Goal: Task Accomplishment & Management: Complete application form

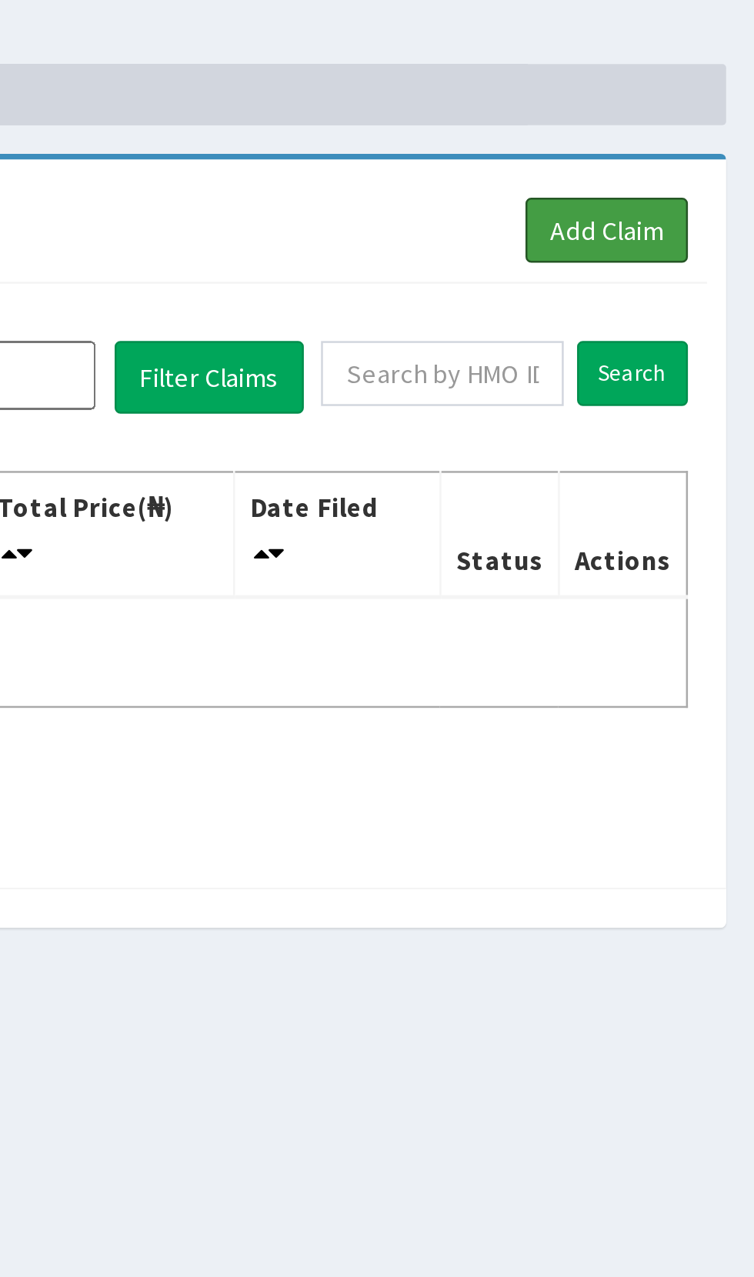
click at [696, 138] on link "Add Claim" at bounding box center [693, 141] width 65 height 26
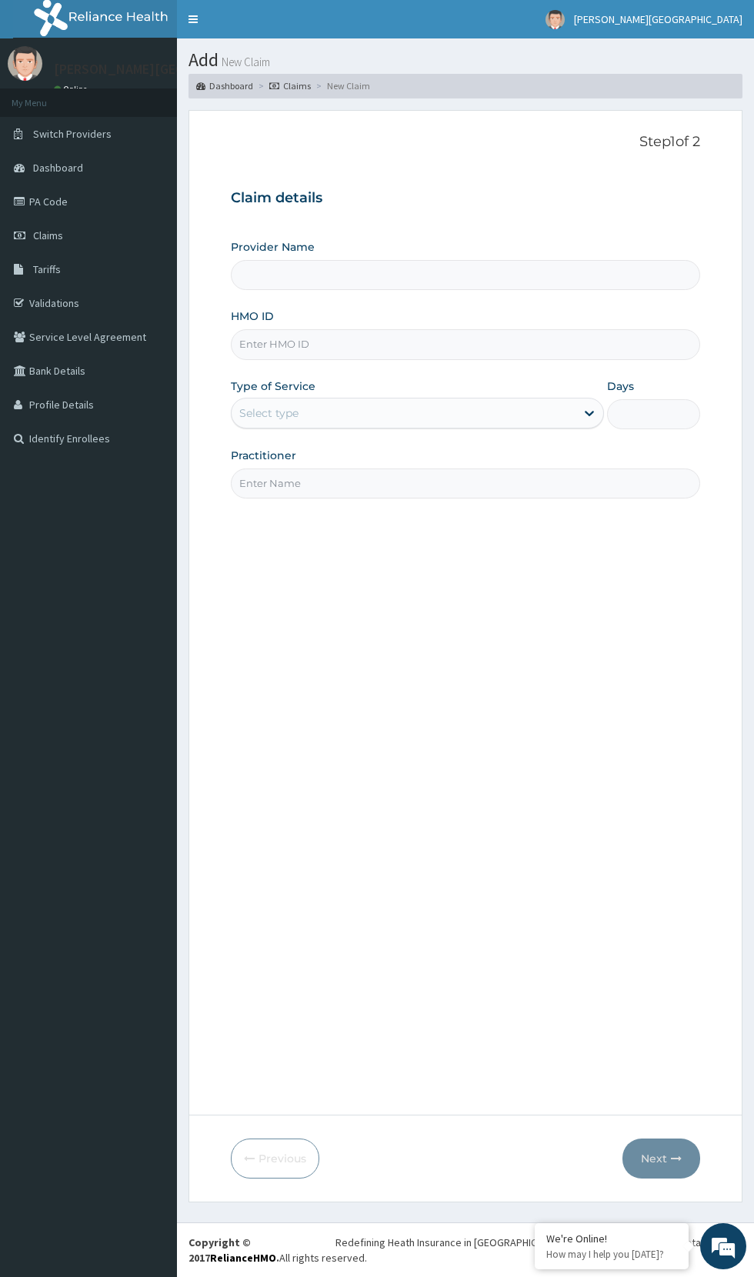
type input "Dr Hassan's Hospital And Diagnostics Centre"
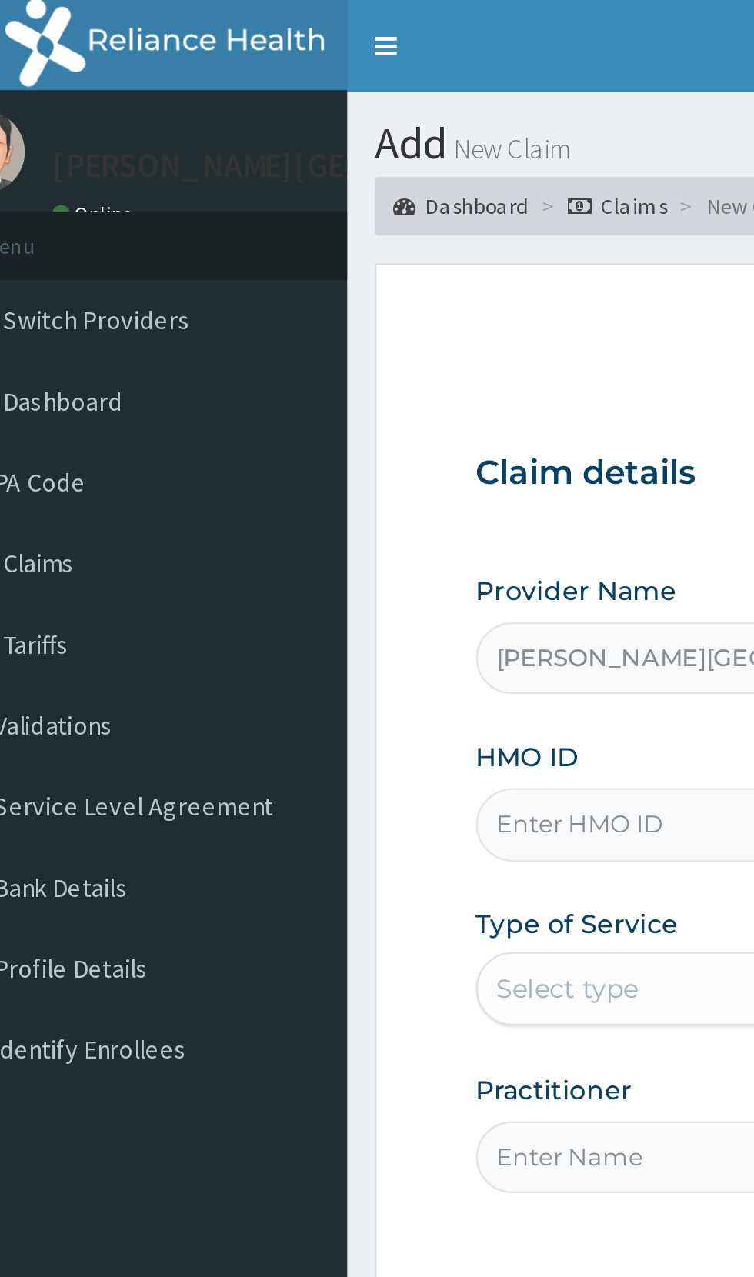
click at [95, 235] on link "Claims" at bounding box center [88, 235] width 177 height 34
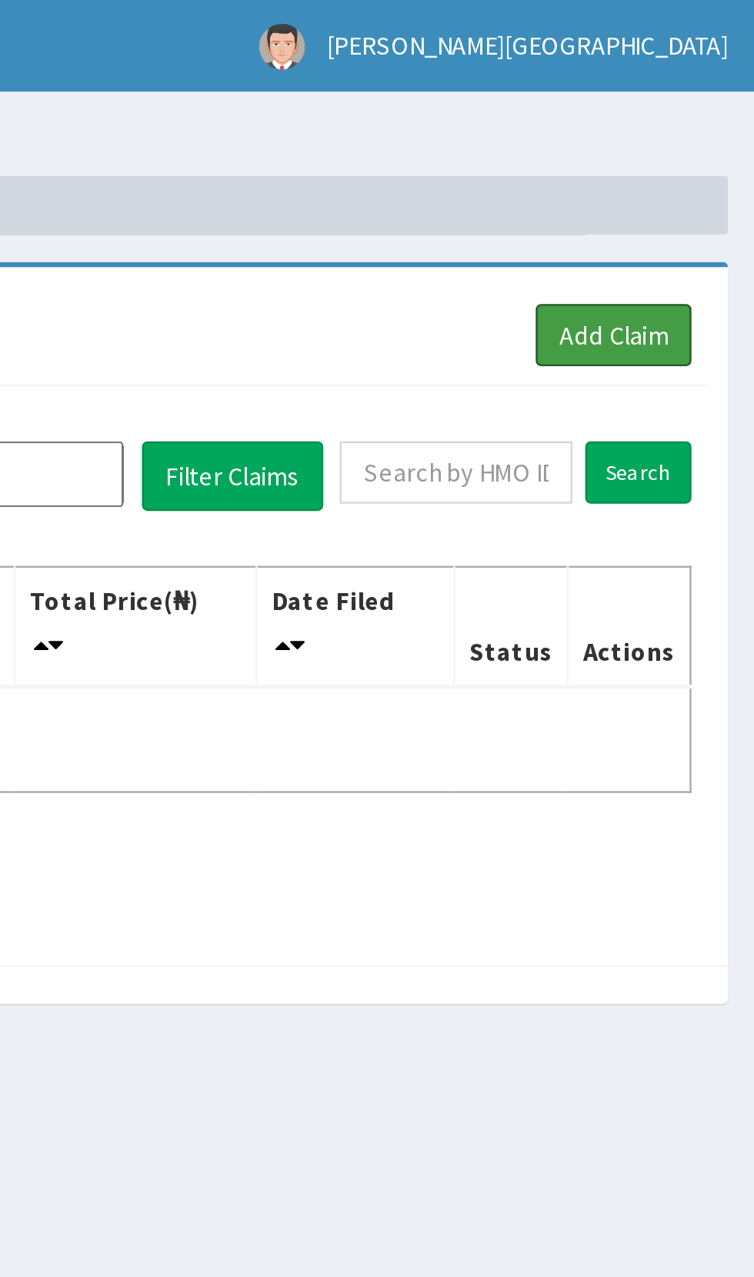
click at [702, 140] on link "Add Claim" at bounding box center [693, 141] width 65 height 26
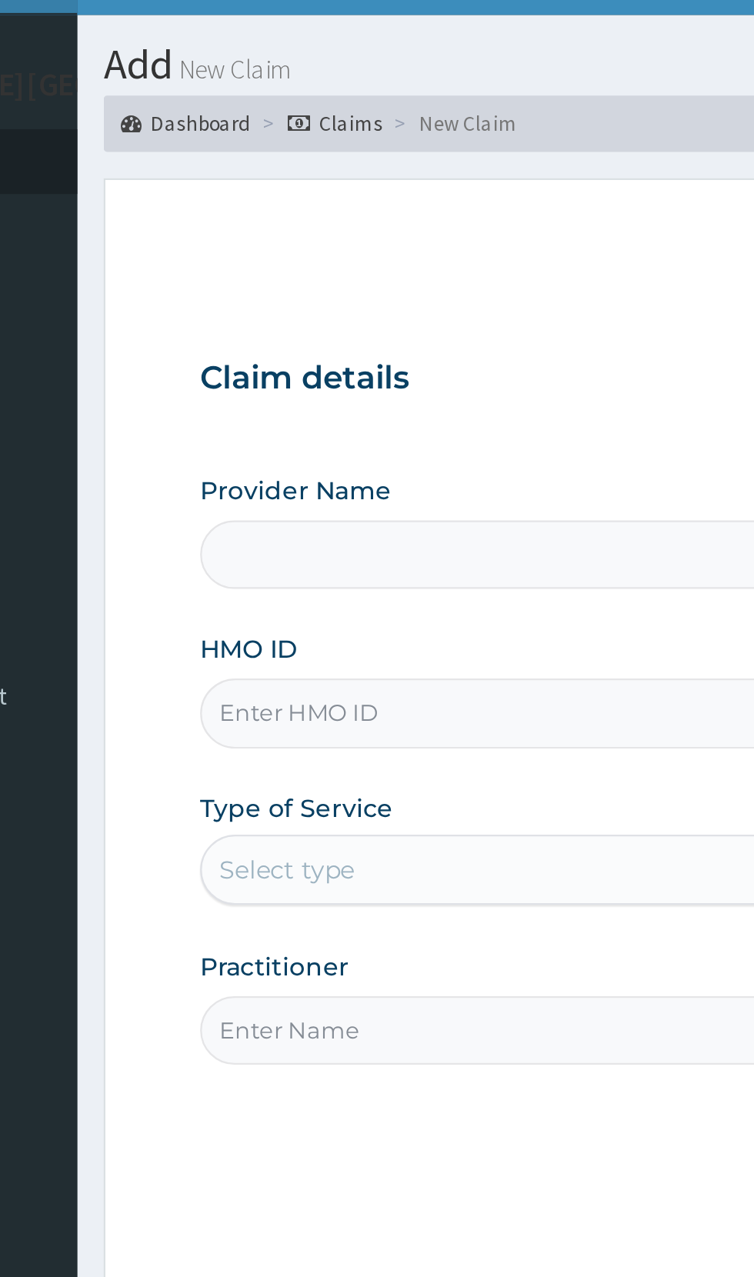
type input "[PERSON_NAME][GEOGRAPHIC_DATA] And Diagnostics Centre"
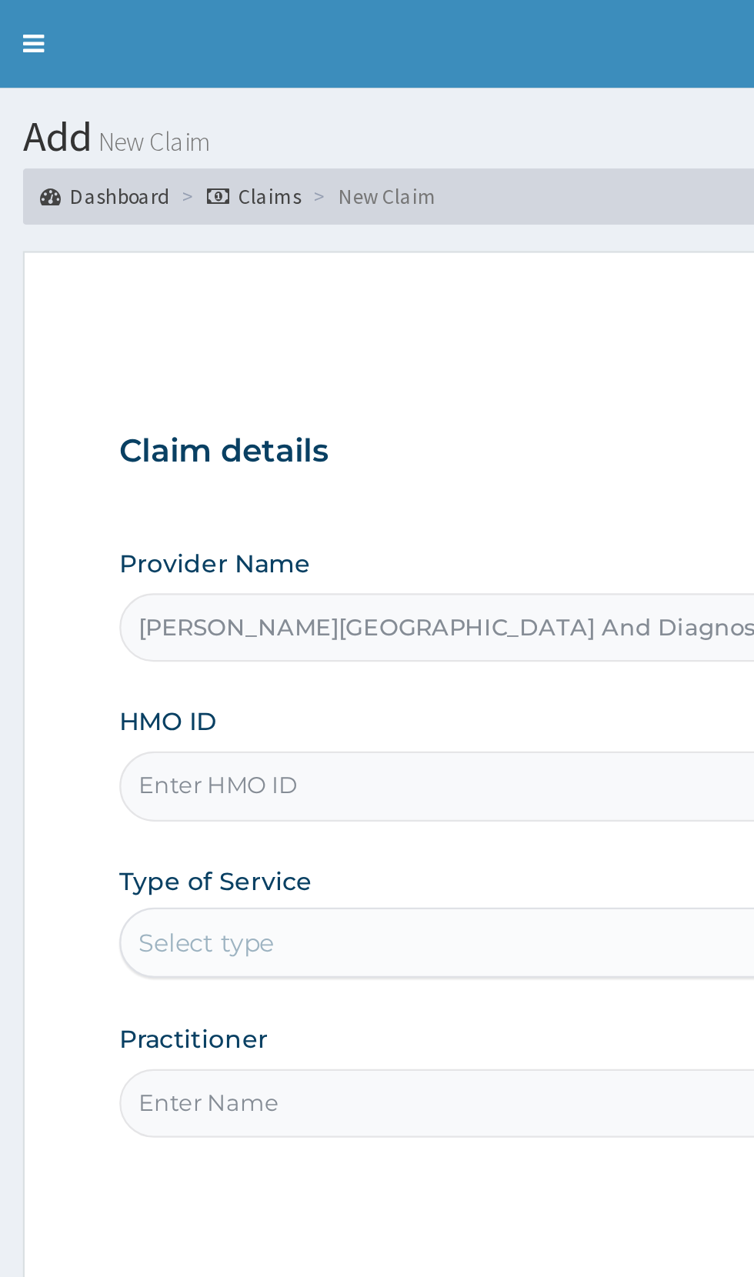
click at [337, 348] on input "HMO ID" at bounding box center [465, 344] width 469 height 30
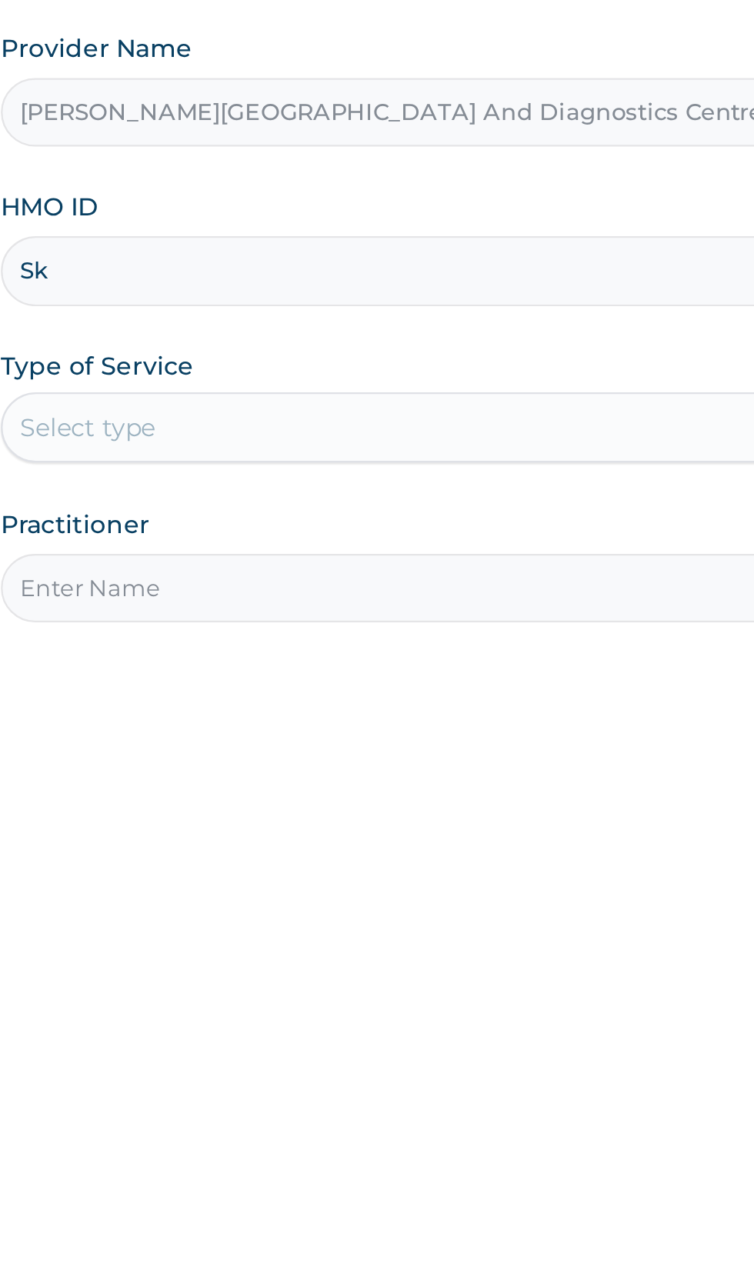
type input "SKR/10041/A"
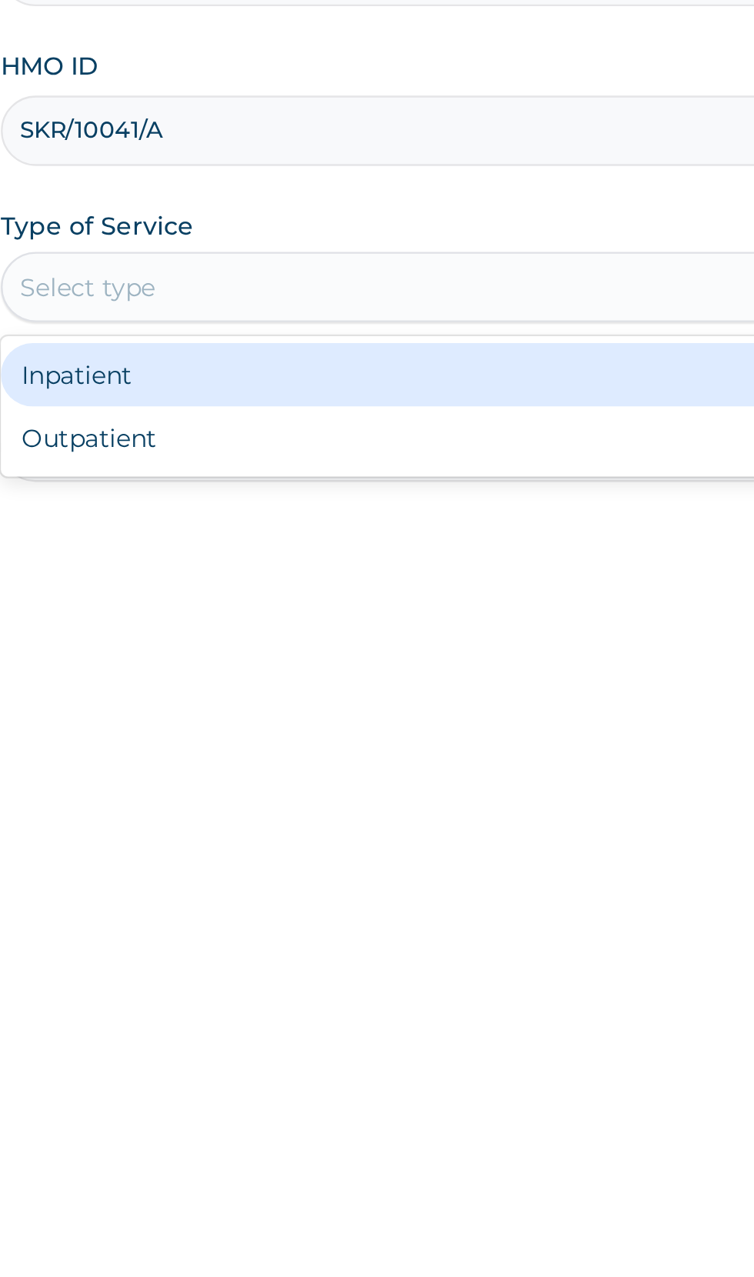
click at [298, 480] on div "Outpatient" at bounding box center [417, 479] width 373 height 28
type input "1"
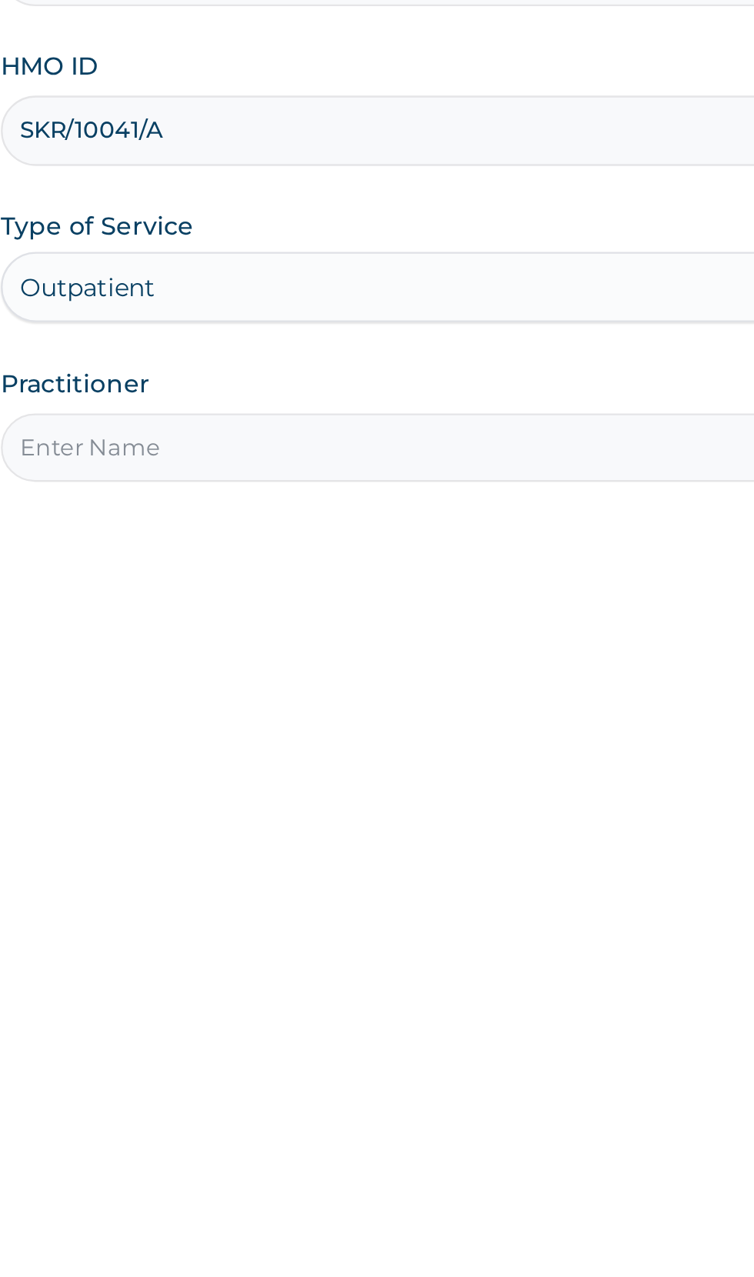
click at [361, 488] on input "Practitioner" at bounding box center [465, 483] width 469 height 30
type input "Dr Paul"
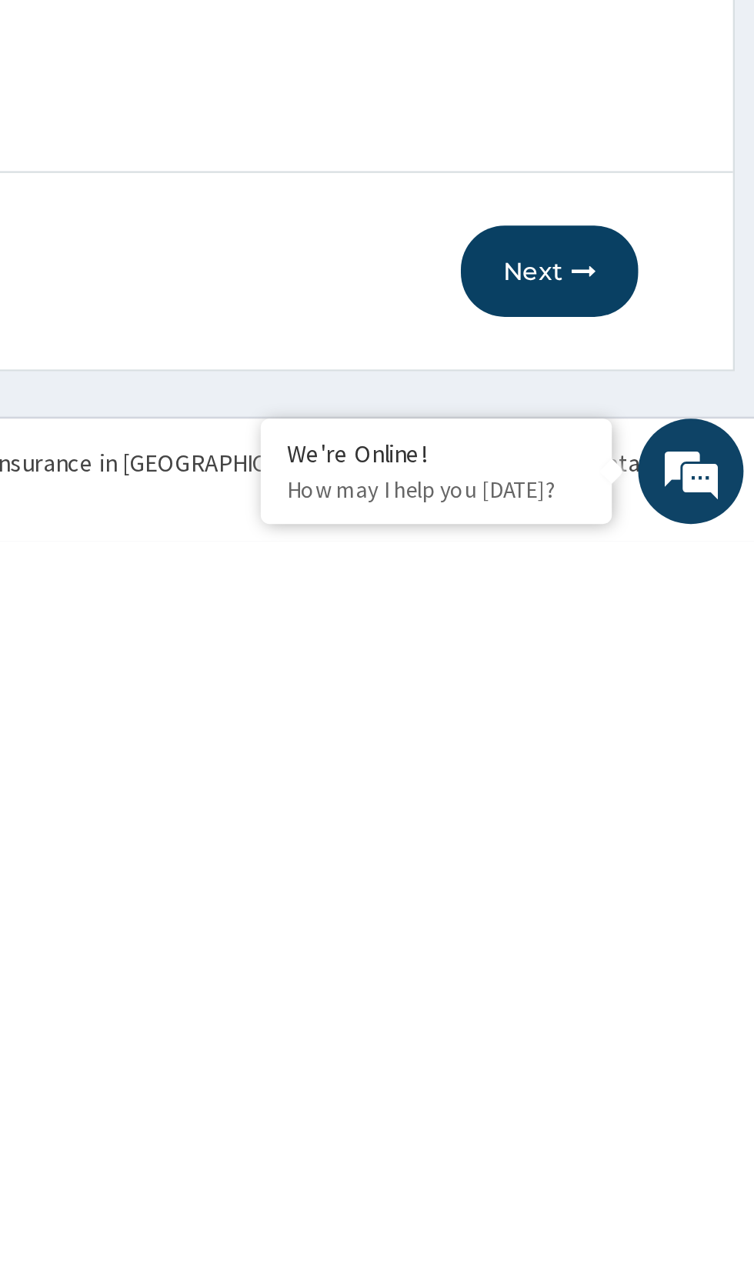
click at [660, 1163] on button "Next" at bounding box center [661, 1158] width 78 height 40
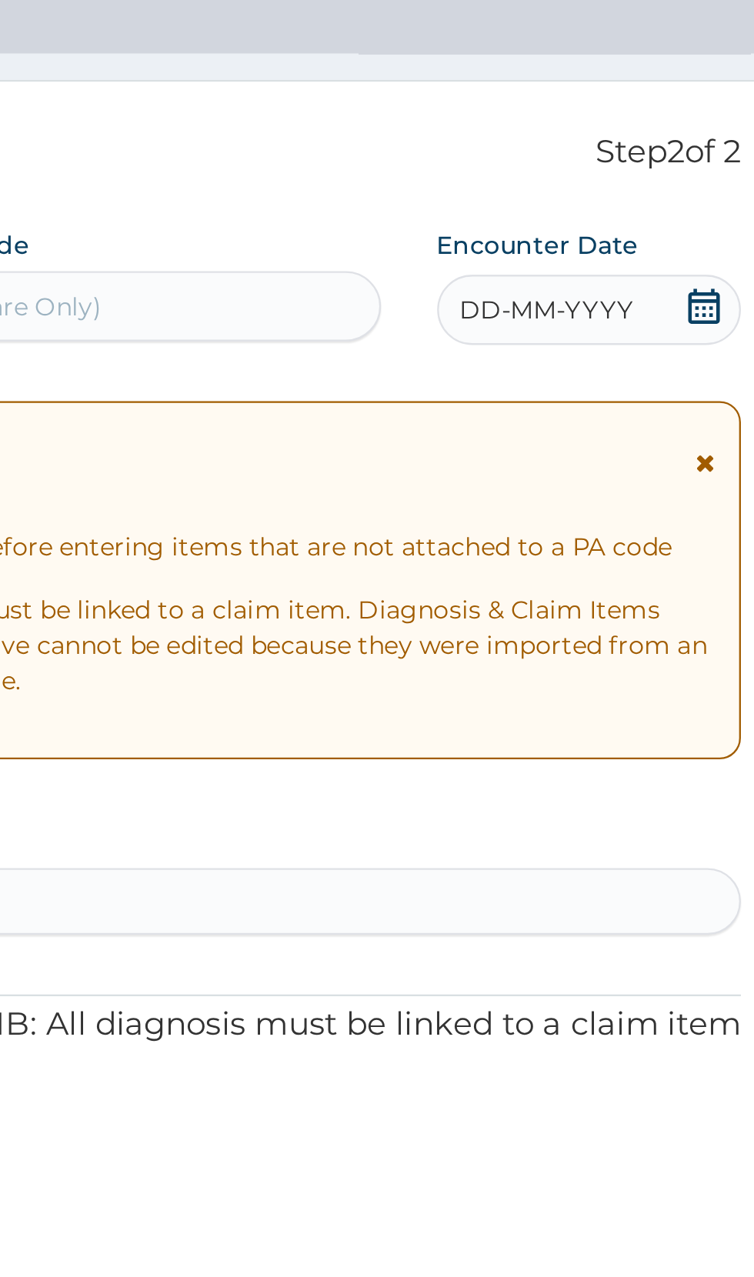
click at [676, 211] on icon at bounding box center [683, 208] width 15 height 15
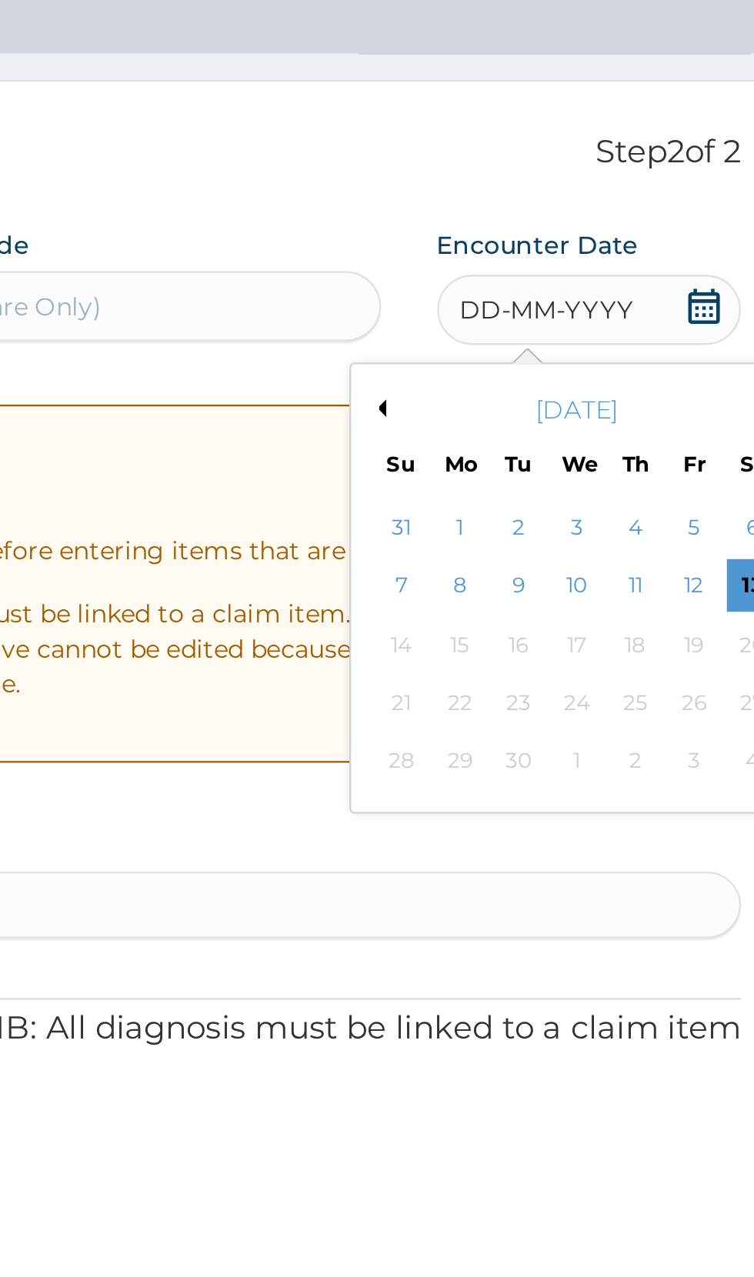
click at [554, 248] on div "[DATE]" at bounding box center [627, 254] width 185 height 15
click at [544, 251] on button "Previous Month" at bounding box center [541, 254] width 8 height 8
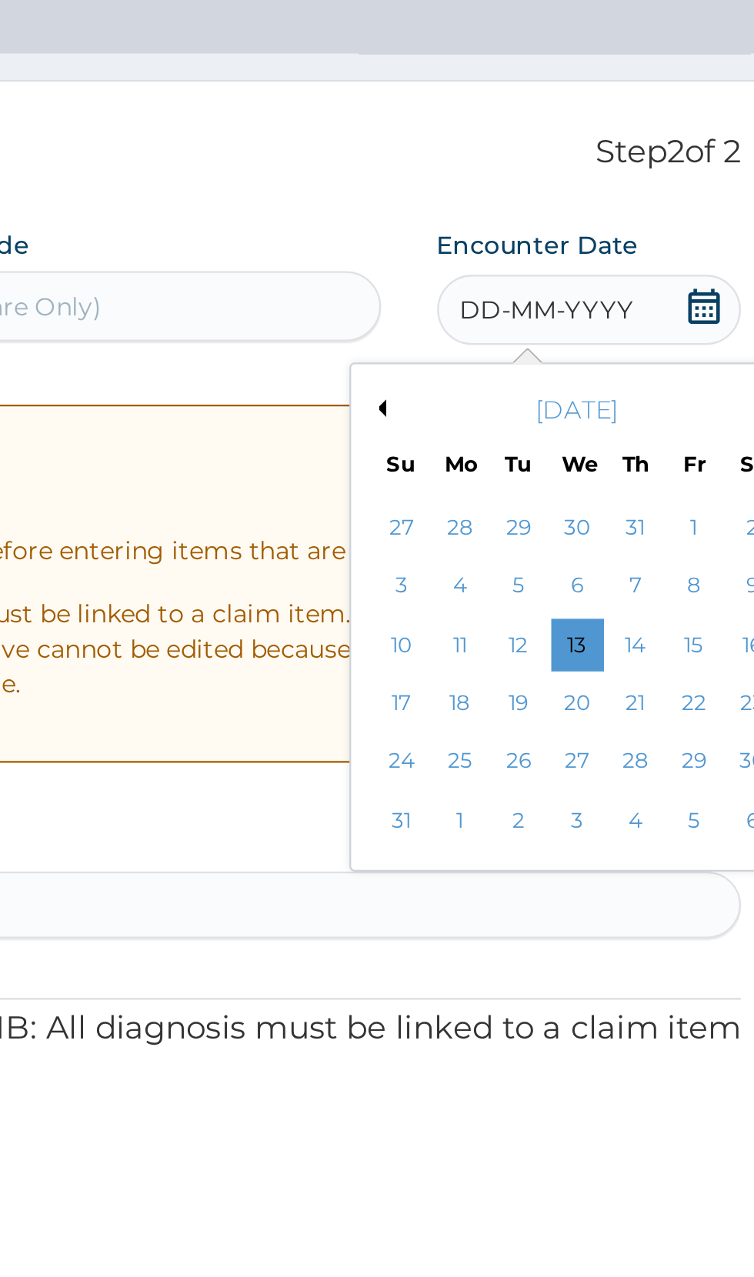
click at [626, 331] on div "6" at bounding box center [627, 332] width 23 height 23
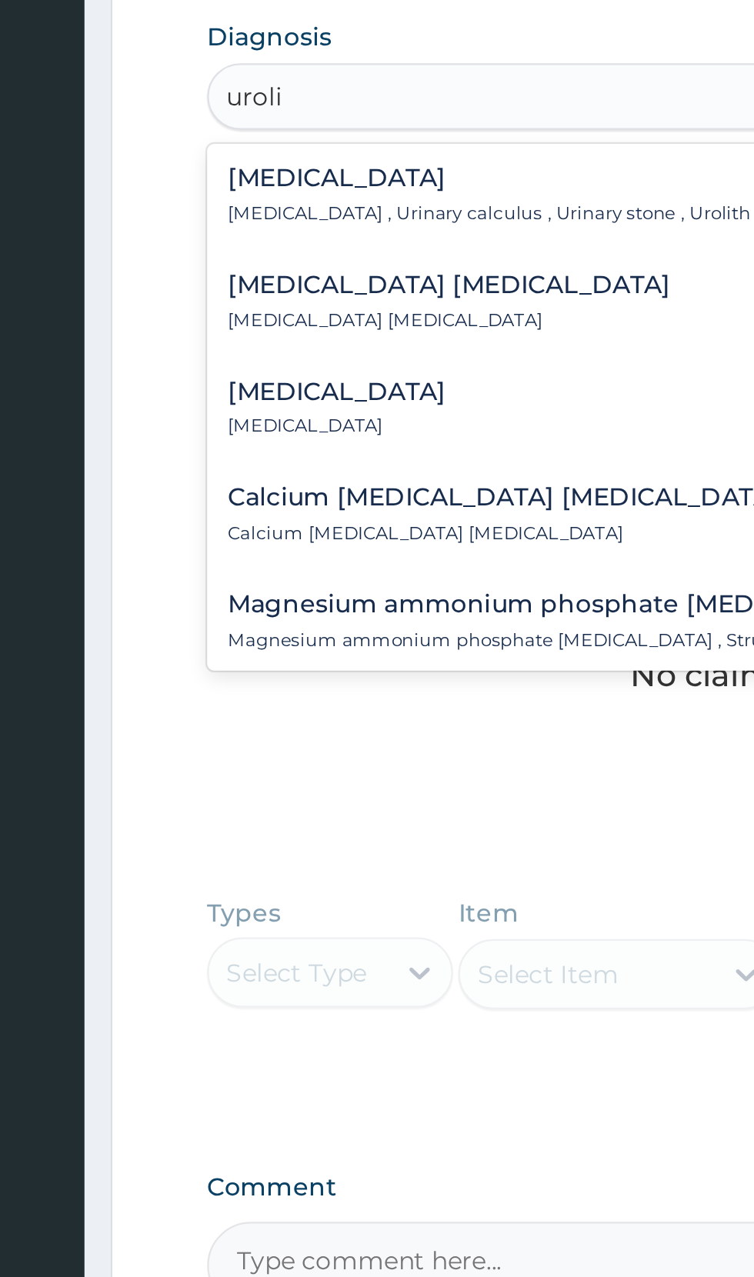
click at [354, 518] on p "Urolithiasis , Urinary calculus , Urinary stone , Urolith in urinary system" at bounding box center [389, 521] width 299 height 11
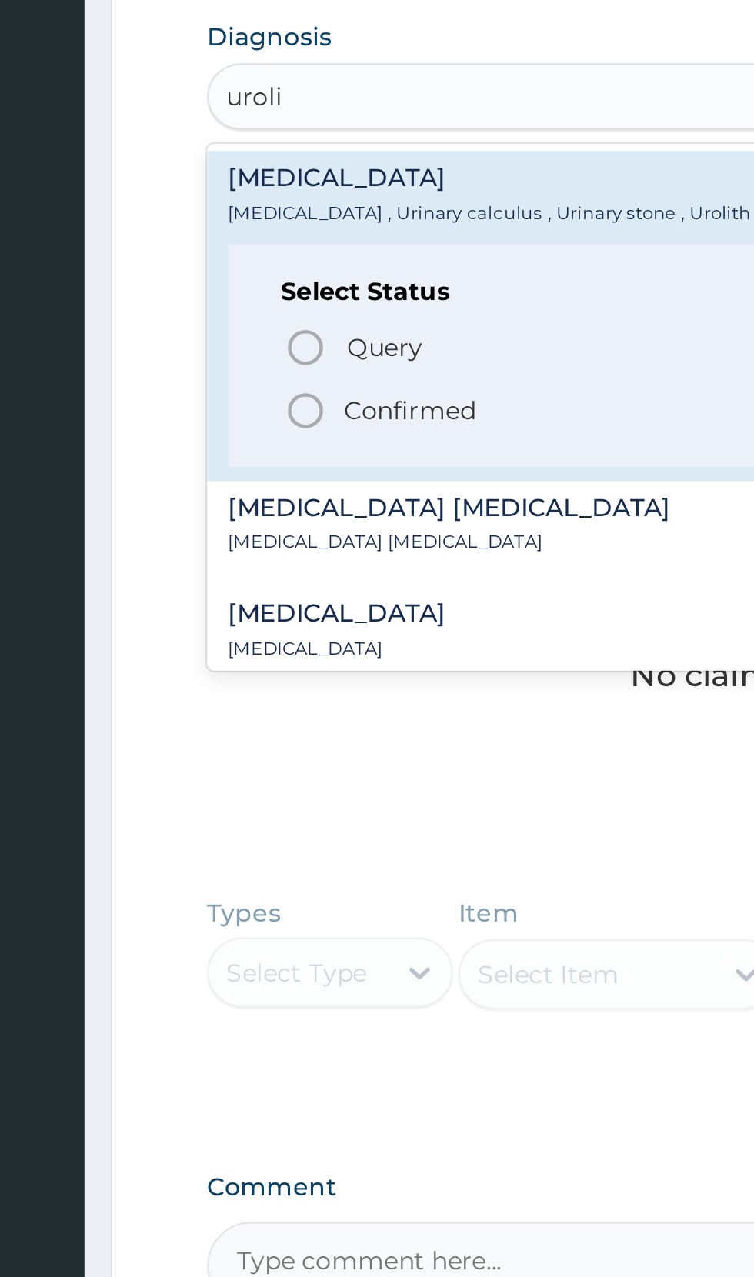
click at [284, 612] on span "Confirmed" at bounding box center [466, 607] width 403 height 18
type input "uroli"
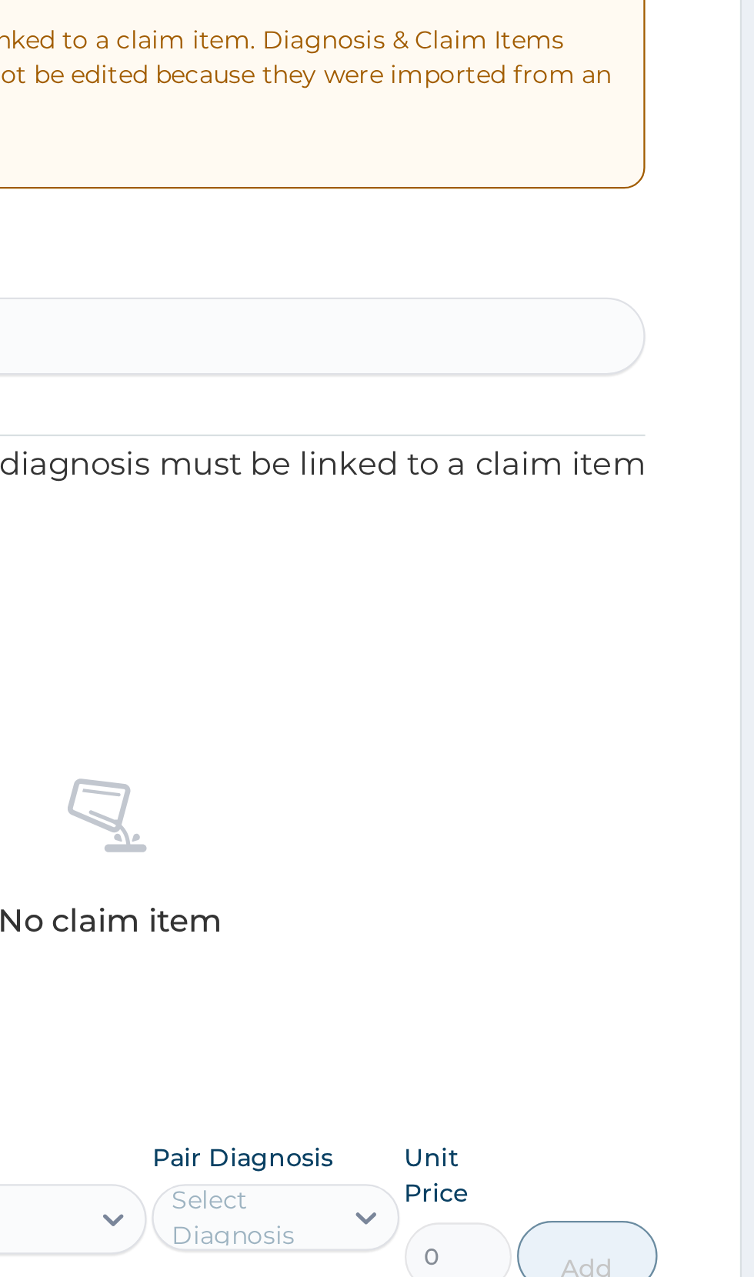
click at [699, 671] on div "No claim item" at bounding box center [465, 703] width 469 height 177
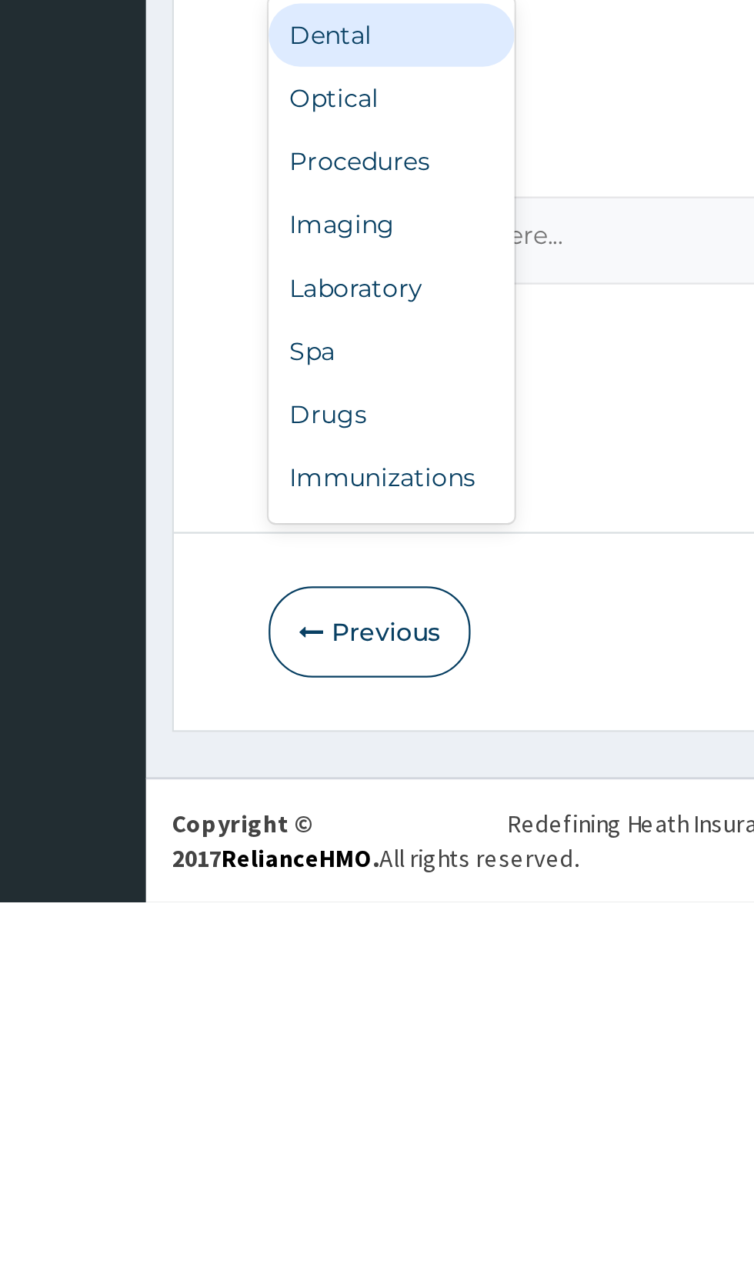
click at [290, 1057] on div "Drugs" at bounding box center [285, 1063] width 108 height 28
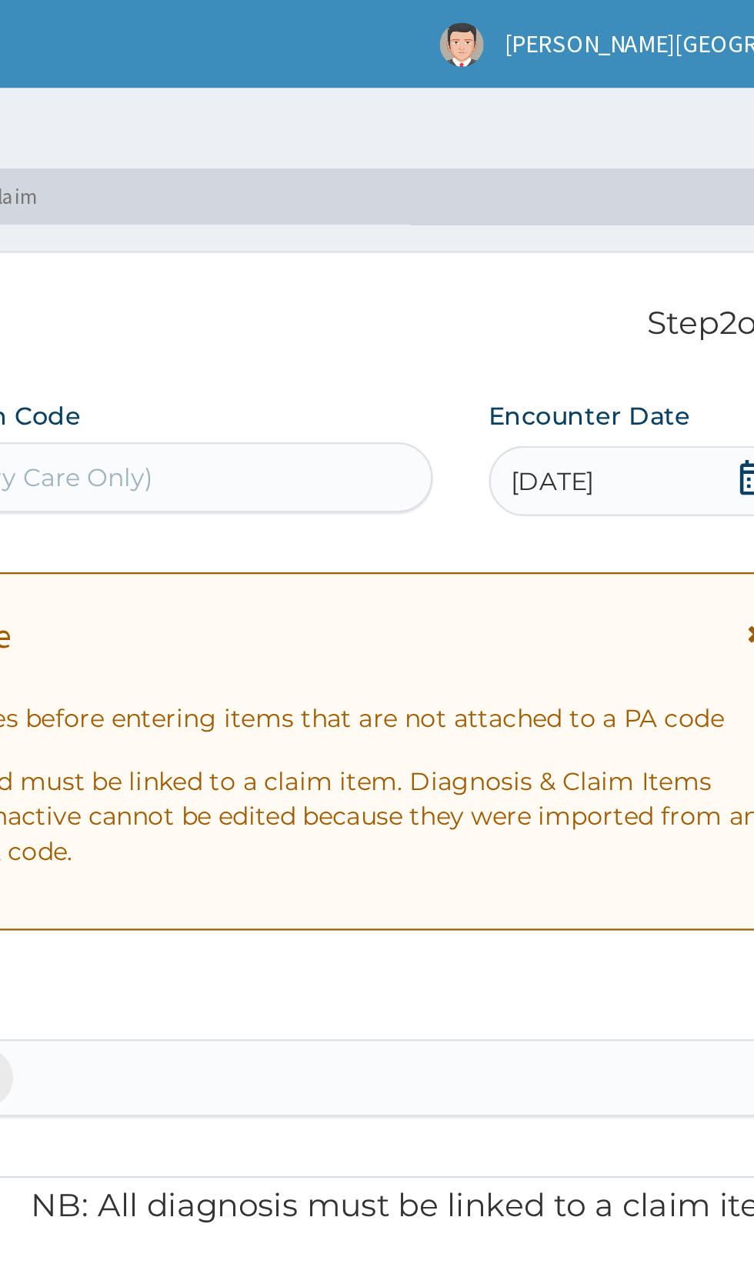
type input "cyst"
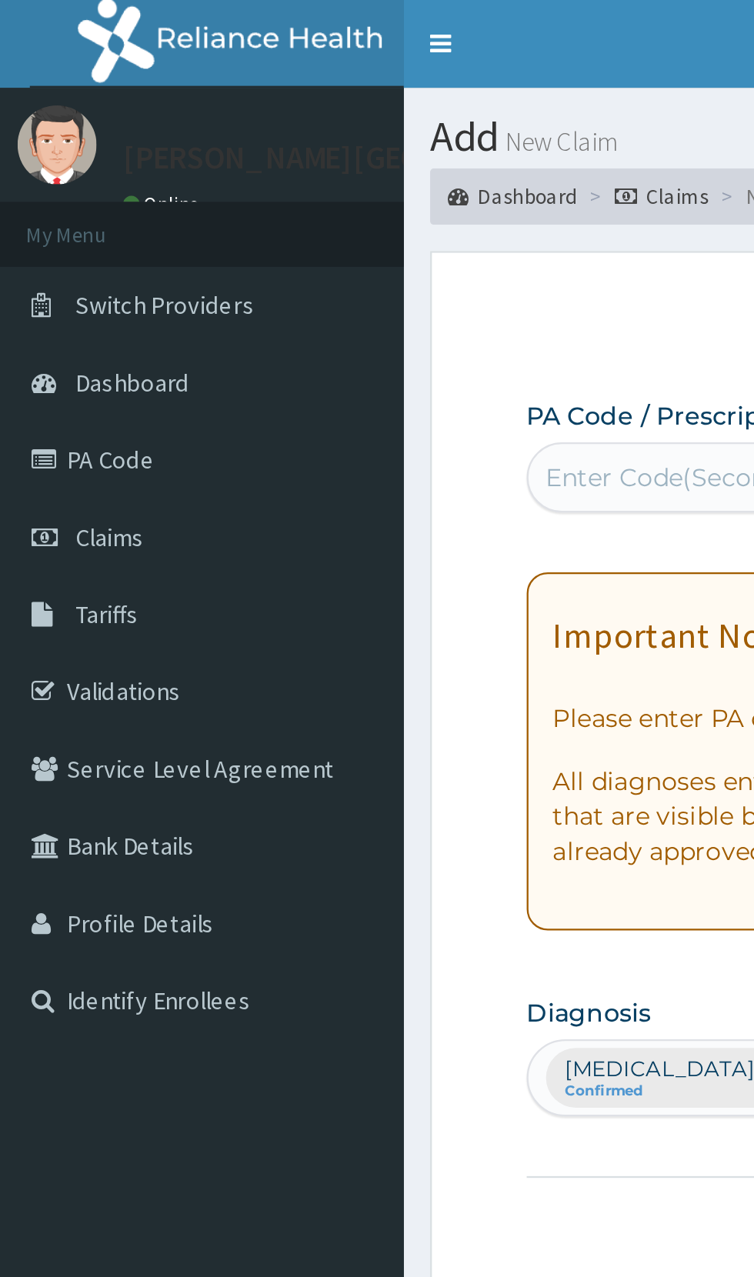
click at [59, 241] on span "Claims" at bounding box center [48, 235] width 30 height 14
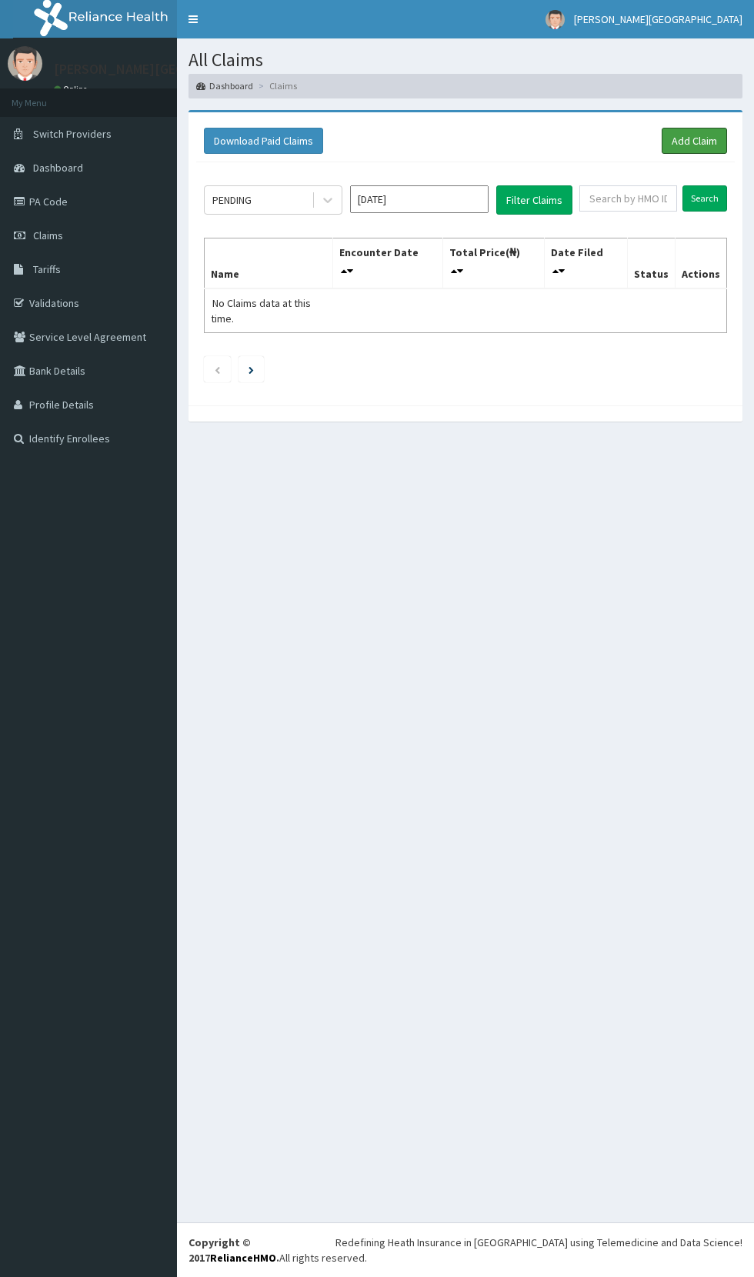
click at [697, 142] on link "Add Claim" at bounding box center [693, 141] width 65 height 26
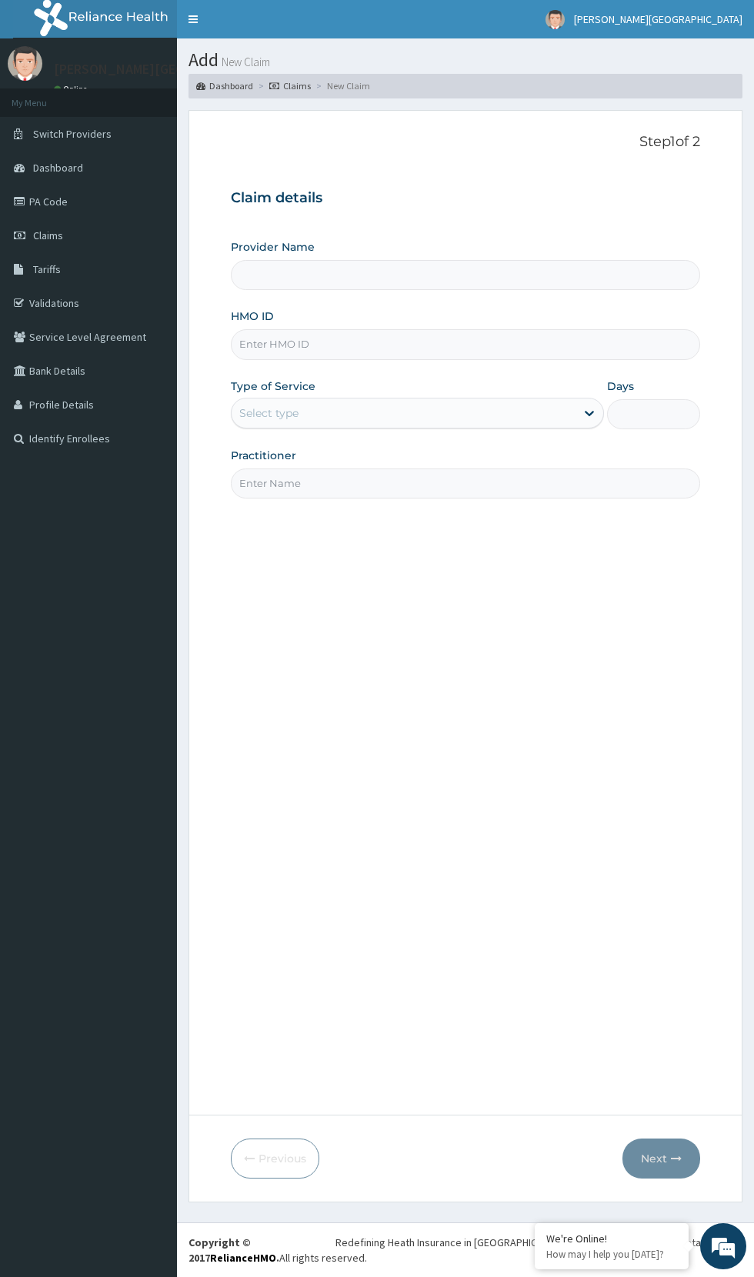
type input "[PERSON_NAME][GEOGRAPHIC_DATA] And Diagnostics Centre"
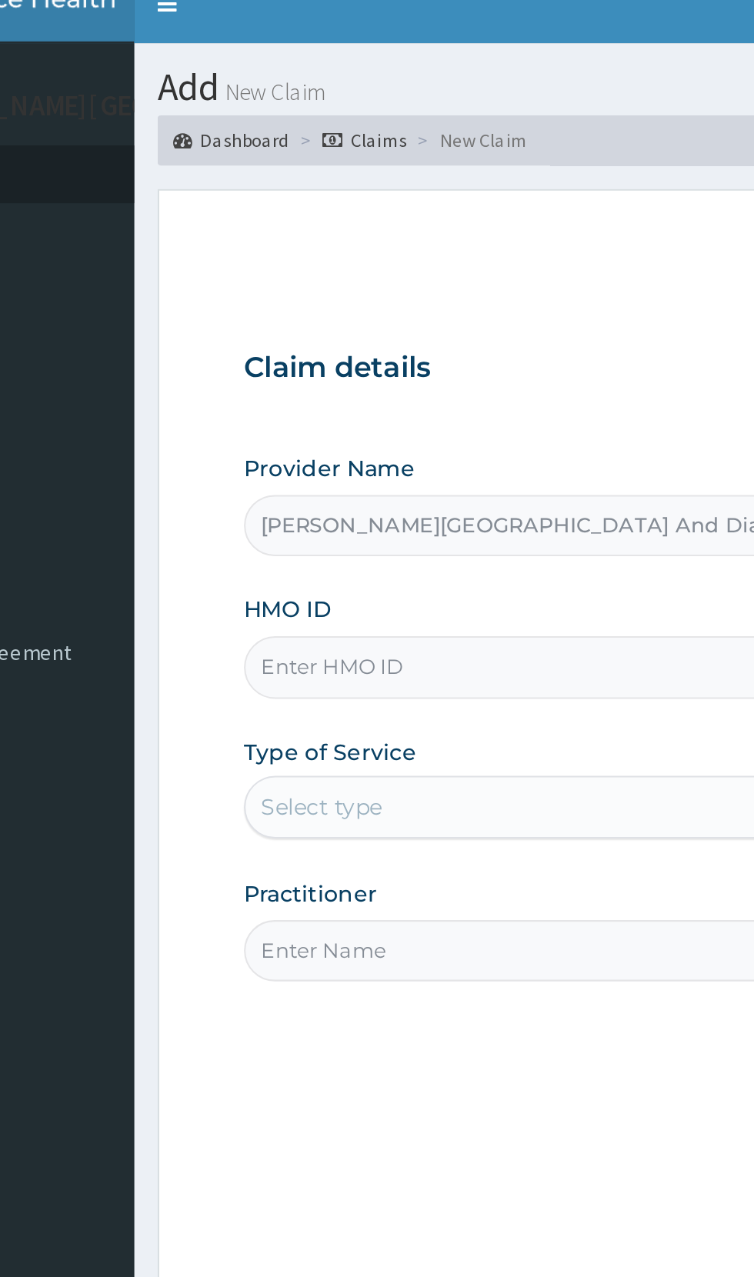
click at [340, 348] on input "HMO ID" at bounding box center [465, 344] width 469 height 30
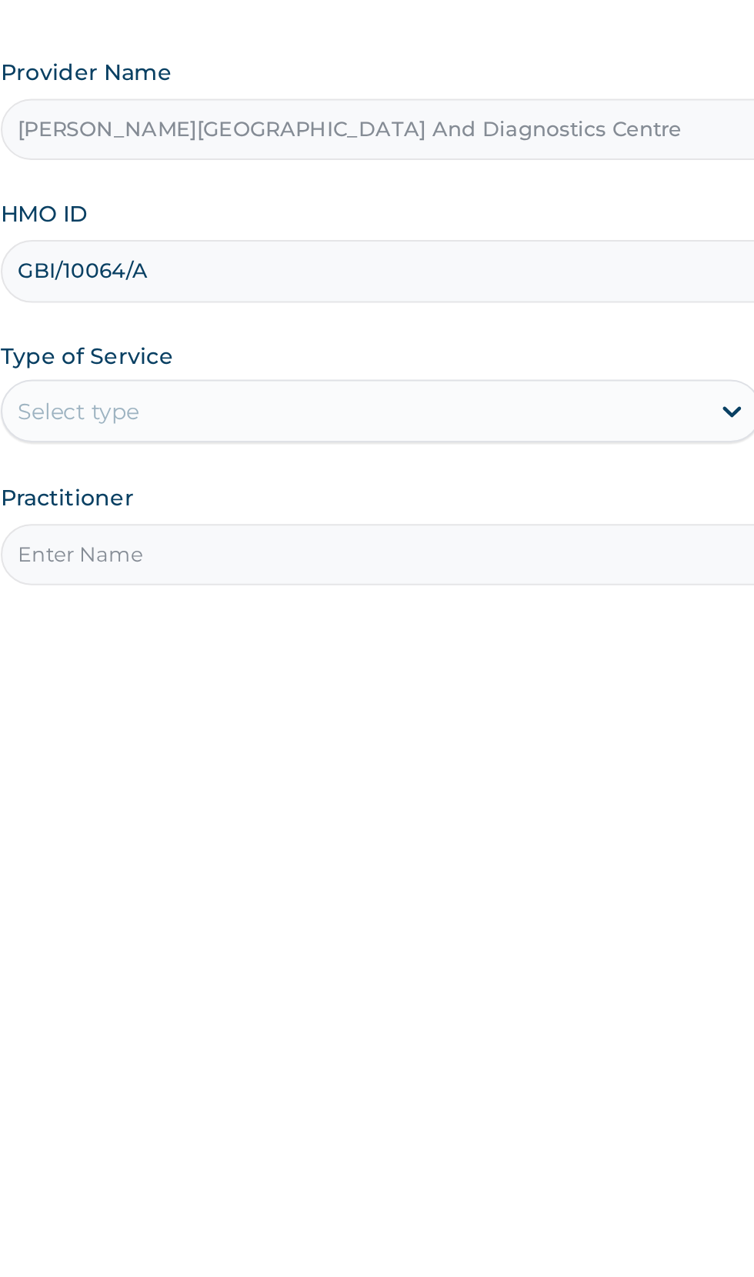
click at [282, 345] on input "GBI/10064/A" at bounding box center [465, 344] width 469 height 30
click at [293, 338] on input "GBI/10064/A" at bounding box center [465, 344] width 469 height 30
click at [286, 340] on input "GBI/10064/A" at bounding box center [465, 344] width 469 height 30
click at [297, 342] on input "GBI/10064/A" at bounding box center [465, 344] width 469 height 30
click at [297, 341] on input "GBI/10064/A" at bounding box center [465, 344] width 469 height 30
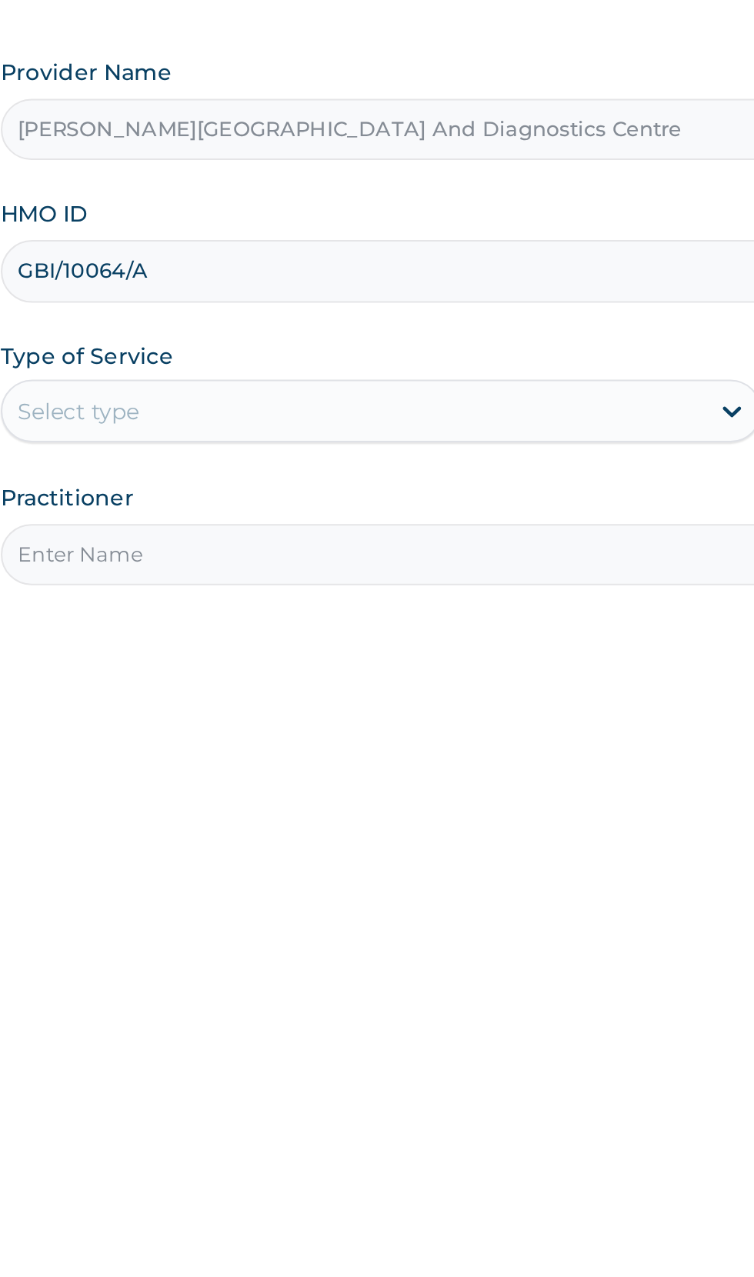
click at [287, 338] on input "GBI/10064/A" at bounding box center [465, 344] width 469 height 30
click at [294, 341] on input "GBI/10064/A" at bounding box center [465, 344] width 469 height 30
click at [291, 342] on input "GBI/10064/A" at bounding box center [465, 344] width 469 height 30
type input "GBI/10151/A"
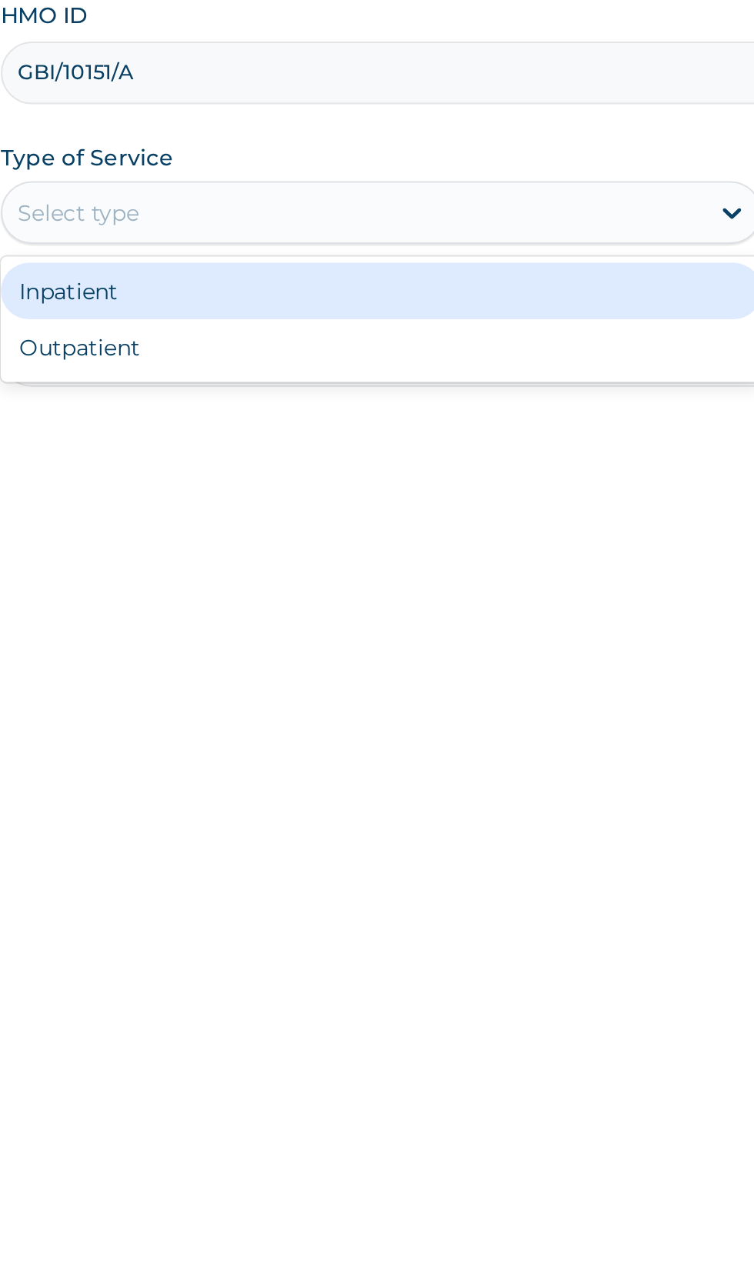
click at [328, 482] on div "Outpatient" at bounding box center [417, 479] width 373 height 28
type input "1"
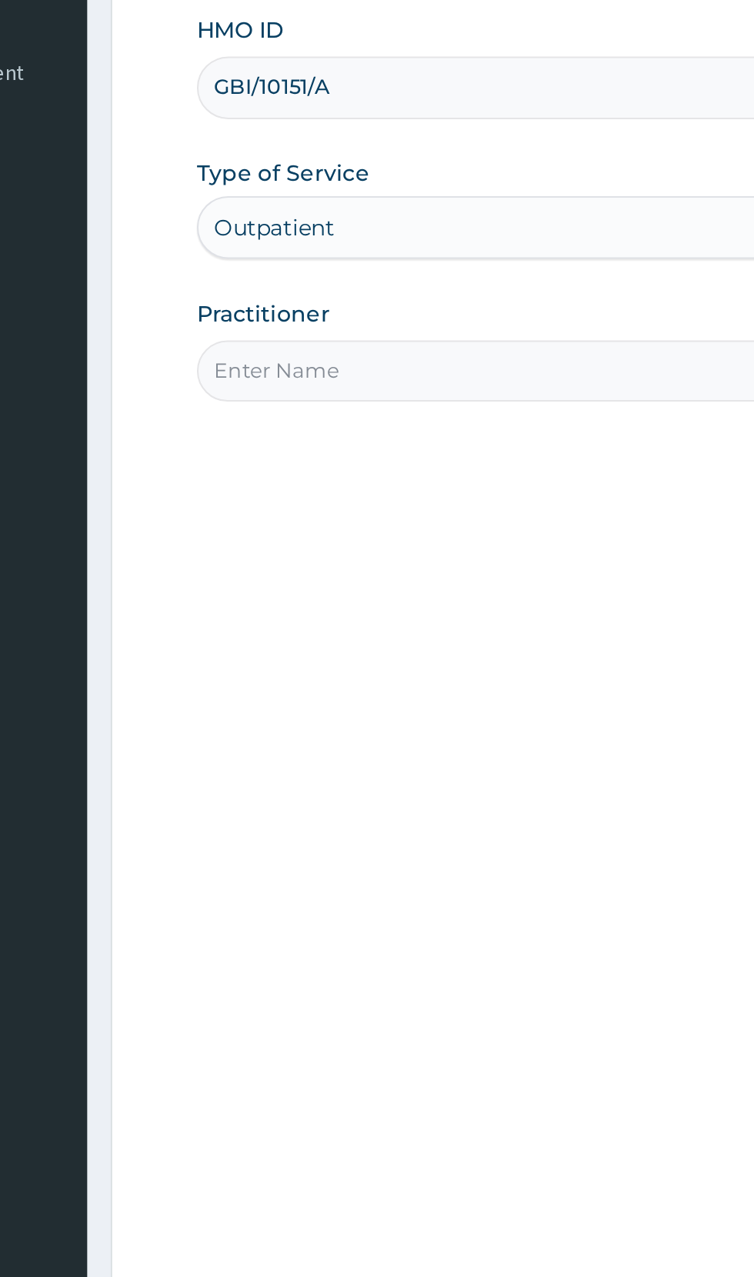
click at [350, 487] on input "Practitioner" at bounding box center [465, 483] width 469 height 30
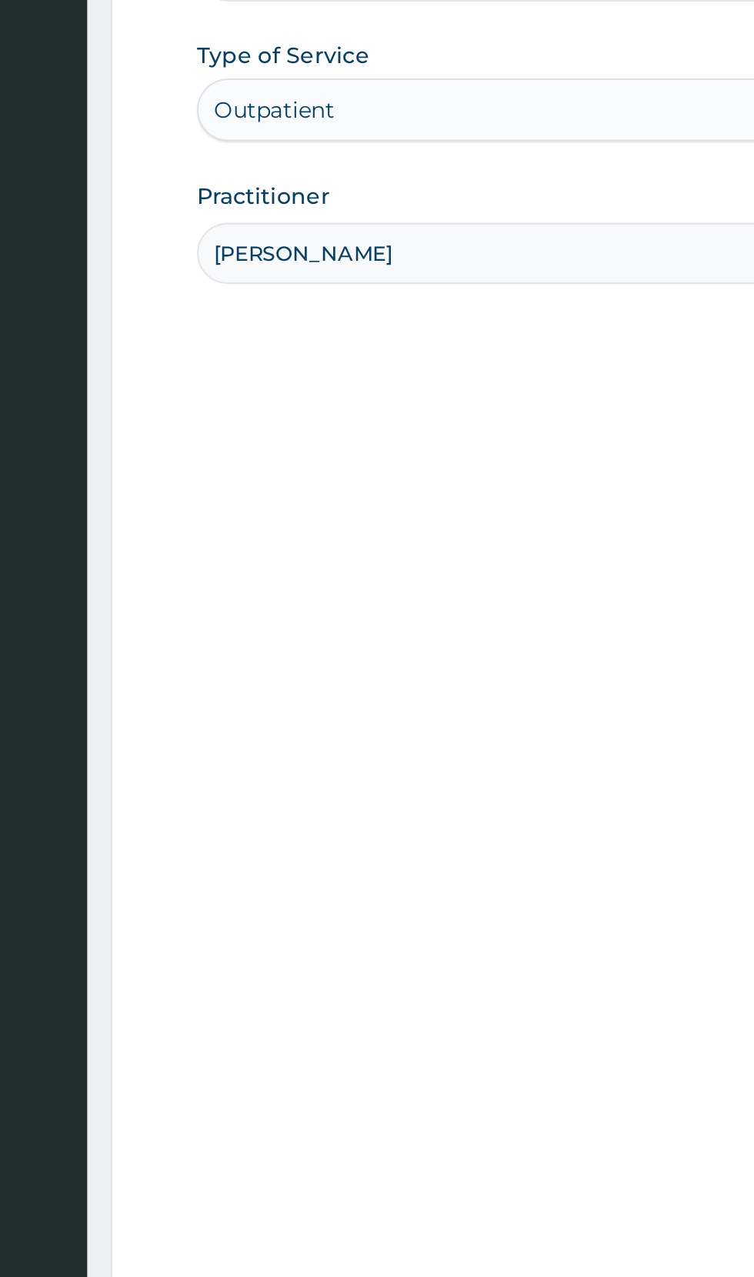
type input "Dr paul"
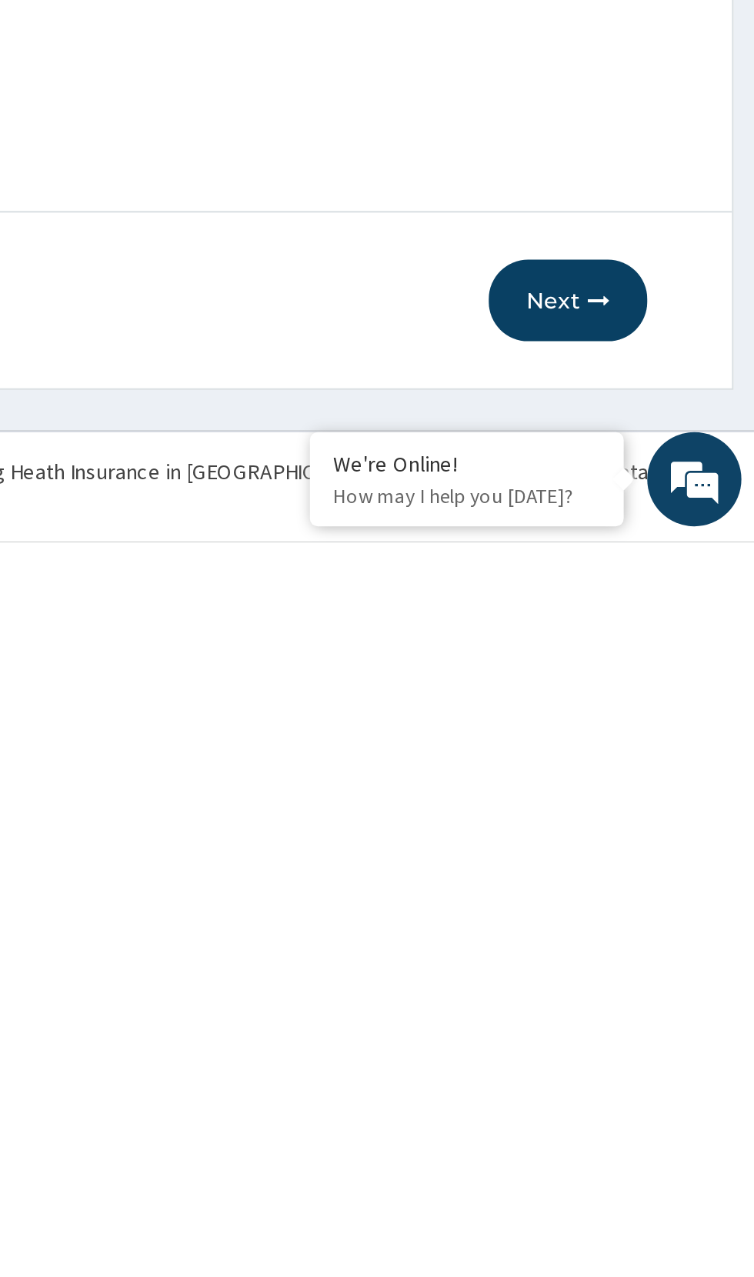
click at [649, 1162] on button "Next" at bounding box center [661, 1158] width 78 height 40
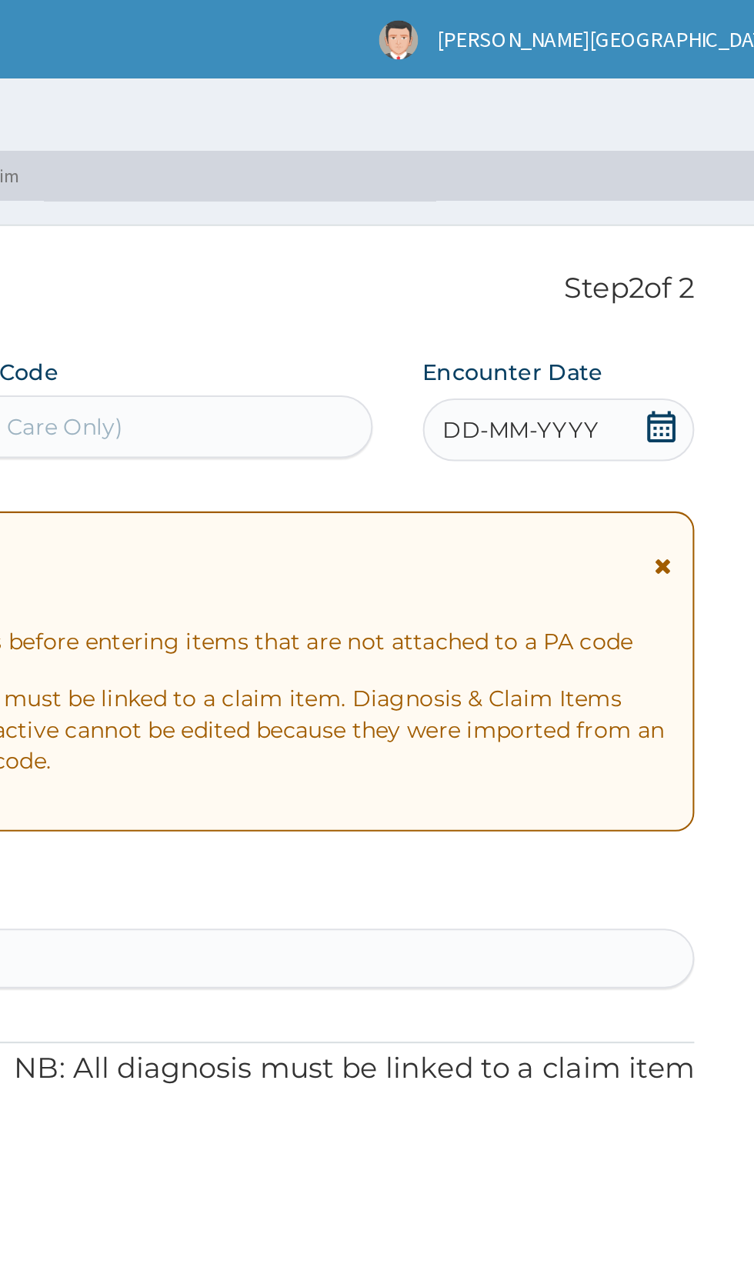
click at [631, 216] on span "DD-MM-YYYY" at bounding box center [615, 210] width 76 height 15
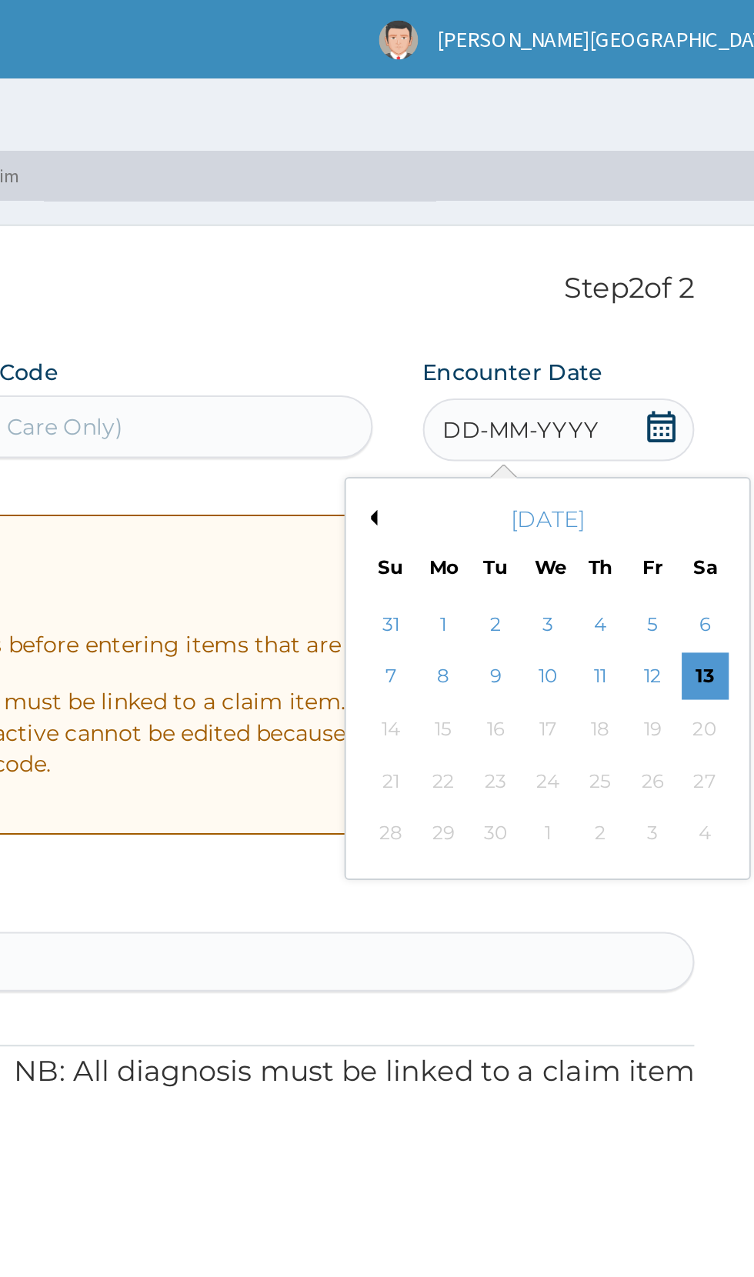
click at [558, 256] on div "September 2025" at bounding box center [627, 254] width 185 height 15
click at [543, 254] on button "Previous Month" at bounding box center [541, 254] width 8 height 8
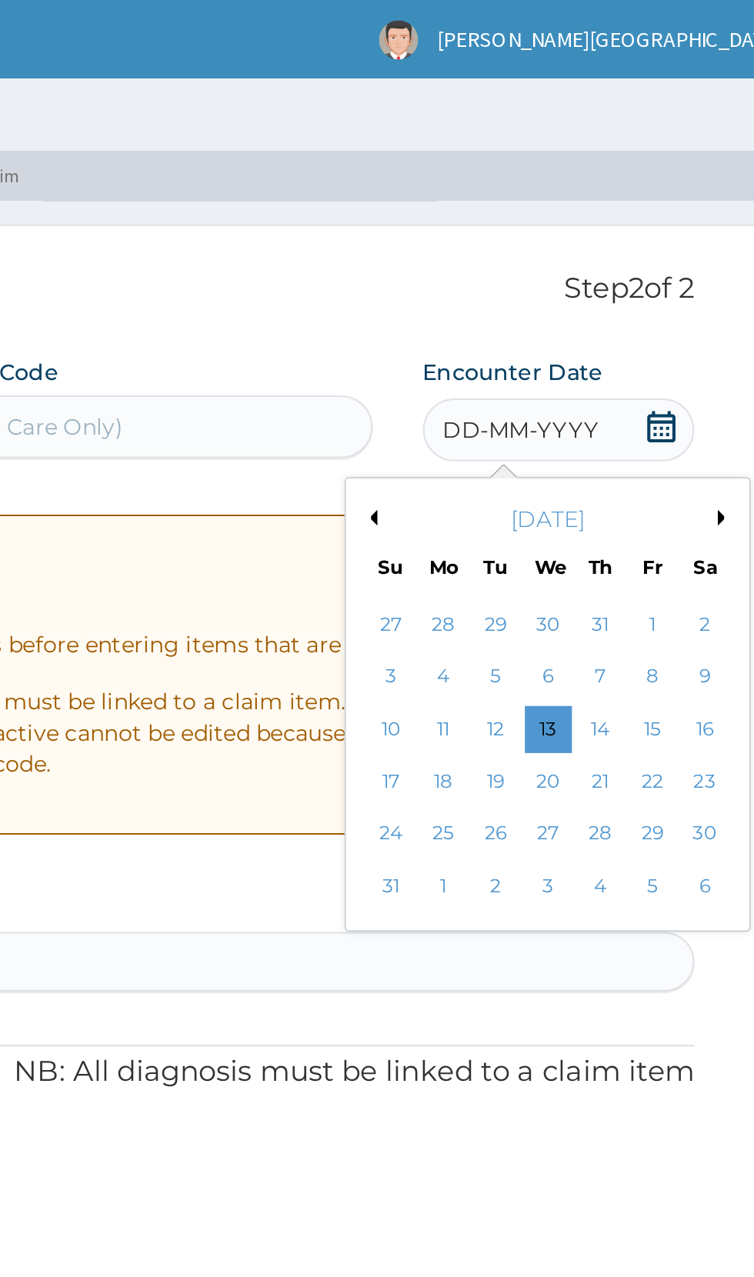
click at [627, 327] on div "6" at bounding box center [627, 332] width 23 height 23
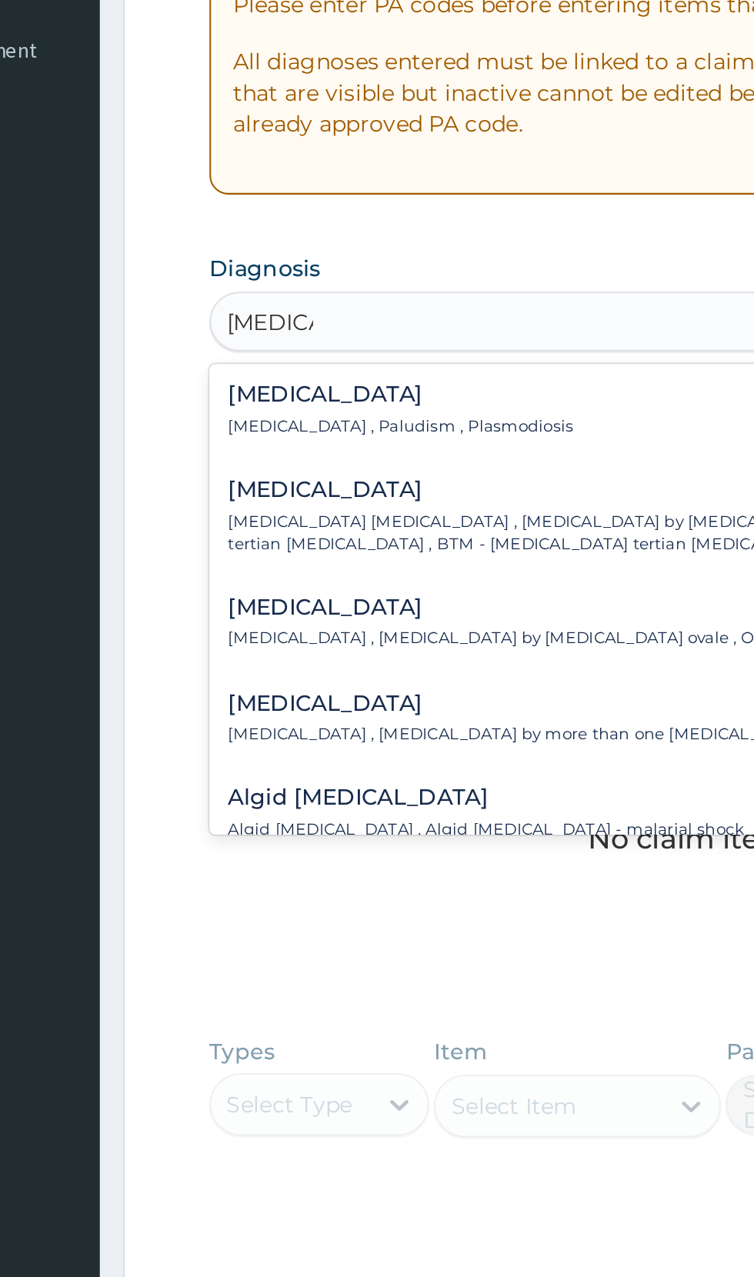
click at [321, 520] on p "Malaria , Paludism , Plasmodiosis" at bounding box center [324, 521] width 169 height 11
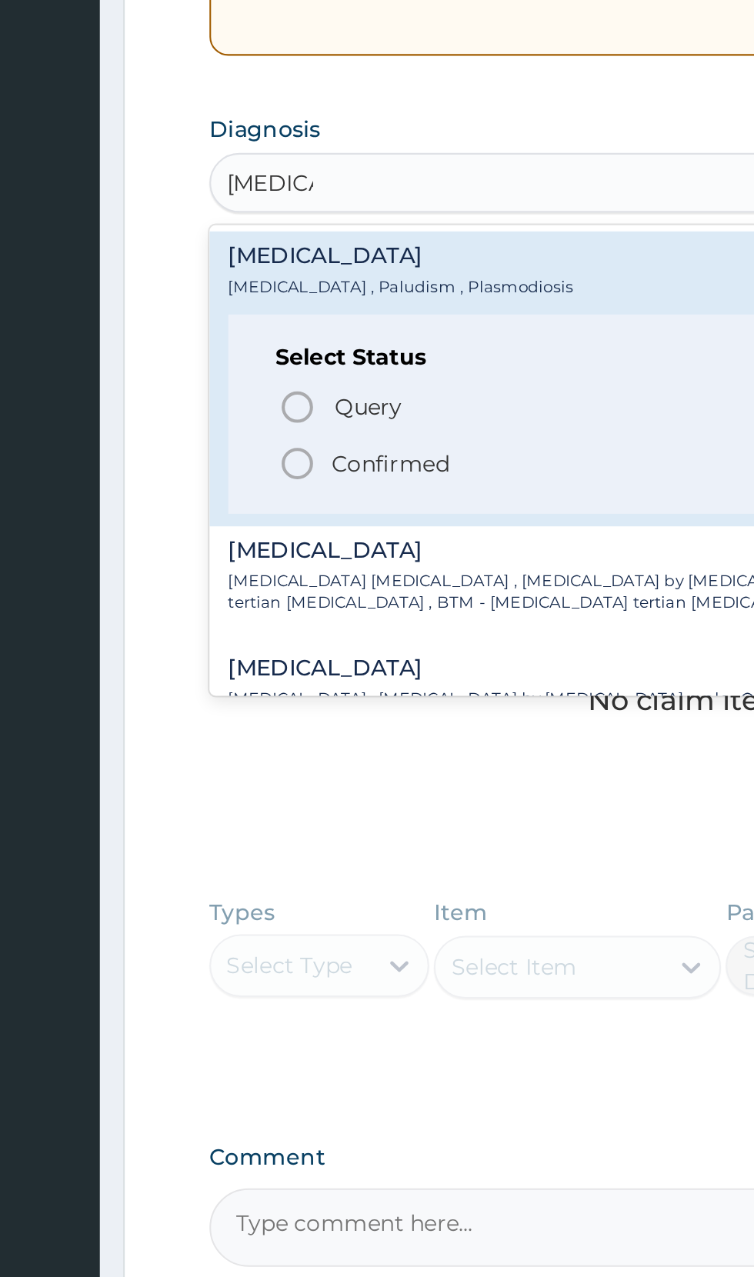
click at [283, 612] on span "Confirmed" at bounding box center [466, 607] width 403 height 18
type input "malaria"
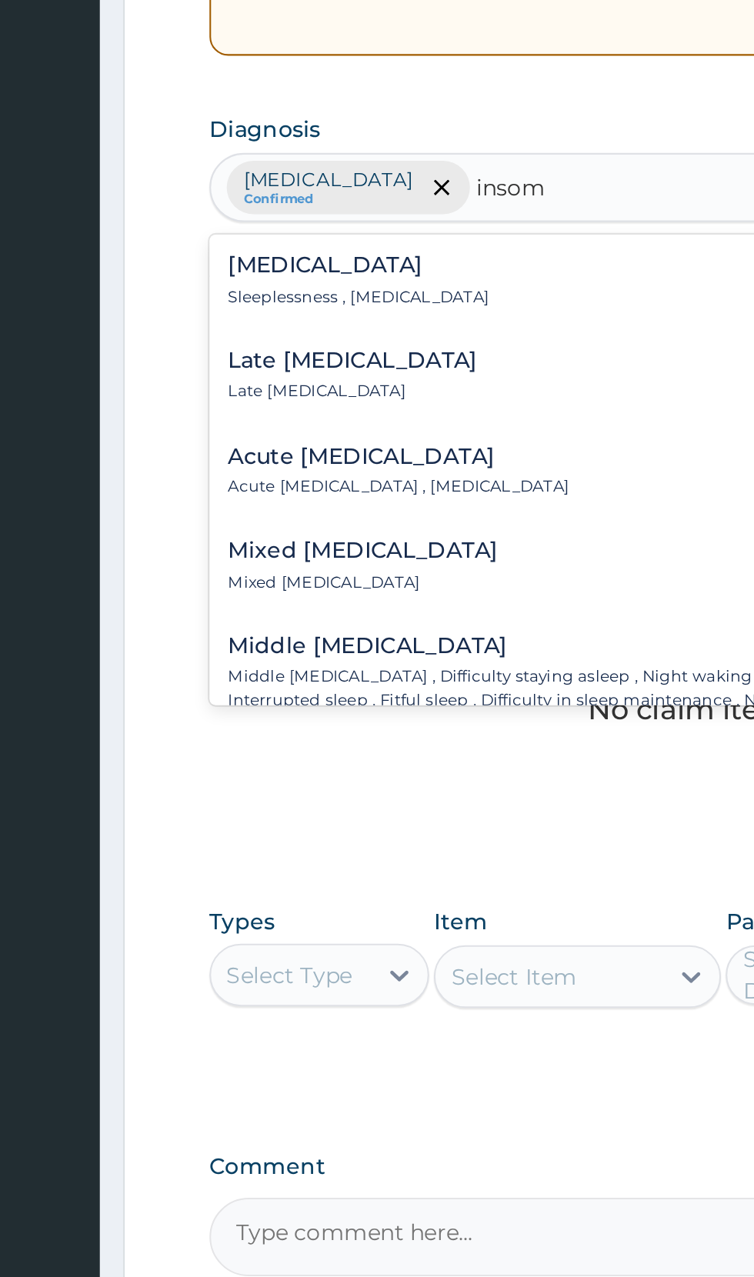
click at [340, 518] on div "Insomnia Sleeplessness , Insomnia" at bounding box center [465, 517] width 451 height 27
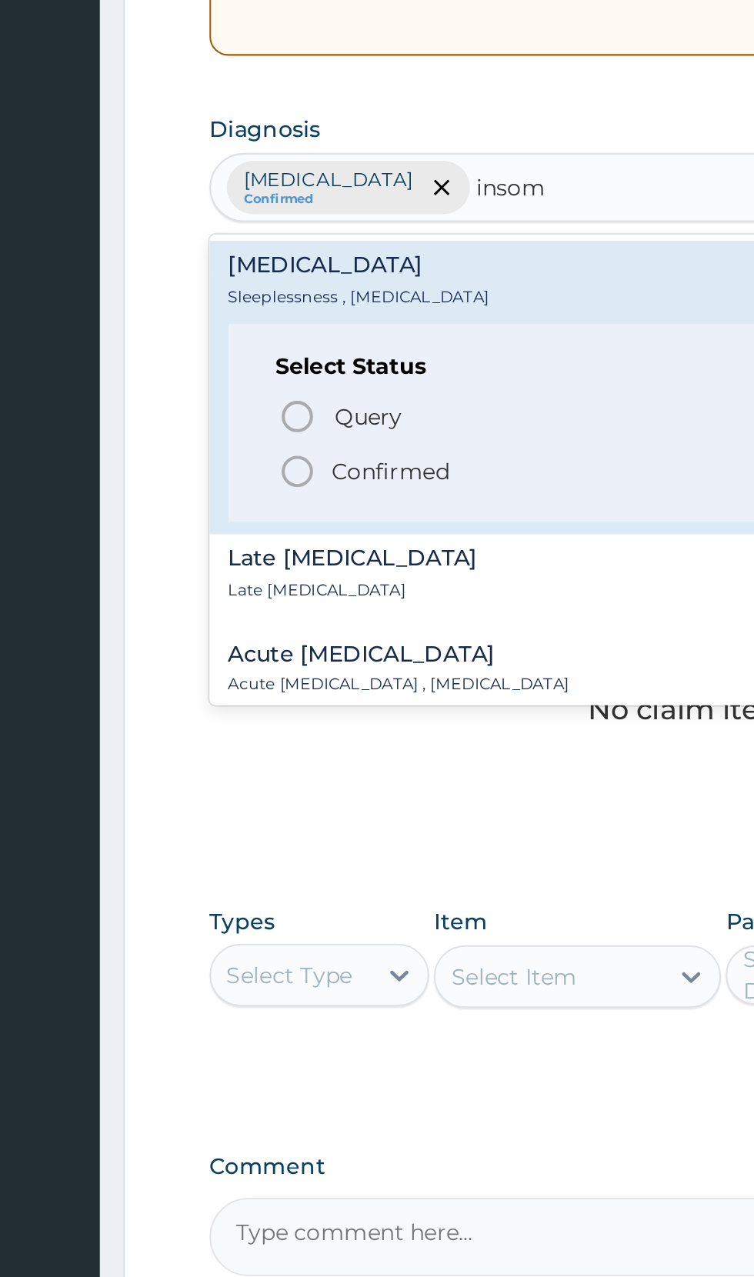
click at [278, 619] on icon "status option filled" at bounding box center [274, 611] width 18 height 18
type input "insom"
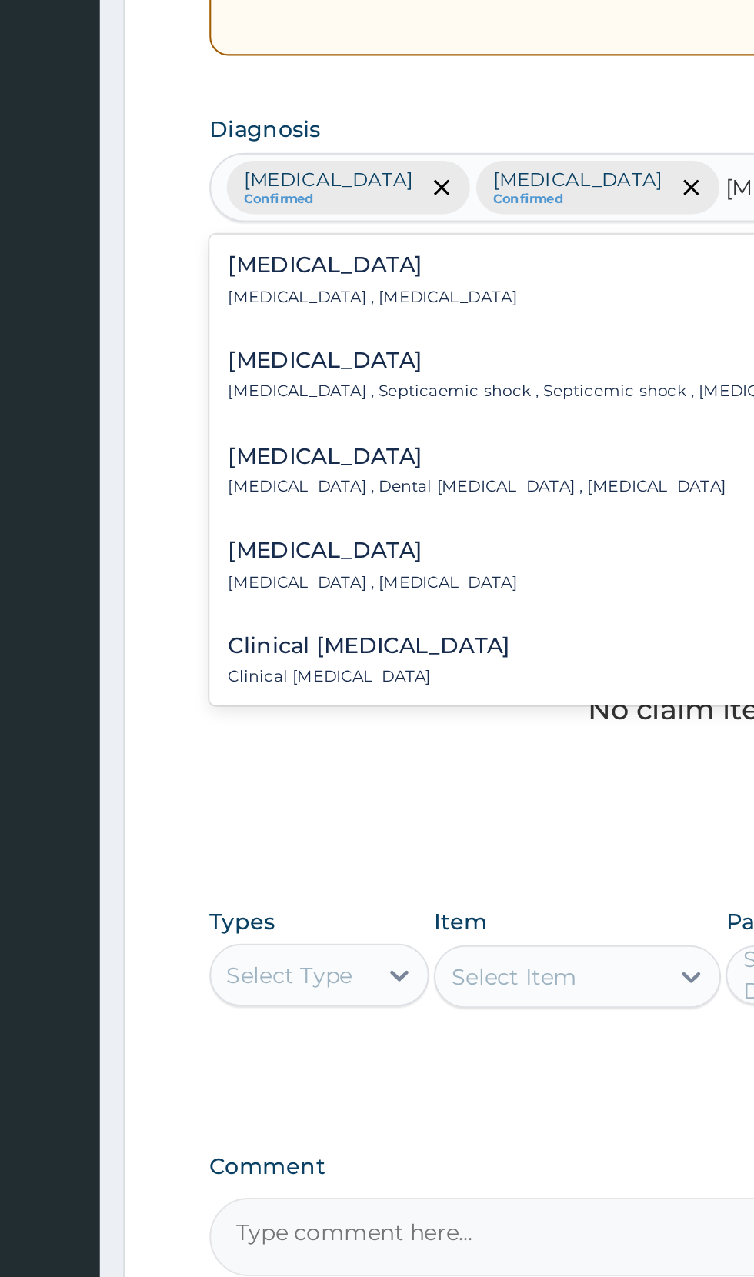
click at [337, 517] on div "Sepsis Systemic infection , Sepsis" at bounding box center [310, 517] width 141 height 27
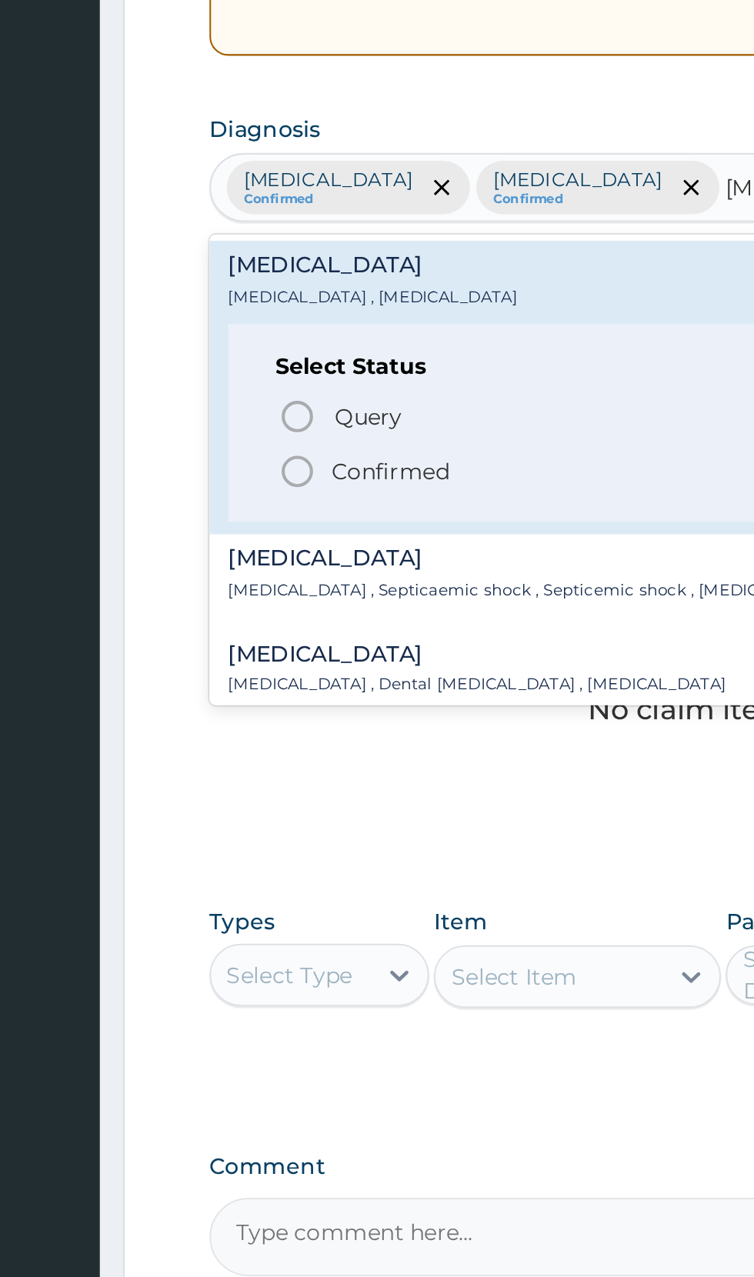
click at [284, 607] on span "Confirmed" at bounding box center [466, 611] width 403 height 18
type input "sepsis"
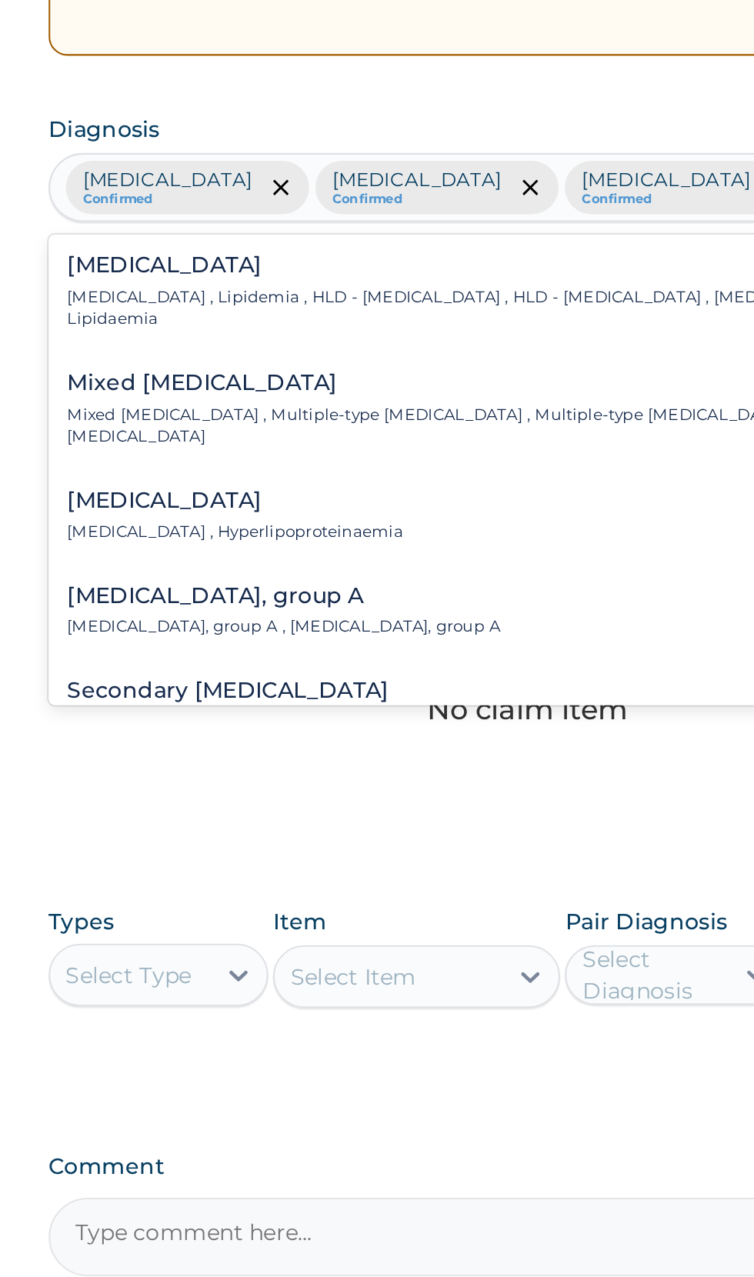
click at [319, 515] on h4 "Hyperlipidemia" at bounding box center [450, 510] width 421 height 12
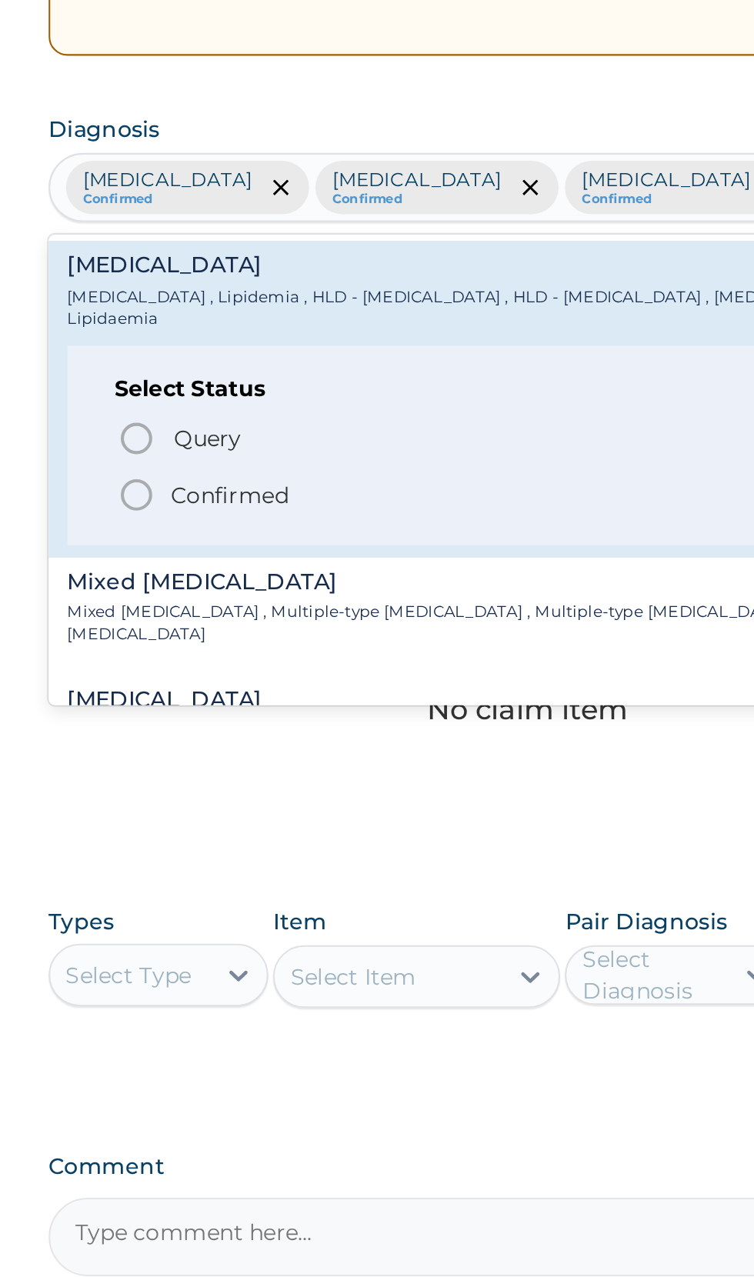
click at [288, 614] on span "Confirmed" at bounding box center [466, 623] width 403 height 18
type input "hyperli"
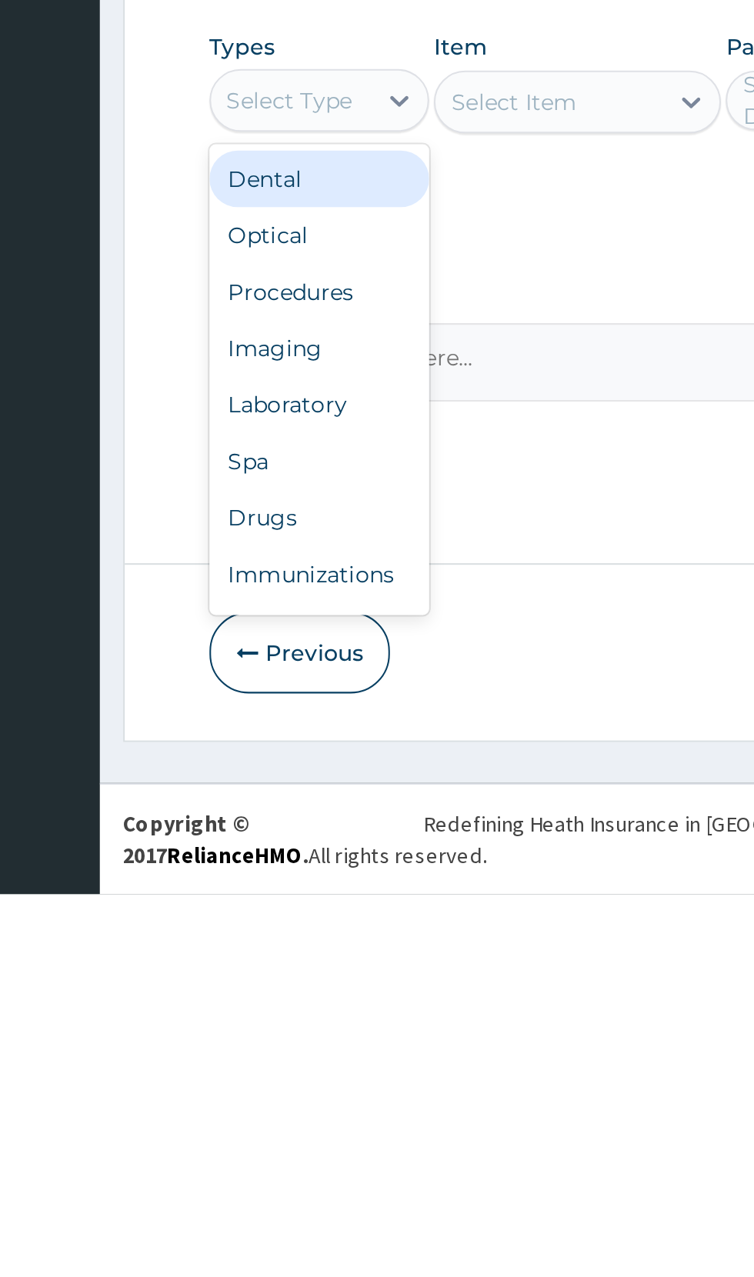
click at [296, 967] on div "Procedures" at bounding box center [285, 981] width 108 height 28
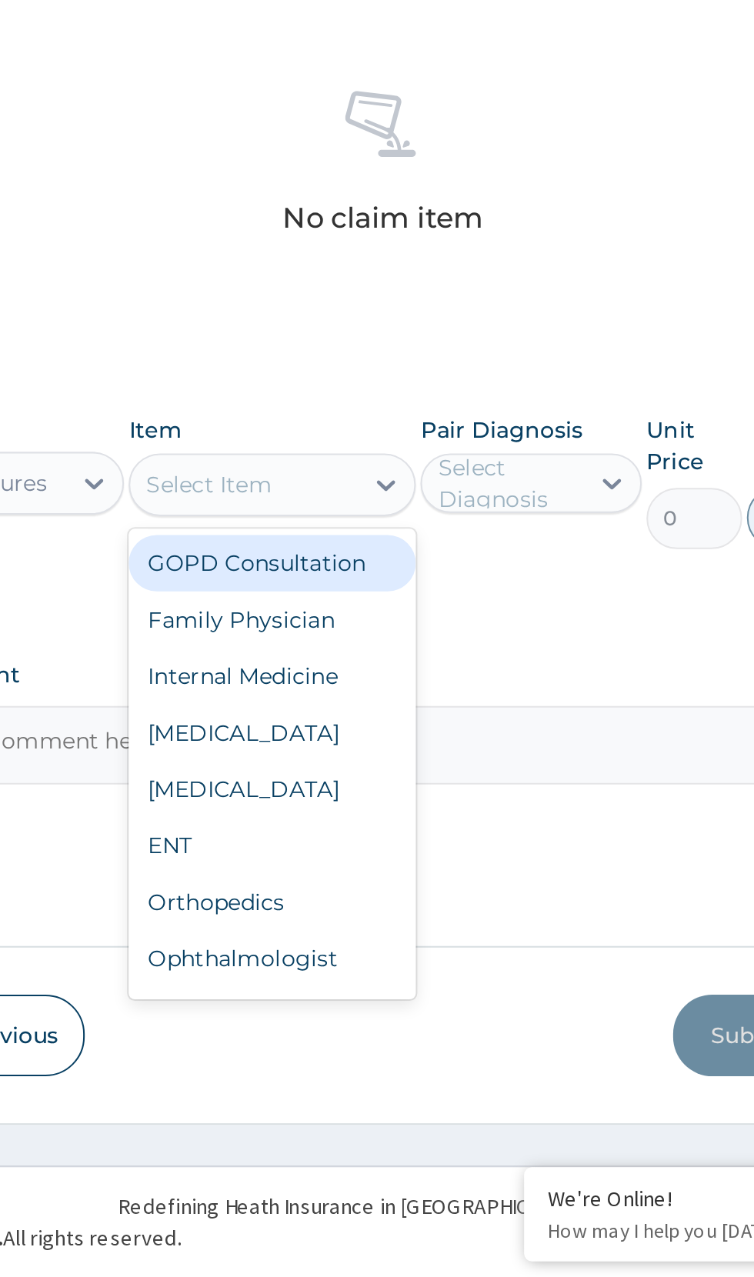
click at [435, 913] on div "GOPD Consultation" at bounding box center [411, 927] width 141 height 28
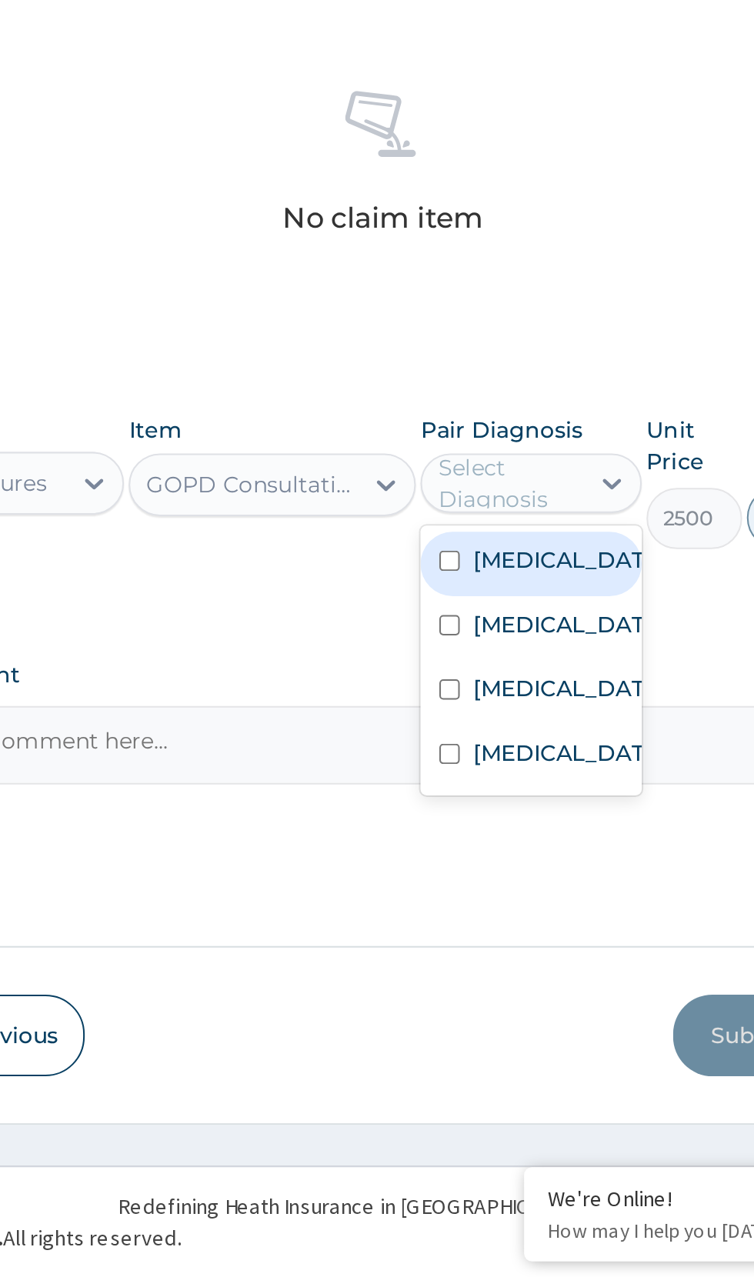
click at [503, 920] on input "checkbox" at bounding box center [498, 925] width 10 height 10
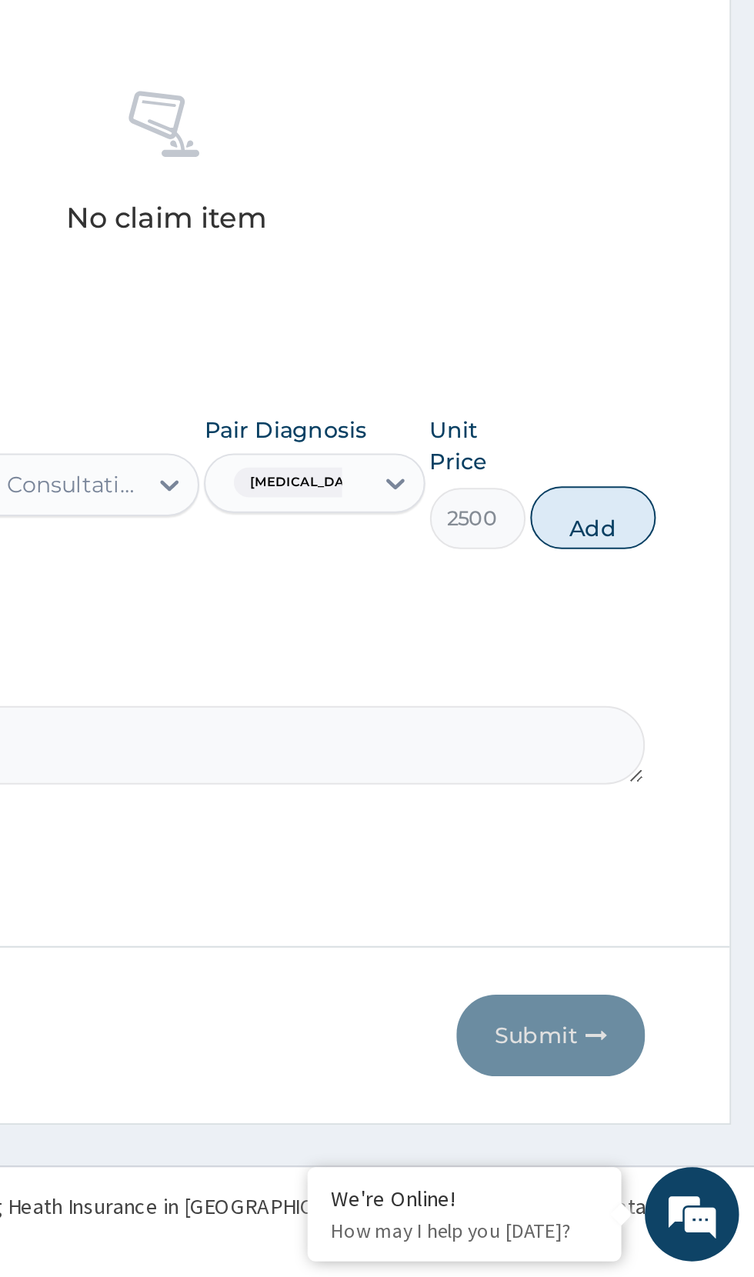
click at [682, 889] on button "Add" at bounding box center [675, 904] width 62 height 31
type input "0"
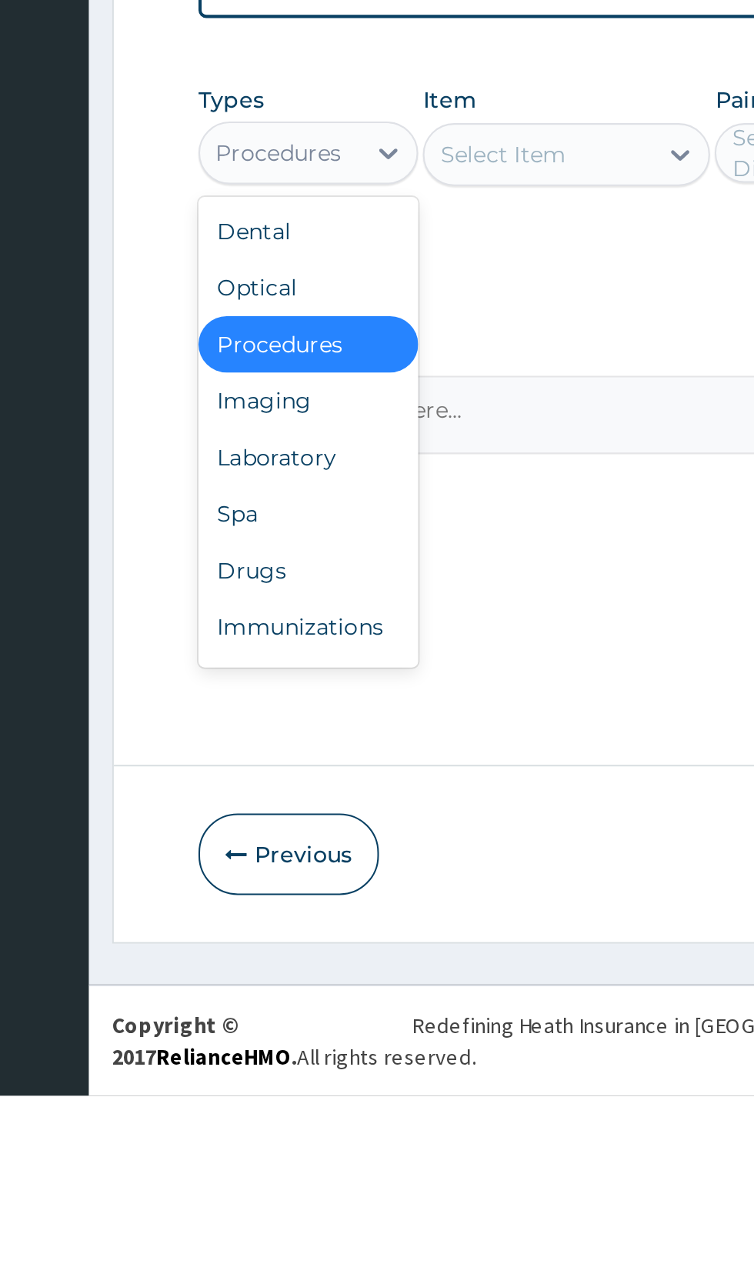
click at [294, 950] on div "Laboratory" at bounding box center [285, 964] width 108 height 28
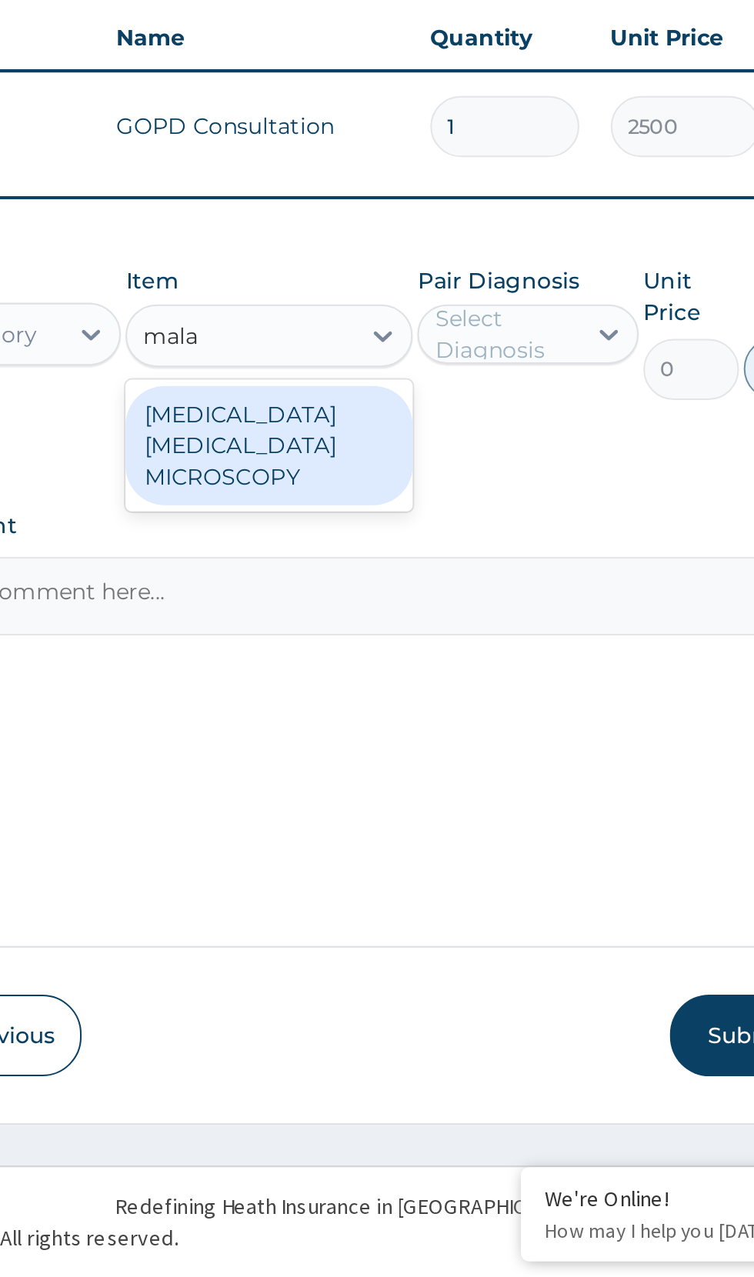
click at [416, 840] on div "MALARIA PARASITE MICROSCOPY" at bounding box center [411, 869] width 141 height 58
type input "mala"
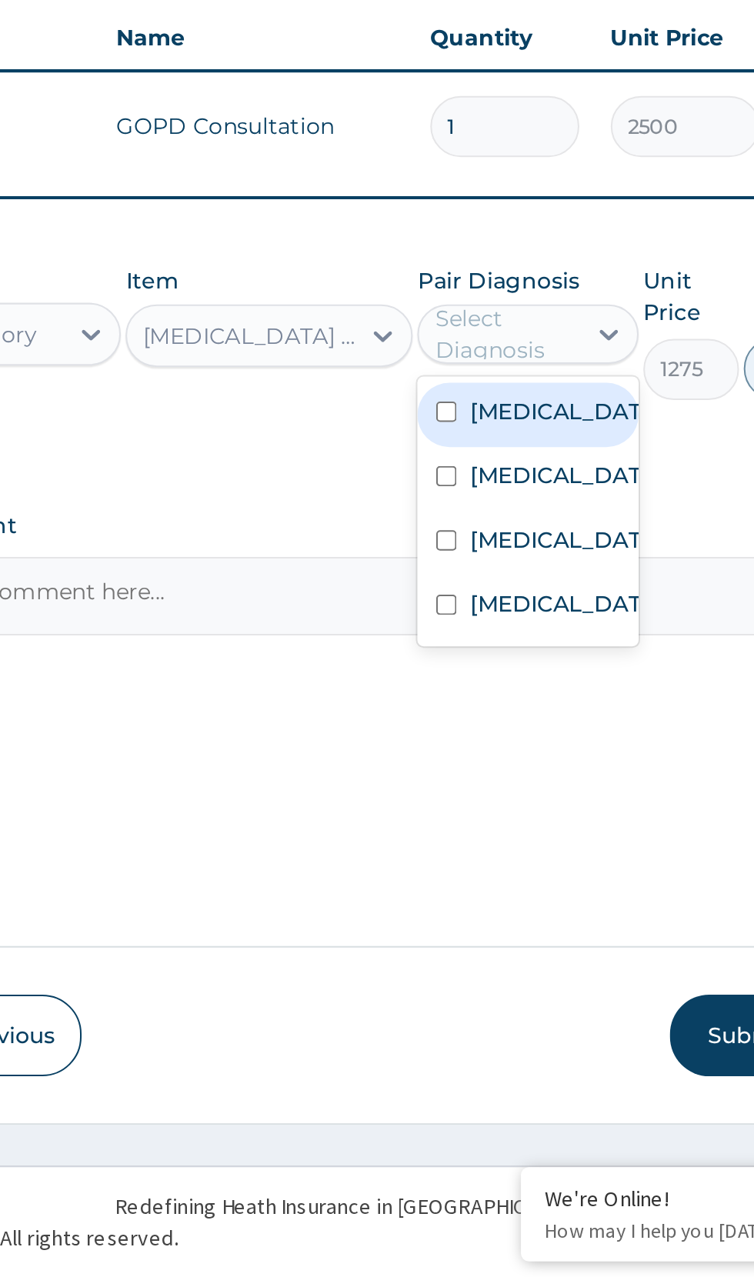
click at [499, 847] on input "checkbox" at bounding box center [498, 852] width 10 height 10
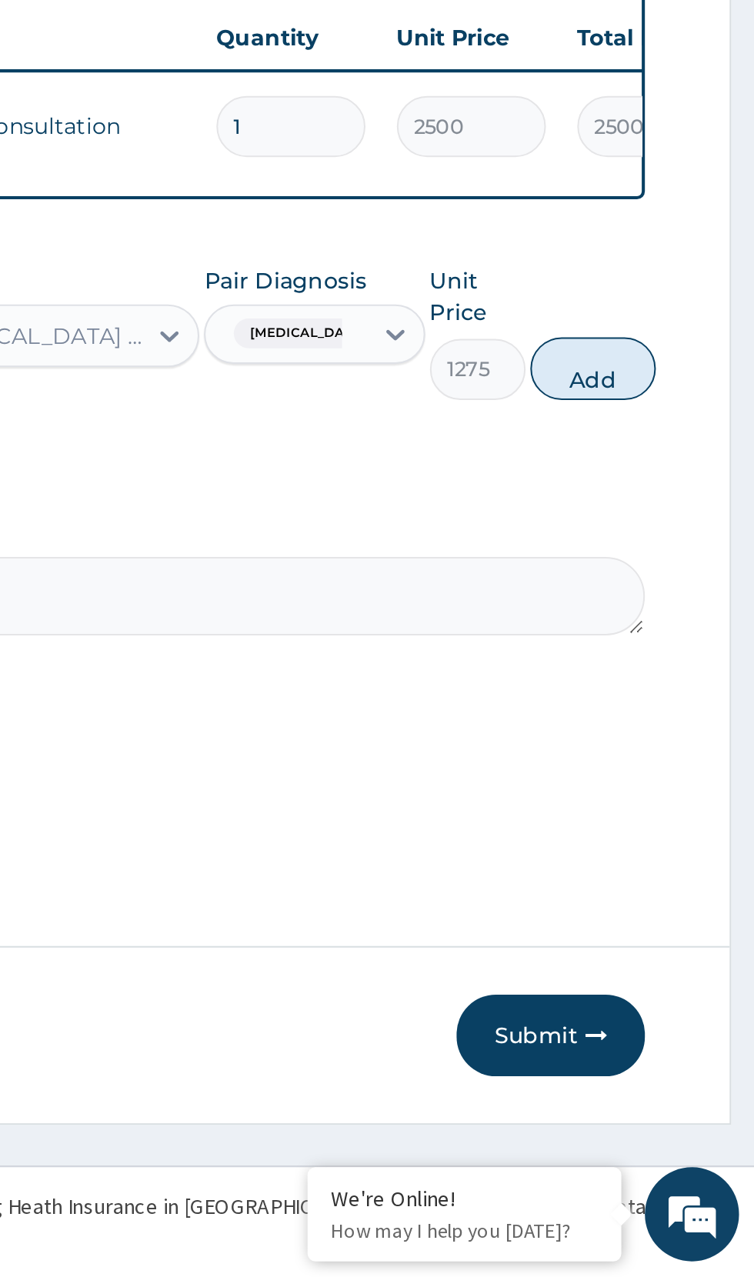
click at [678, 816] on button "Add" at bounding box center [675, 831] width 62 height 31
type input "0"
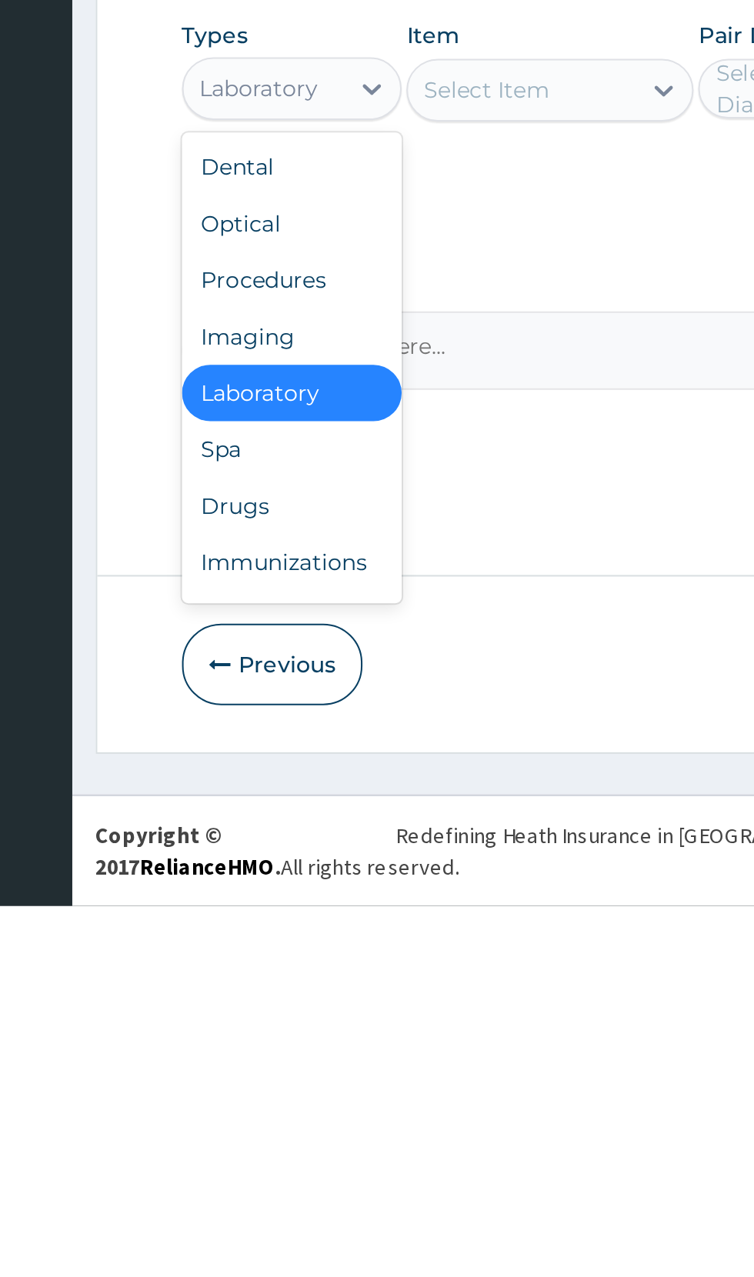
click at [272, 1067] on div "Drugs" at bounding box center [285, 1081] width 108 height 28
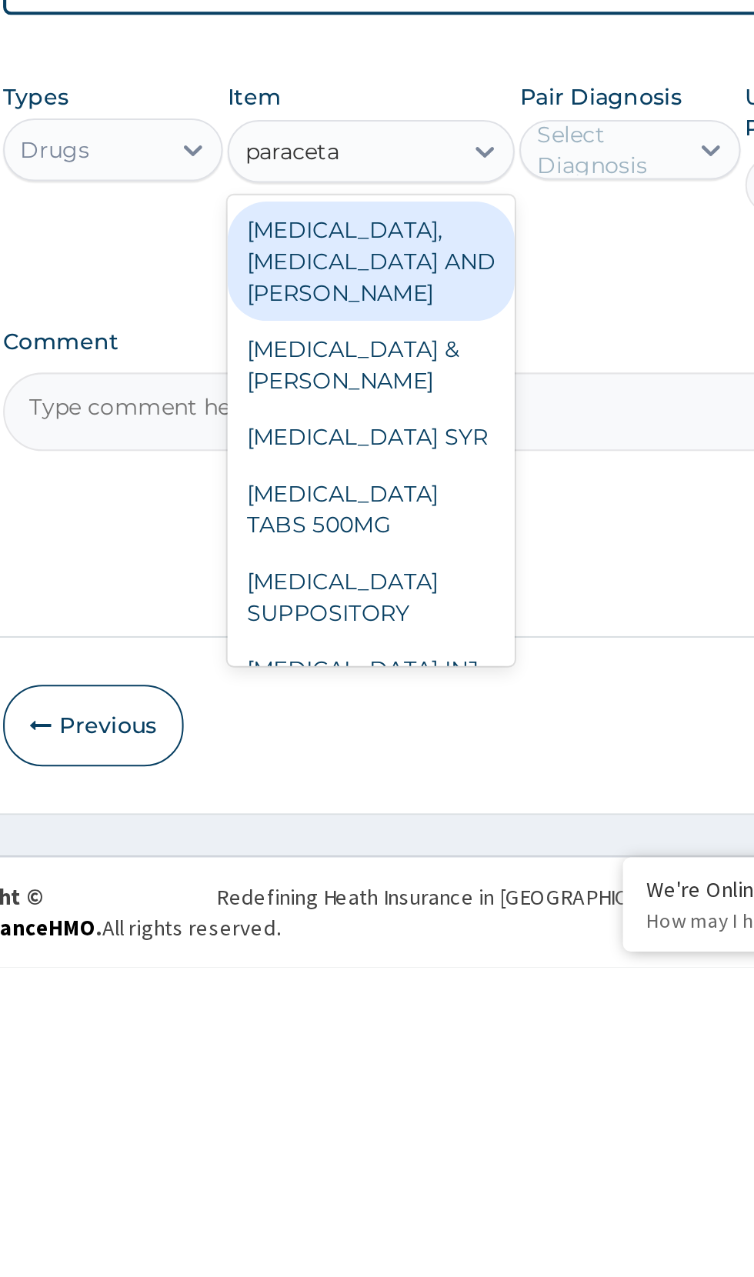
click at [431, 1030] on div "PARACETAMOL TABS 500MG" at bounding box center [411, 1051] width 141 height 43
type input "paraceta"
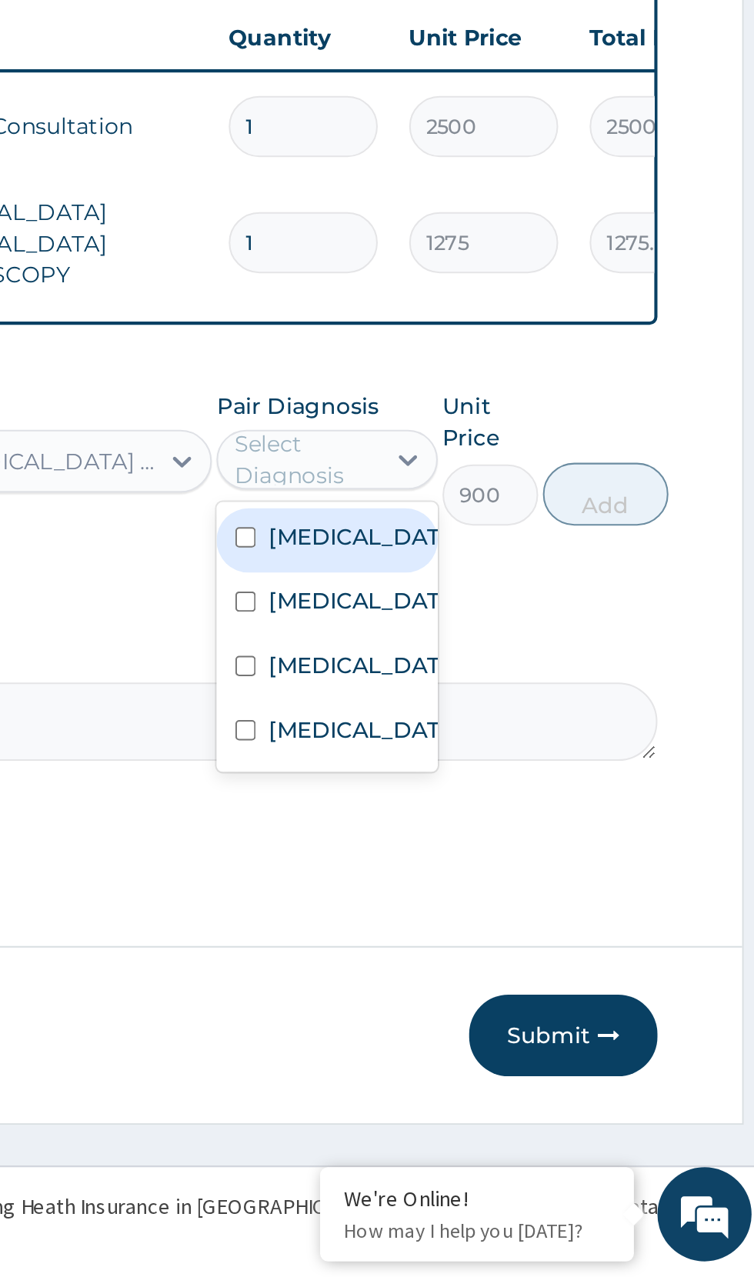
click at [503, 909] on input "checkbox" at bounding box center [498, 914] width 10 height 10
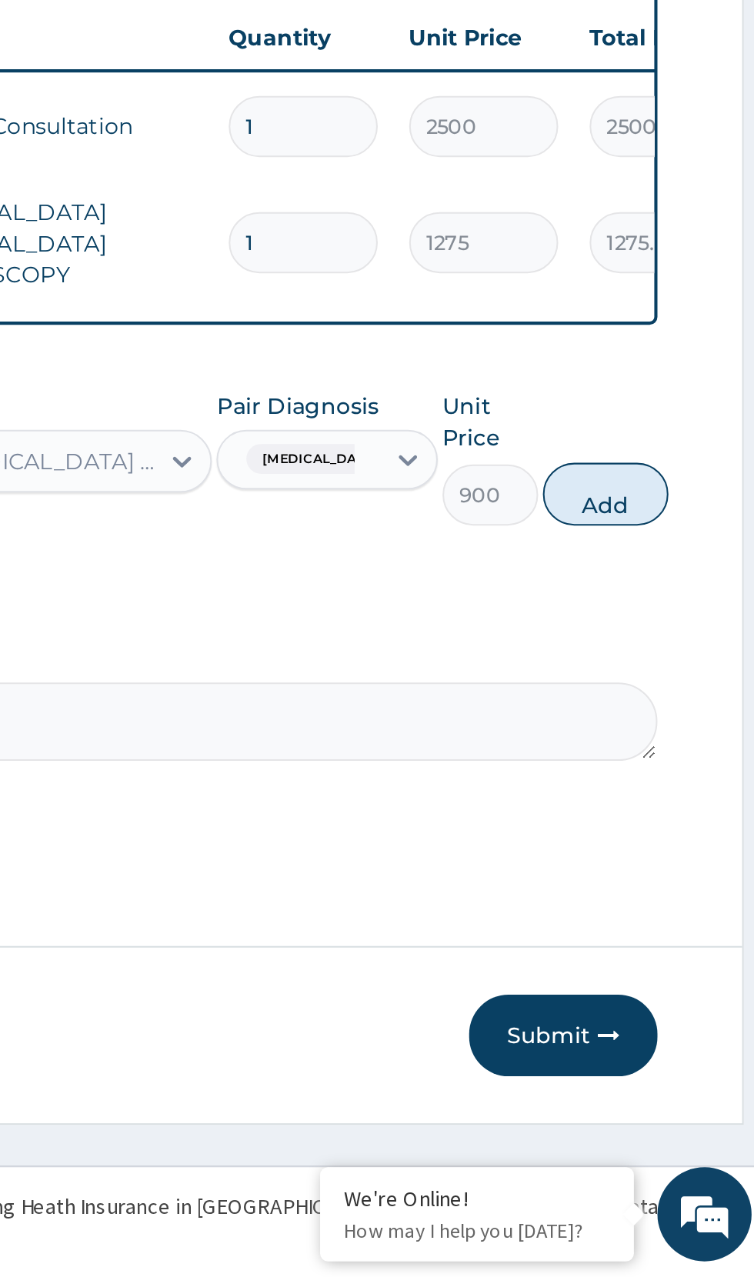
click at [746, 880] on section "Step 2 of 2 PA Code / Prescription Code Enter Code(Secondary Care Only) Encount…" at bounding box center [465, 655] width 577 height 1115
click at [681, 877] on button "Add" at bounding box center [675, 892] width 62 height 31
type input "0"
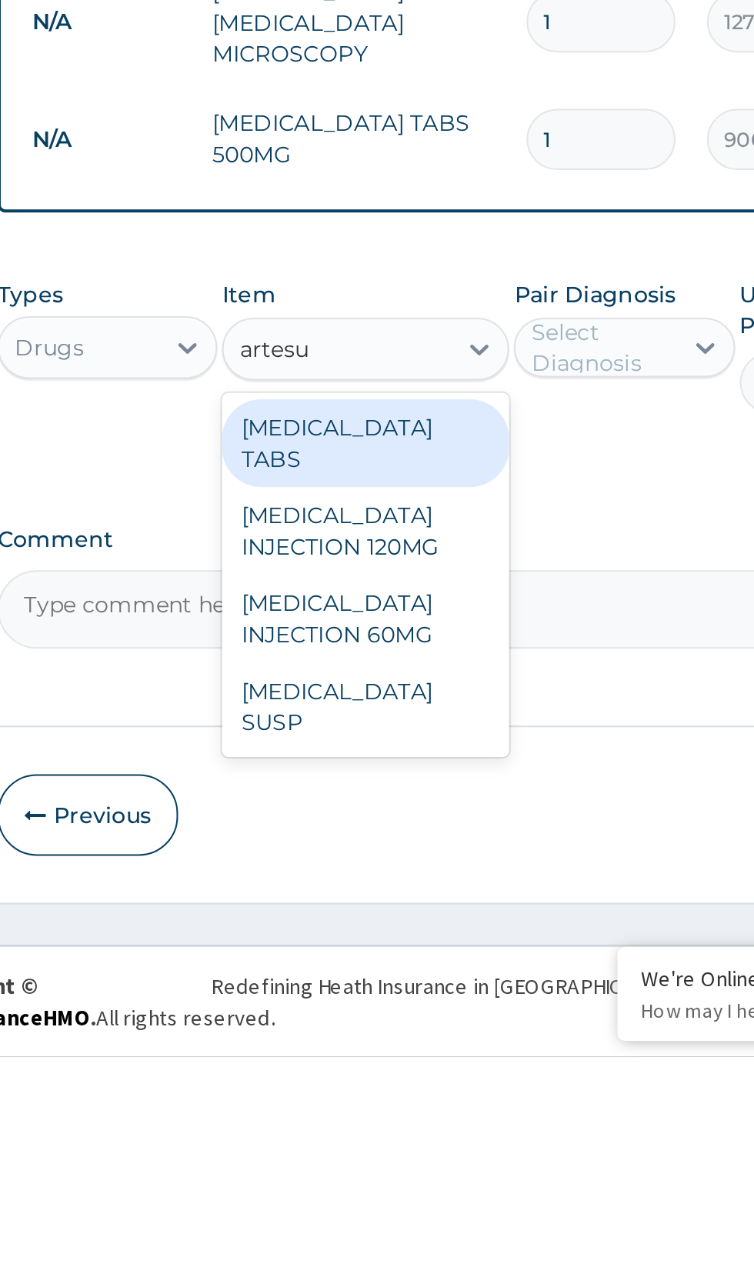
click at [418, 997] on div "ARTESUNATE INJECTION 120MG" at bounding box center [411, 1018] width 141 height 43
type input "artesu"
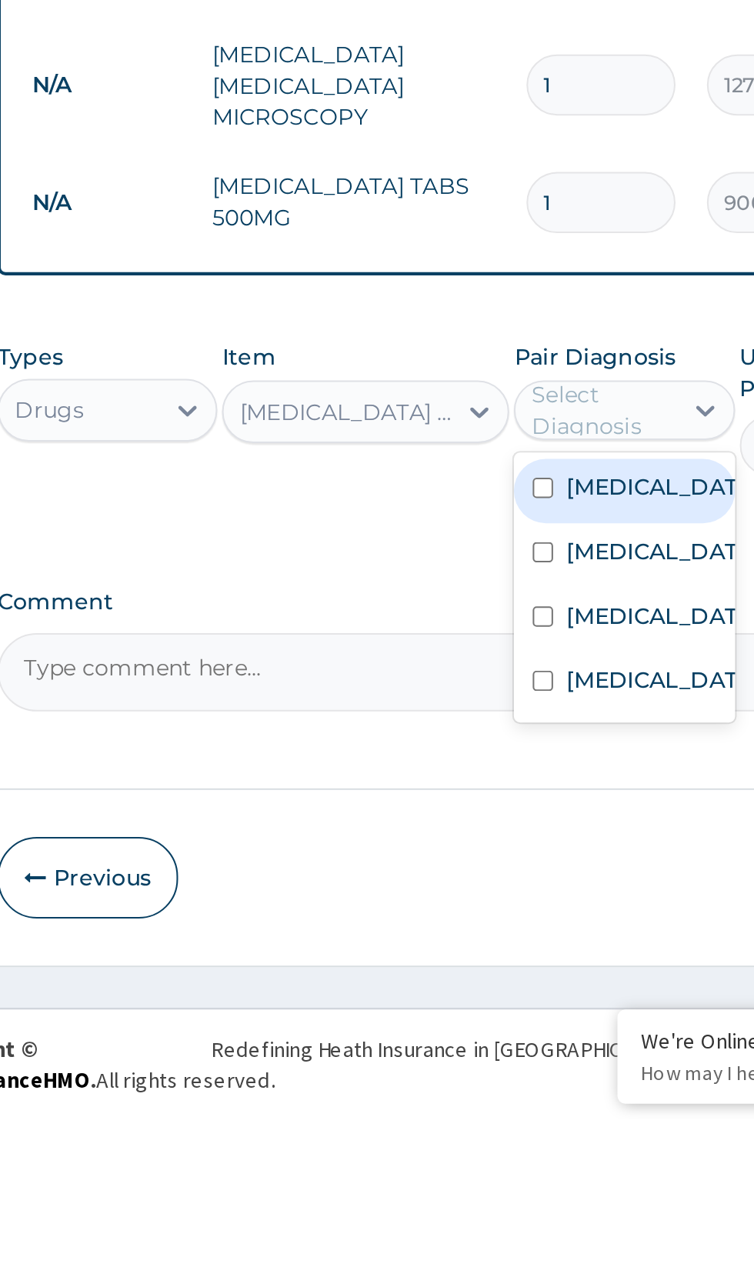
click at [503, 962] on input "checkbox" at bounding box center [498, 967] width 10 height 10
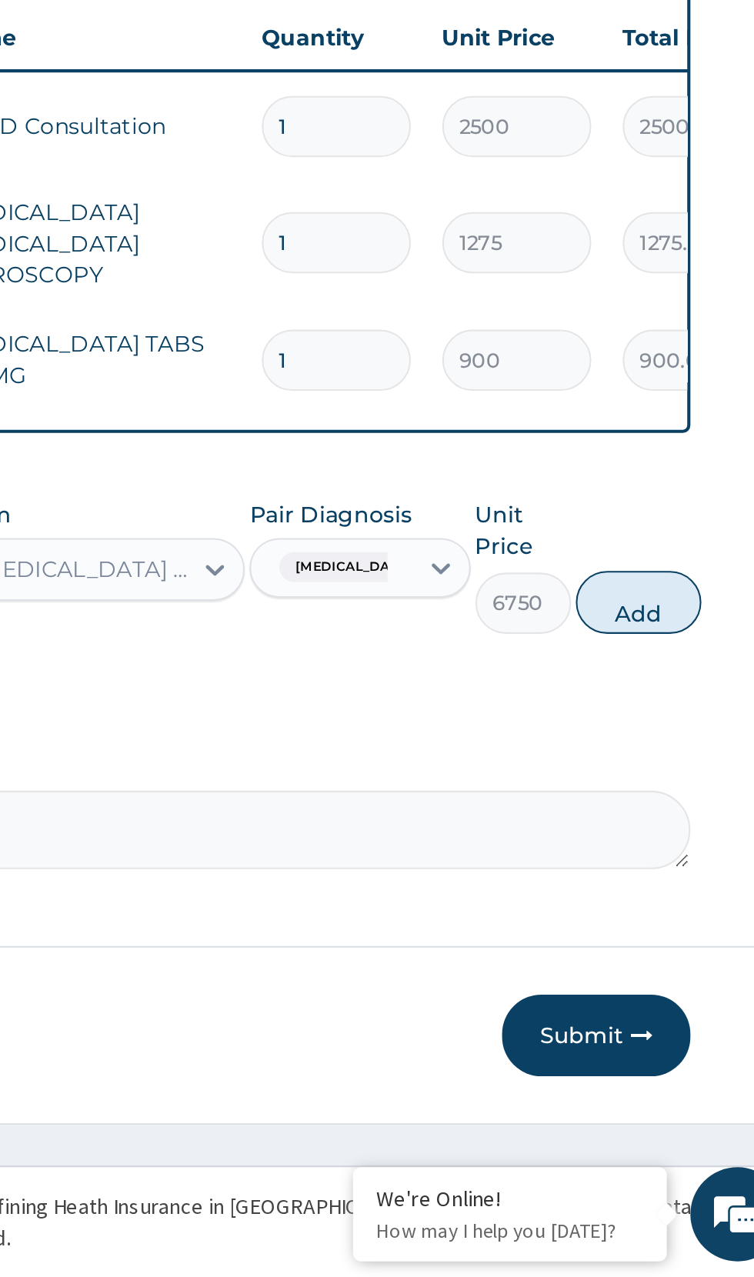
click at [681, 930] on button "Add" at bounding box center [675, 945] width 62 height 31
type input "0"
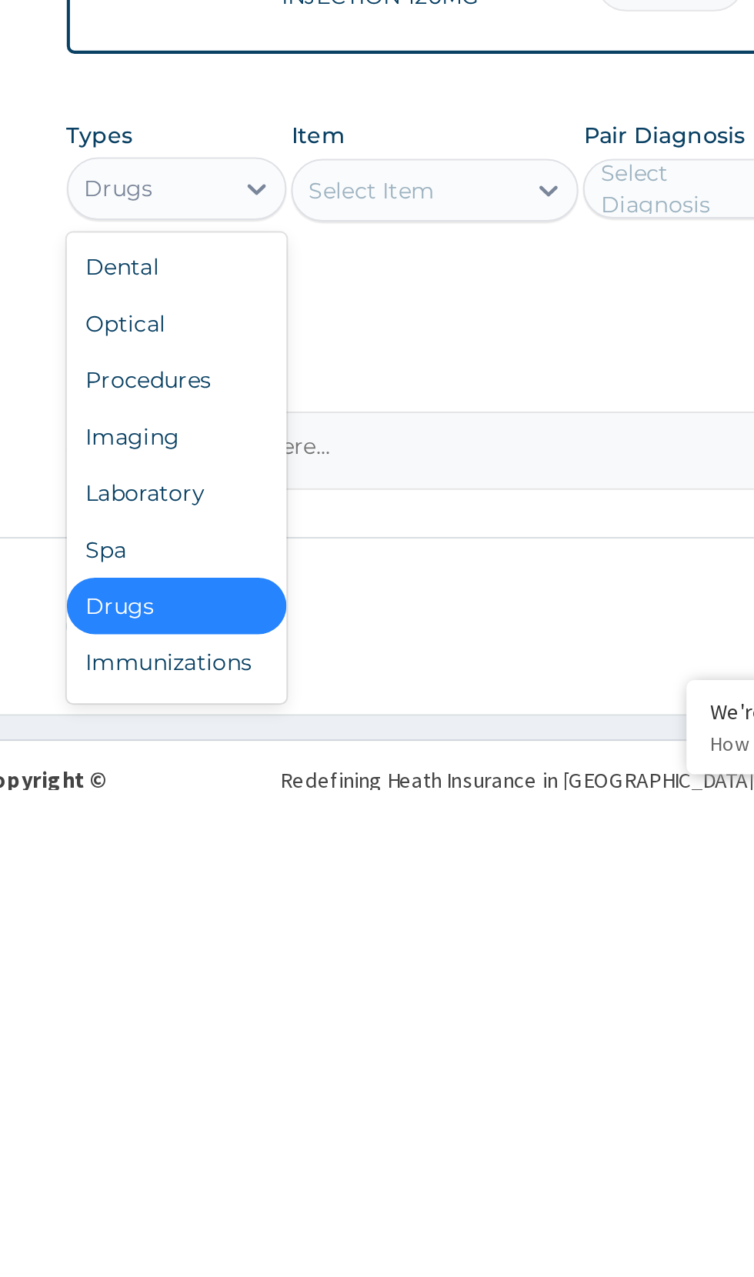
click at [292, 1117] on div "Laboratory" at bounding box center [285, 1131] width 108 height 28
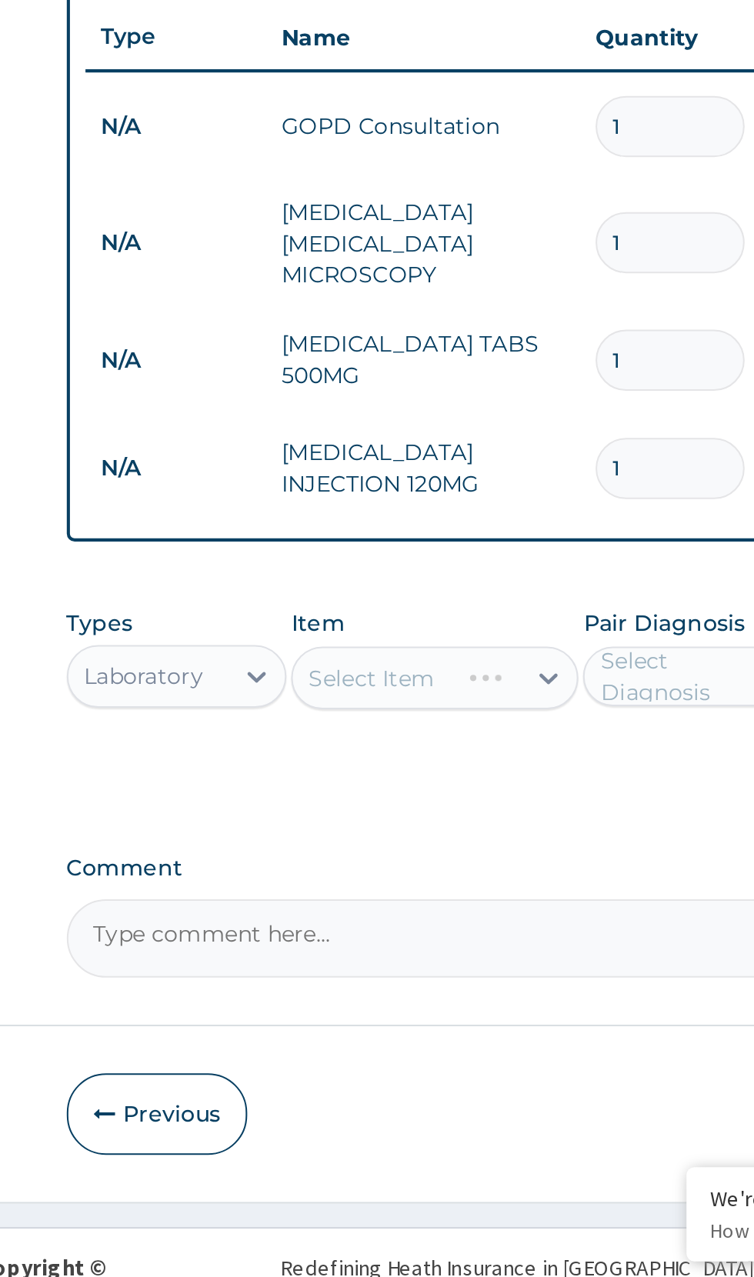
click at [421, 967] on div "Select Item" at bounding box center [411, 982] width 141 height 31
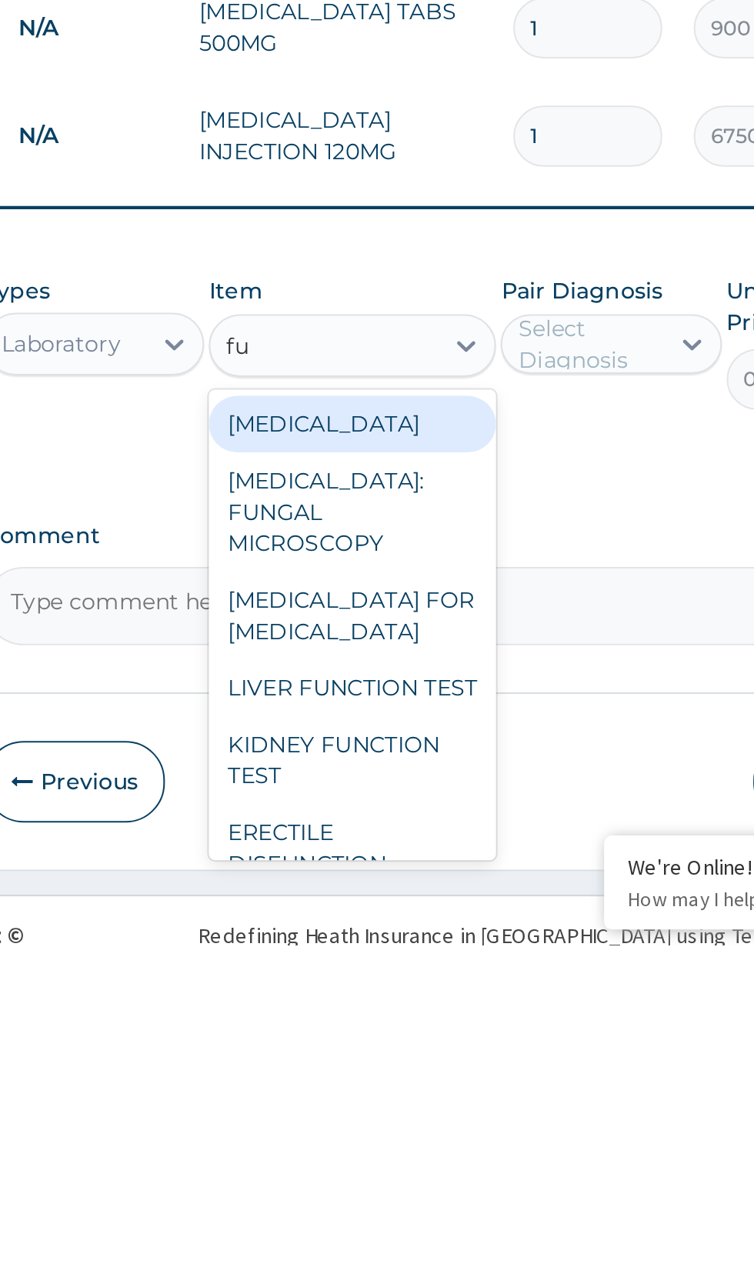
click at [439, 1007] on div "FULL BLOOD COUNT" at bounding box center [411, 1021] width 141 height 28
type input "fu"
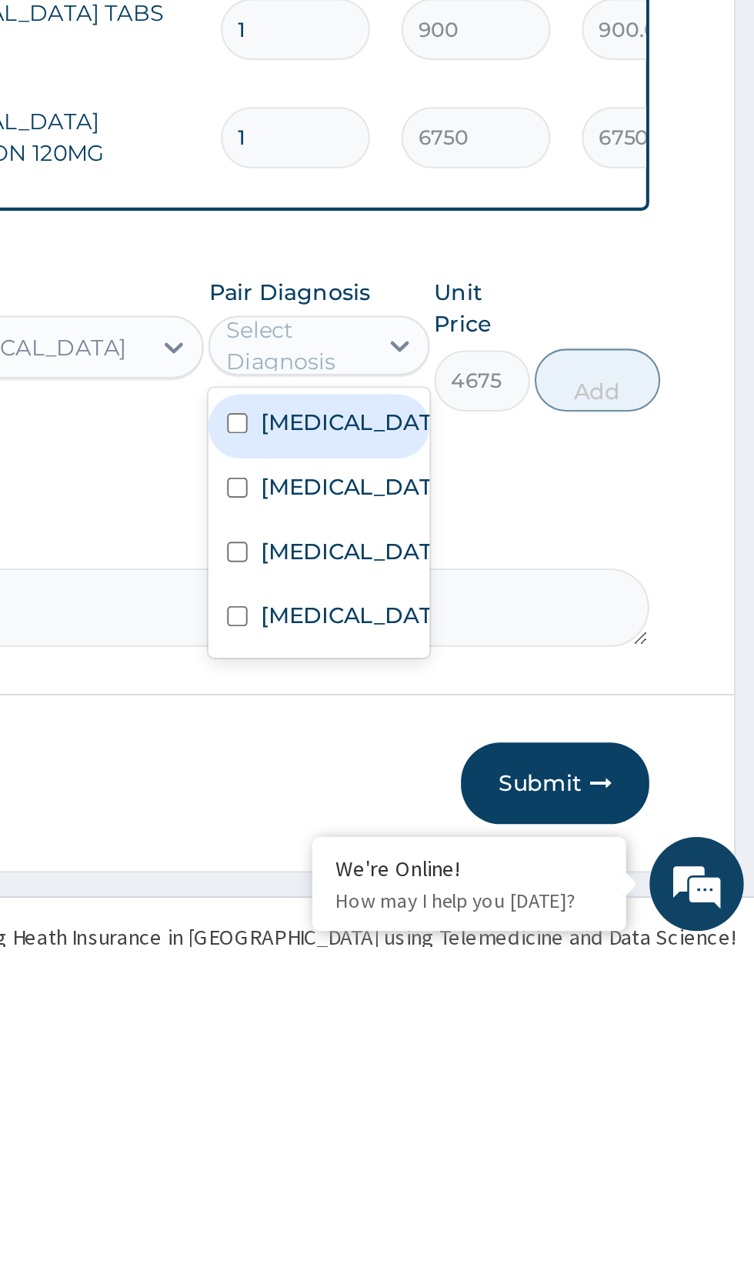
click at [503, 1078] on input "checkbox" at bounding box center [498, 1083] width 10 height 10
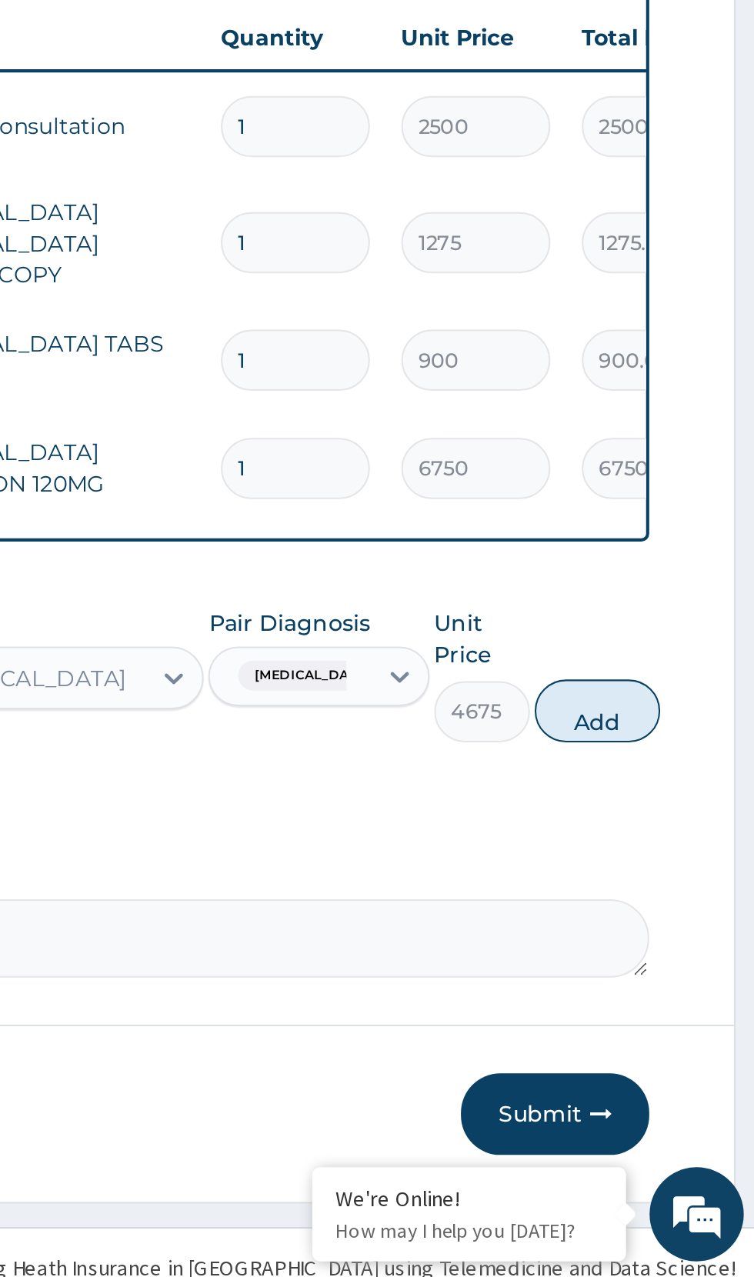
click at [684, 984] on button "Add" at bounding box center [675, 999] width 62 height 31
type input "0"
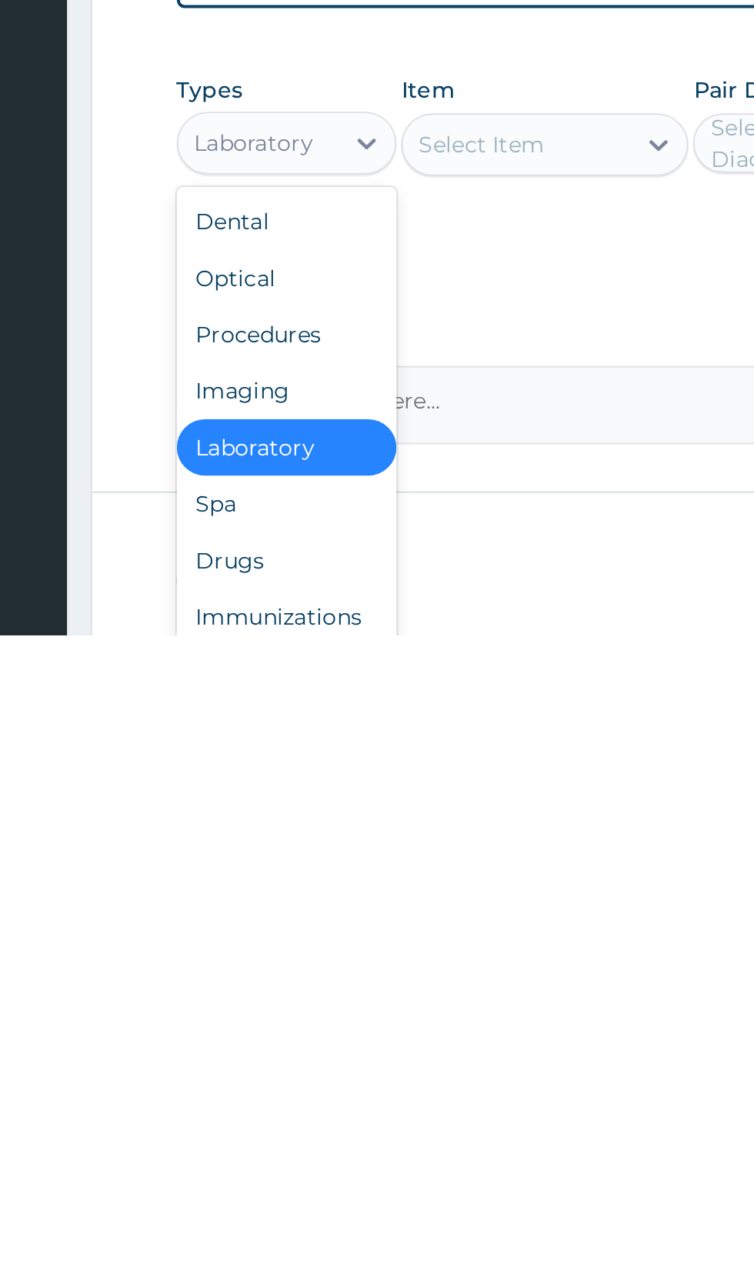
click at [271, 1226] on div "Drugs" at bounding box center [285, 1240] width 108 height 28
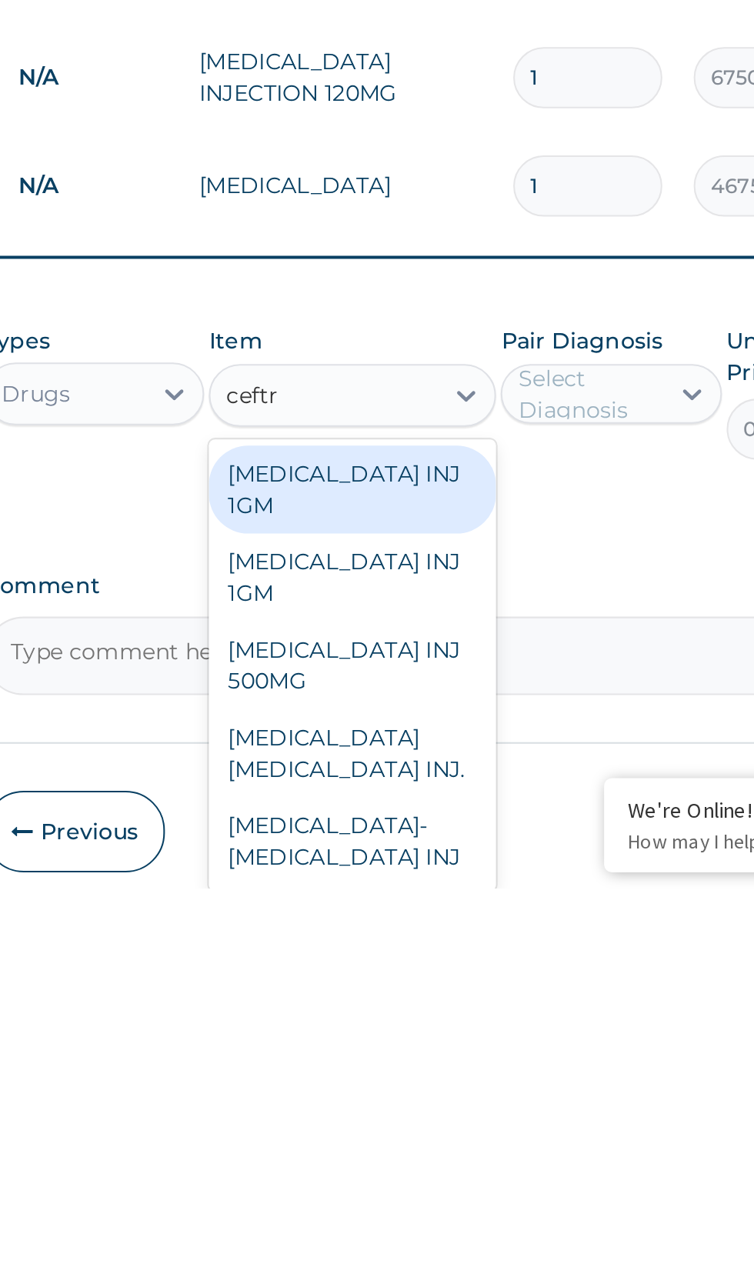
click at [426, 1060] on div "CEFTRIAXONE INJ 1GM" at bounding box center [411, 1081] width 141 height 43
type input "ceftr"
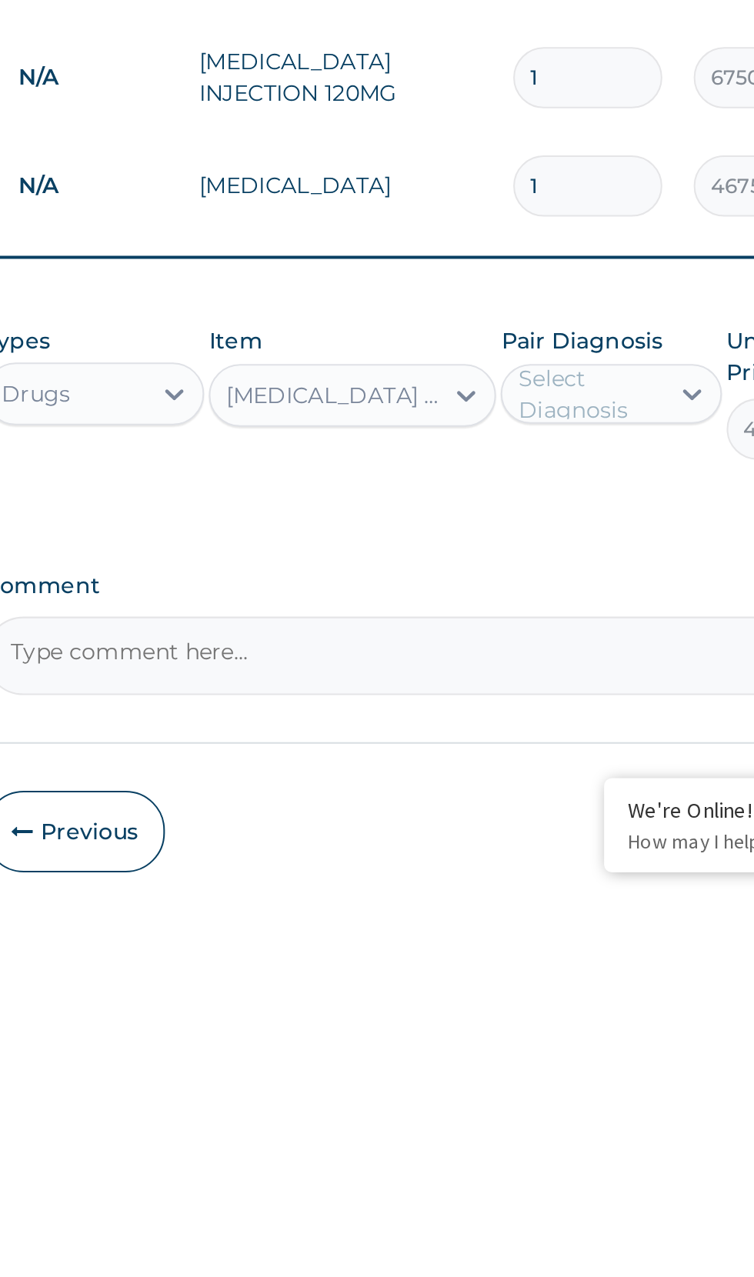
scroll to position [1, 0]
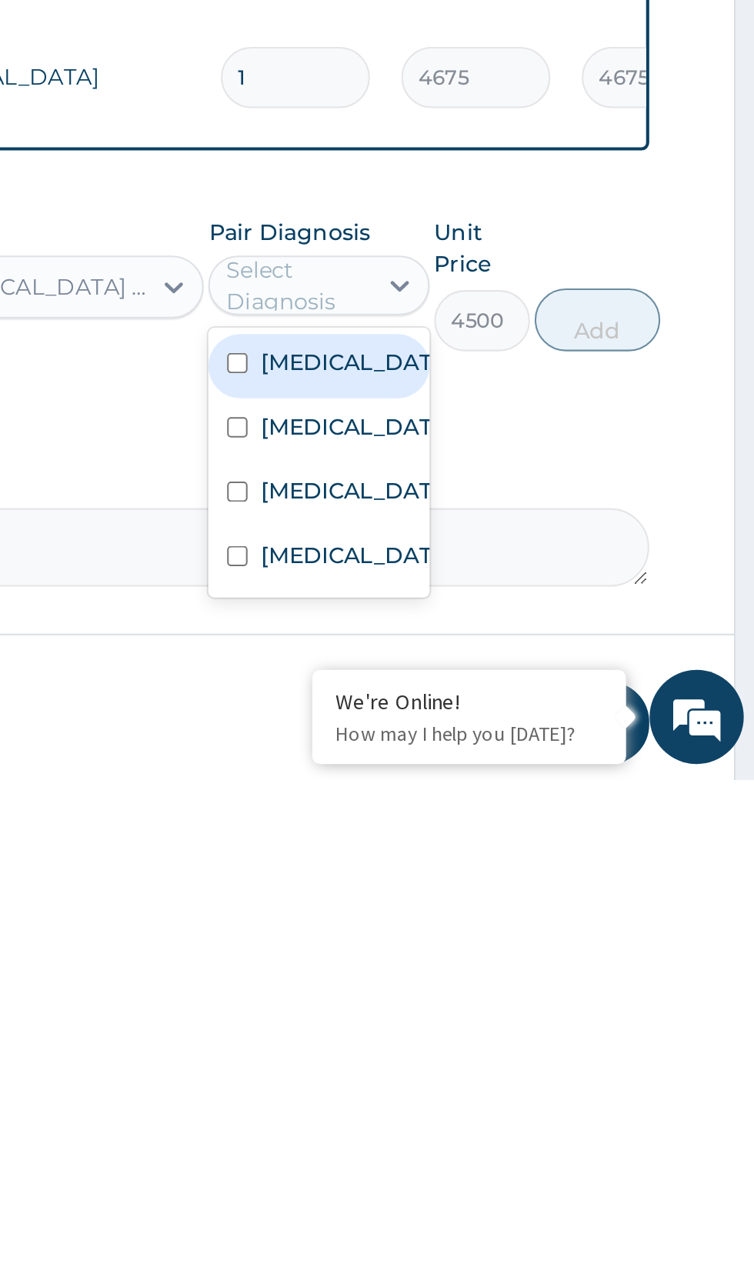
click at [502, 1130] on input "checkbox" at bounding box center [498, 1135] width 10 height 10
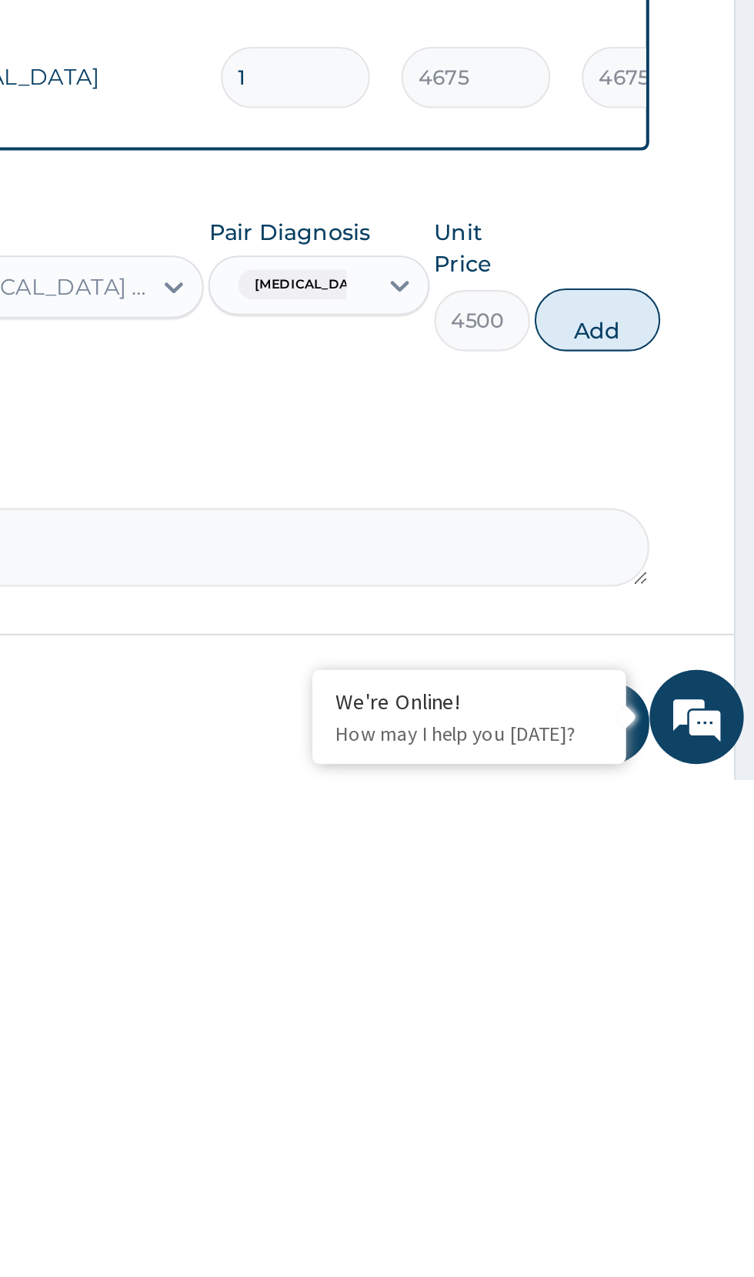
scroll to position [2, 0]
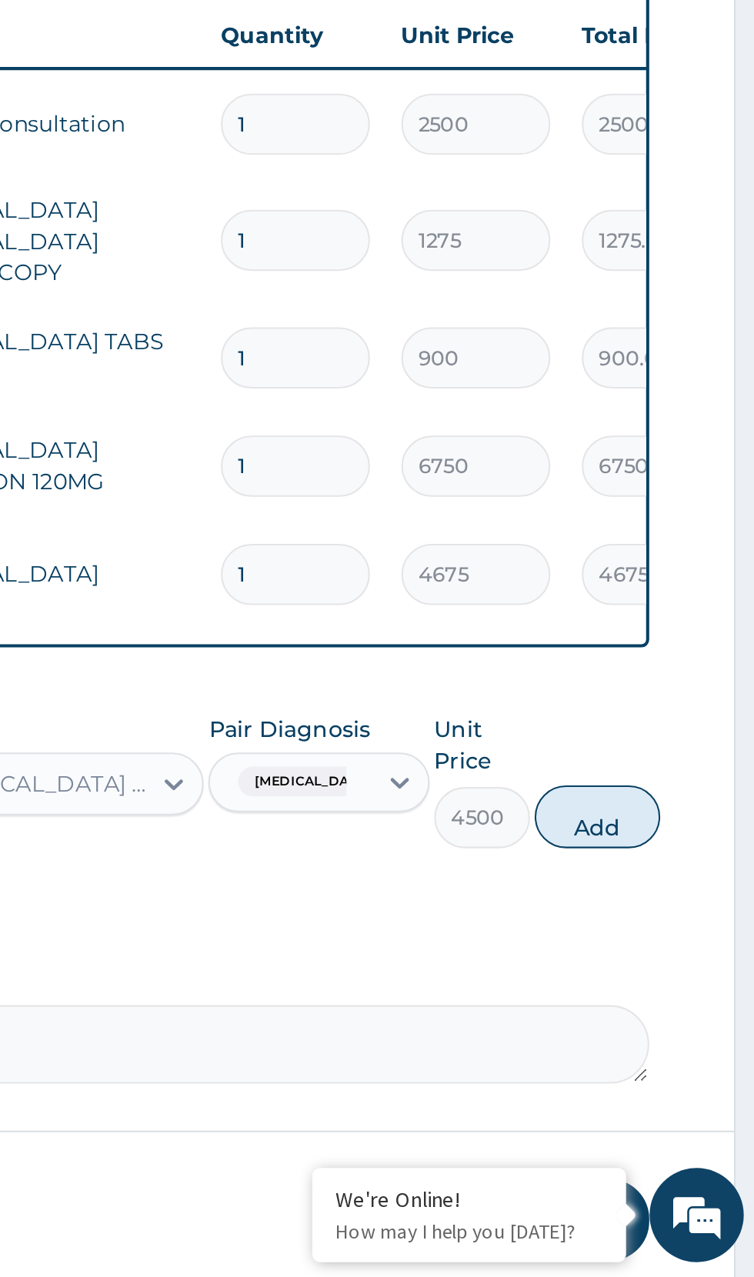
click at [684, 1035] on button "Add" at bounding box center [675, 1050] width 62 height 31
type input "0"
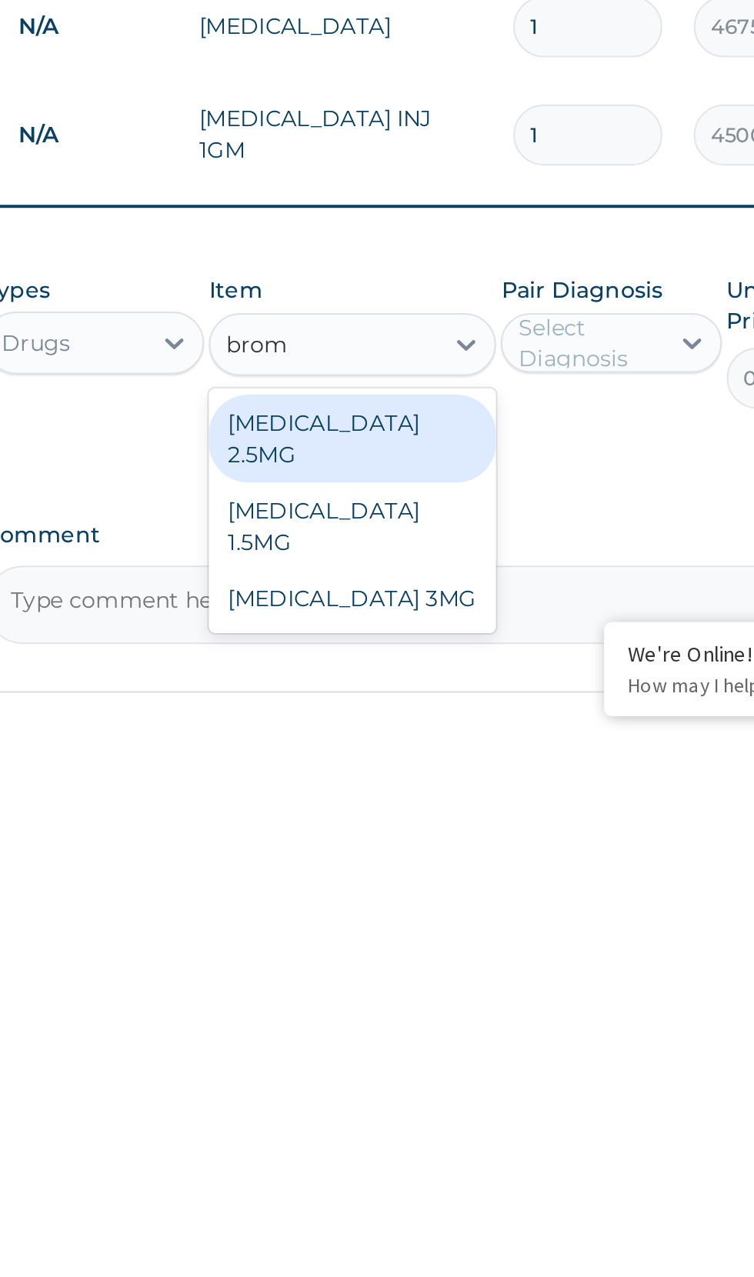
scroll to position [0, 0]
click at [424, 1197] on div "BROMAZEPAM 3MG" at bounding box center [411, 1211] width 141 height 28
type input "brom"
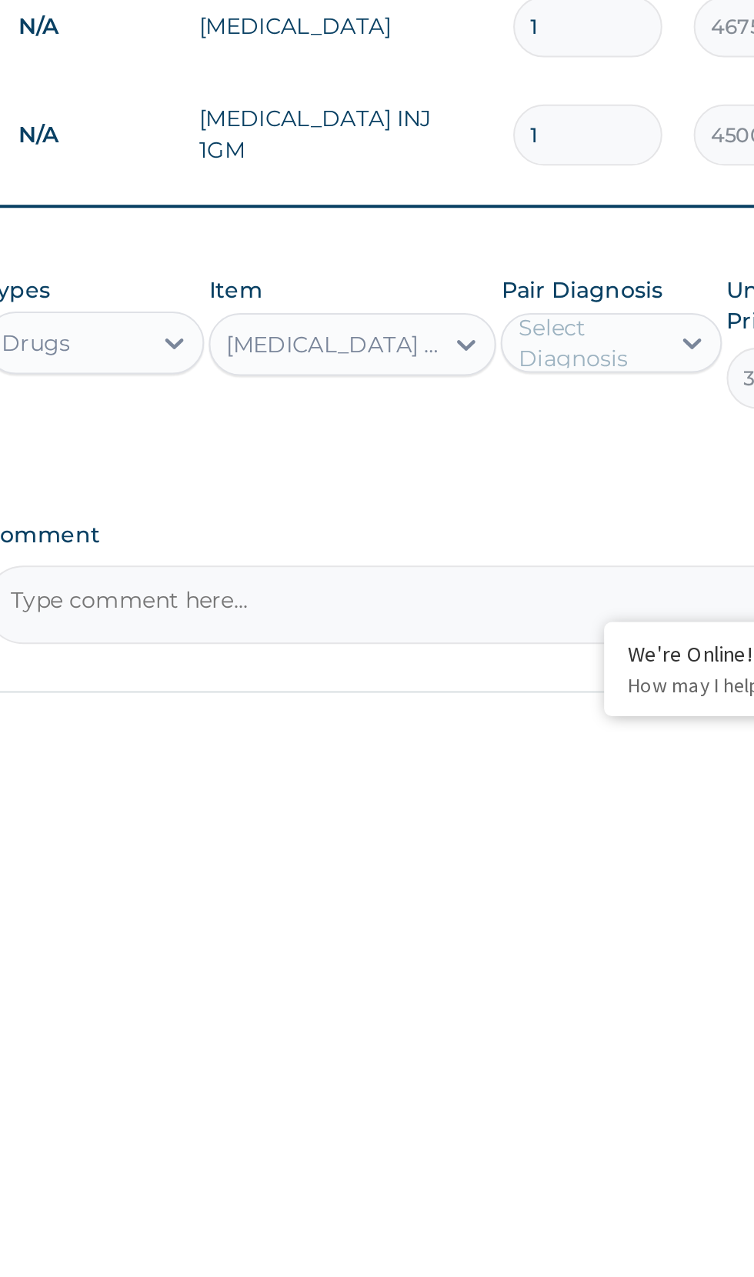
scroll to position [2, 0]
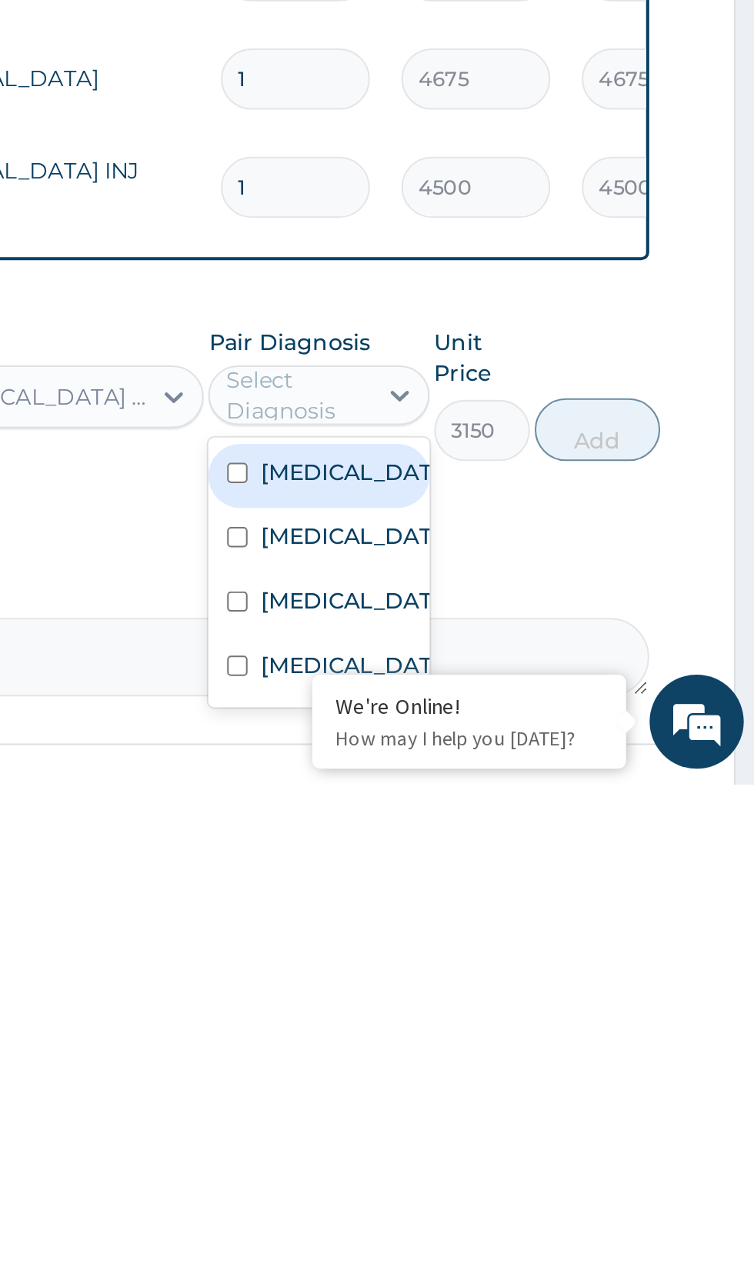
click at [500, 1150] on input "checkbox" at bounding box center [498, 1155] width 10 height 10
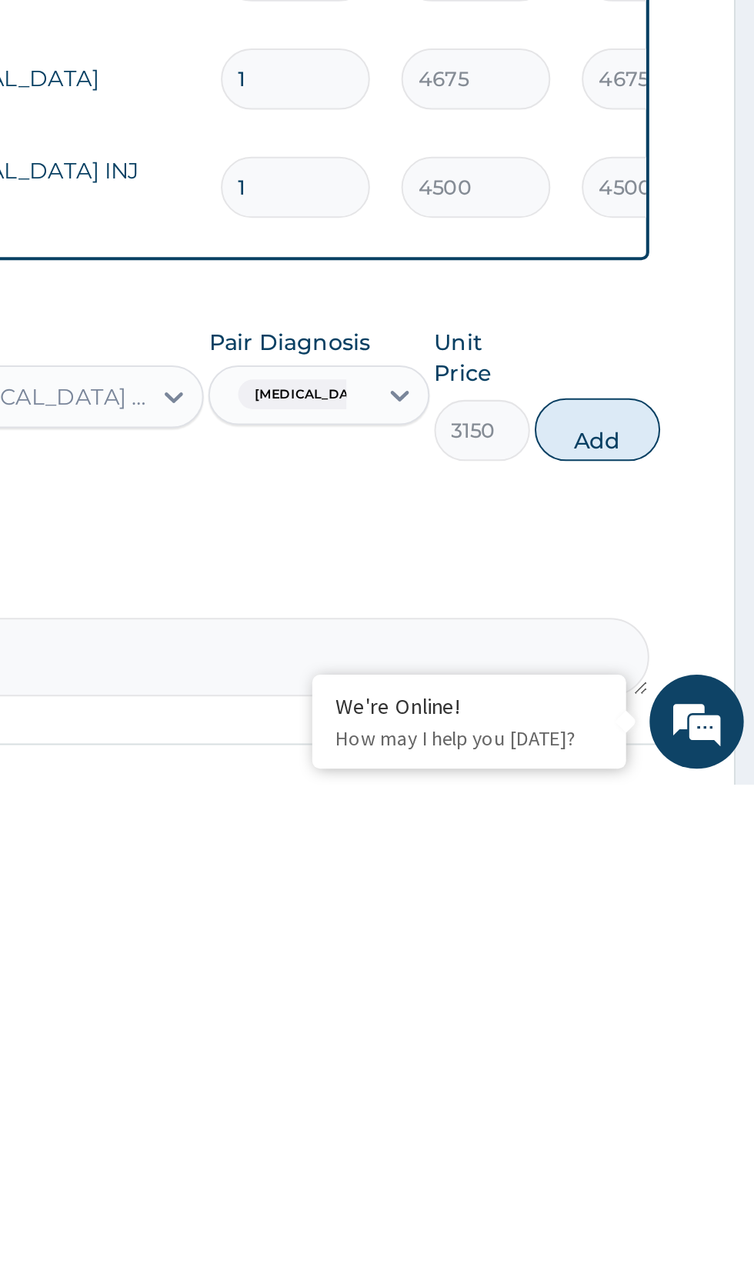
scroll to position [3, 0]
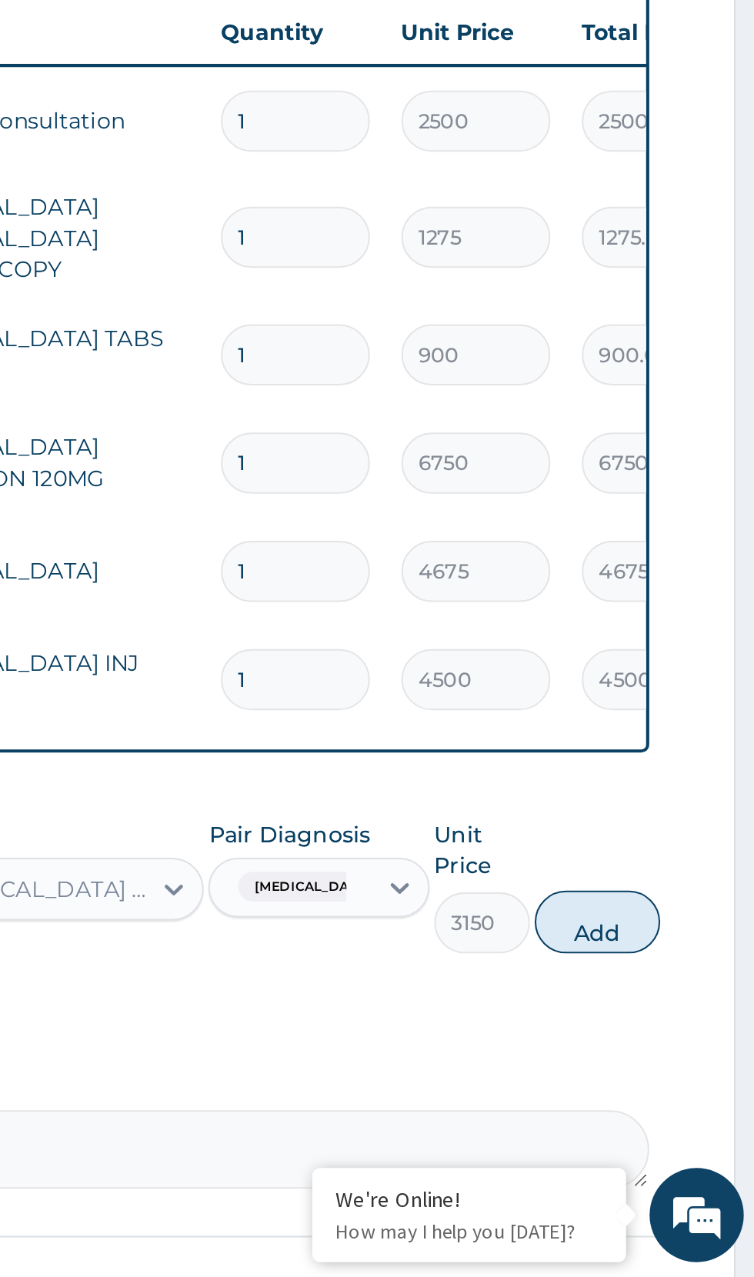
click at [675, 1087] on button "Add" at bounding box center [675, 1102] width 62 height 31
type input "0"
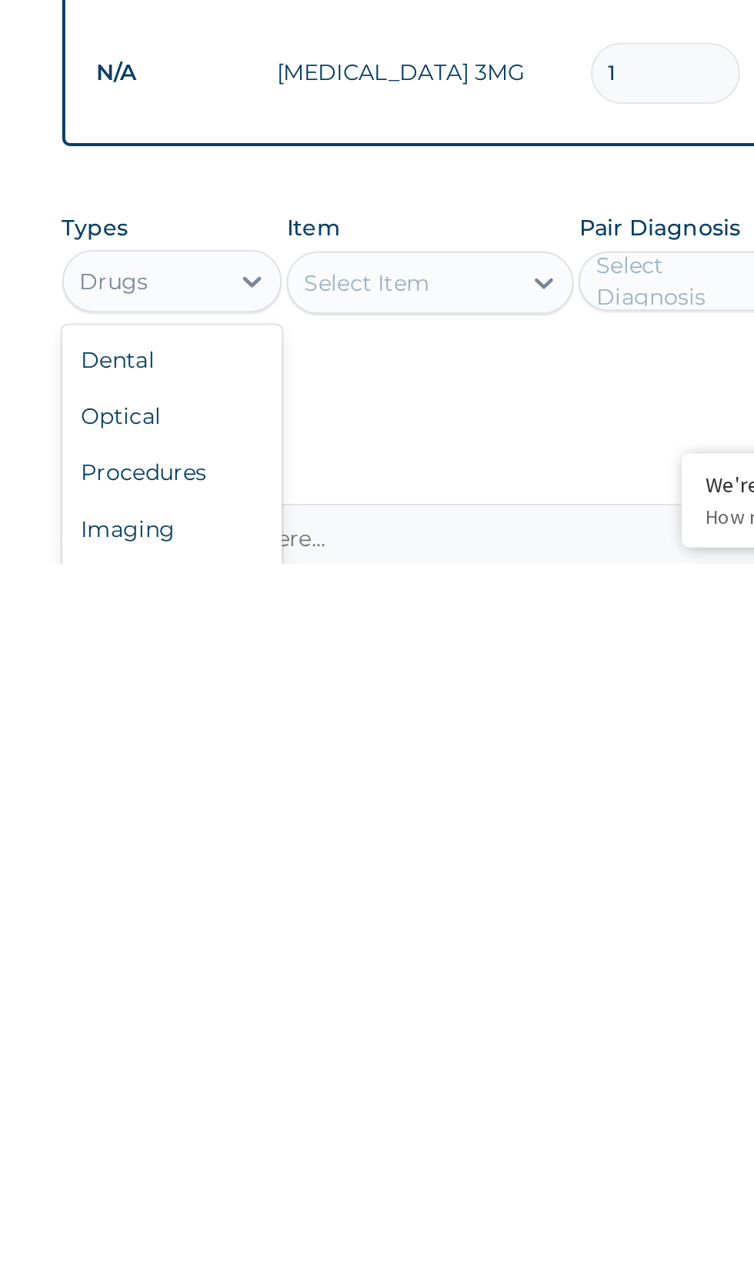
click at [295, 1273] on div "Laboratory" at bounding box center [285, 1287] width 108 height 28
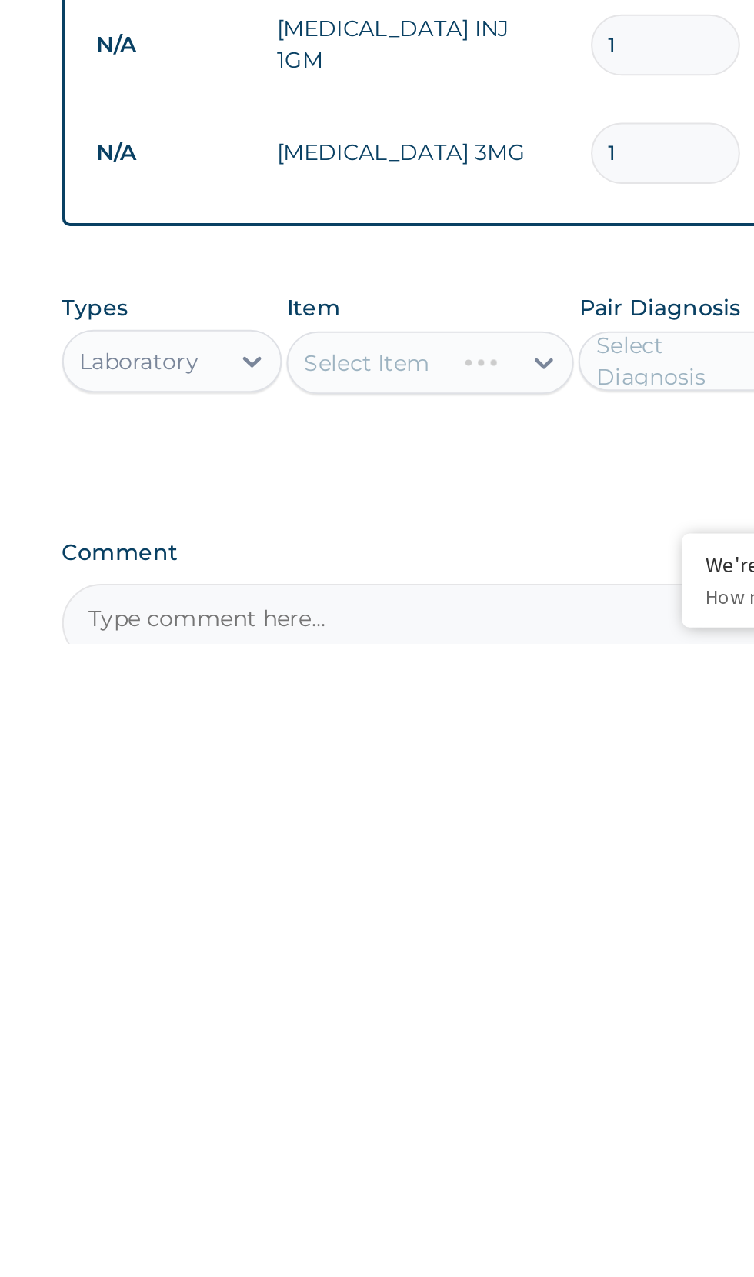
scroll to position [4, 0]
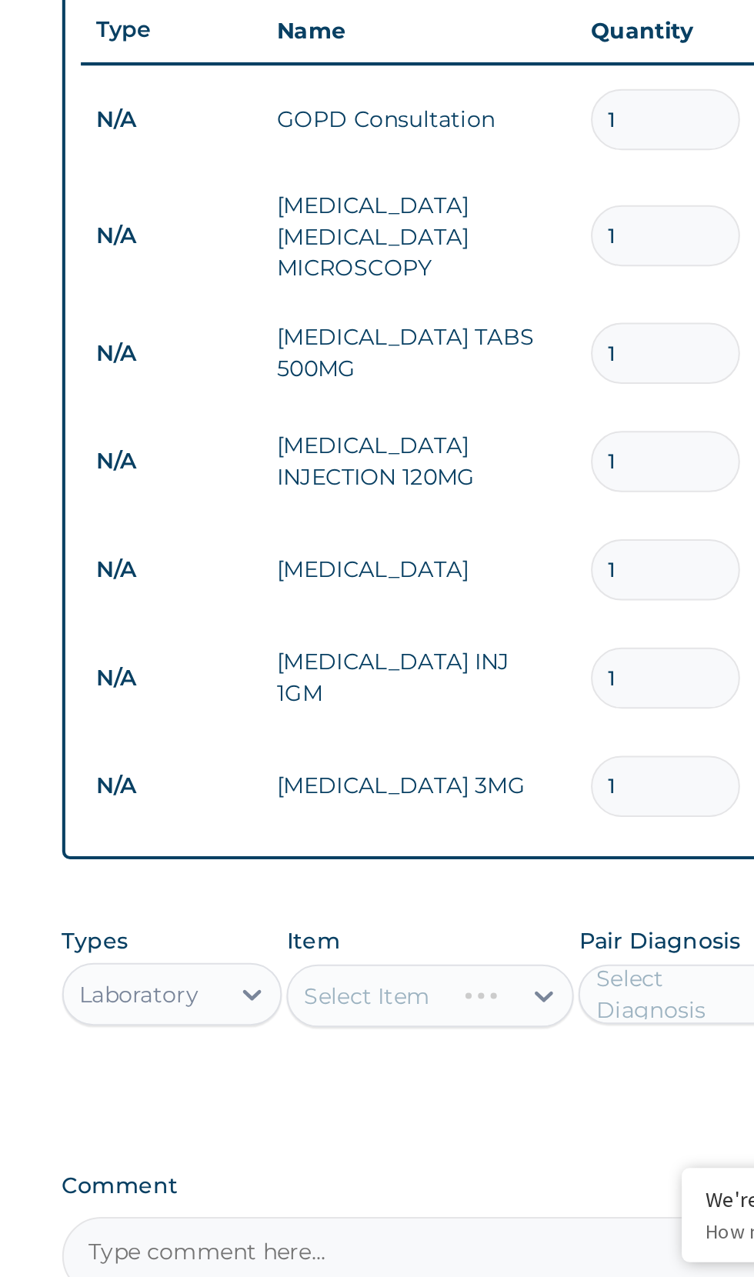
click at [411, 1123] on div "Select Item" at bounding box center [411, 1138] width 141 height 31
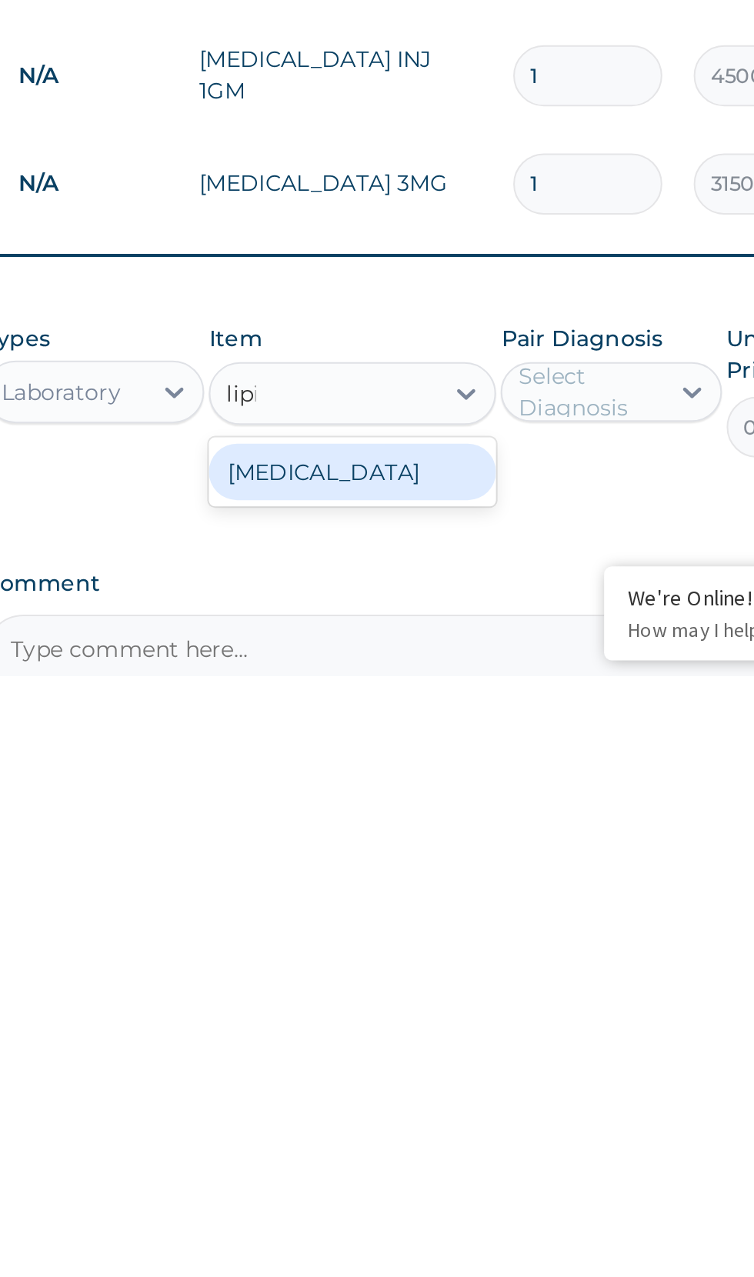
scroll to position [0, 0]
click at [418, 1163] on div "[MEDICAL_DATA]" at bounding box center [411, 1177] width 141 height 28
type input "lipi"
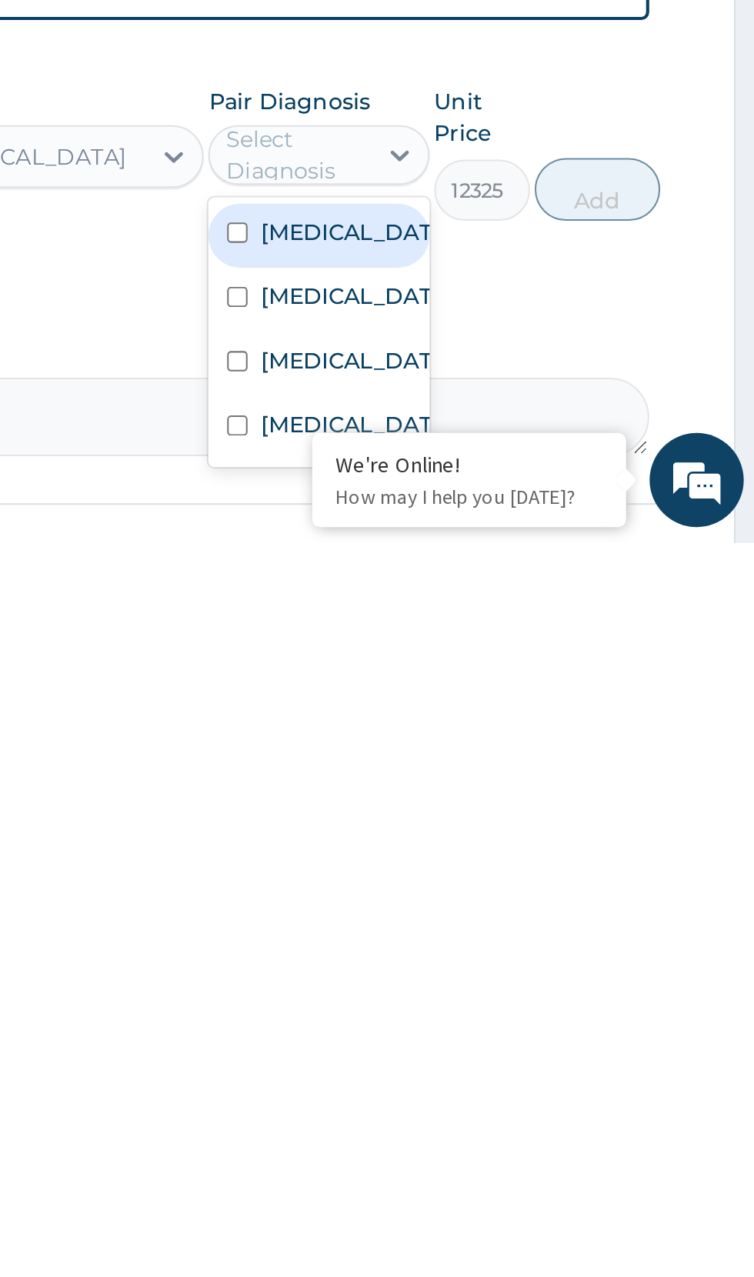
scroll to position [61, 0]
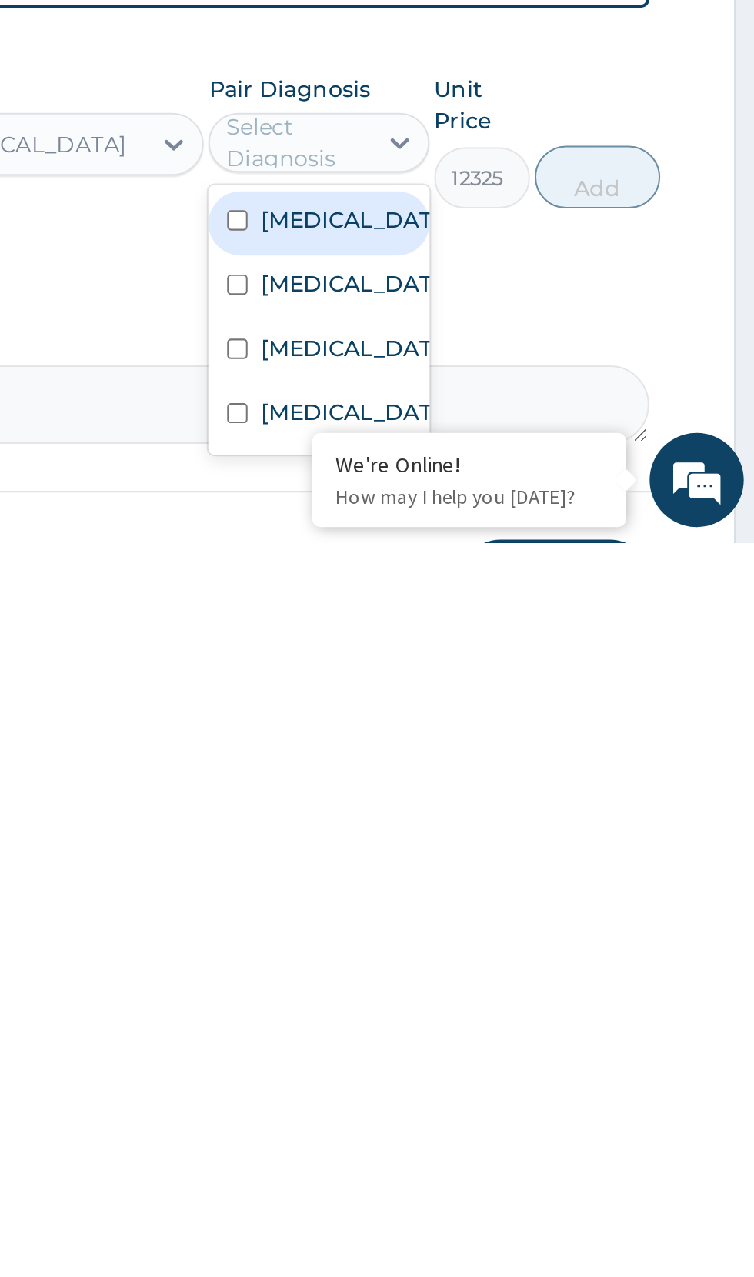
click at [499, 1208] on input "checkbox" at bounding box center [498, 1213] width 10 height 10
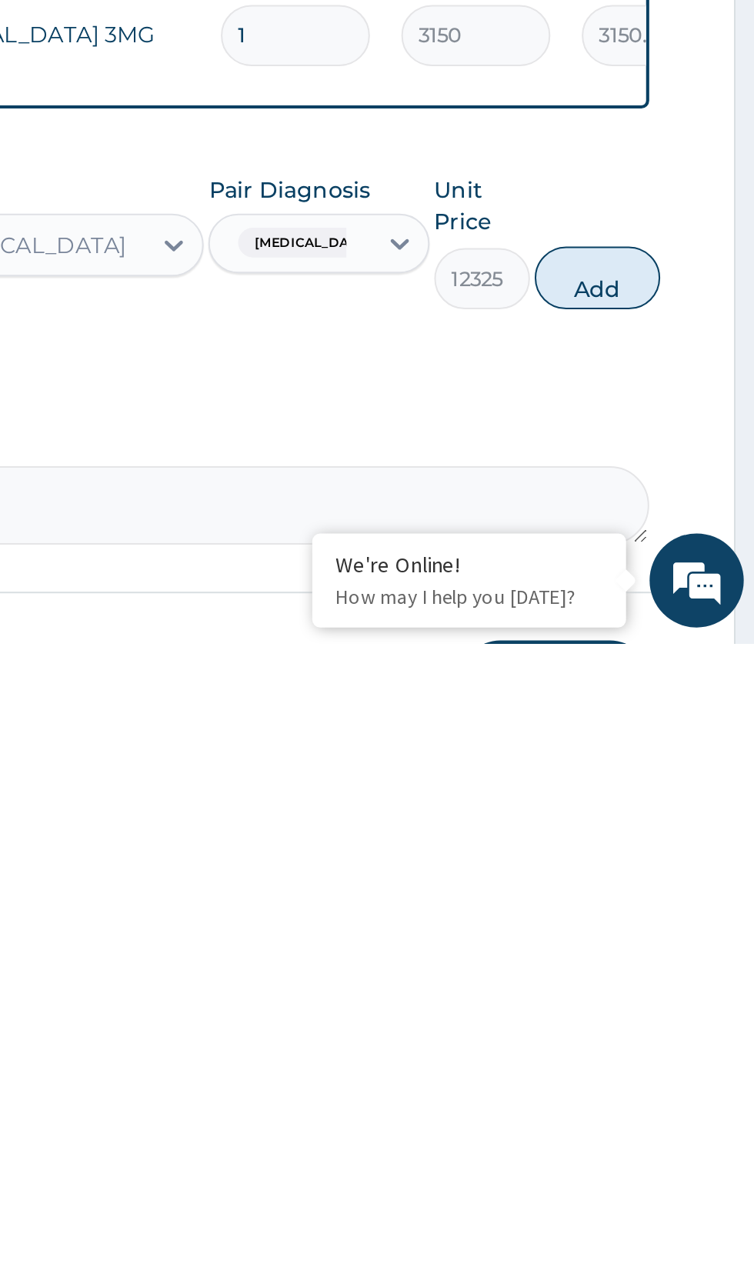
scroll to position [62, 0]
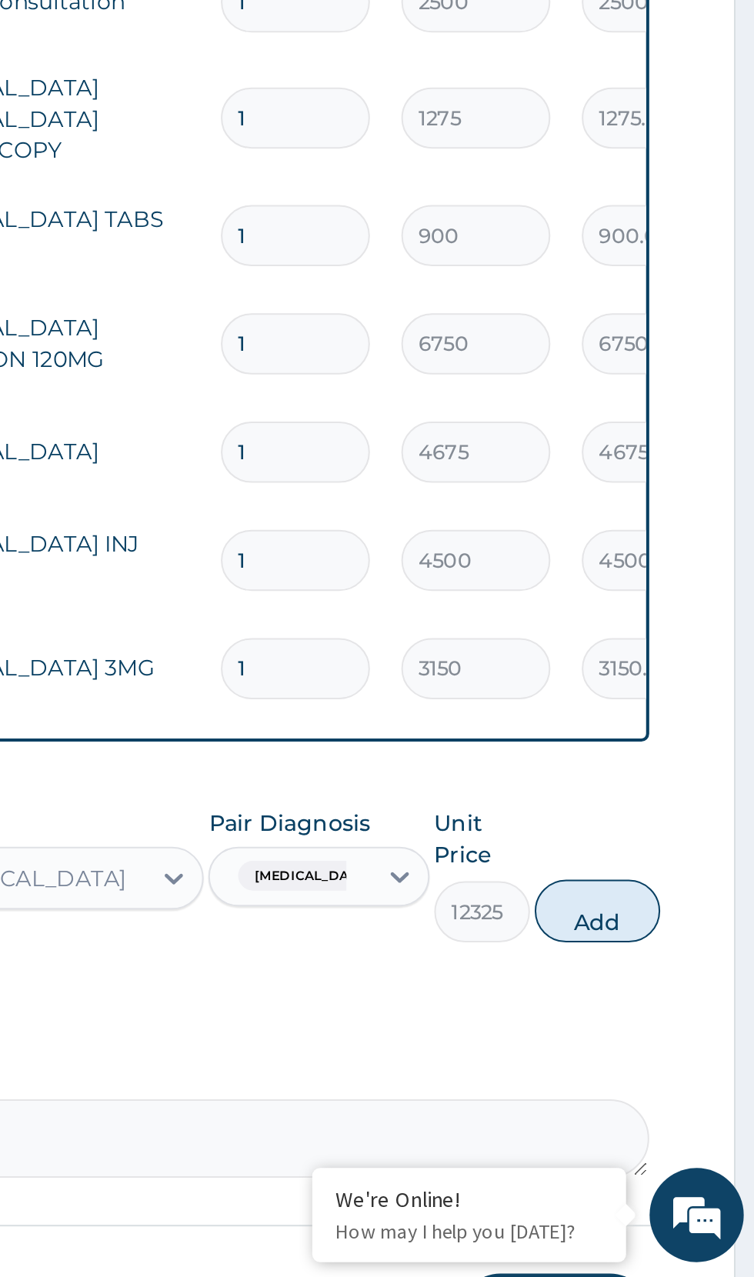
click at [683, 1081] on button "Add" at bounding box center [675, 1096] width 62 height 31
type input "0"
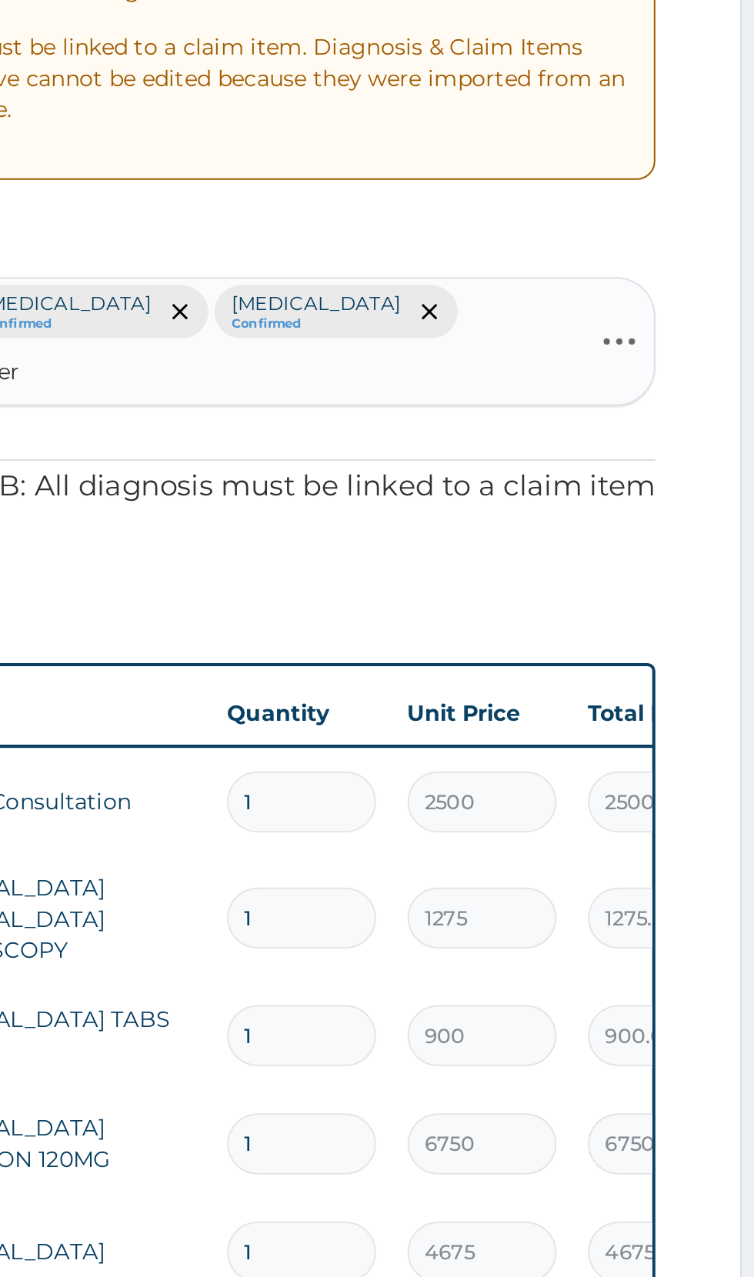
scroll to position [0, 0]
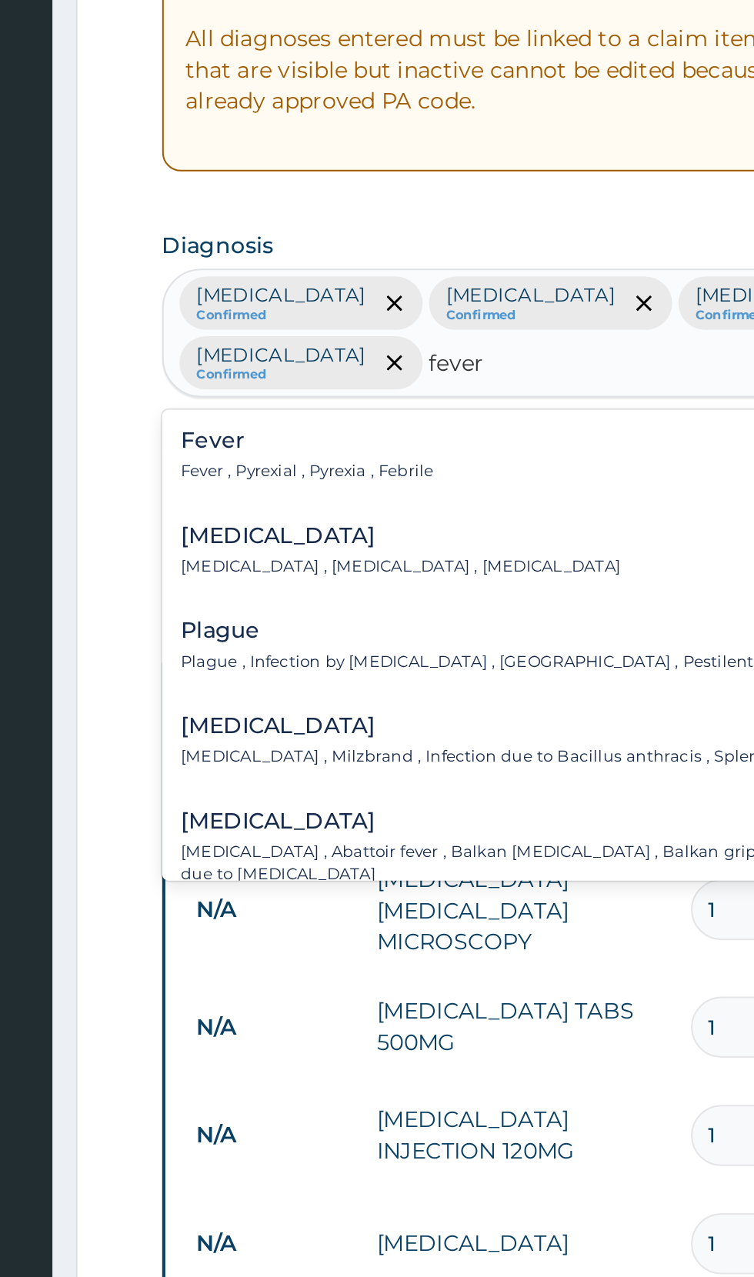
click at [352, 472] on div "Fever Fever , Pyrexial , Pyrexia , Febrile" at bounding box center [302, 485] width 124 height 27
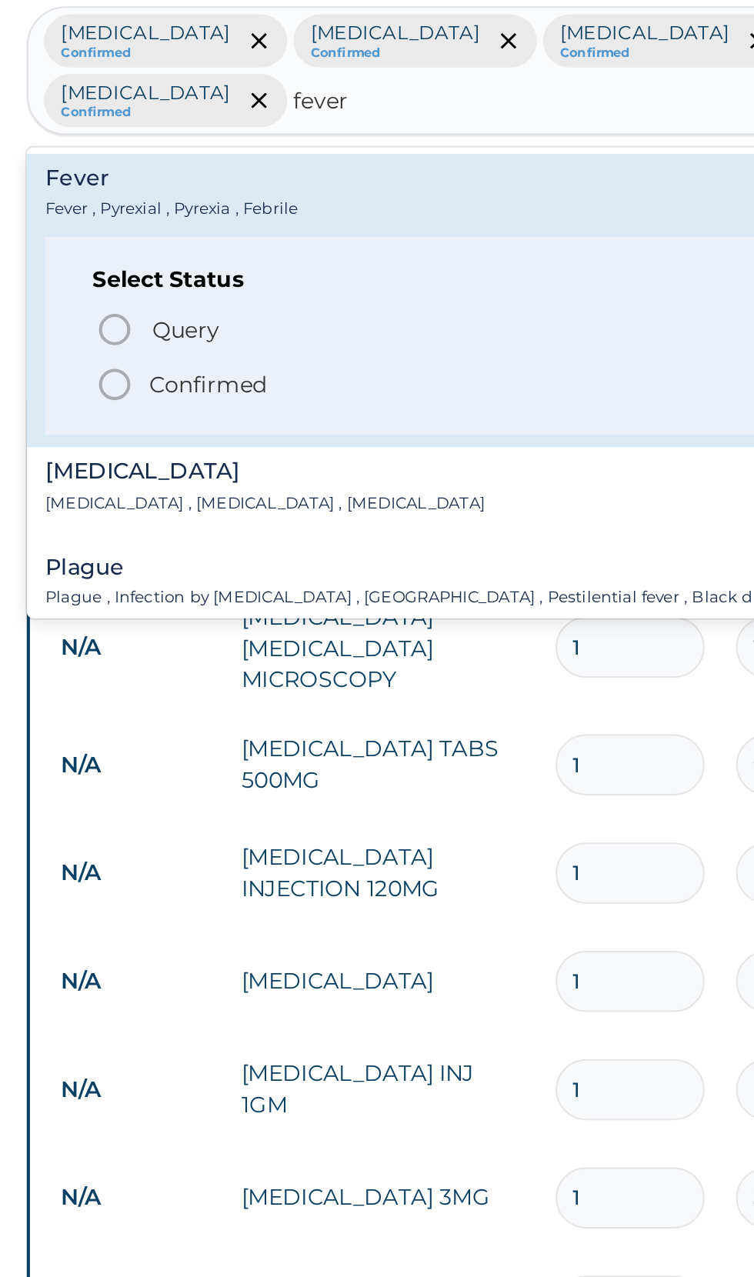
click at [287, 570] on span "Confirmed" at bounding box center [466, 579] width 403 height 18
type input "fever"
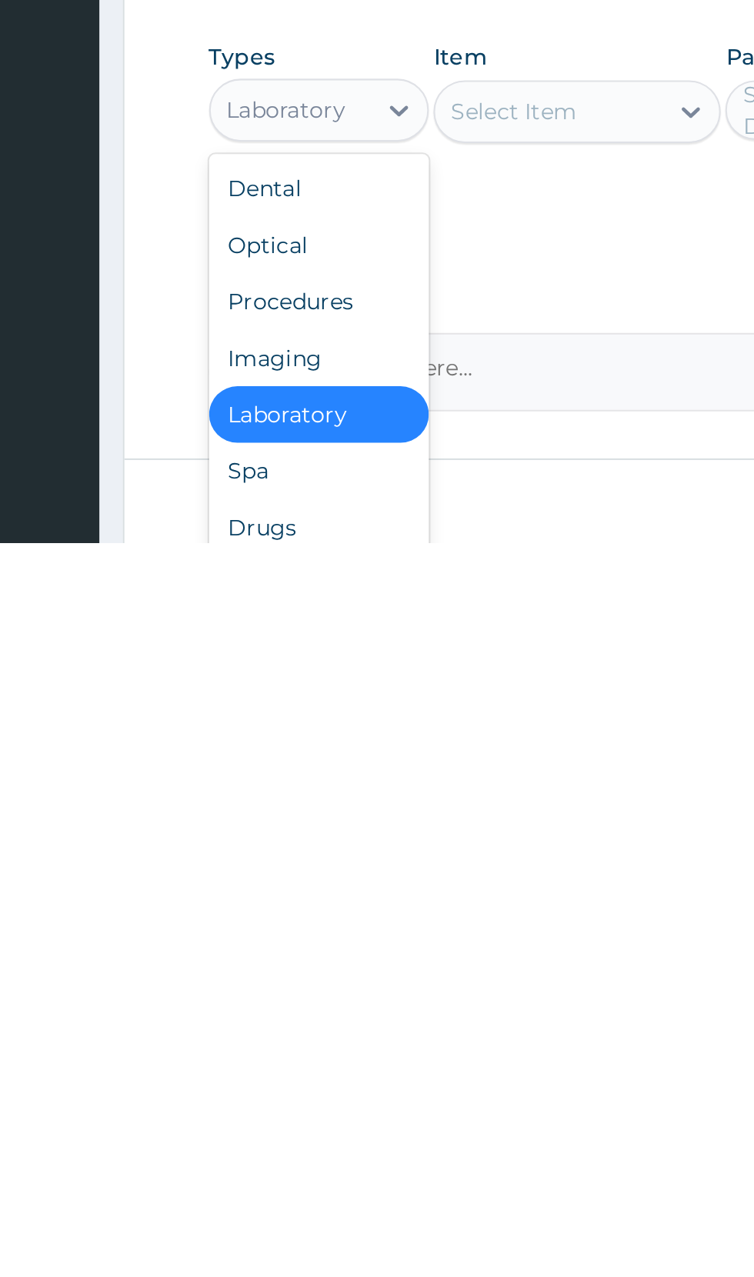
scroll to position [136, 0]
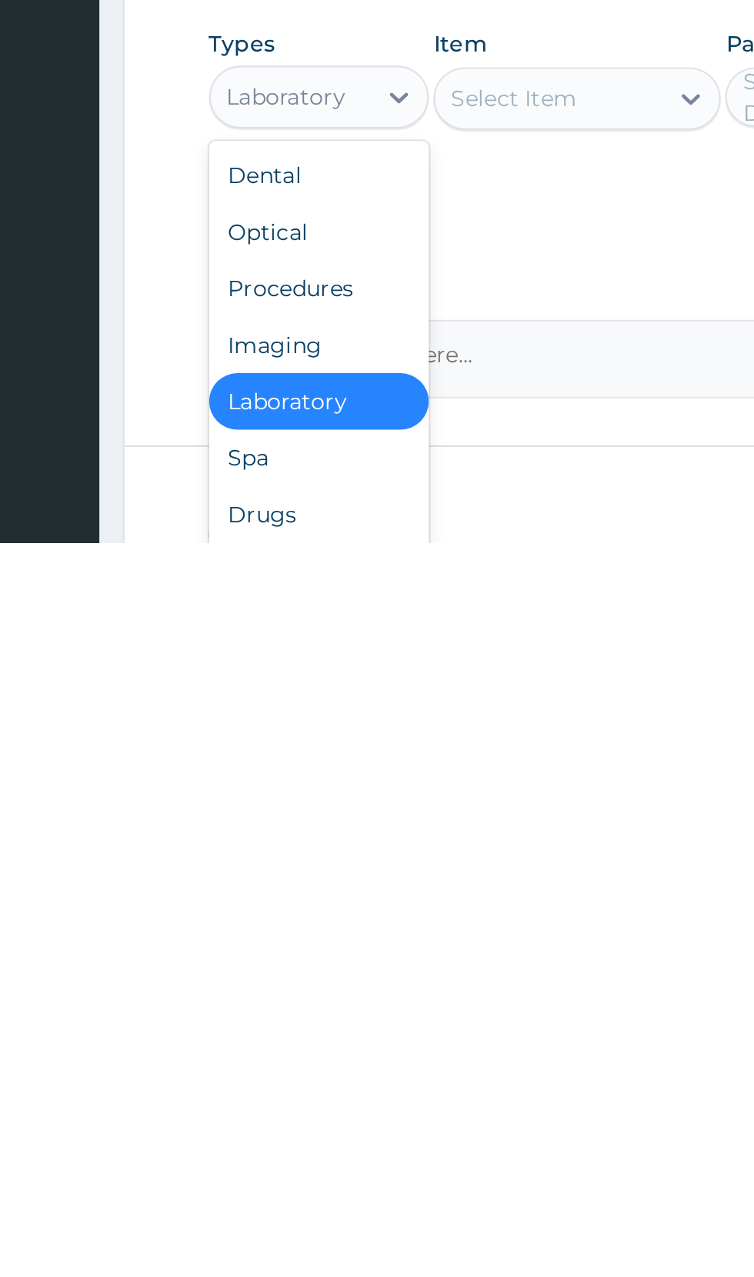
click at [288, 1249] on div "Drugs" at bounding box center [285, 1263] width 108 height 28
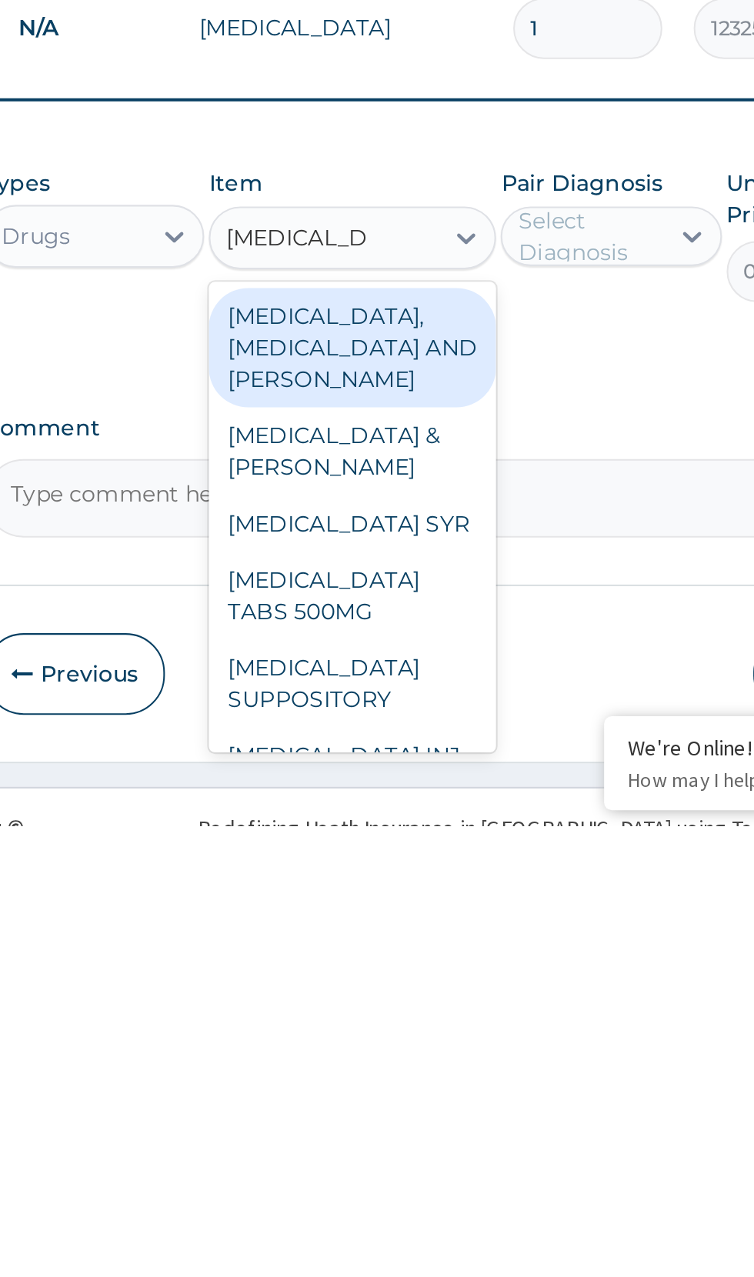
scroll to position [0, 0]
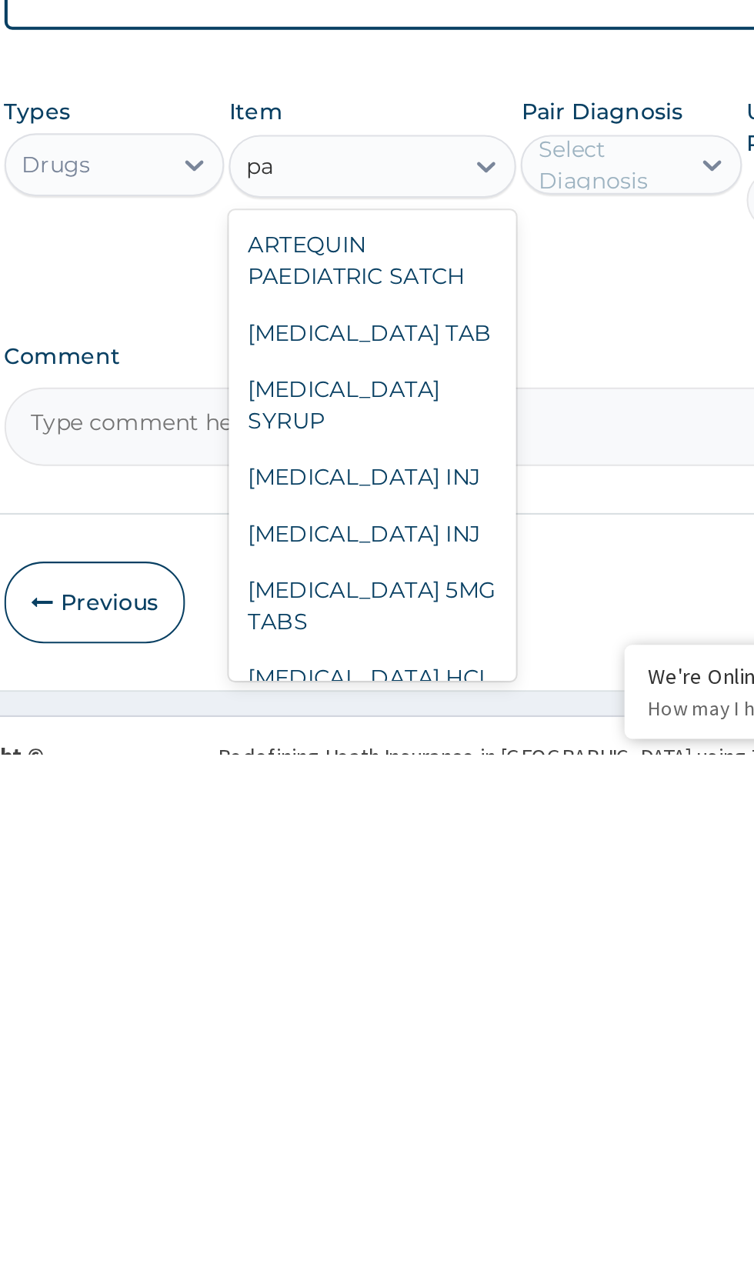
type input "p"
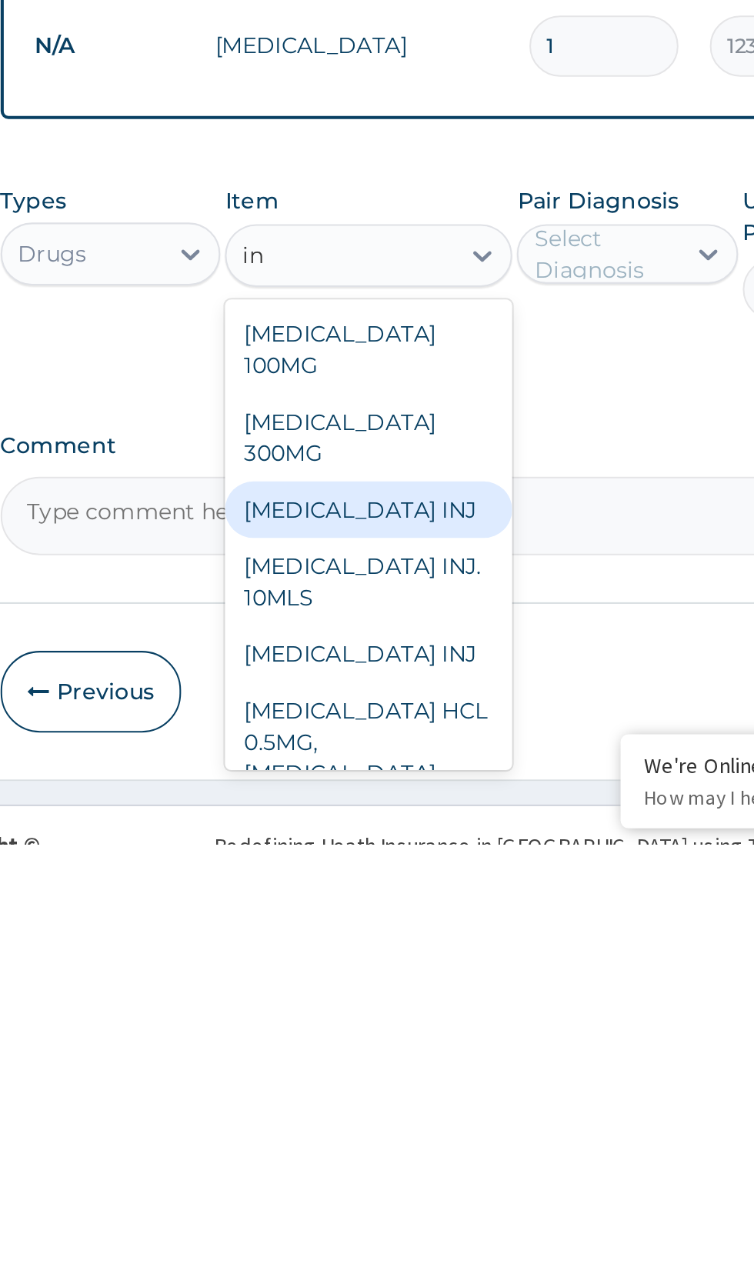
type input "i"
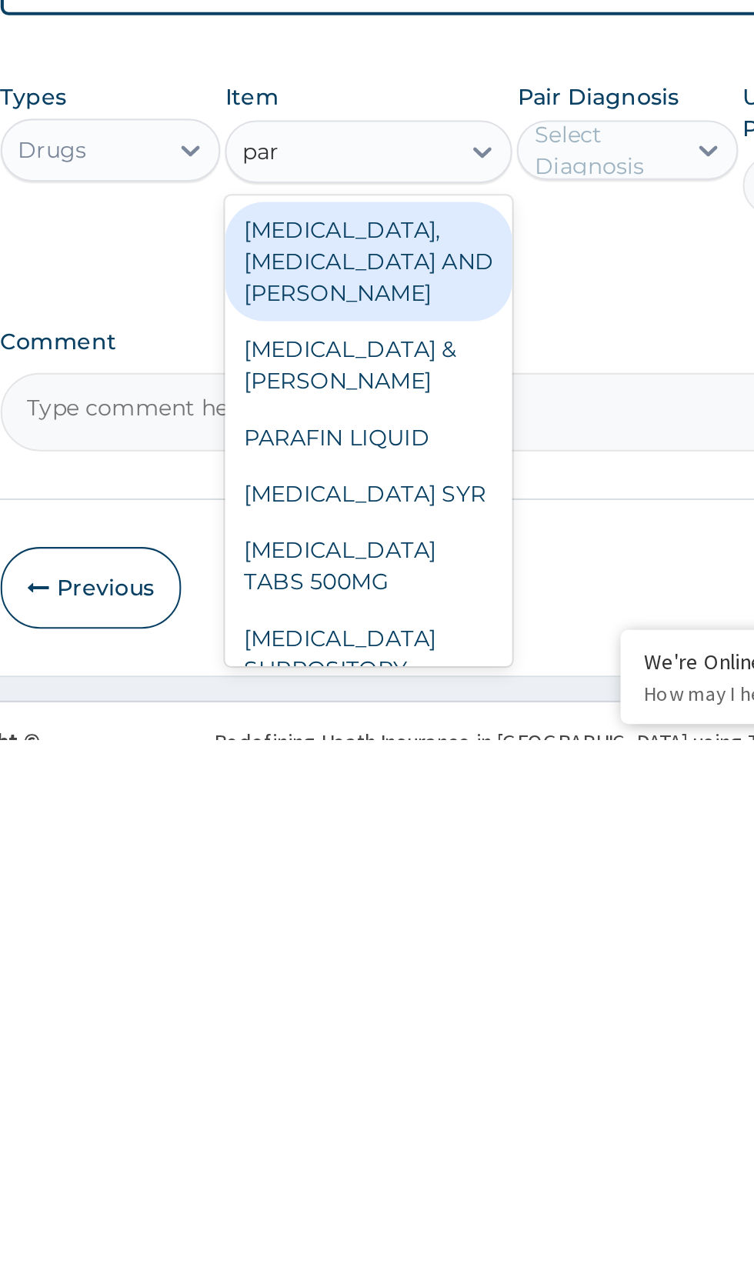
click at [413, 1013] on div "IBUPROFEN, PARACETAMOL AND CAFFIENE" at bounding box center [411, 1042] width 141 height 58
type input "par"
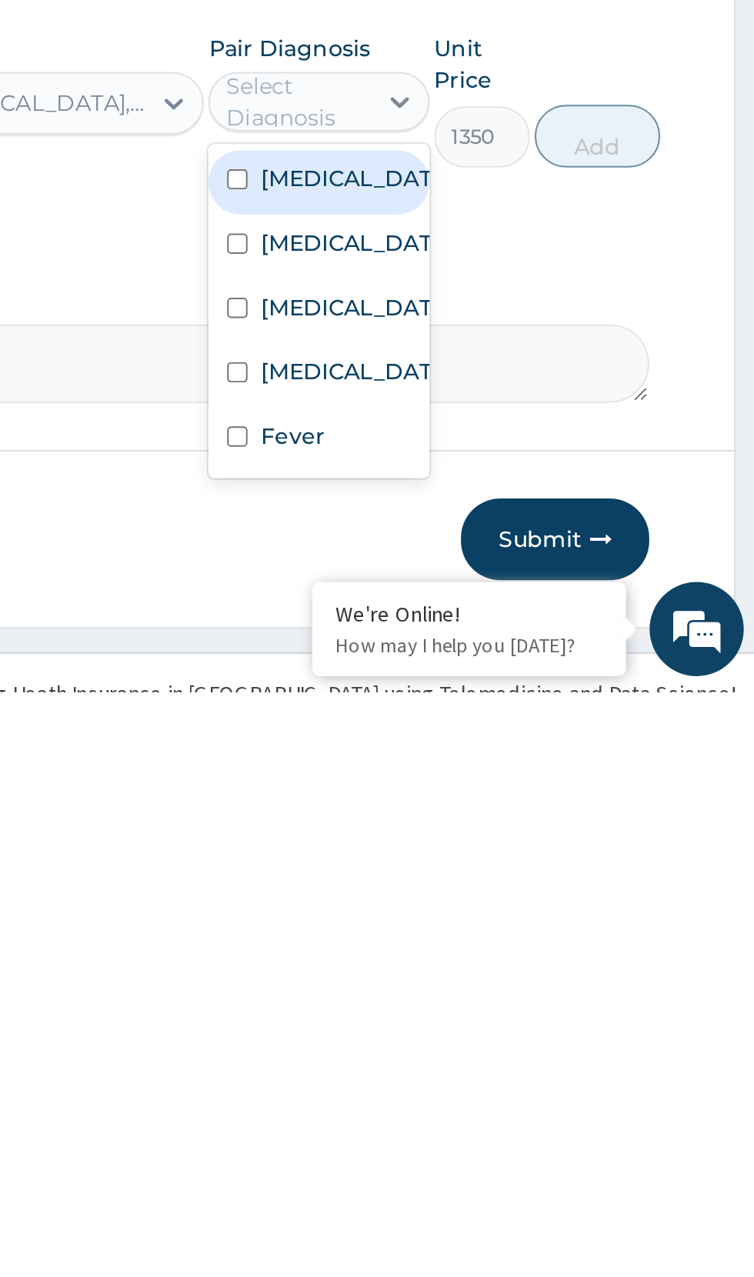
click at [500, 1147] on input "checkbox" at bounding box center [498, 1152] width 10 height 10
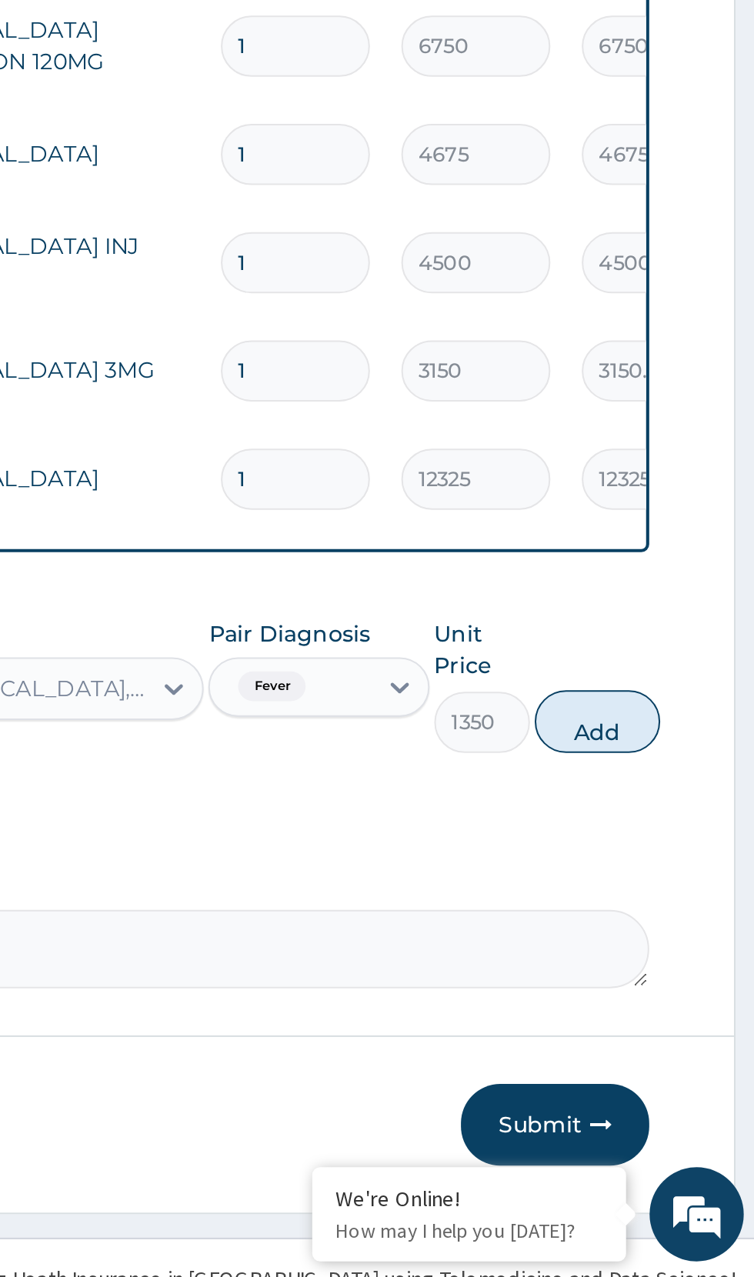
click at [681, 989] on button "Add" at bounding box center [675, 1004] width 62 height 31
type input "0"
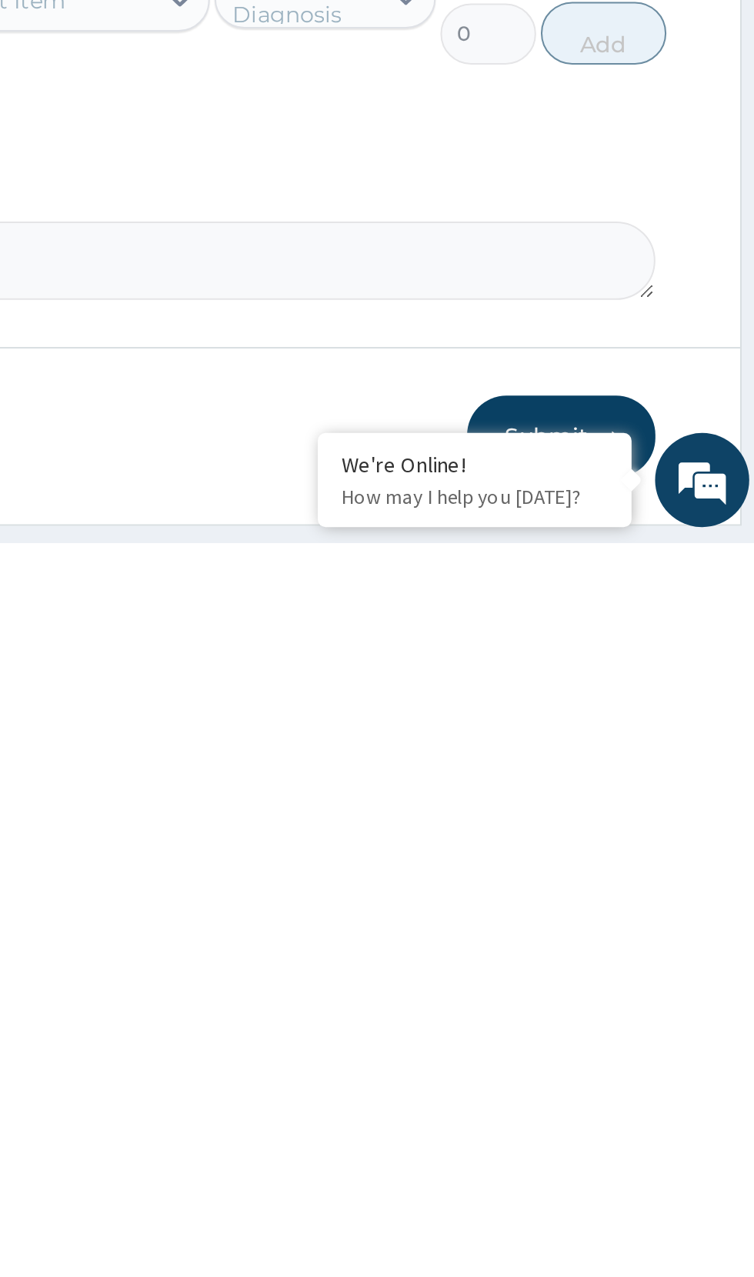
scroll to position [247, 0]
click at [659, 1203] on button "Submit" at bounding box center [653, 1223] width 92 height 40
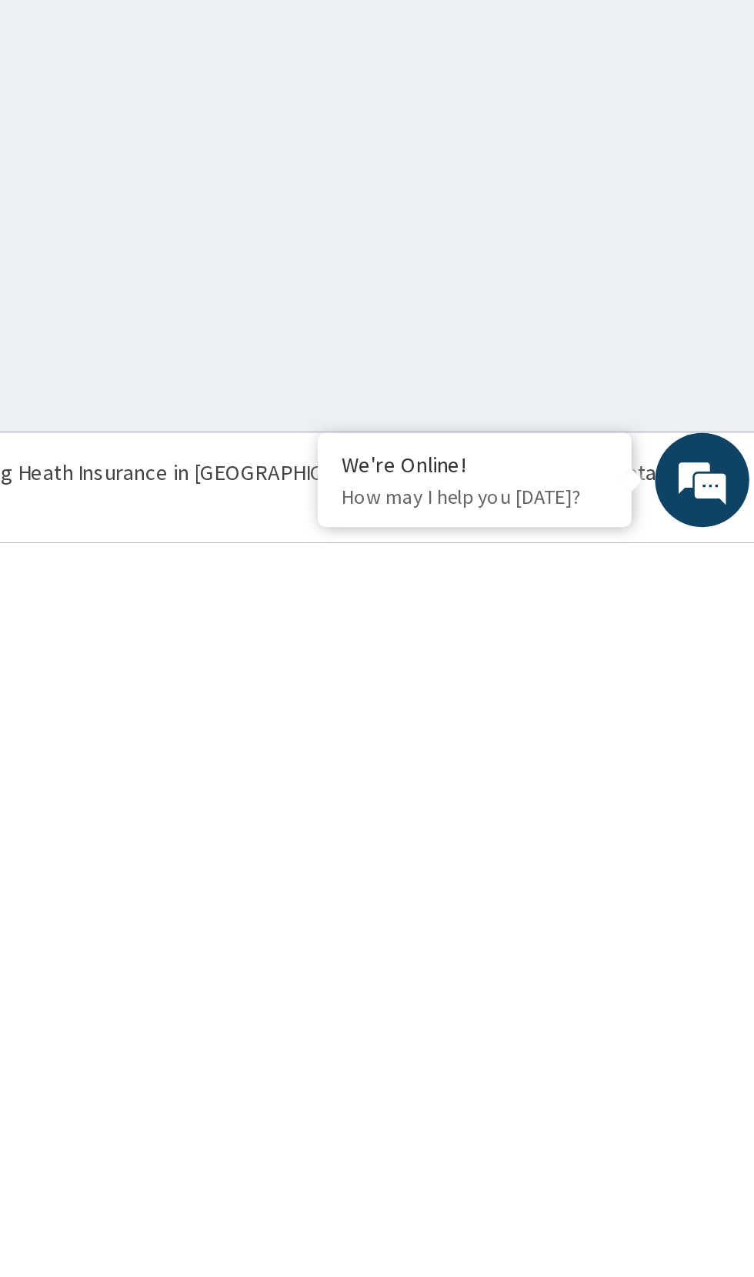
scroll to position [0, 0]
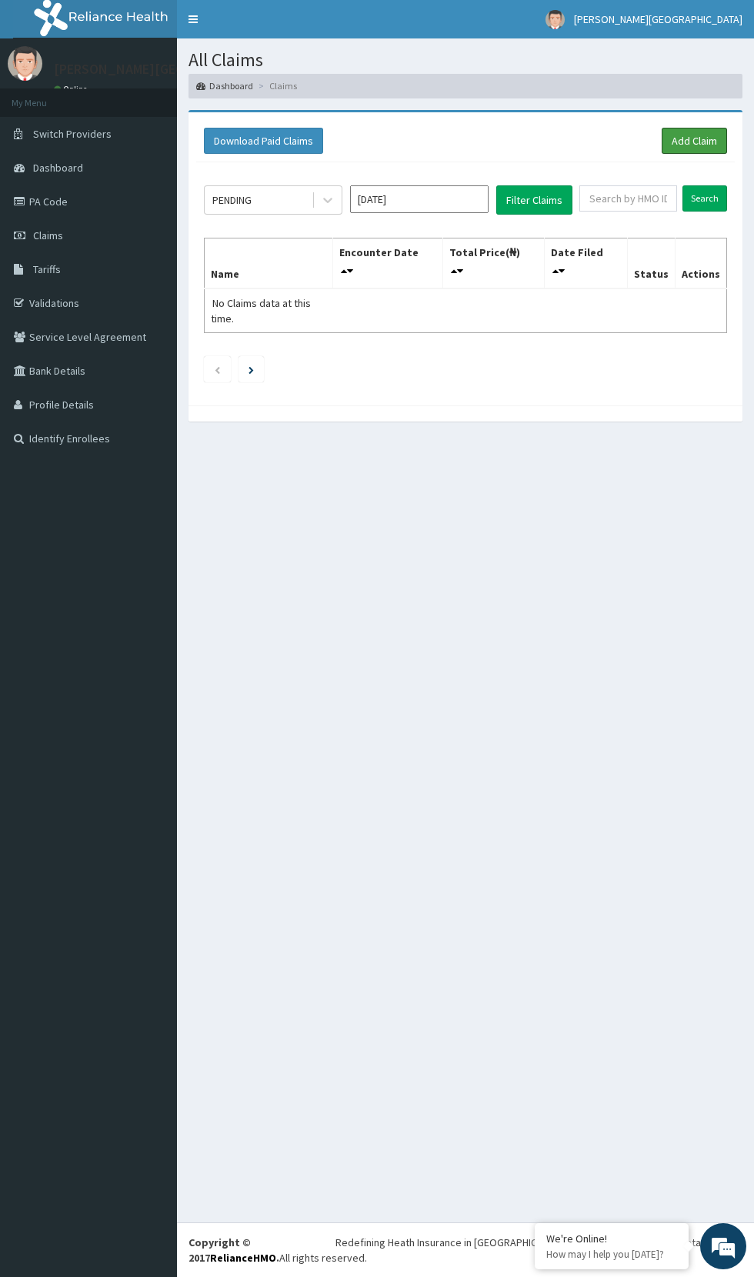
click at [712, 140] on link "Add Claim" at bounding box center [693, 141] width 65 height 26
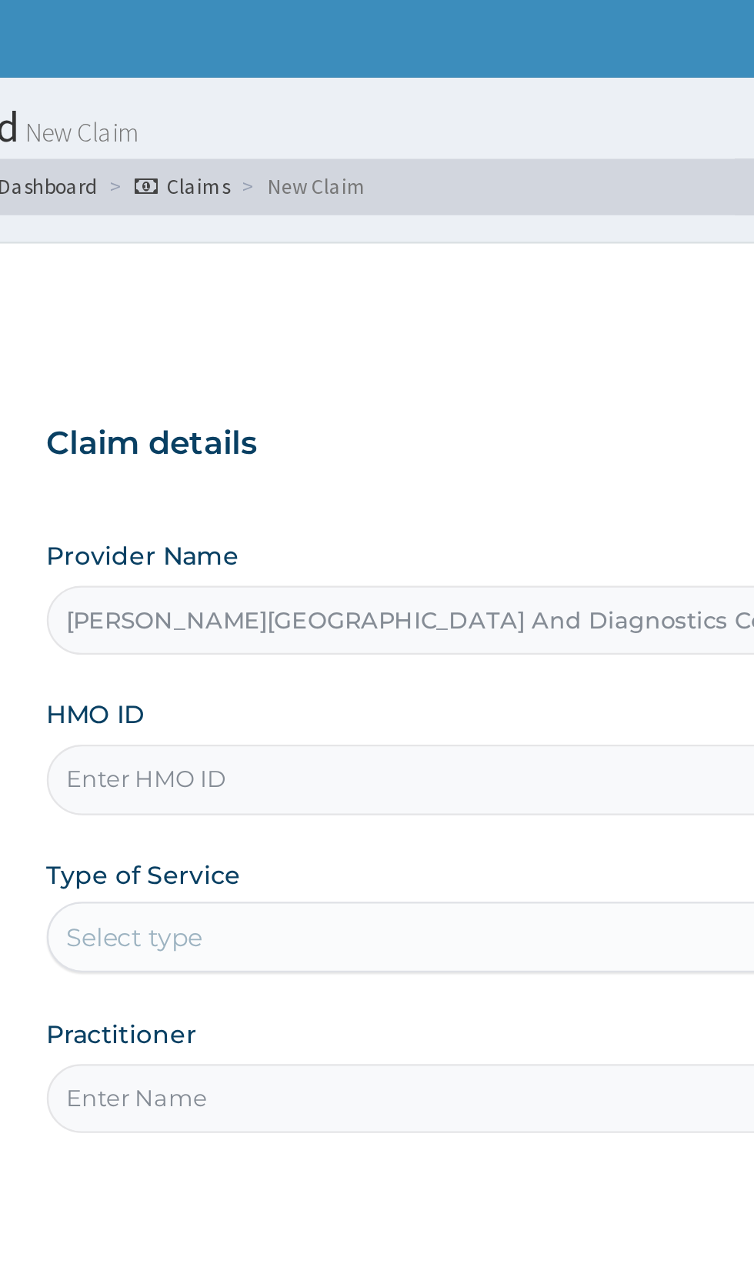
click at [338, 348] on input "HMO ID" at bounding box center [465, 344] width 469 height 30
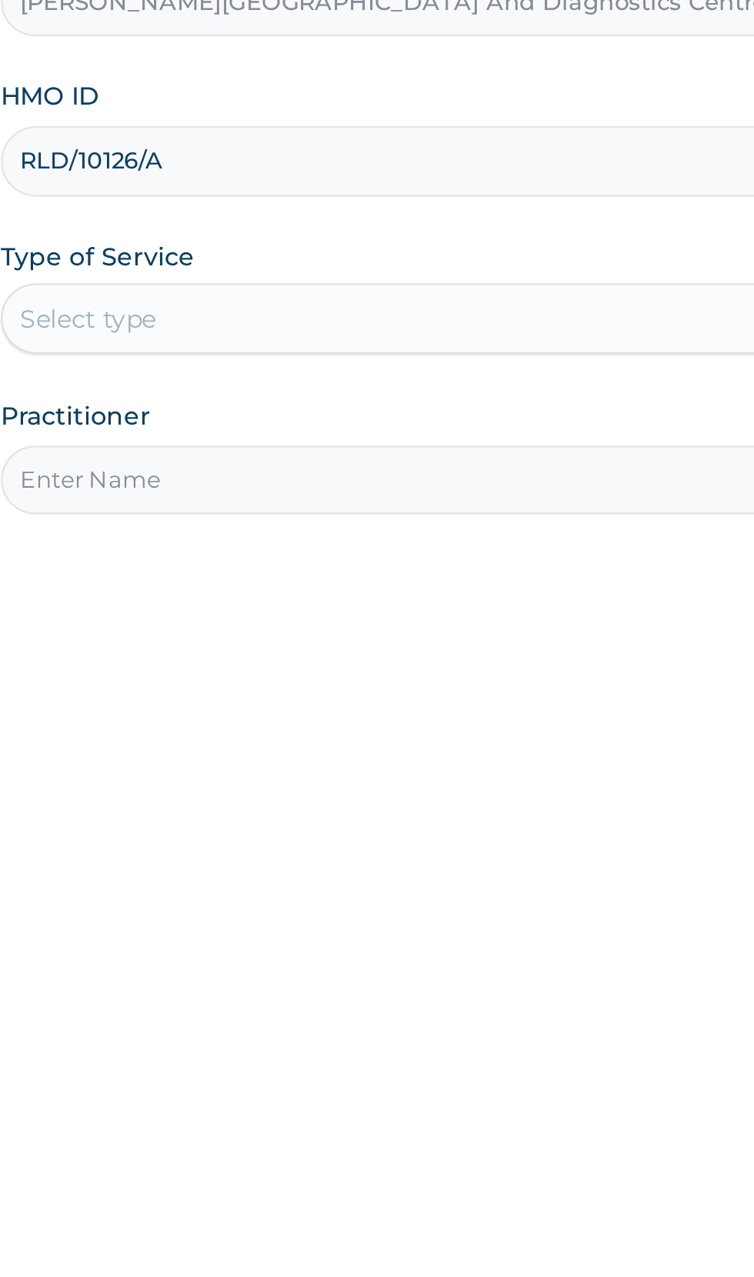
type input "RLD/10126/A"
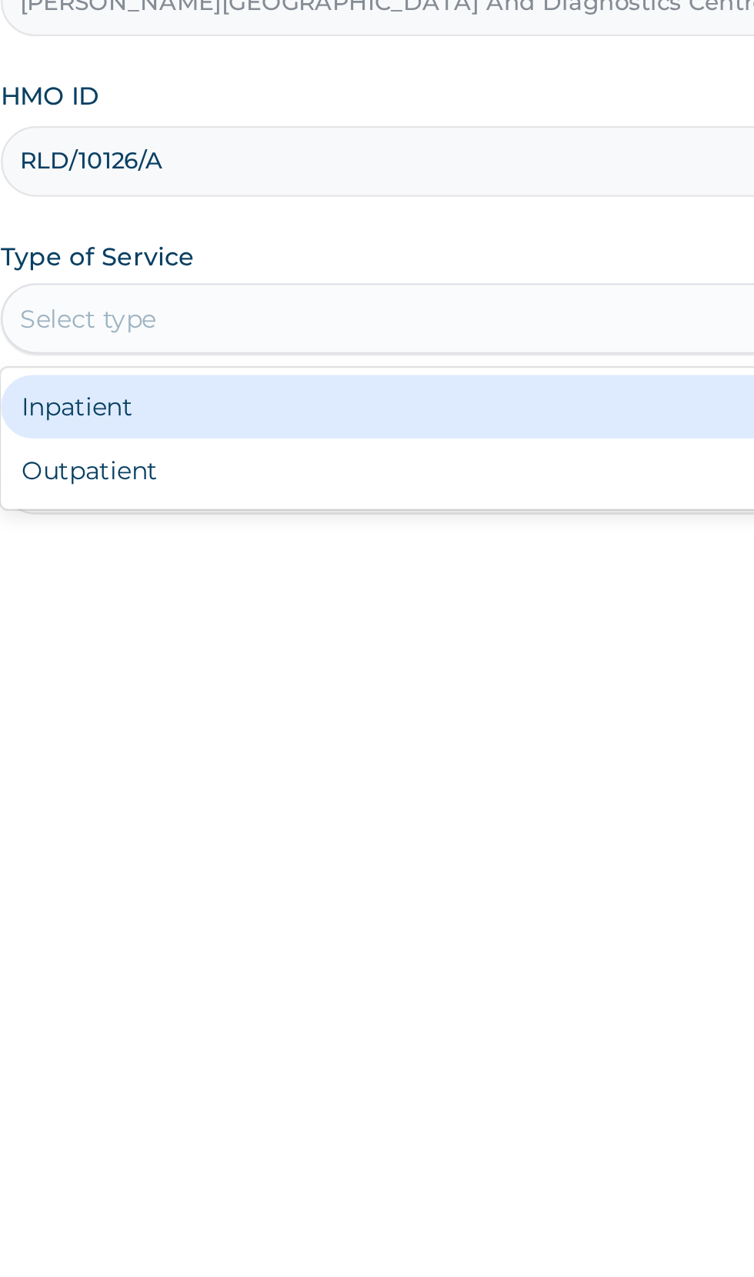
click at [381, 486] on div "Outpatient" at bounding box center [417, 479] width 373 height 28
type input "1"
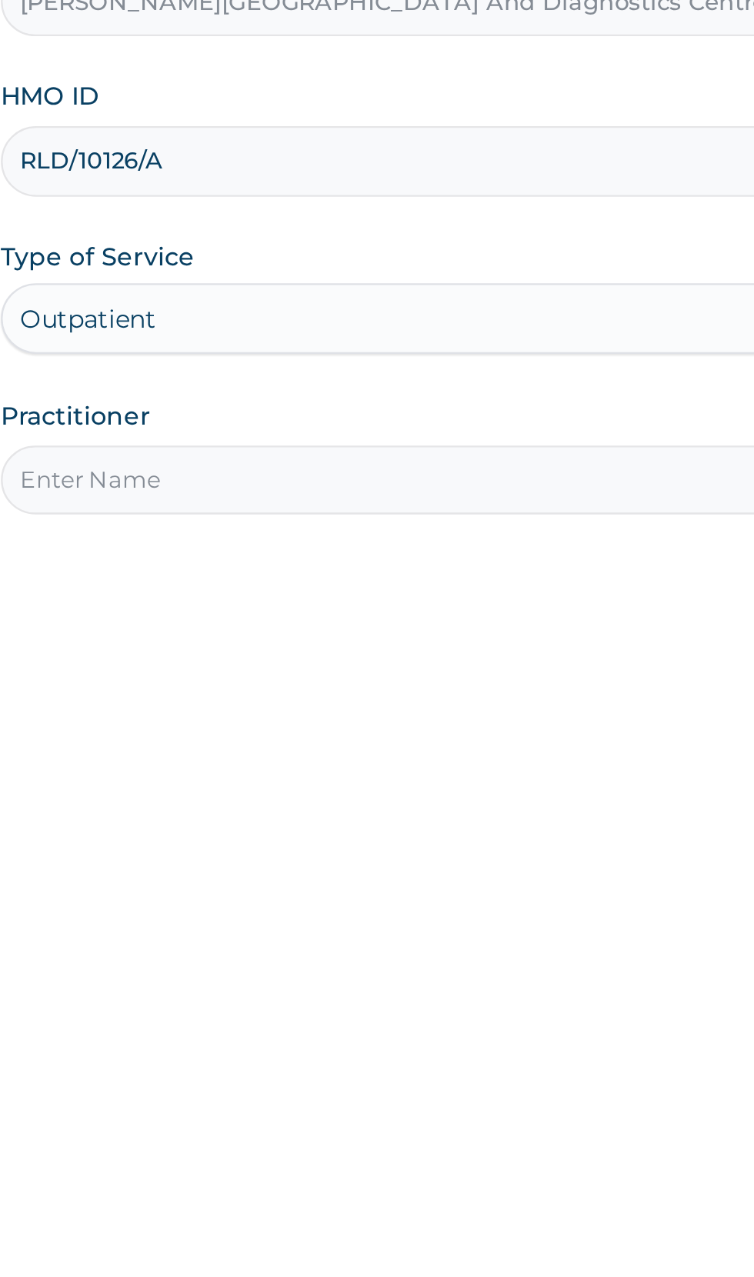
click at [434, 487] on input "Practitioner" at bounding box center [465, 483] width 469 height 30
type input "Dr paul"
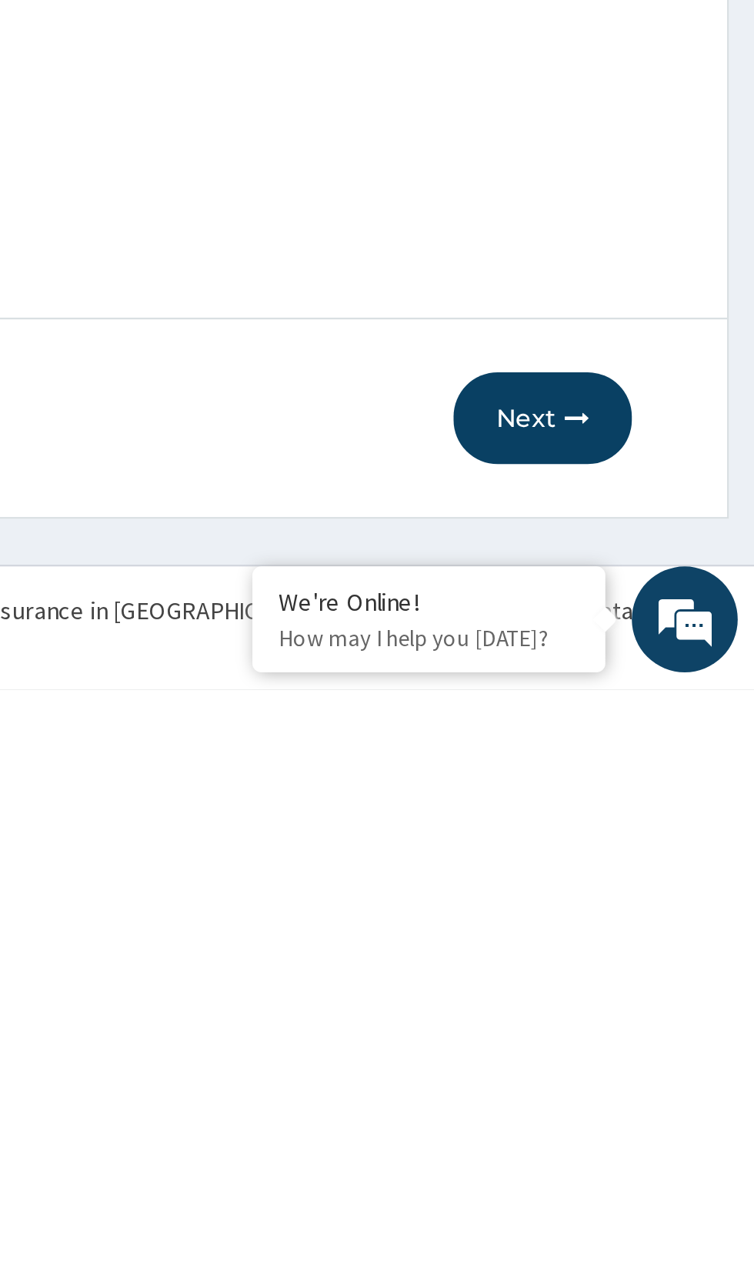
click at [661, 1159] on button "Next" at bounding box center [661, 1158] width 78 height 40
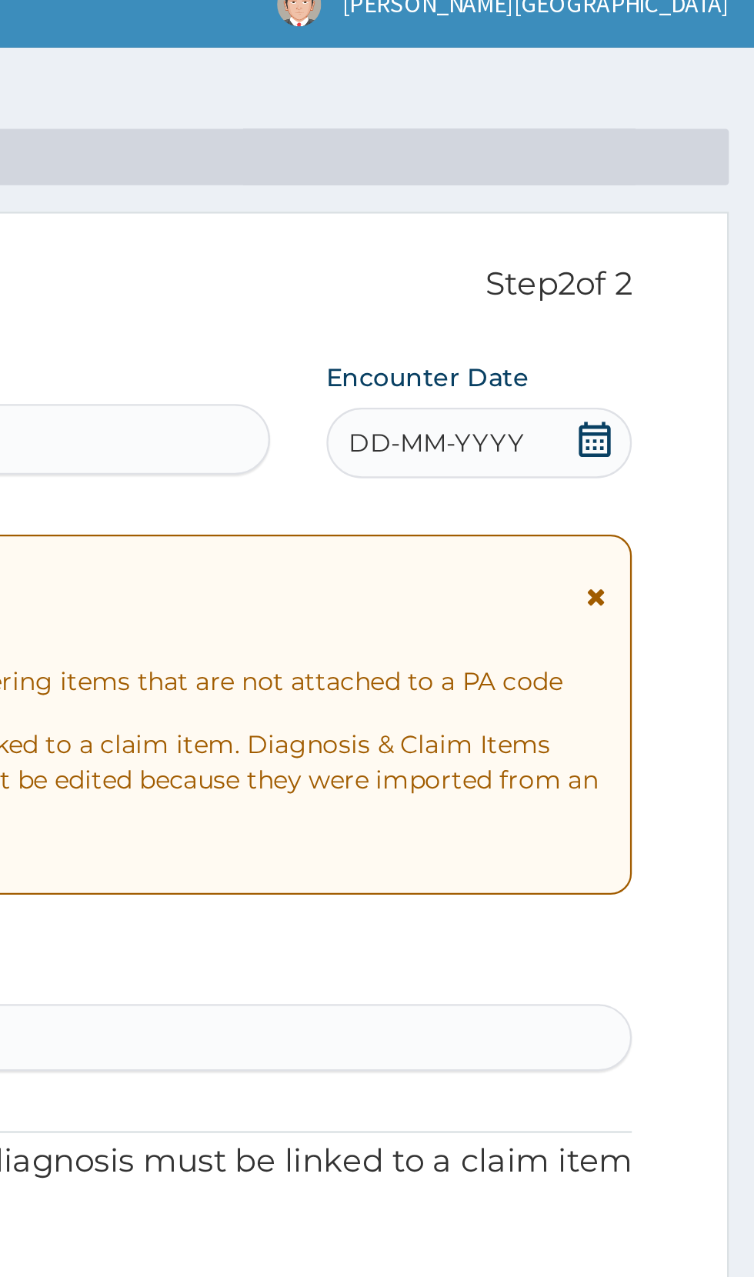
click at [683, 211] on icon at bounding box center [683, 208] width 15 height 15
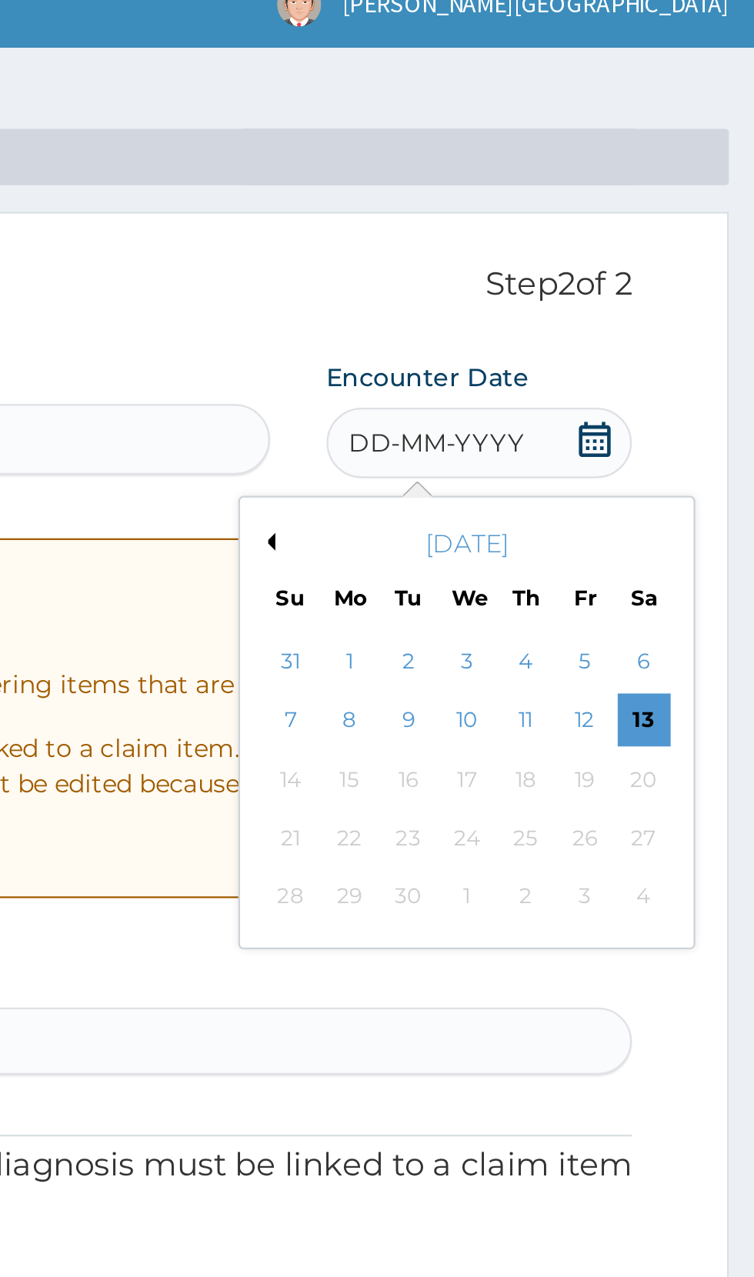
click at [540, 254] on button "Previous Month" at bounding box center [541, 254] width 8 height 8
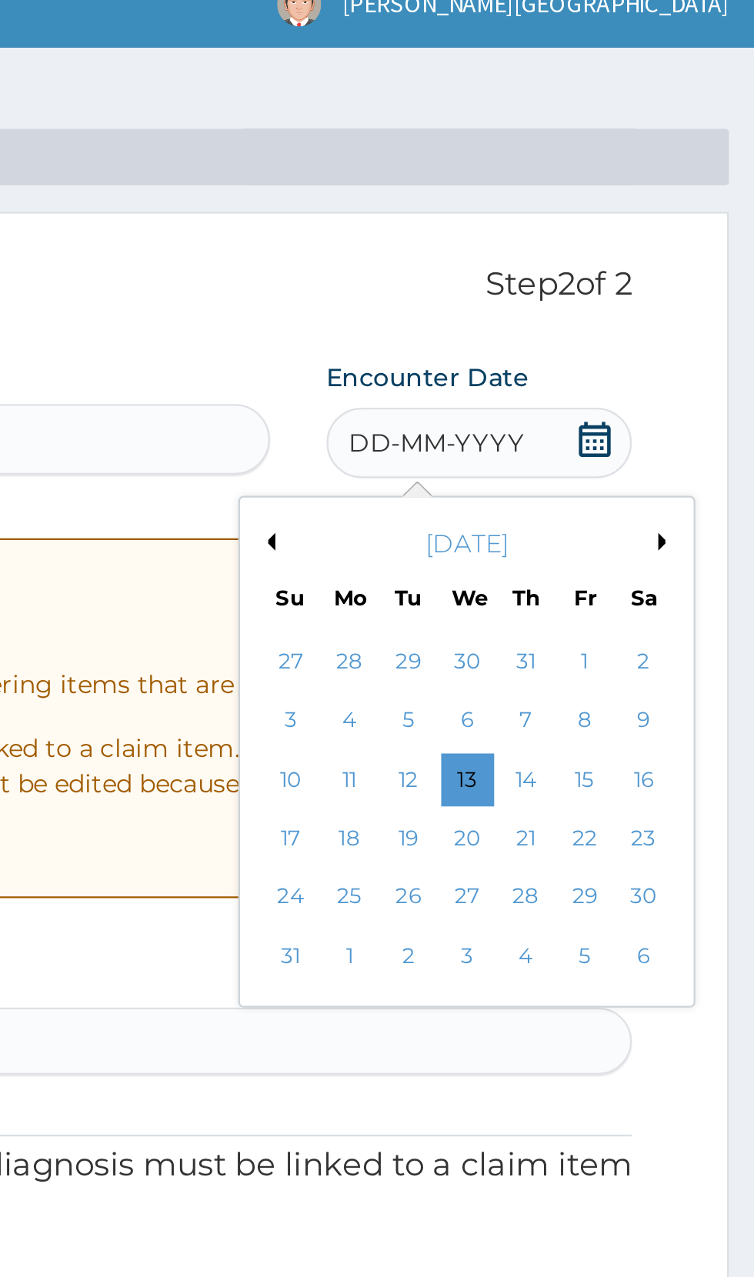
click at [627, 331] on div "6" at bounding box center [627, 332] width 23 height 23
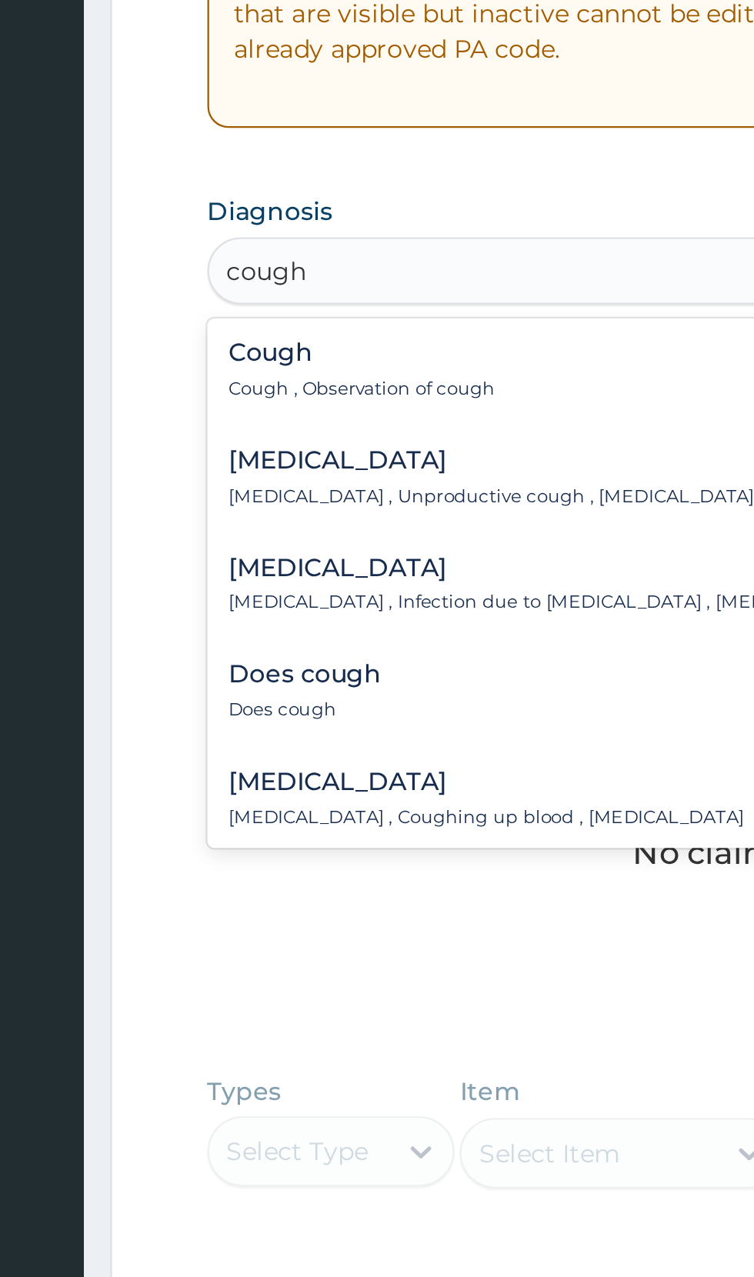
click at [358, 522] on div "Cough Cough , Observation of cough" at bounding box center [465, 513] width 451 height 27
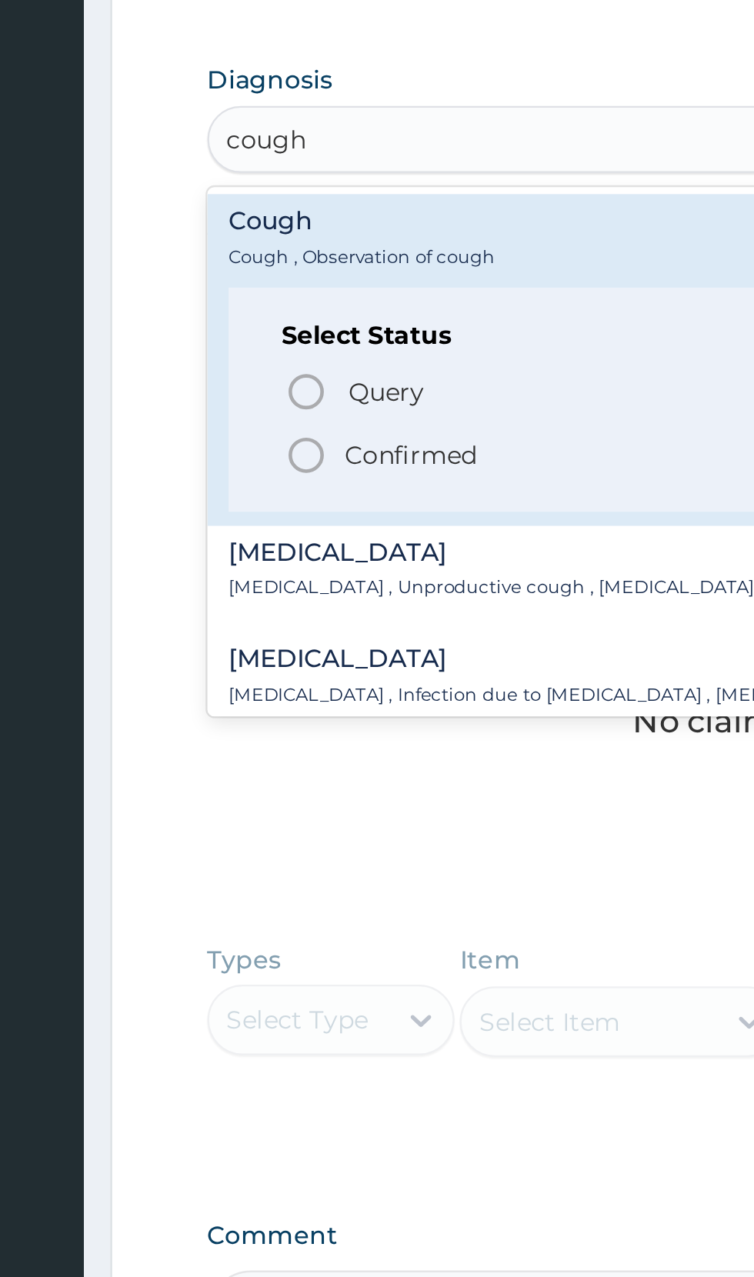
click at [281, 613] on icon "status option filled" at bounding box center [274, 607] width 18 height 18
type input "cough"
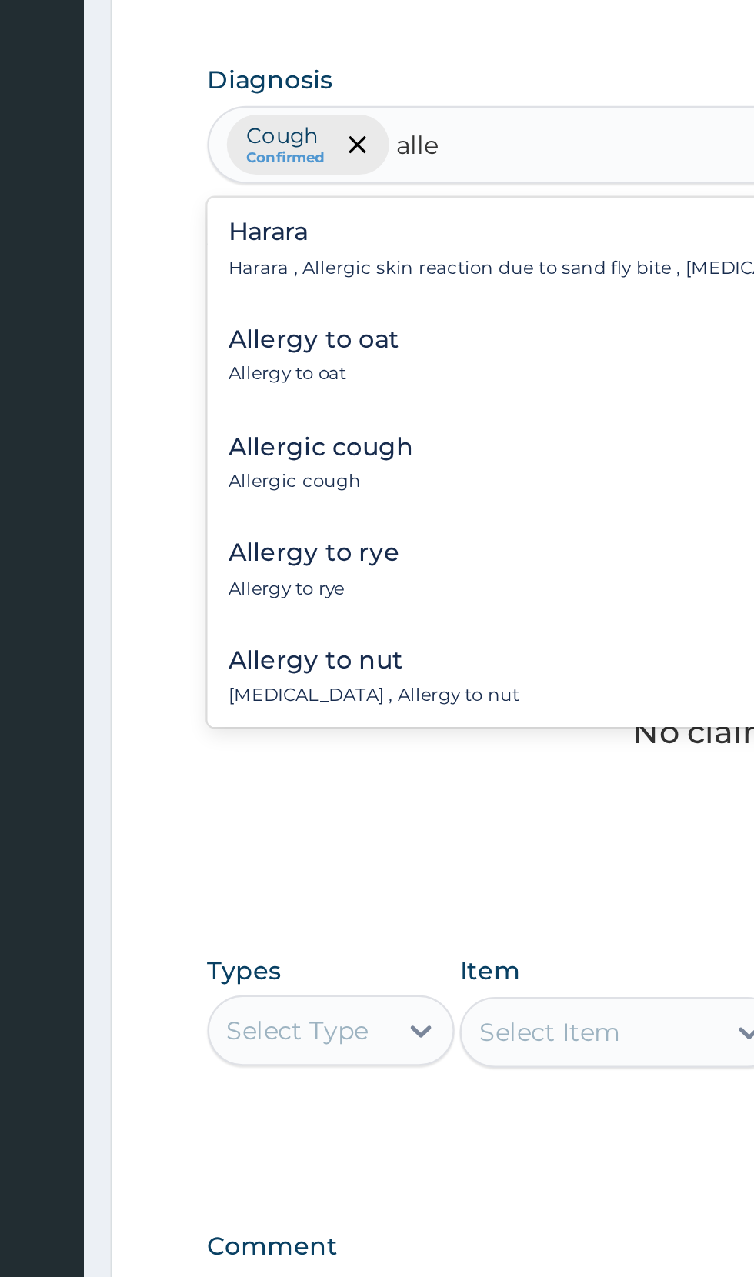
click at [419, 526] on p "Harara , Allergic skin reaction due to sand fly bite , Urticaria multiformis en…" at bounding box center [419, 526] width 358 height 11
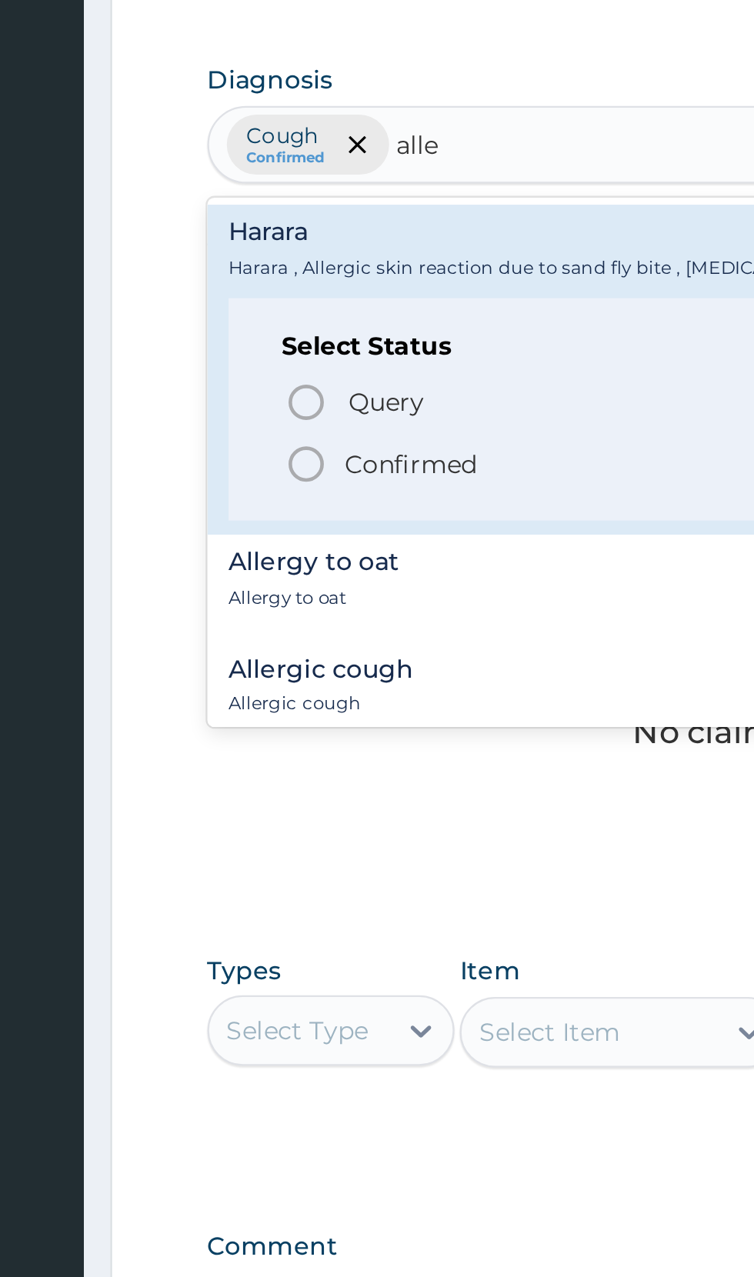
click at [283, 618] on span "Confirmed" at bounding box center [466, 611] width 403 height 18
type input "alle"
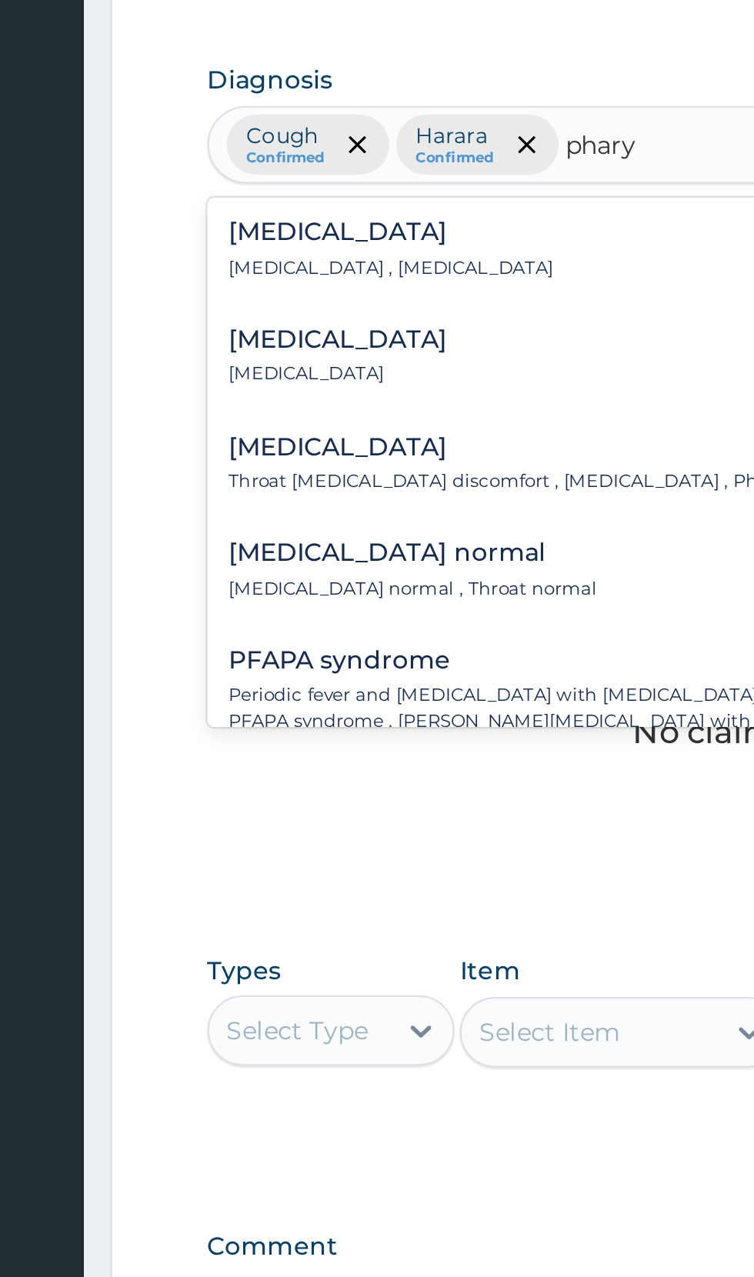
click at [285, 555] on h4 "Pharyngitis" at bounding box center [287, 557] width 95 height 12
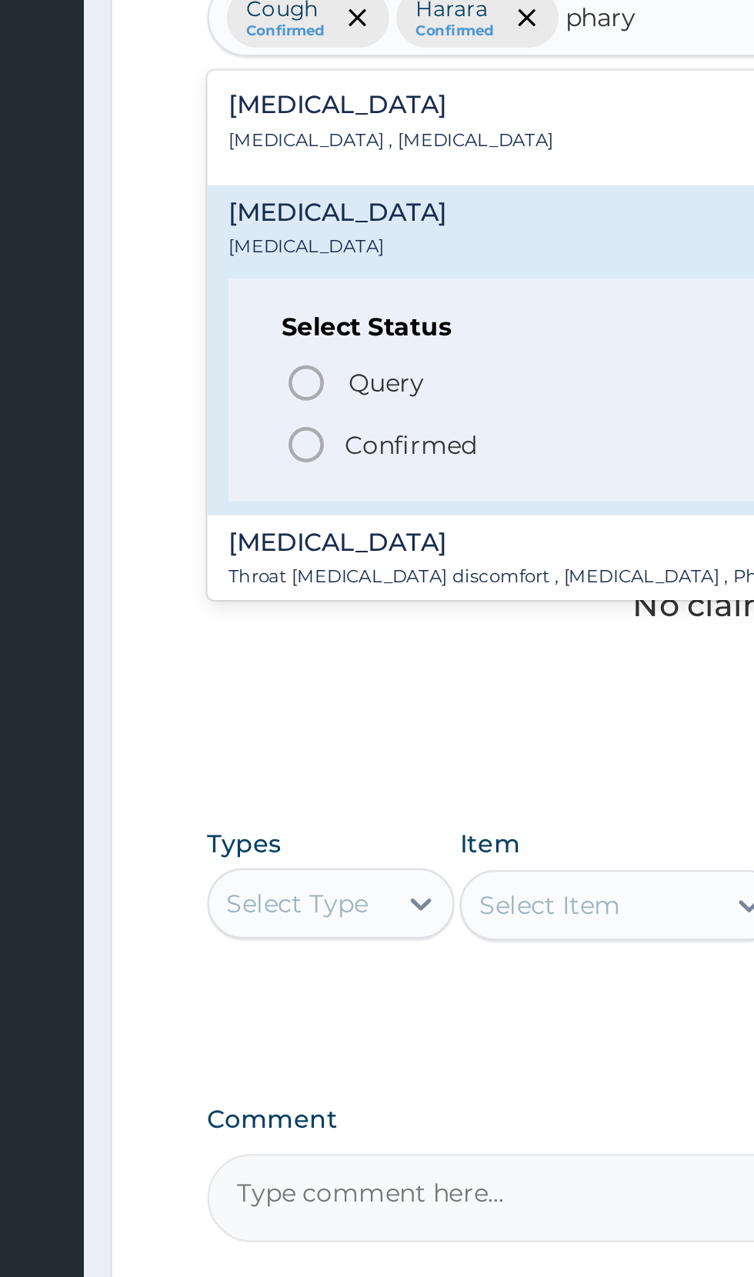
click at [278, 661] on icon "status option filled" at bounding box center [274, 658] width 18 height 18
type input "phary"
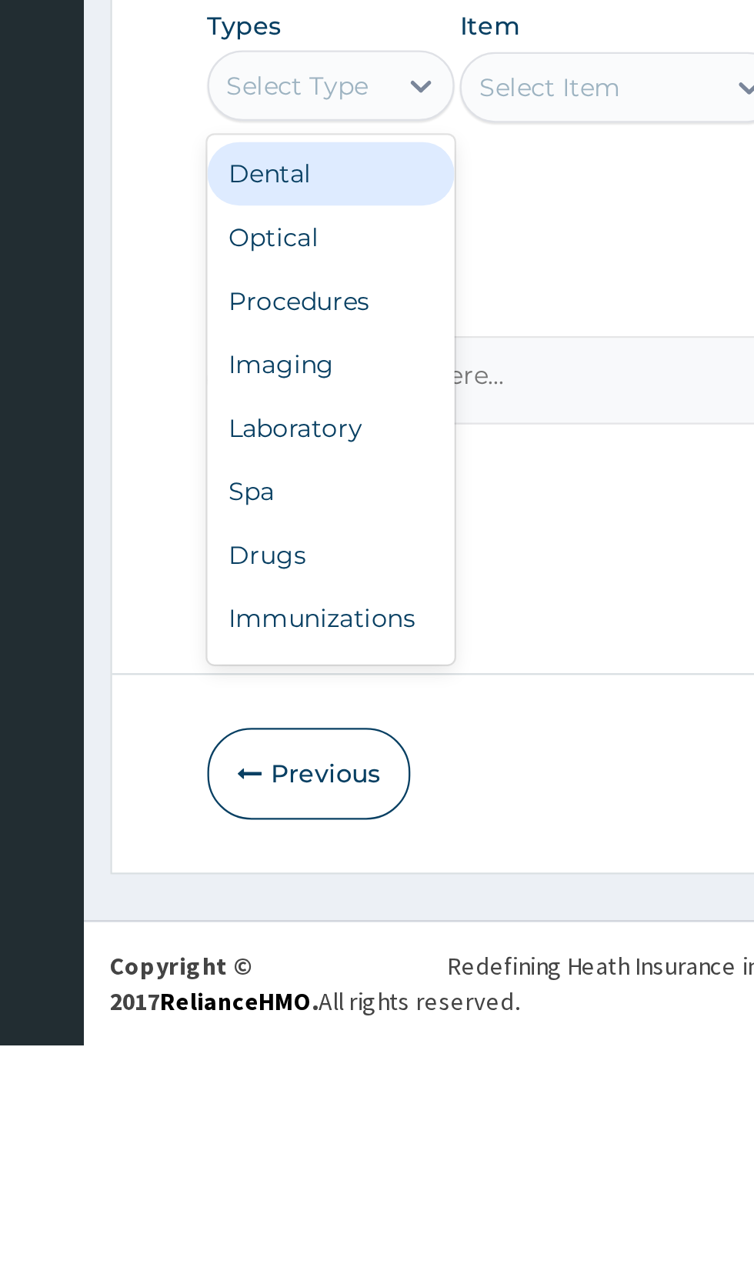
click at [301, 949] on div "Procedures" at bounding box center [285, 952] width 108 height 28
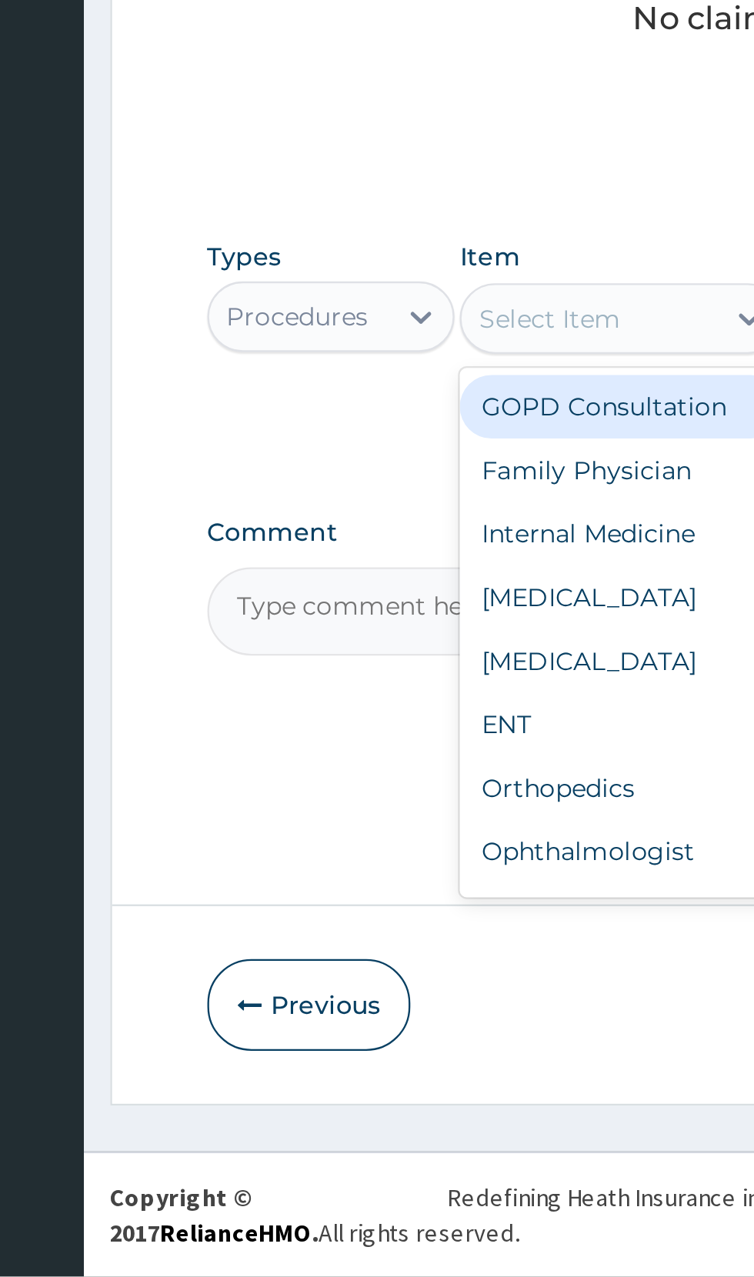
click at [416, 900] on div "GOPD Consultation" at bounding box center [411, 898] width 141 height 28
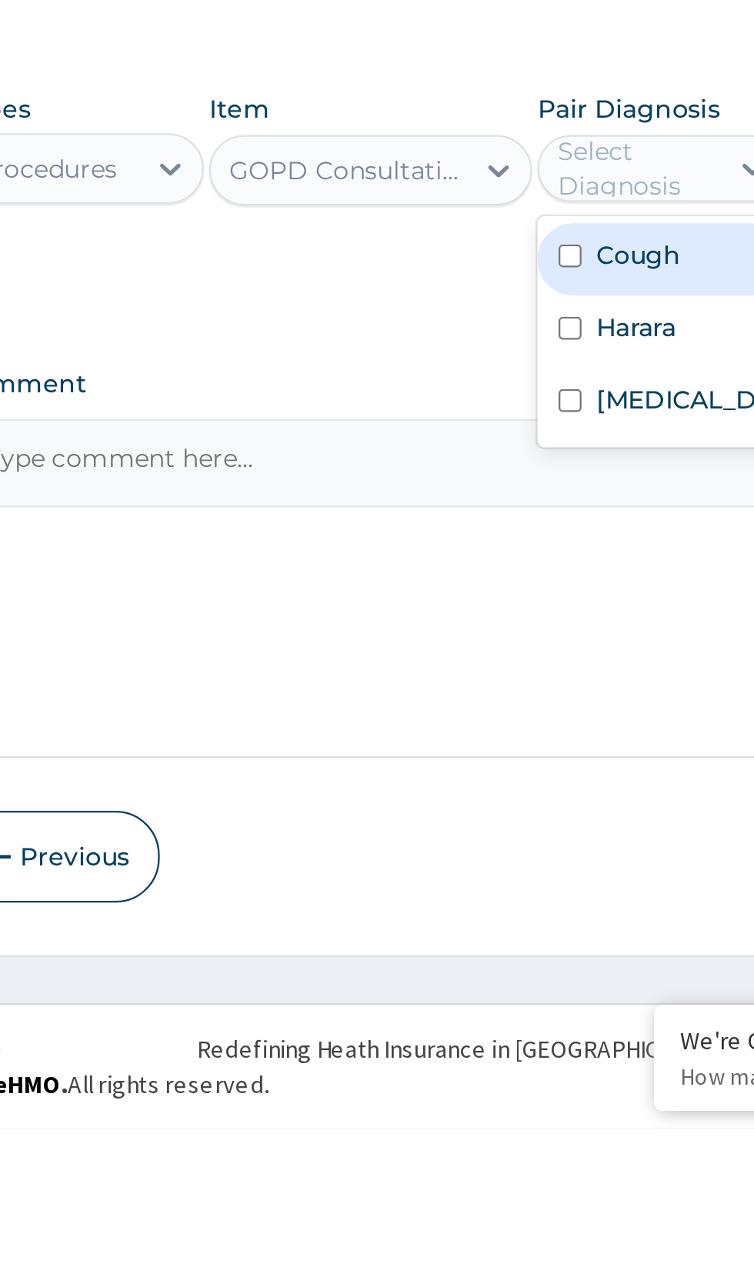
click at [501, 961] on input "checkbox" at bounding box center [498, 959] width 10 height 10
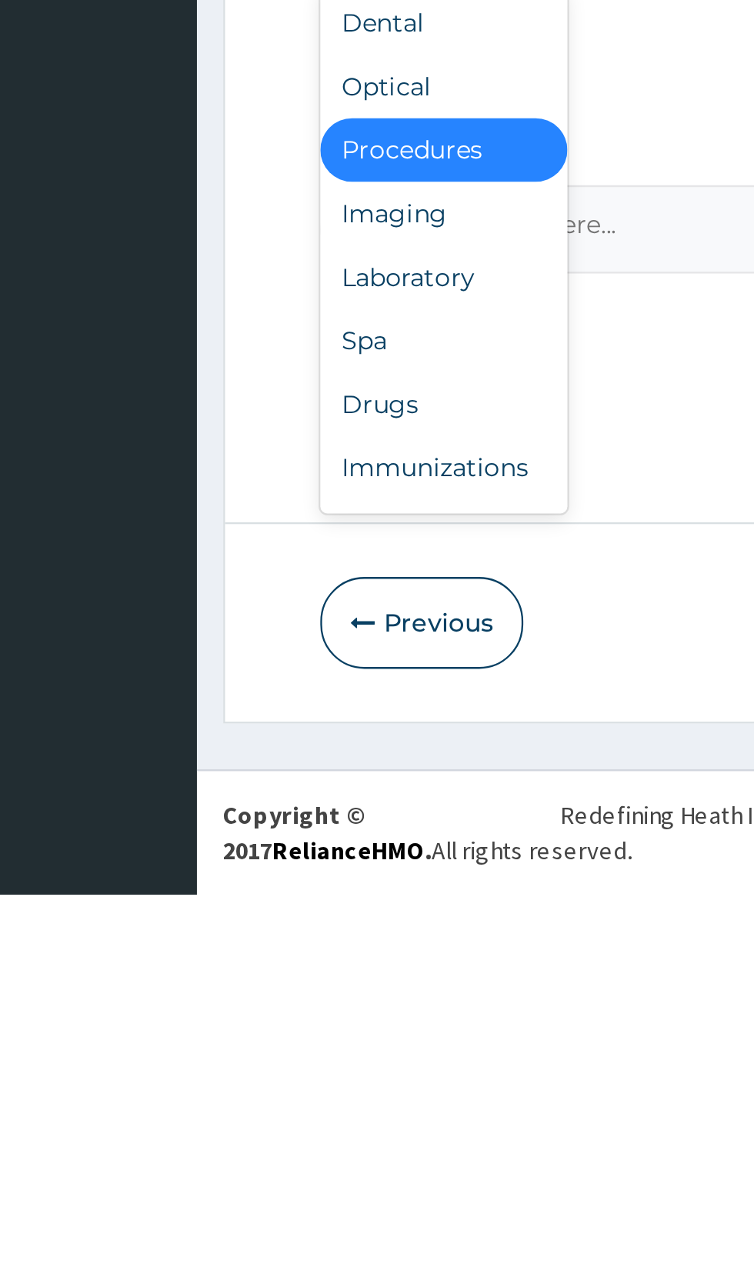
click at [271, 1062] on div "Drugs" at bounding box center [285, 1063] width 108 height 28
type input "0"
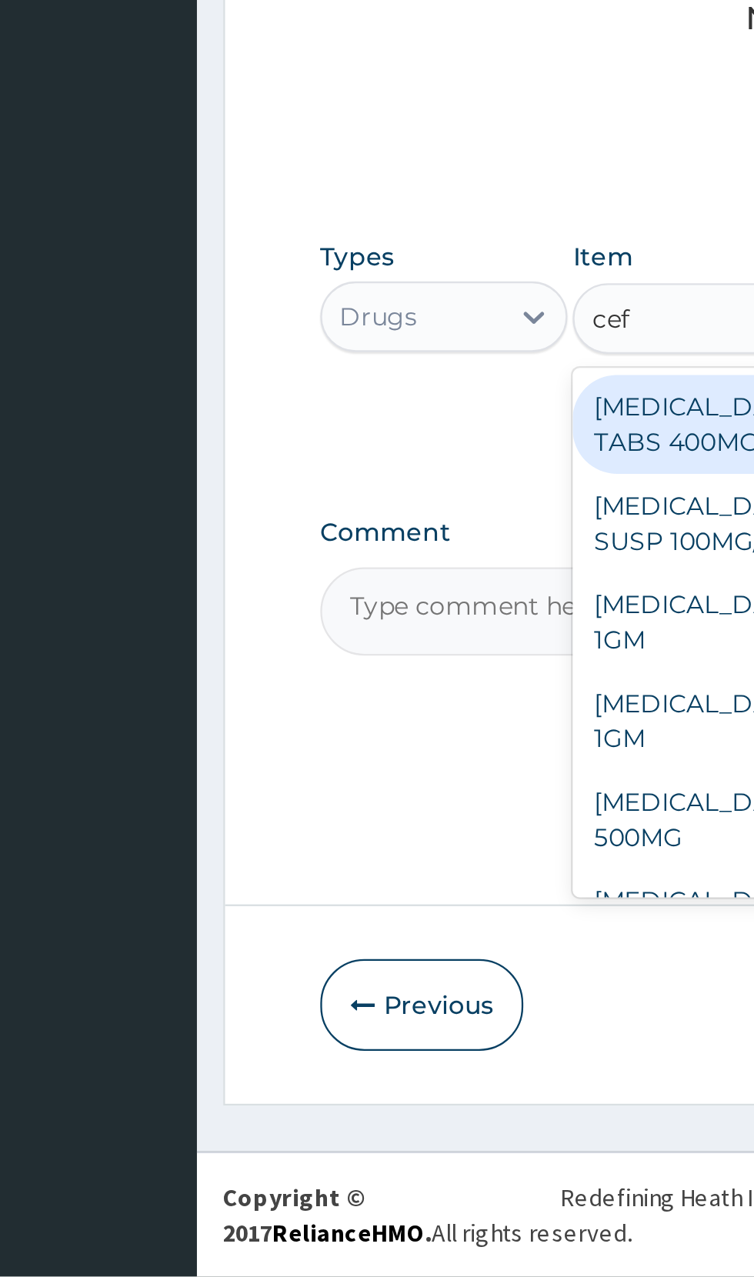
click at [418, 902] on div "CEFIXIME TABS 400MG" at bounding box center [411, 905] width 141 height 43
type input "cef"
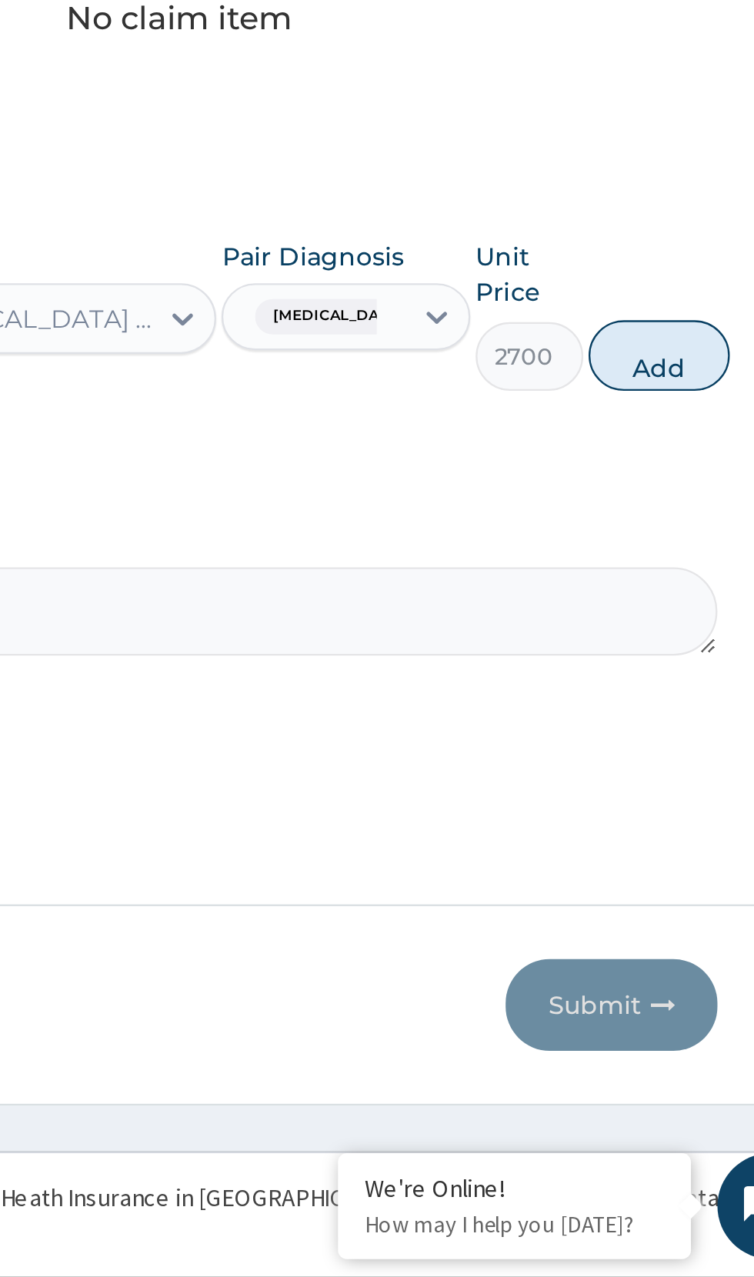
click at [673, 884] on button "Add" at bounding box center [675, 875] width 62 height 31
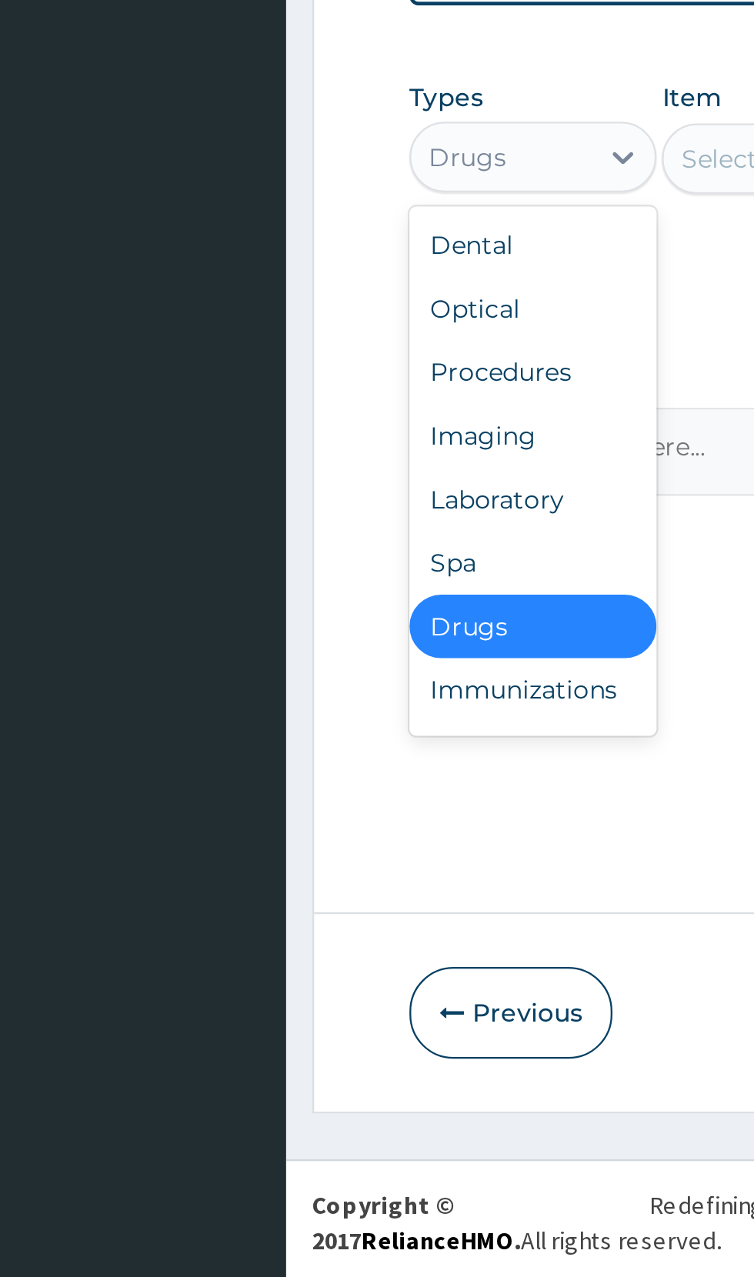
click at [291, 878] on div "Procedures" at bounding box center [285, 879] width 108 height 28
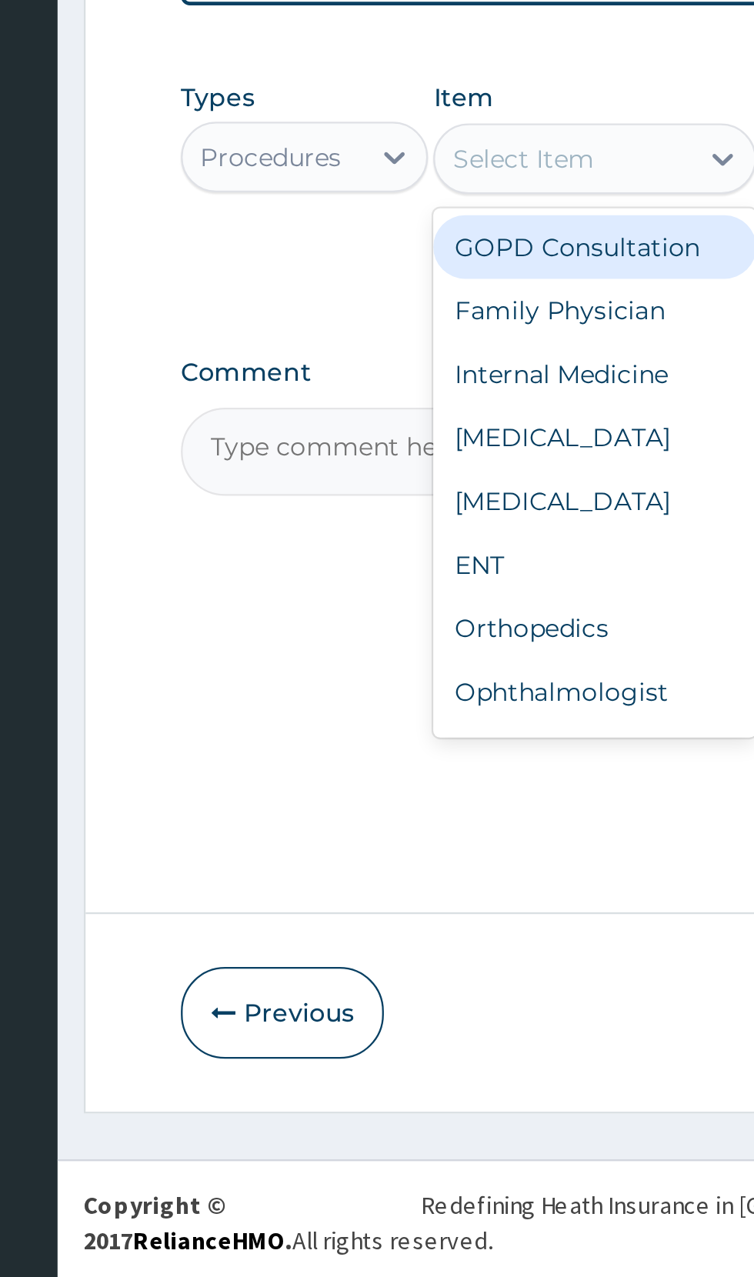
click at [441, 830] on div "GOPD Consultation" at bounding box center [411, 825] width 141 height 28
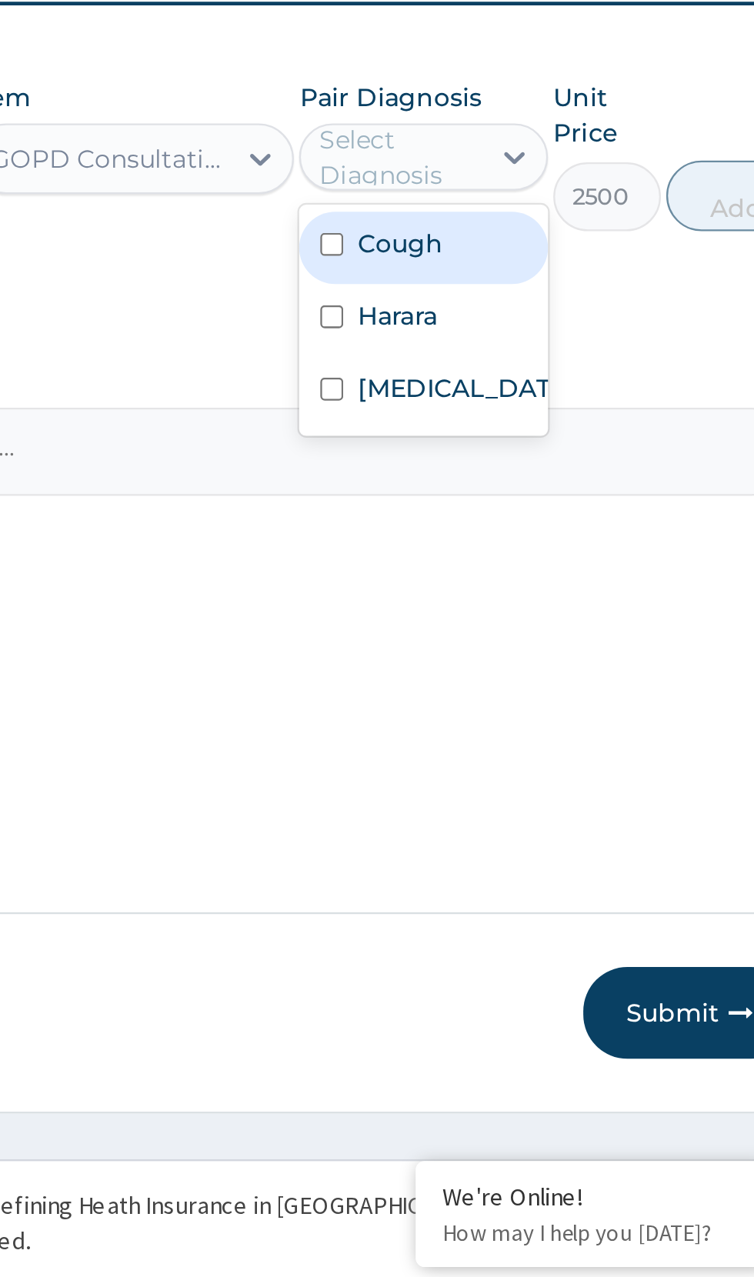
click at [494, 888] on input "checkbox" at bounding box center [498, 886] width 10 height 10
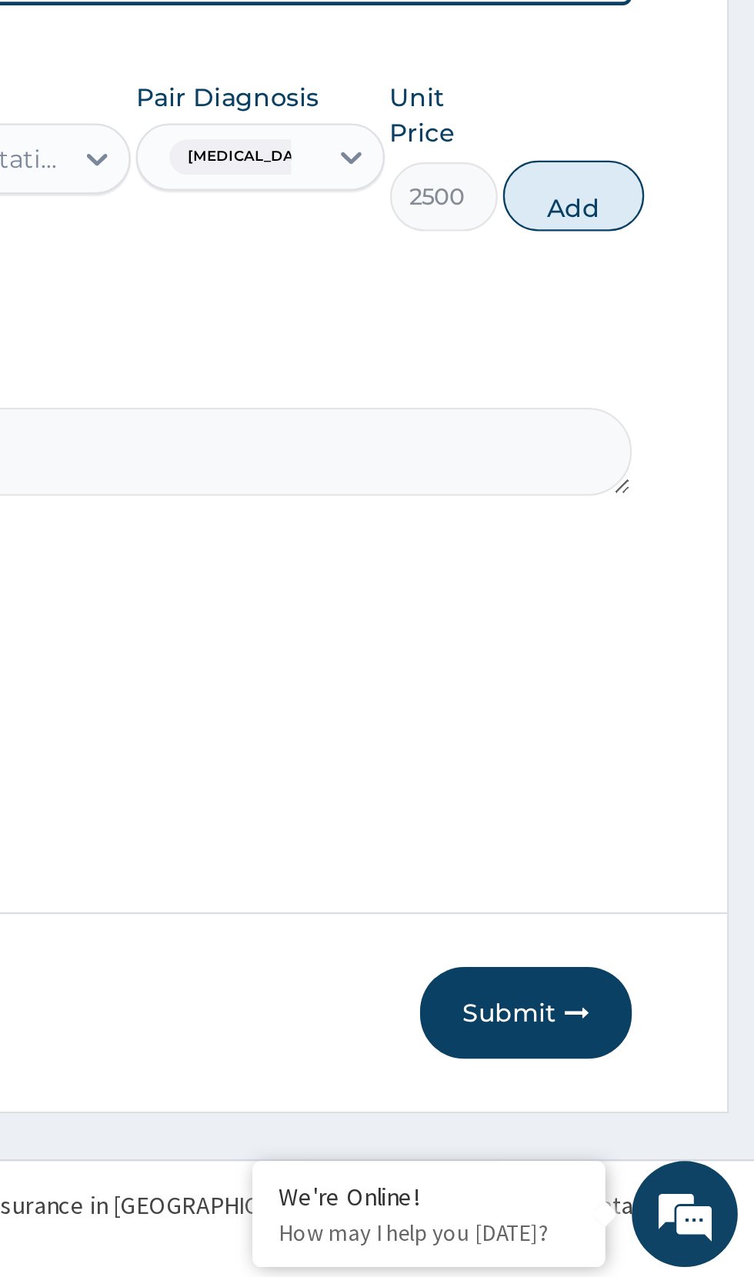
click at [684, 807] on button "Add" at bounding box center [675, 802] width 62 height 31
type input "0"
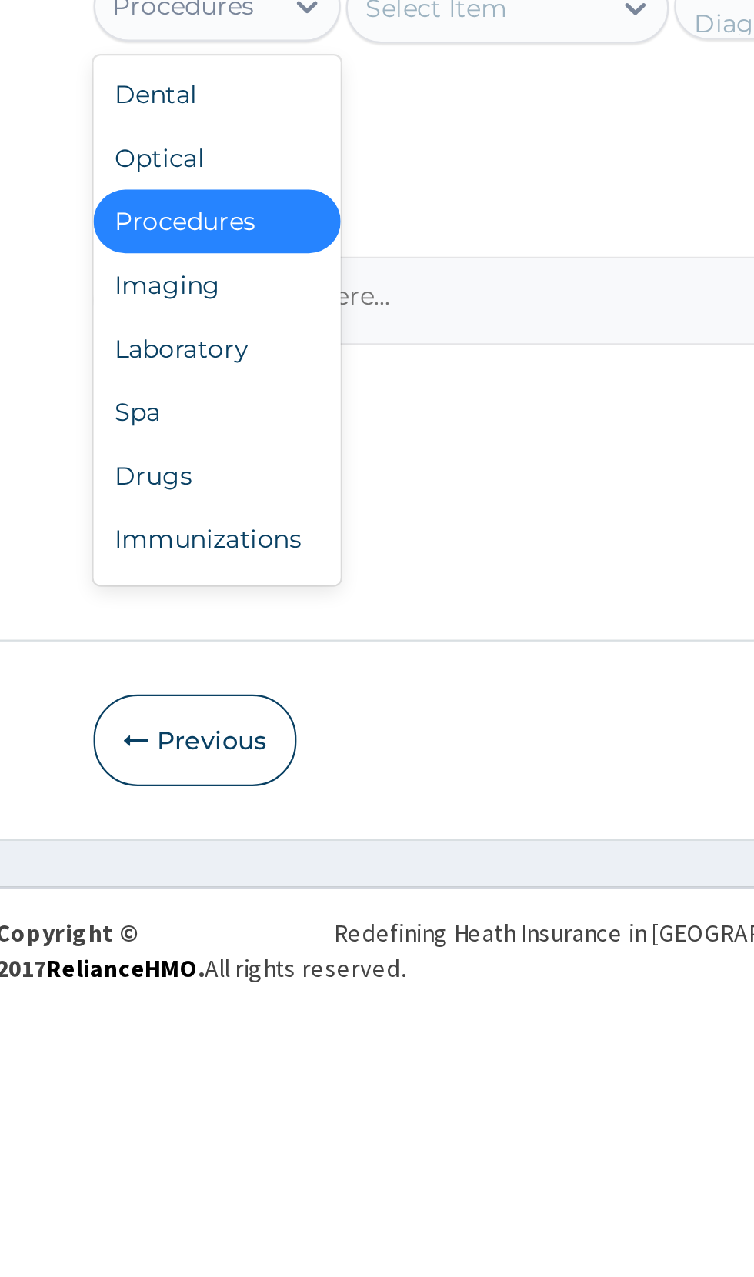
click at [284, 1043] on div "Drugs" at bounding box center [285, 1043] width 108 height 28
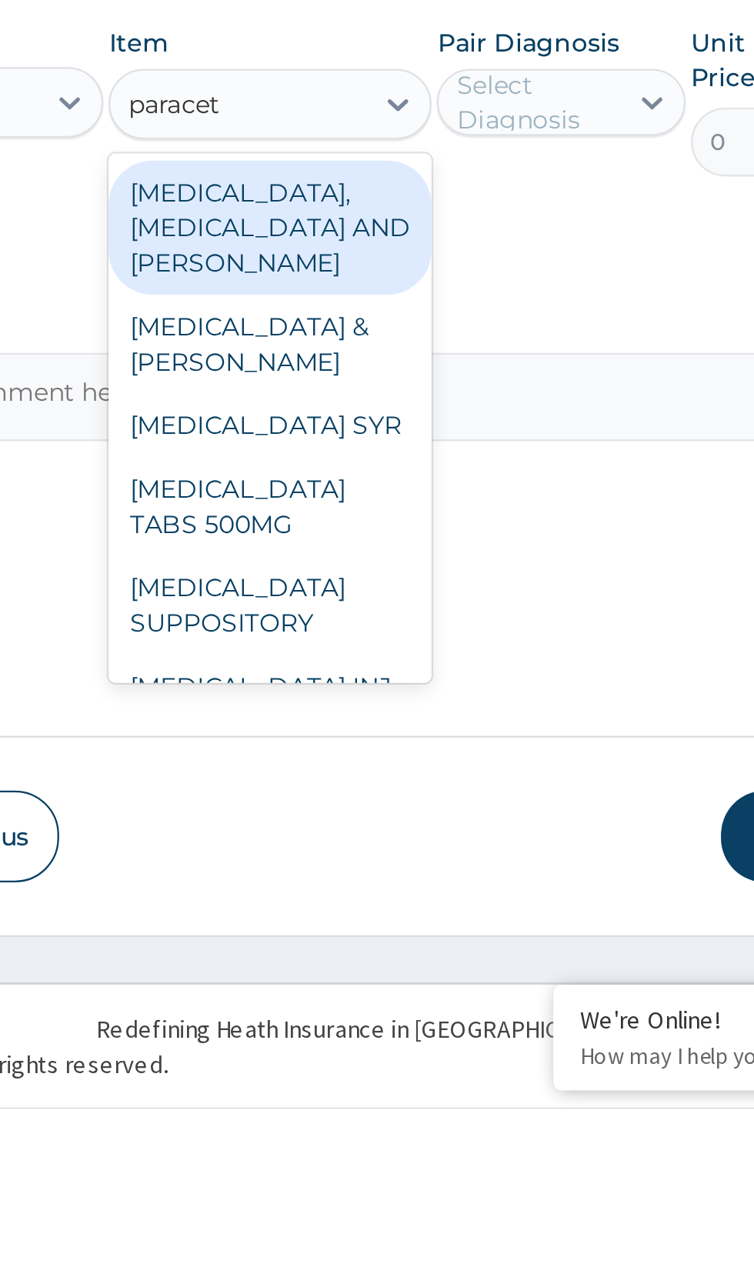
click at [454, 1010] on div "PARACETAMOL TABS 500MG" at bounding box center [411, 1014] width 141 height 43
type input "paracet"
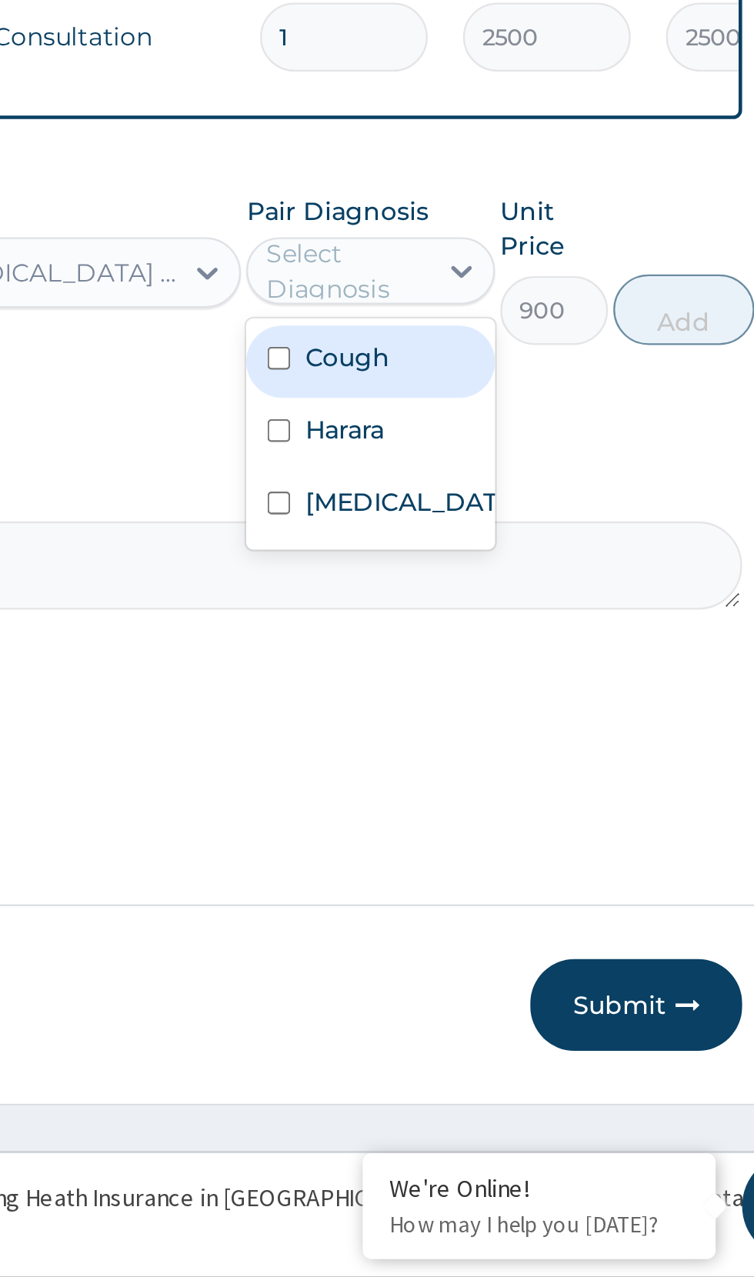
click at [501, 943] on input "checkbox" at bounding box center [498, 939] width 10 height 10
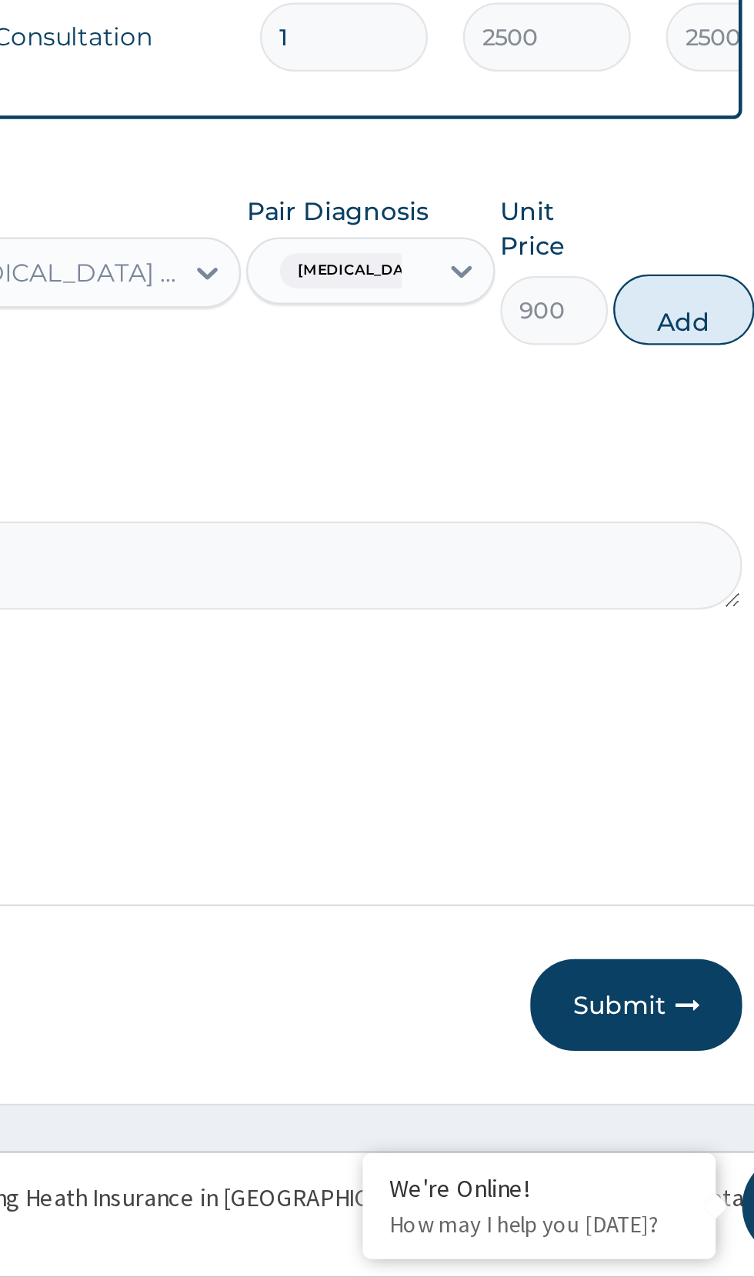
click at [680, 843] on button "Add" at bounding box center [675, 855] width 62 height 31
type input "0"
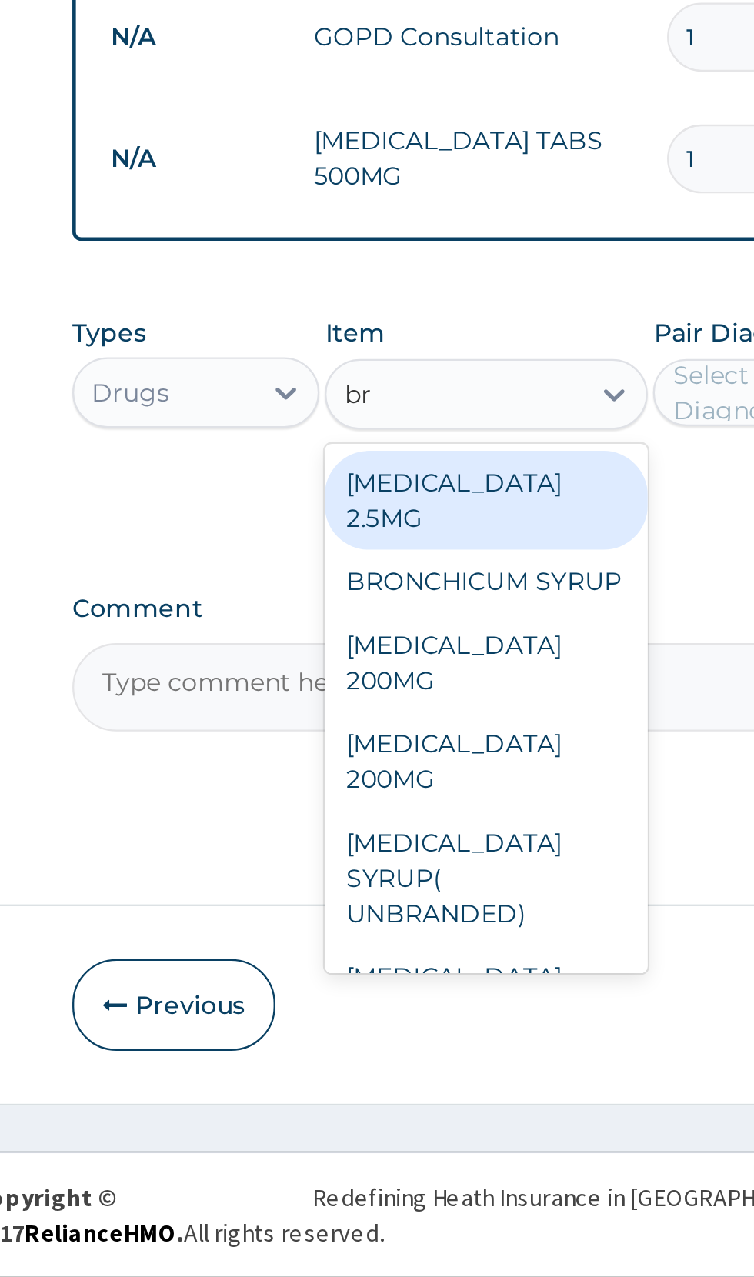
type input "b"
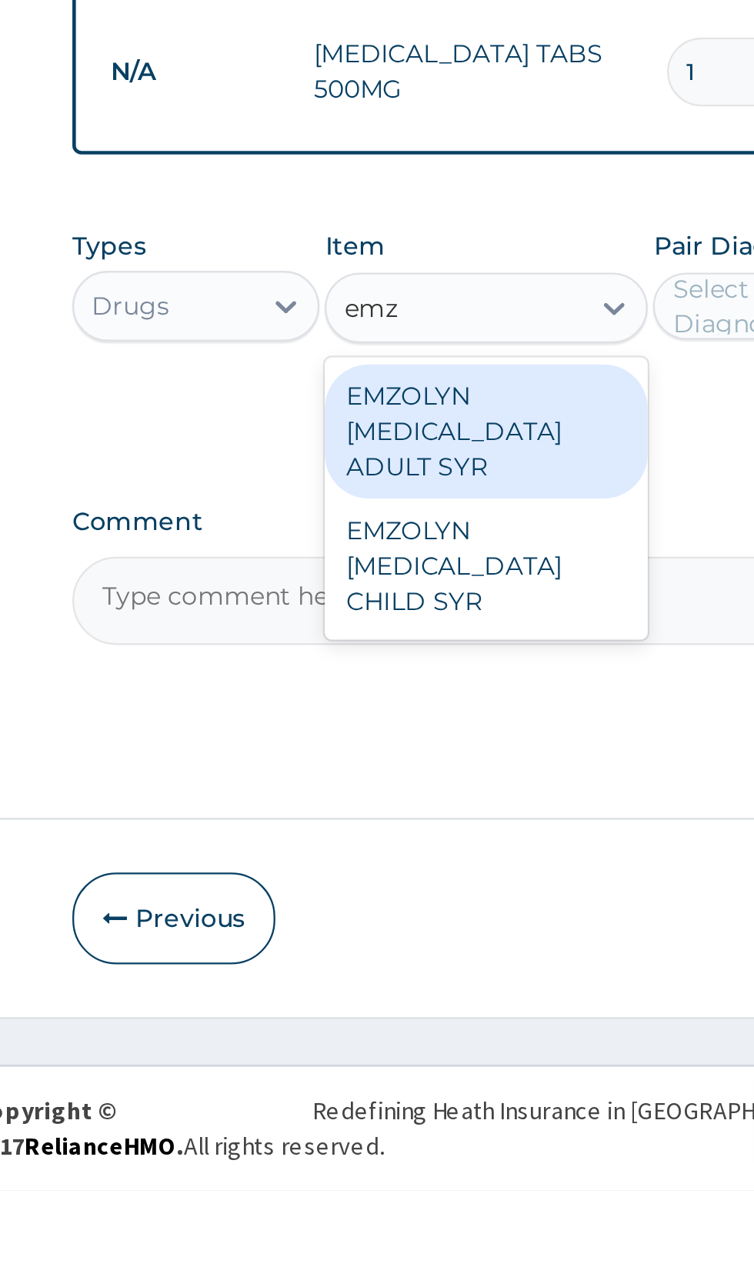
click at [448, 947] on div "EMZOLYN EXPECTORANT ADULT SYR" at bounding box center [411, 946] width 141 height 58
type input "emz"
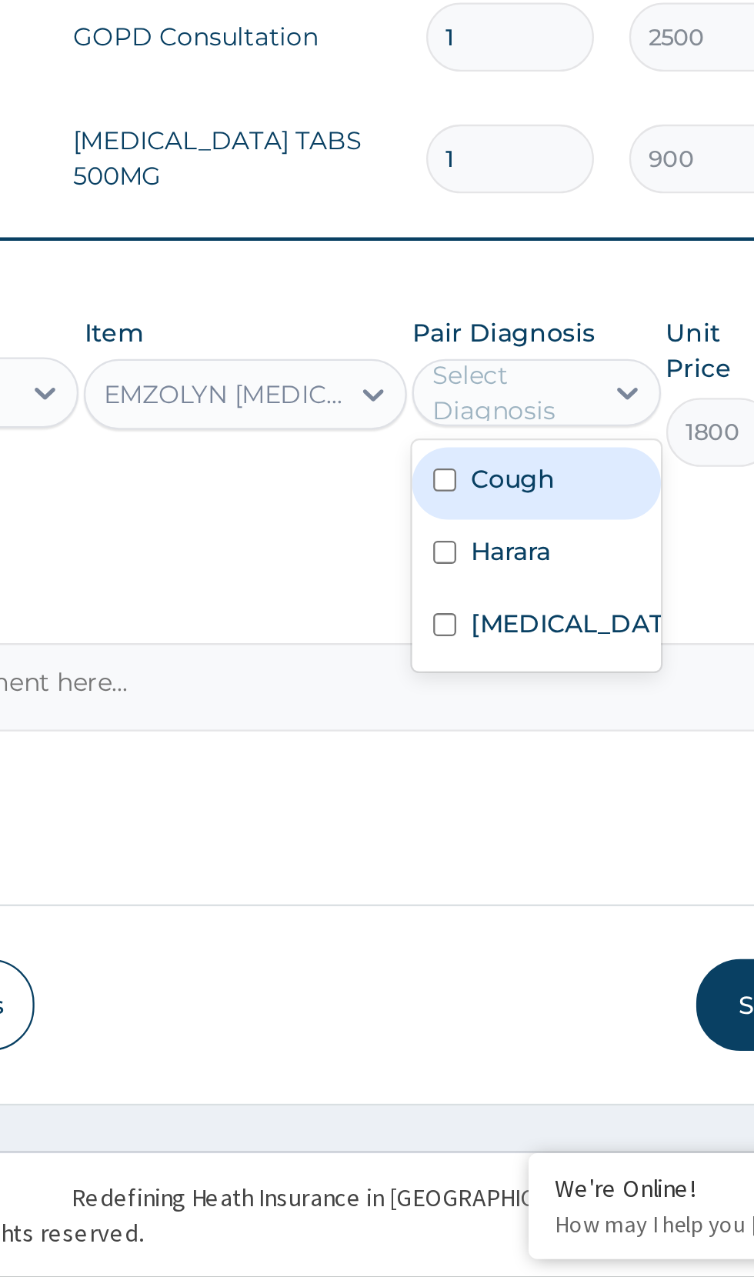
click at [502, 931] on input "checkbox" at bounding box center [498, 929] width 10 height 10
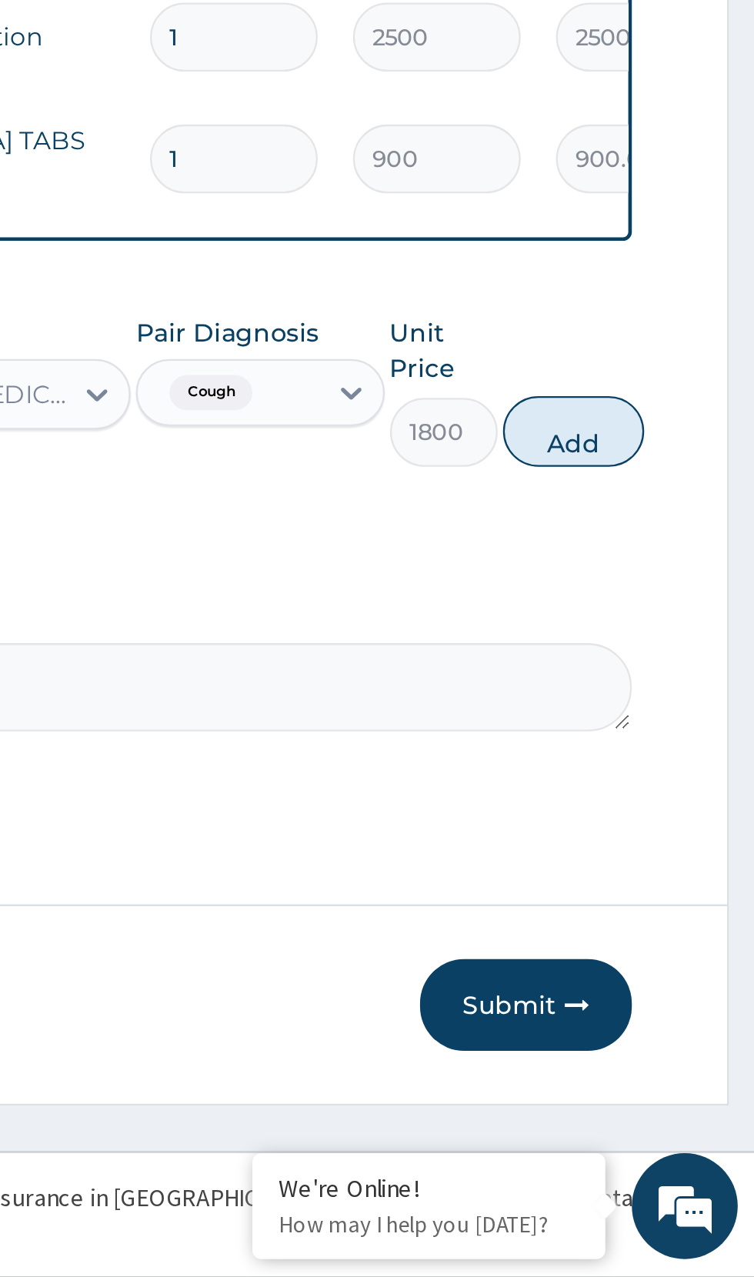
click at [677, 916] on button "Add" at bounding box center [675, 908] width 62 height 31
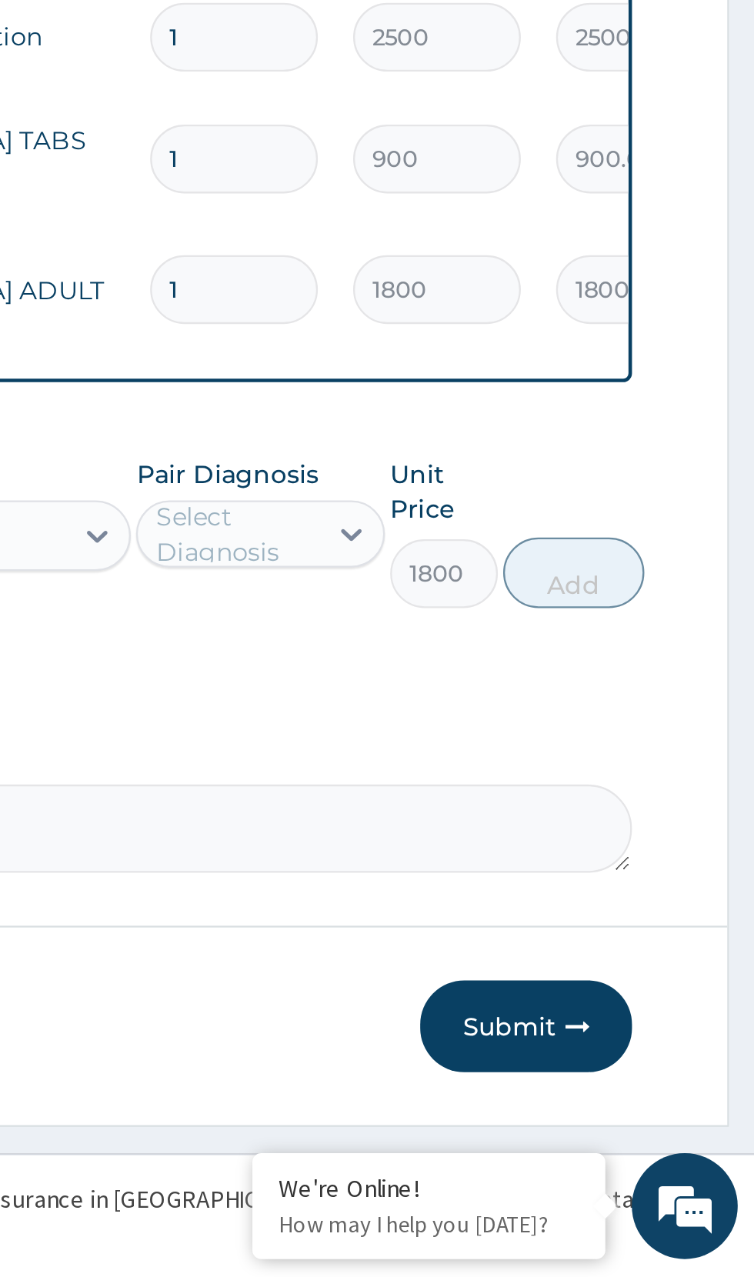
type input "0"
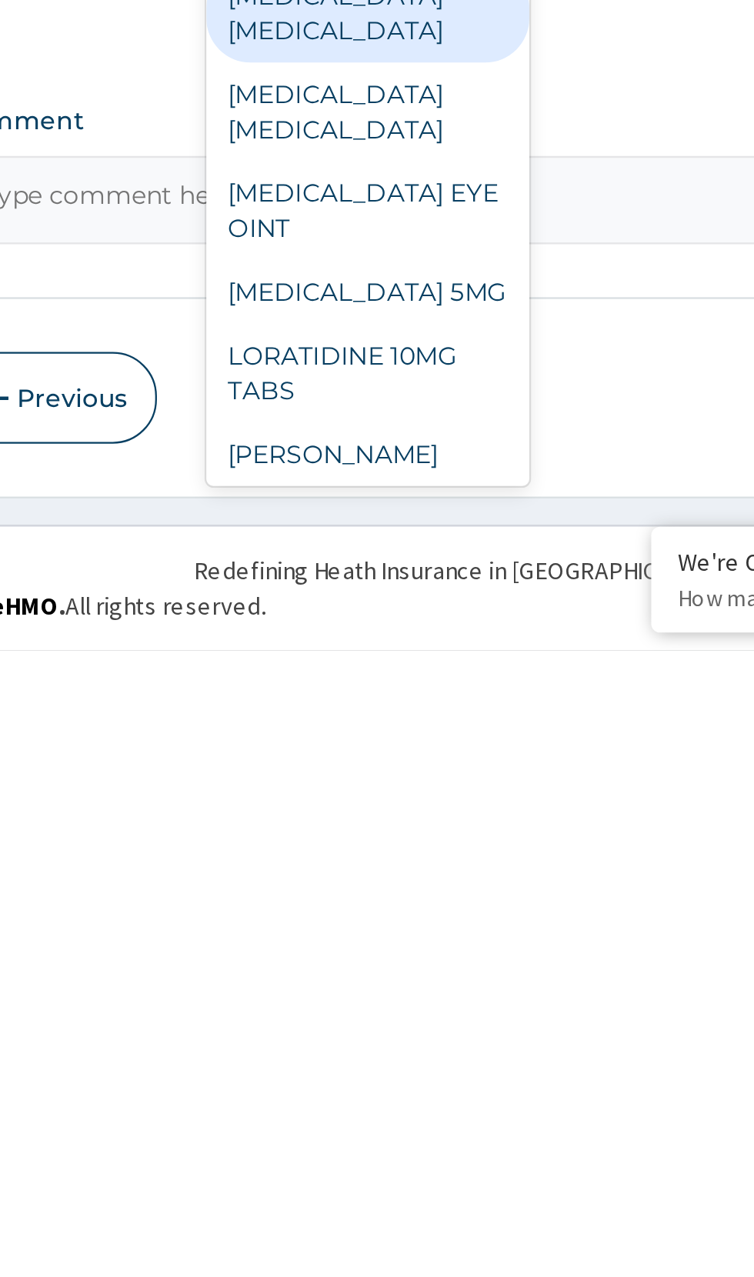
type input "lora"
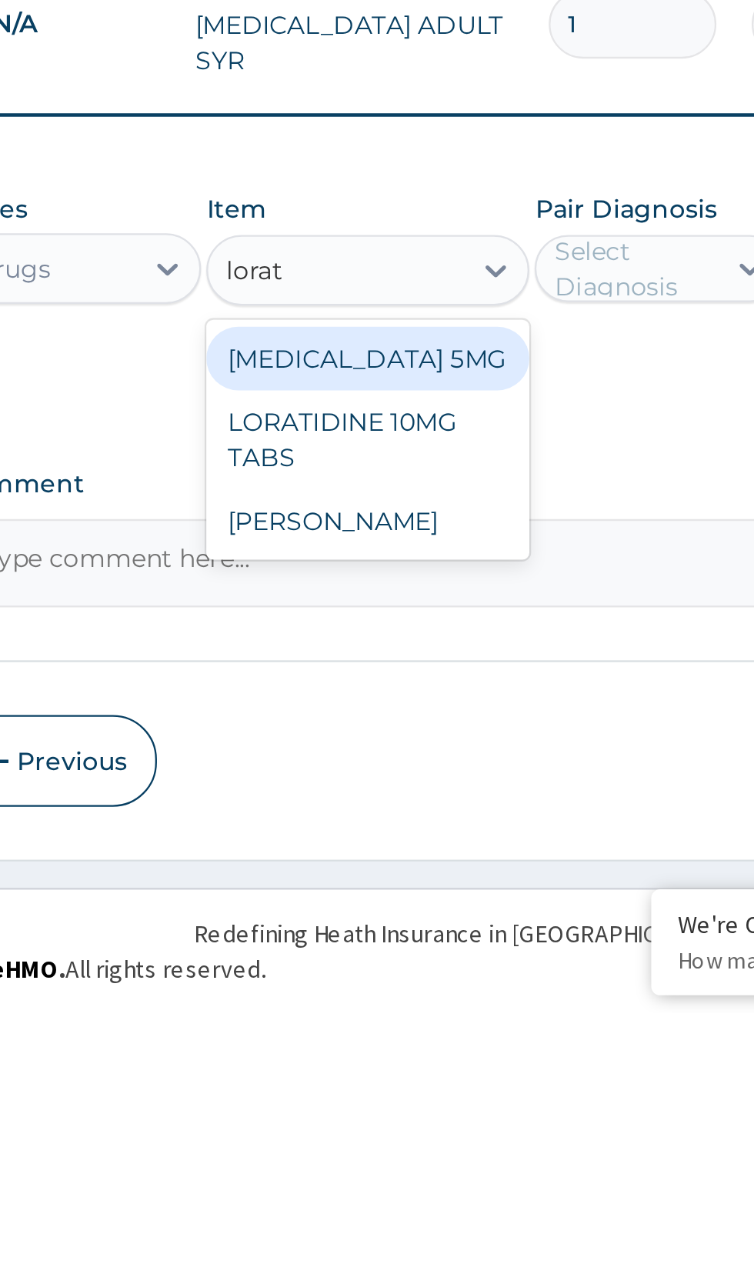
click at [433, 1023] on div "LORATIDINE 10MG TABS" at bounding box center [411, 1026] width 141 height 43
type input "lorat"
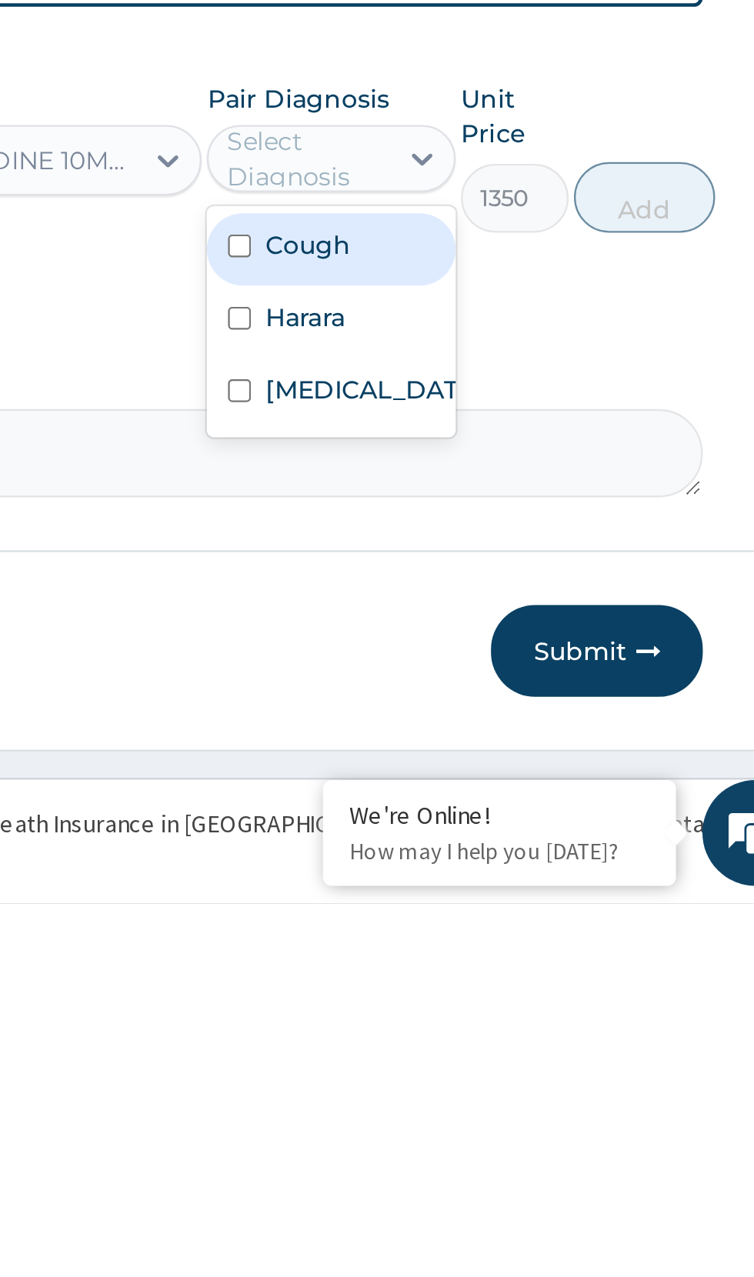
click at [500, 1023] on input "checkbox" at bounding box center [498, 1022] width 10 height 10
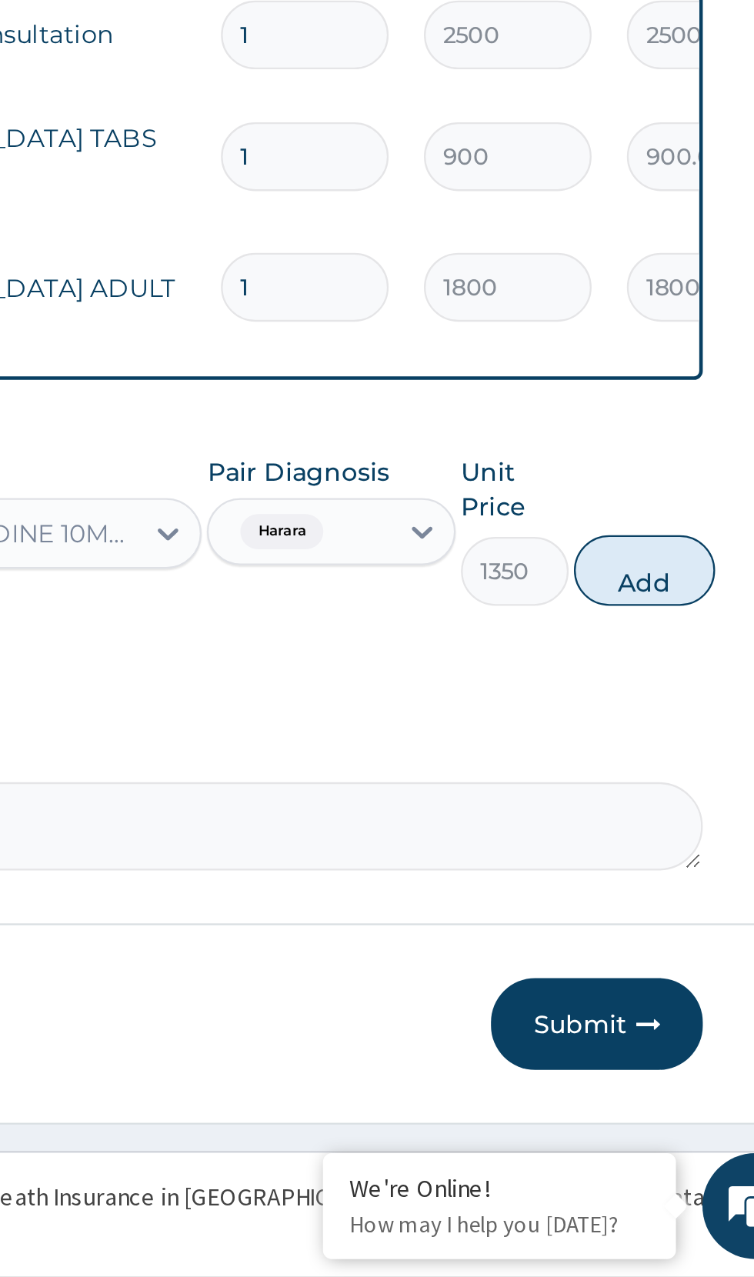
click at [674, 978] on button "Add" at bounding box center [675, 969] width 62 height 31
type input "0"
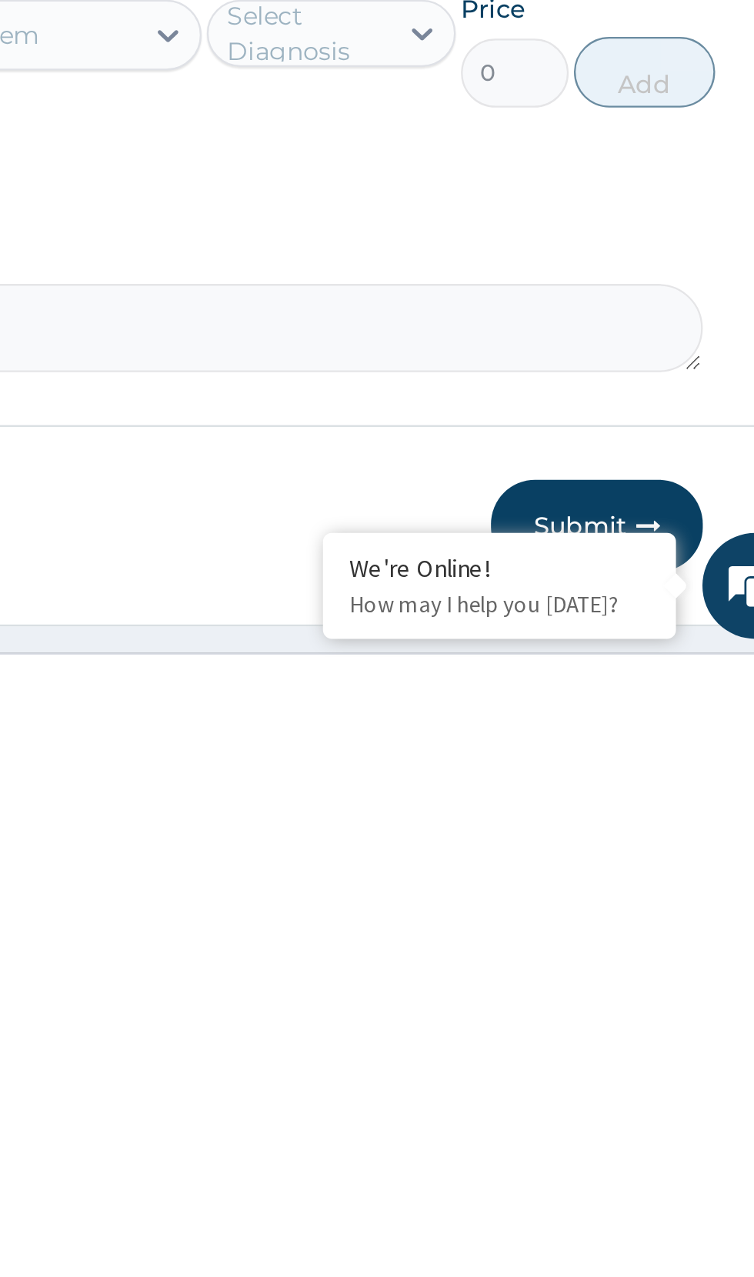
scroll to position [55, 0]
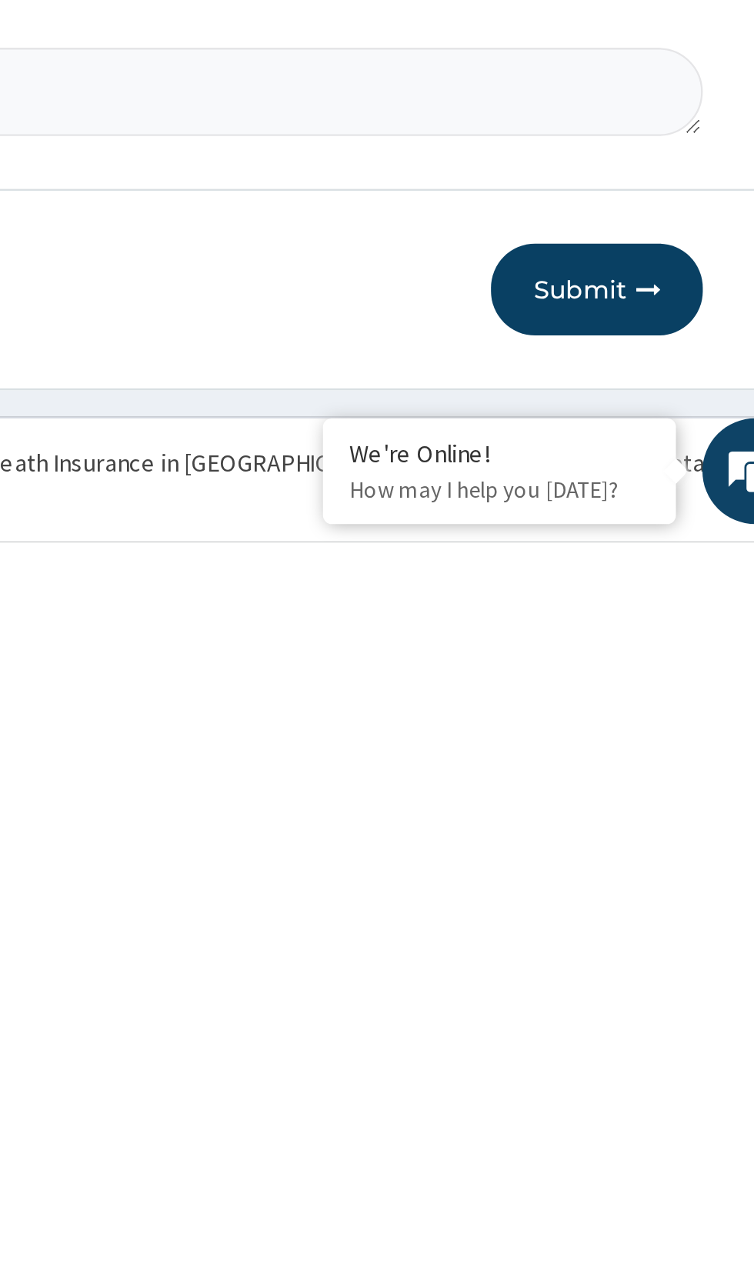
click at [659, 1163] on button "Submit" at bounding box center [653, 1167] width 92 height 40
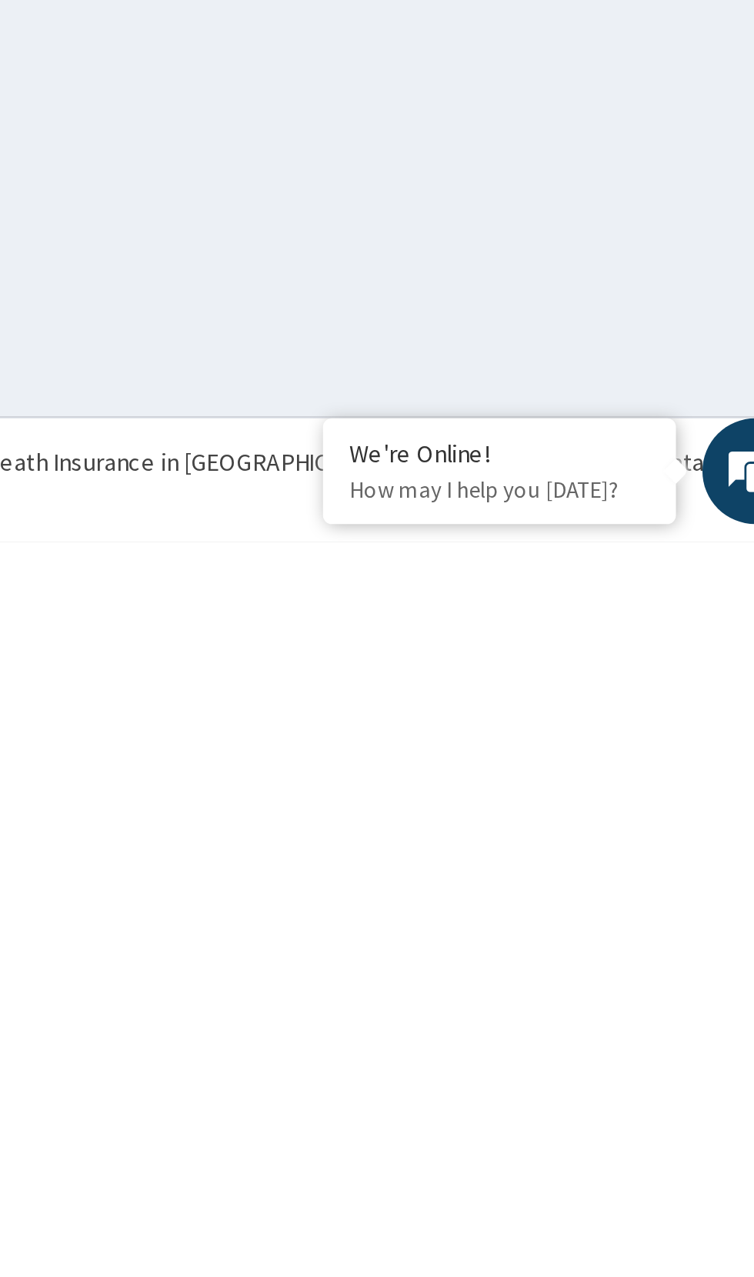
scroll to position [0, 0]
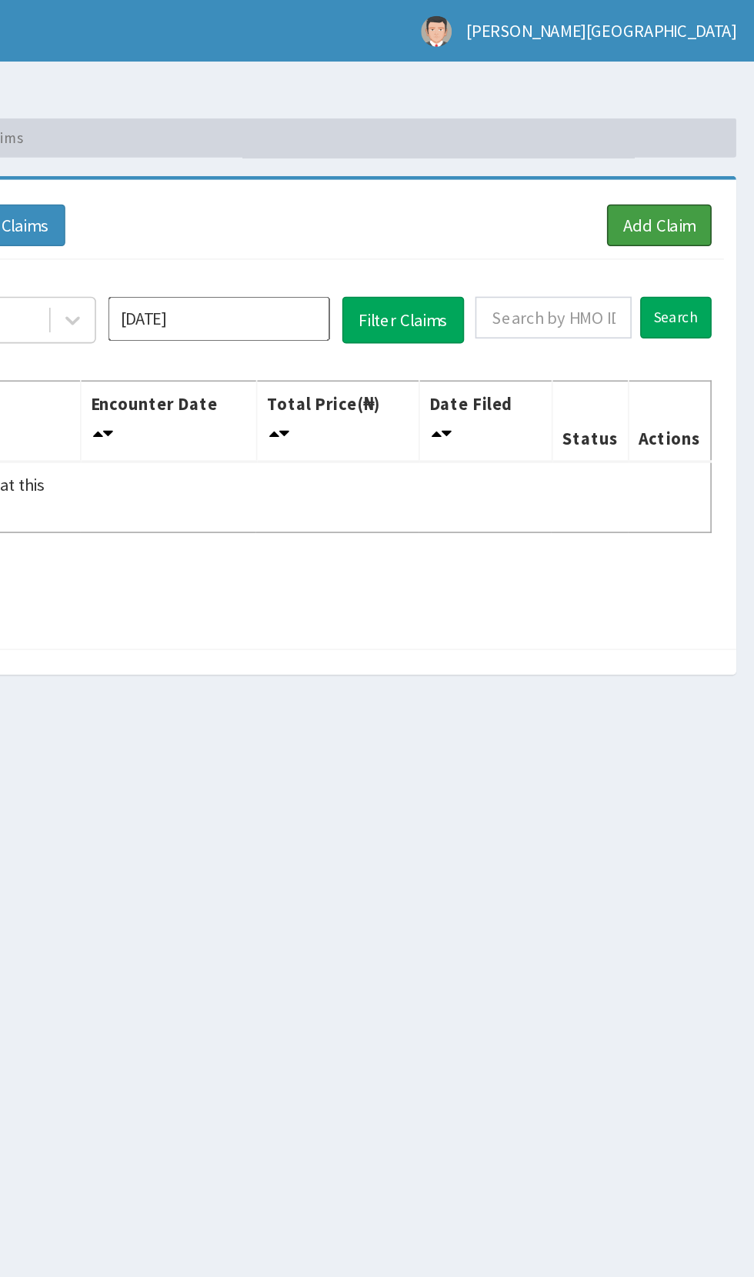
click at [697, 135] on link "Add Claim" at bounding box center [693, 141] width 65 height 26
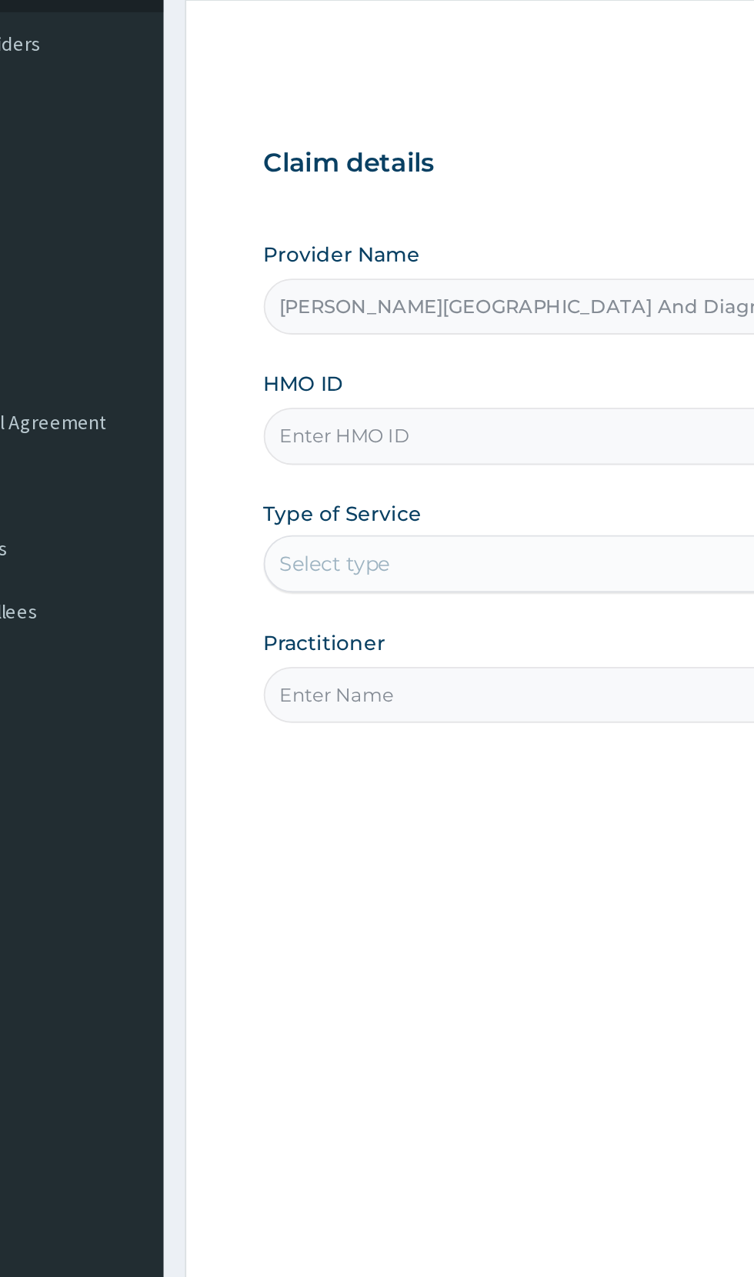
click at [306, 345] on input "HMO ID" at bounding box center [465, 344] width 469 height 30
click at [298, 343] on input "GBI/10064/A" at bounding box center [465, 344] width 469 height 30
click at [306, 339] on input "GBI/10064/A" at bounding box center [465, 344] width 469 height 30
click at [292, 341] on input "GBI/10064/A" at bounding box center [465, 344] width 469 height 30
type input "GBI/10034/A"
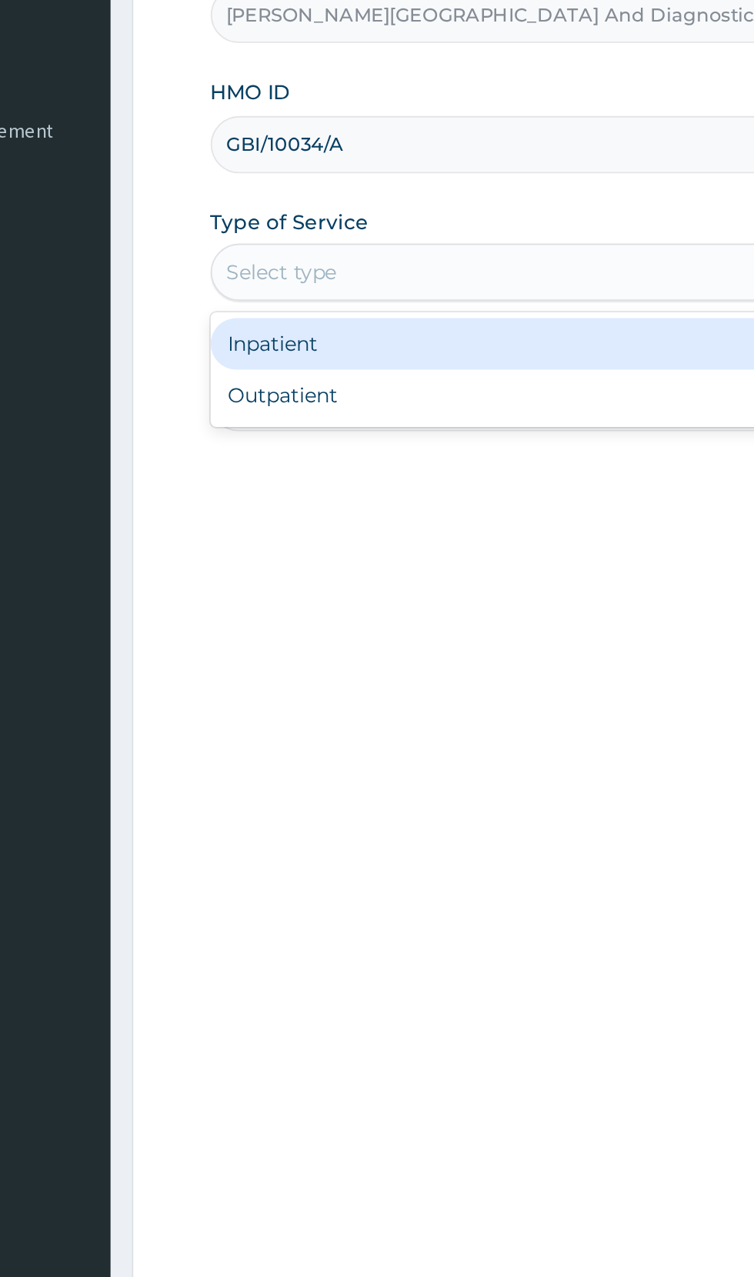
click at [295, 477] on div "Outpatient" at bounding box center [417, 479] width 373 height 28
type input "1"
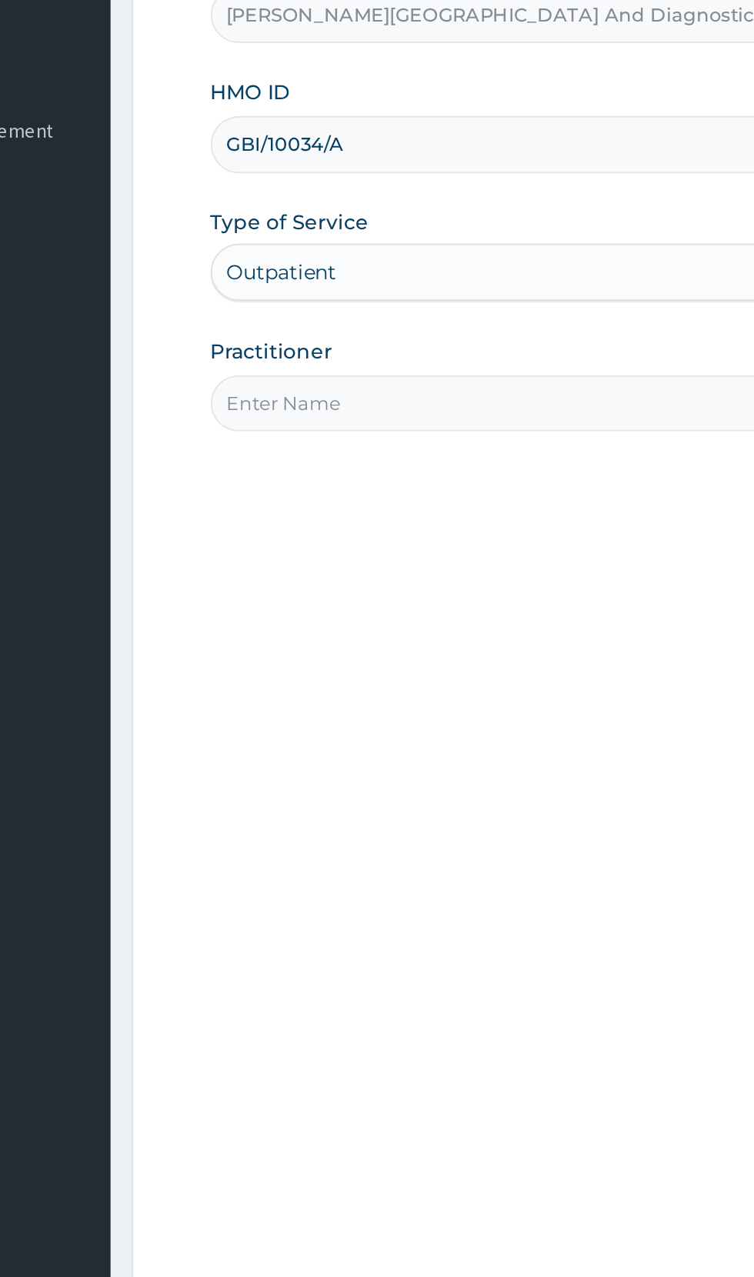
click at [313, 481] on input "Practitioner" at bounding box center [465, 483] width 469 height 30
type input "[PERSON_NAME]"
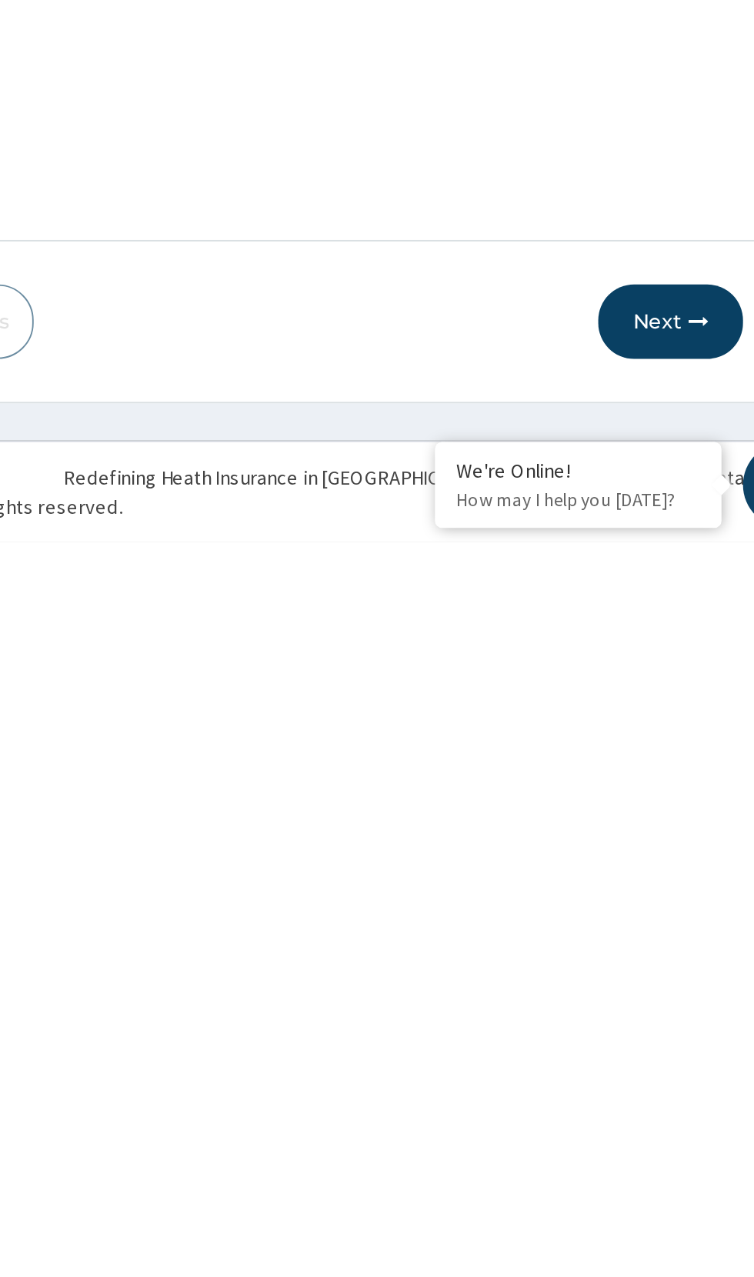
click at [661, 1156] on button "Next" at bounding box center [661, 1158] width 78 height 40
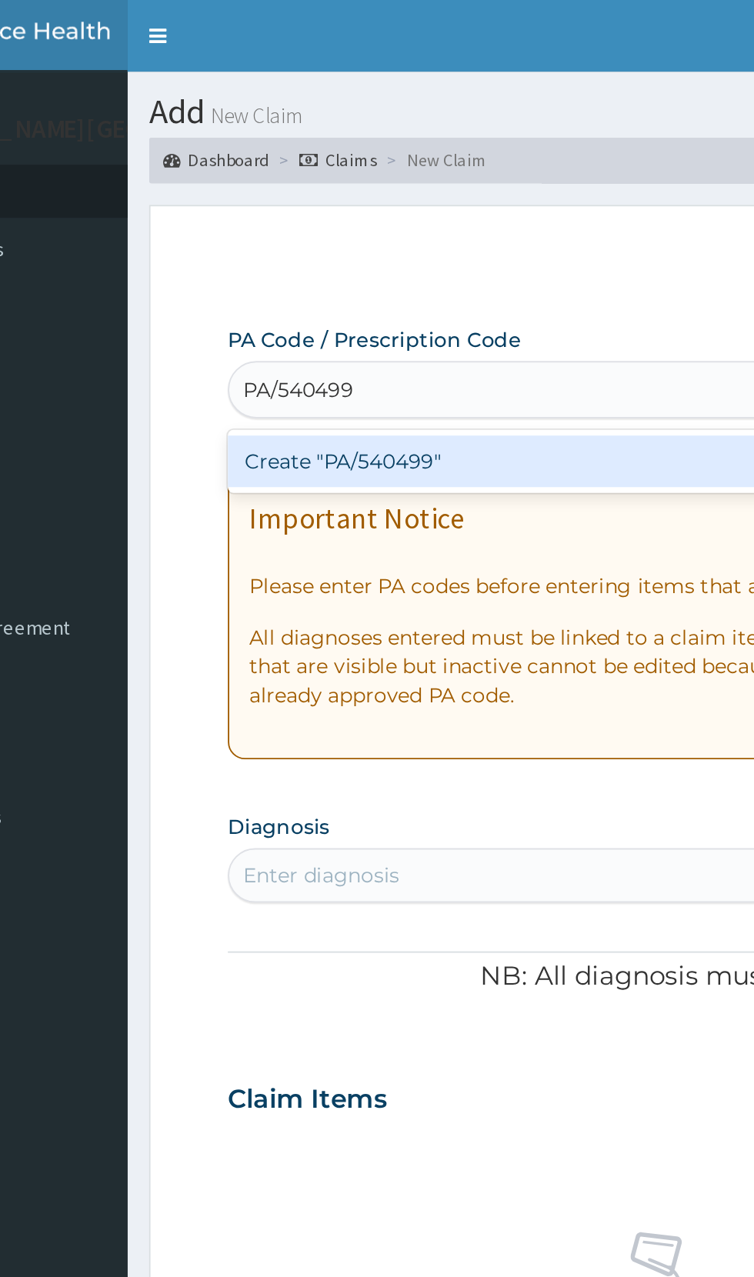
click at [344, 248] on div "Create "PA/540499"" at bounding box center [386, 248] width 311 height 28
type input "PA/540499"
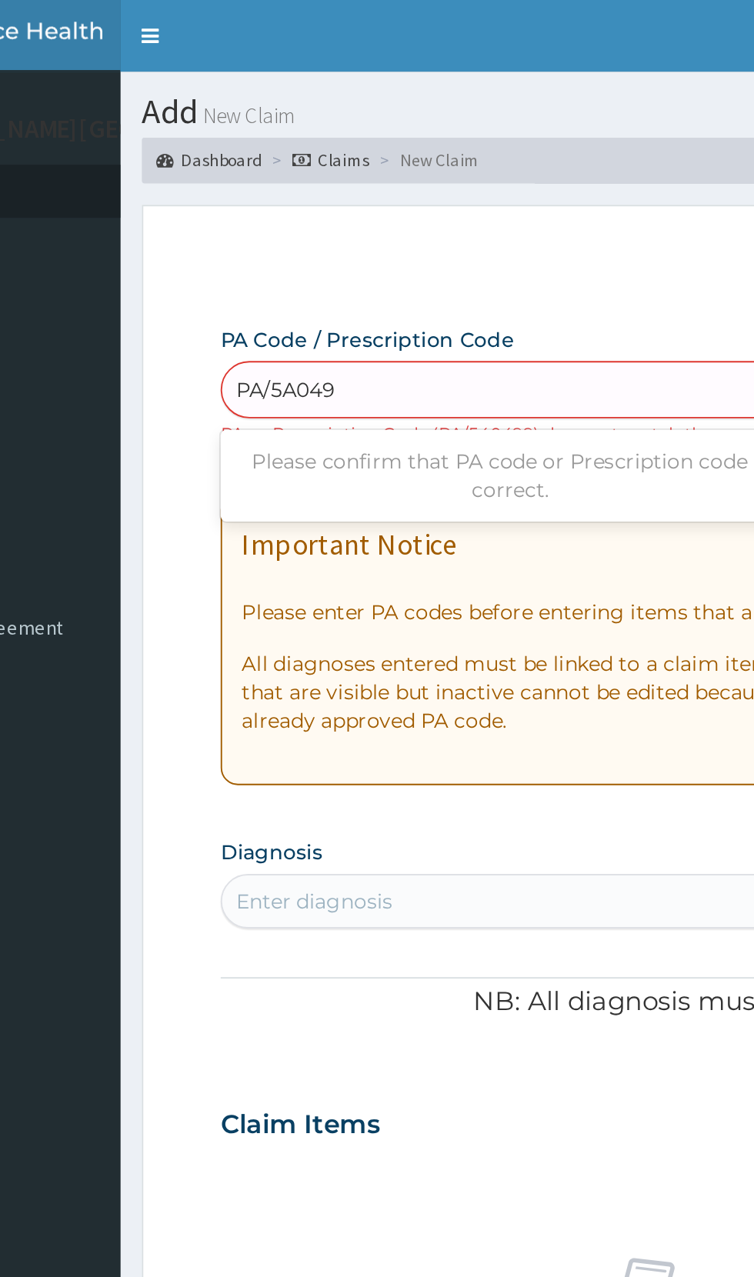
type input "PA/5A0499"
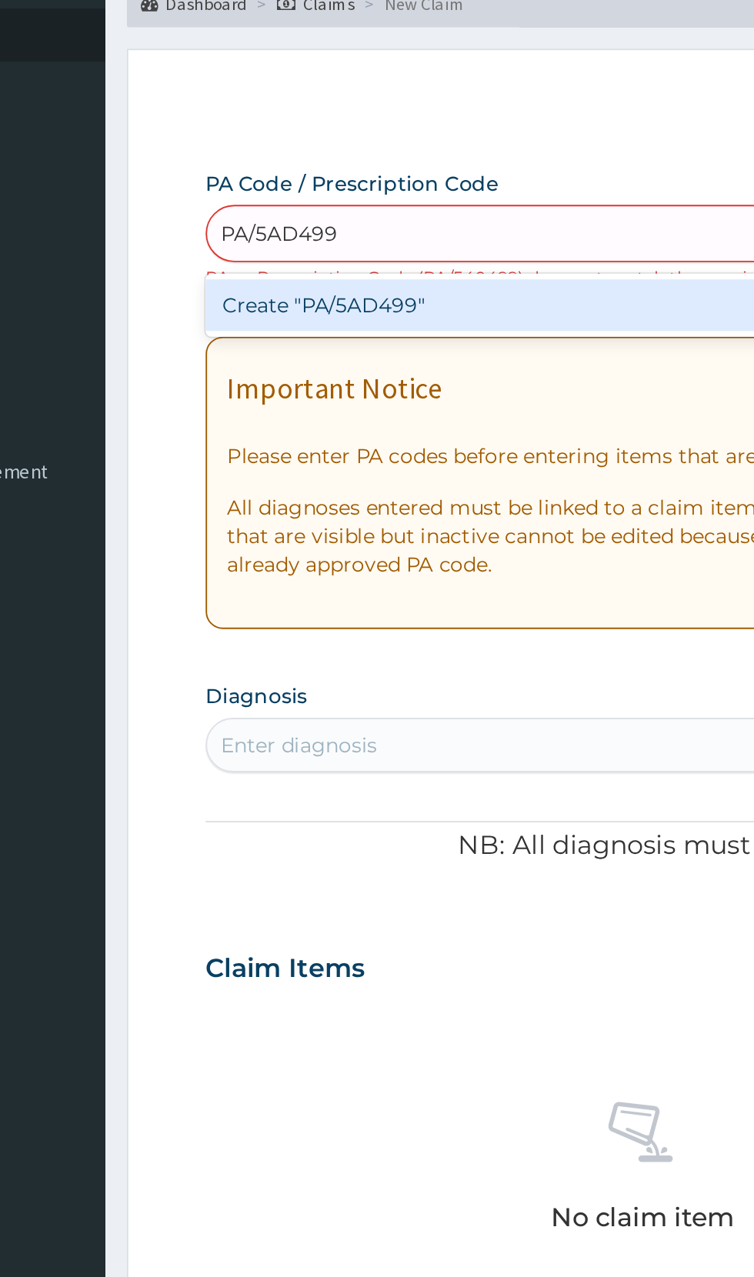
click at [387, 246] on div "Create "PA/5AD499"" at bounding box center [386, 248] width 311 height 28
type input "PA/5AD499"
click at [410, 251] on div "Create "PA/5AO499"" at bounding box center [386, 248] width 311 height 28
type input "PA/5AO499"
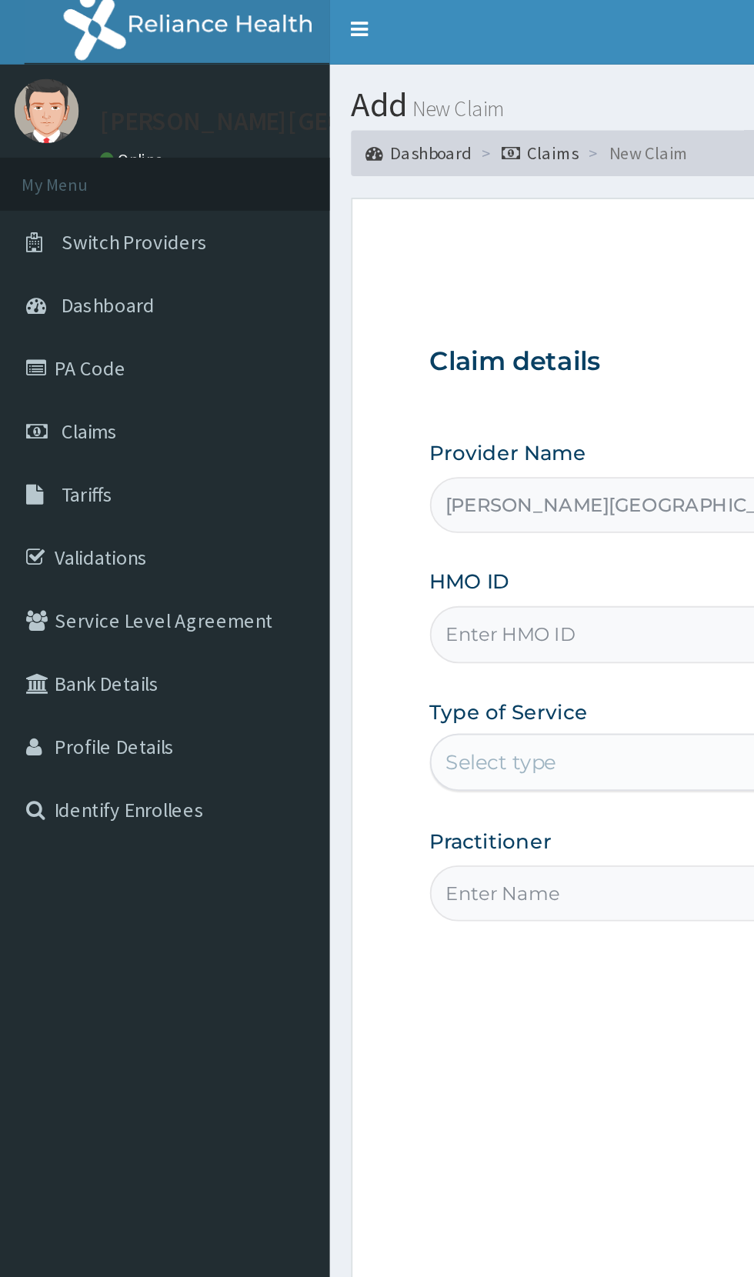
click at [61, 201] on link "PA Code" at bounding box center [88, 202] width 177 height 34
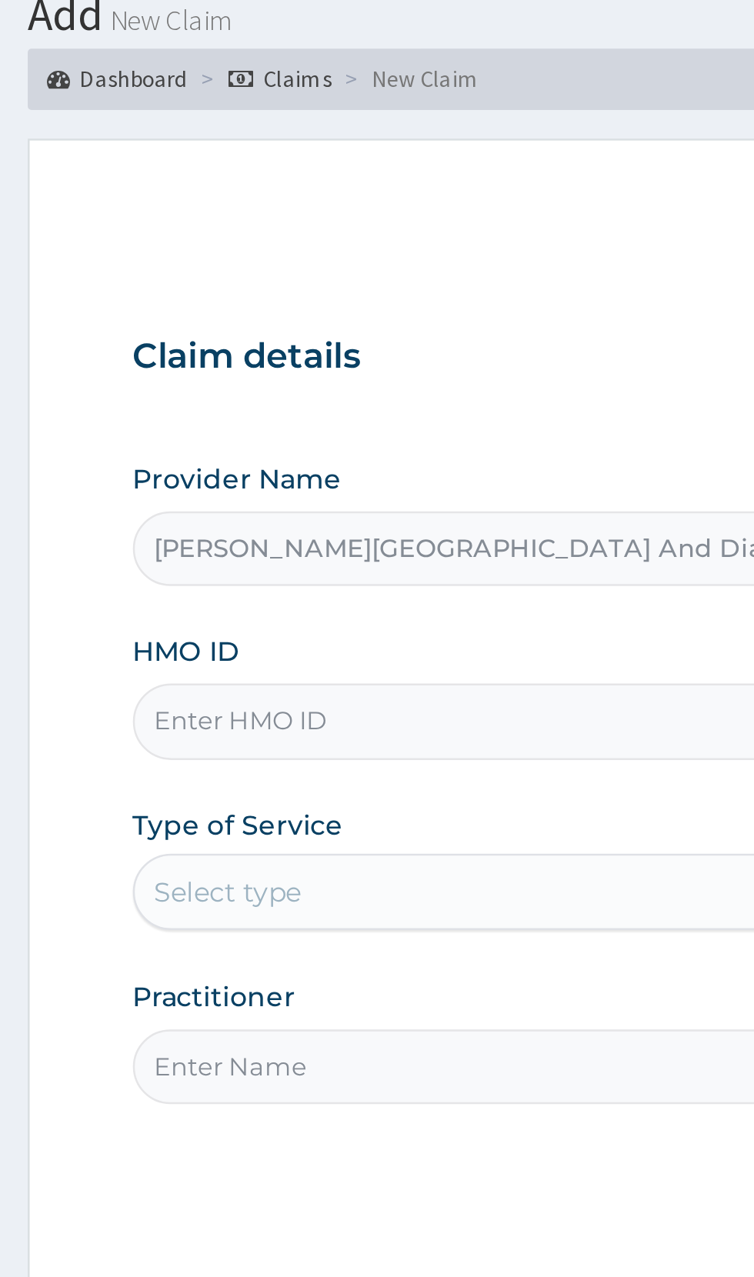
click at [357, 345] on input "HMO ID" at bounding box center [465, 344] width 469 height 30
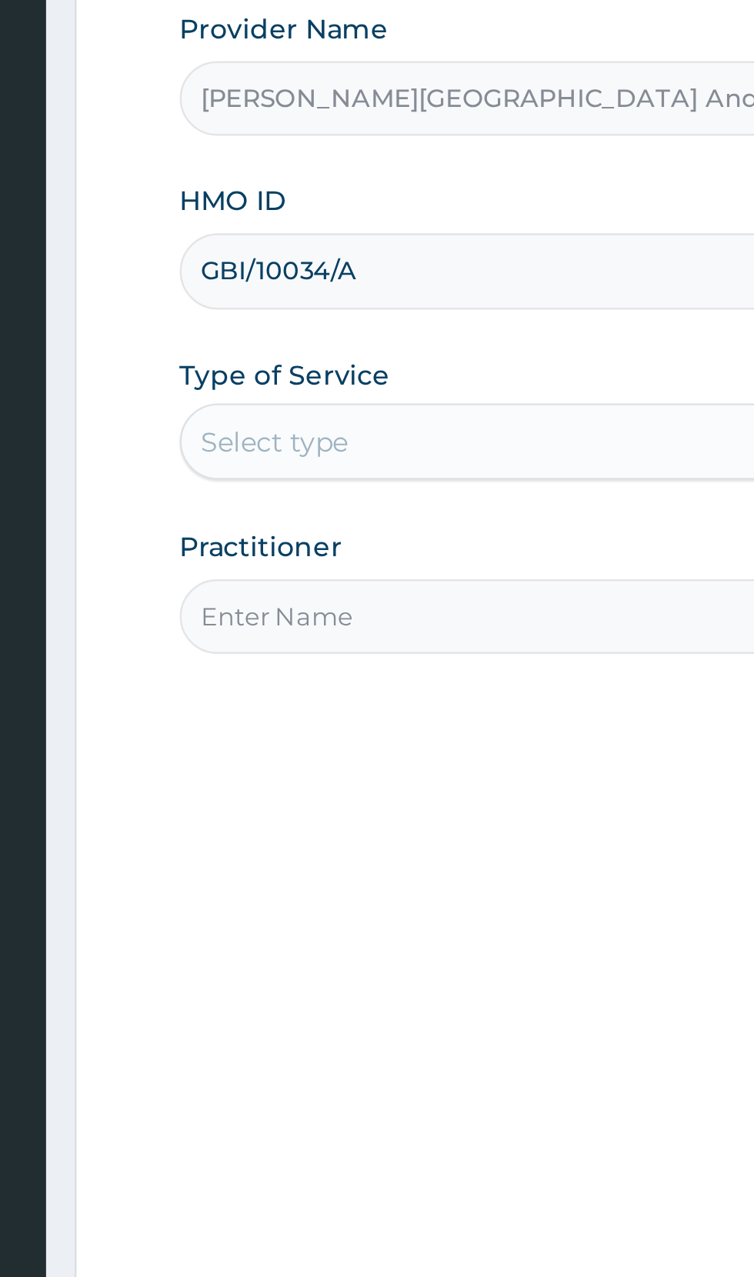
type input "GBI/10034/A"
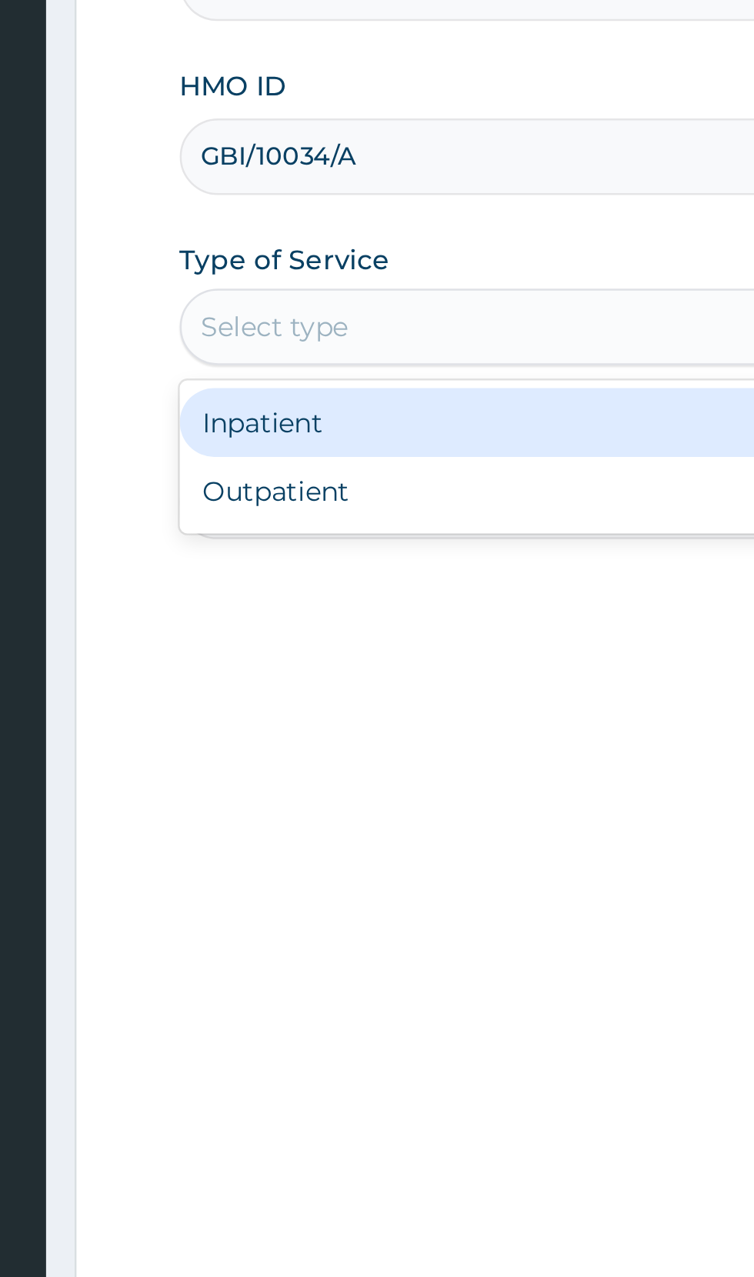
click at [282, 478] on div "Outpatient" at bounding box center [417, 479] width 373 height 28
type input "1"
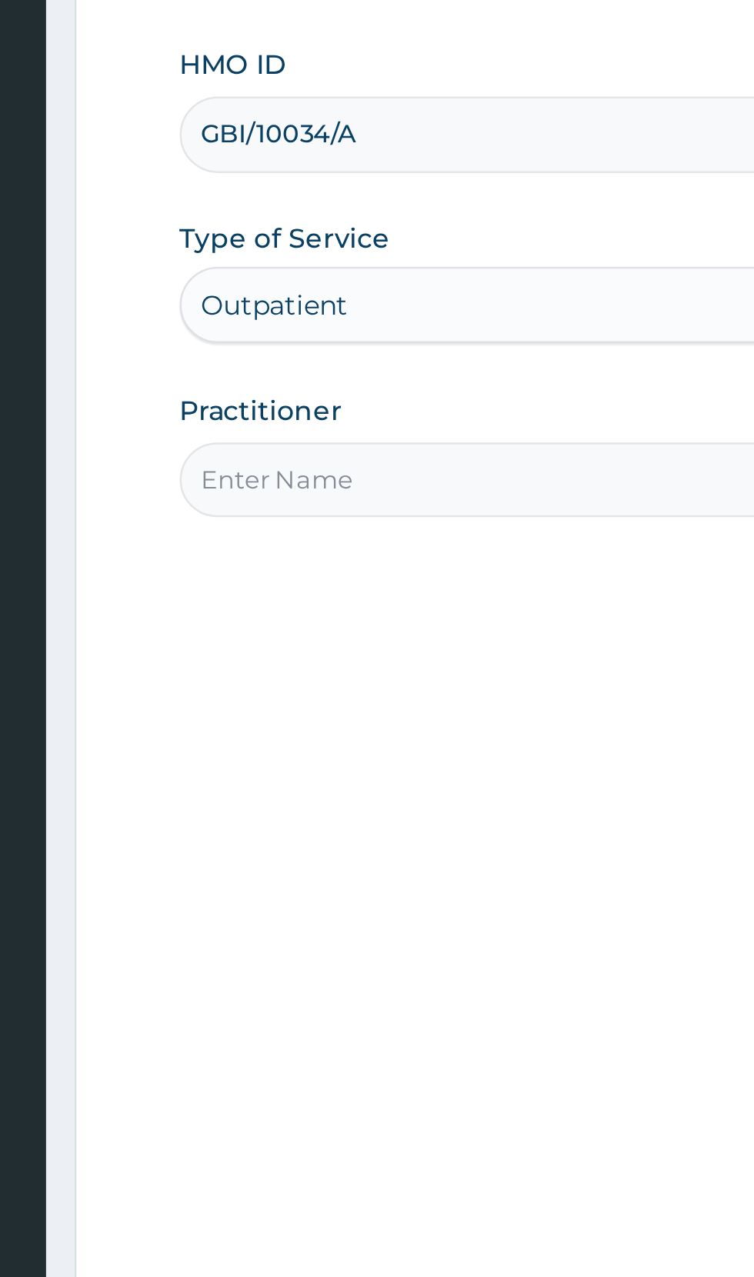
click at [337, 485] on input "Practitioner" at bounding box center [465, 483] width 469 height 30
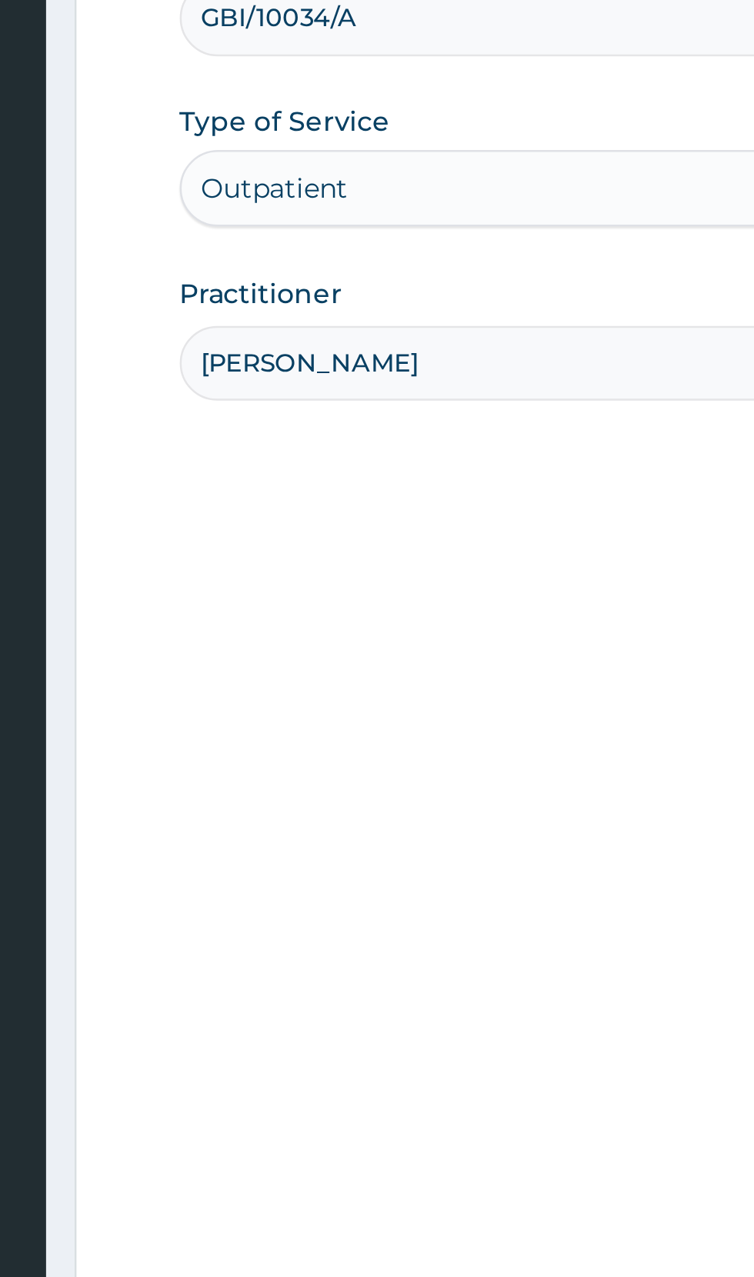
type input "[PERSON_NAME]"
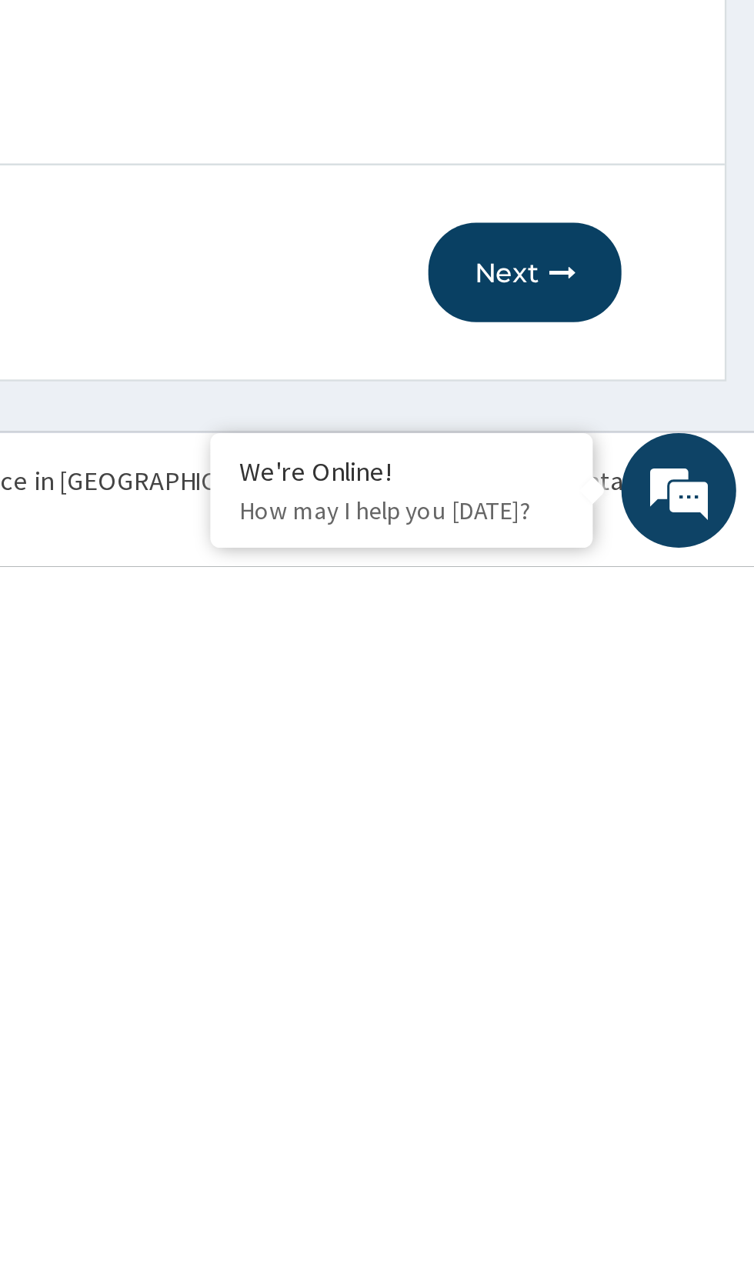
click at [664, 1161] on button "Next" at bounding box center [661, 1158] width 78 height 40
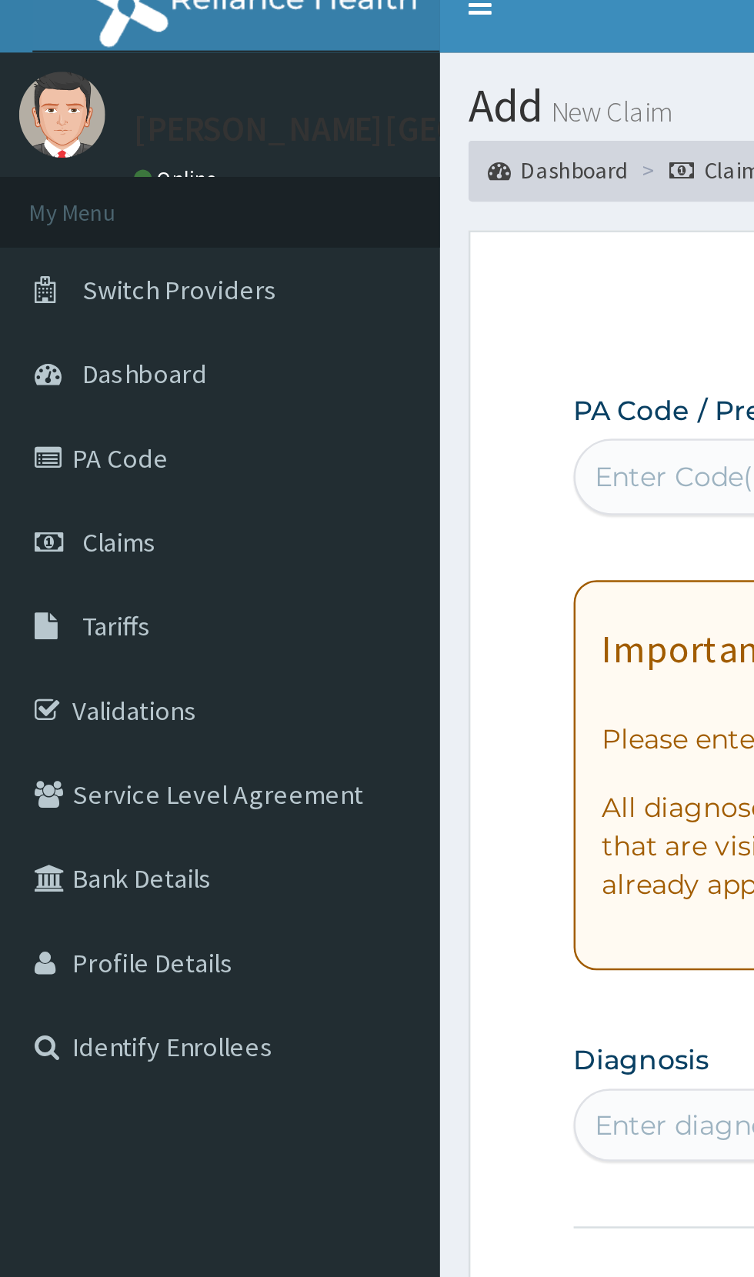
click at [53, 195] on link "PA Code" at bounding box center [88, 202] width 177 height 34
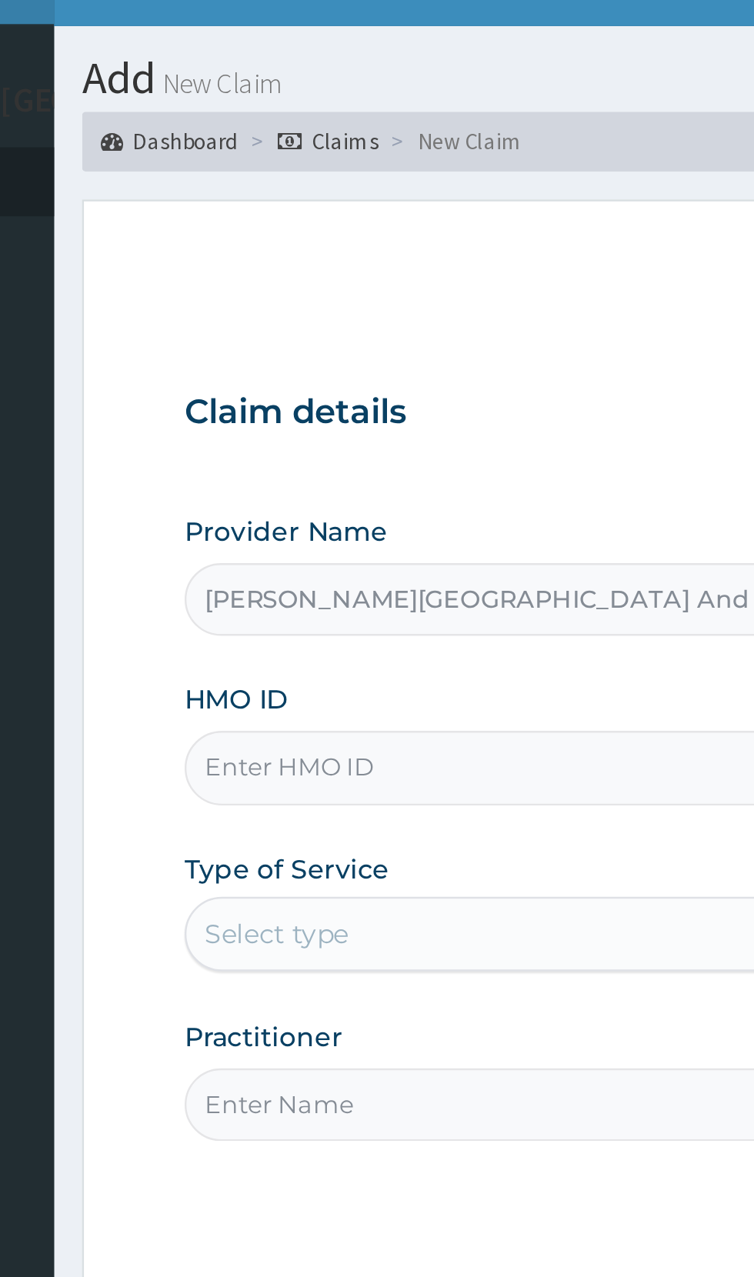
click at [346, 348] on input "HMO ID" at bounding box center [465, 344] width 469 height 30
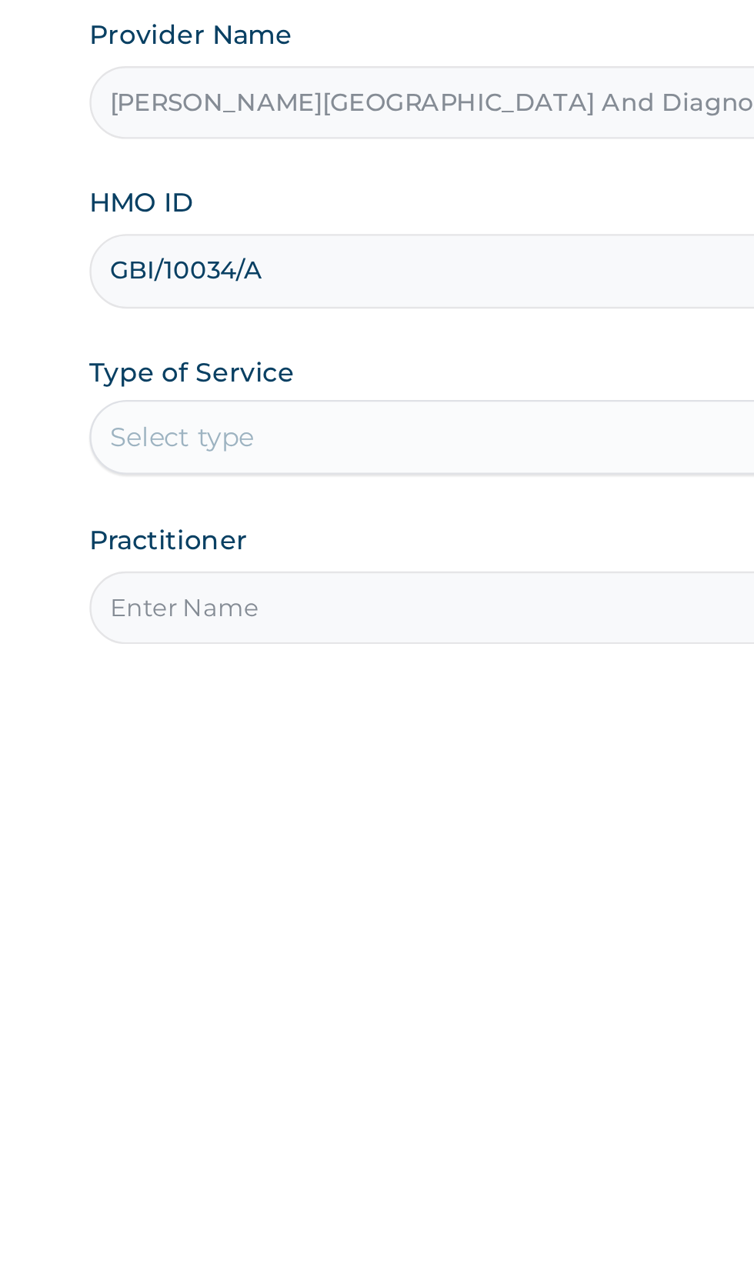
type input "GBI/10034/A"
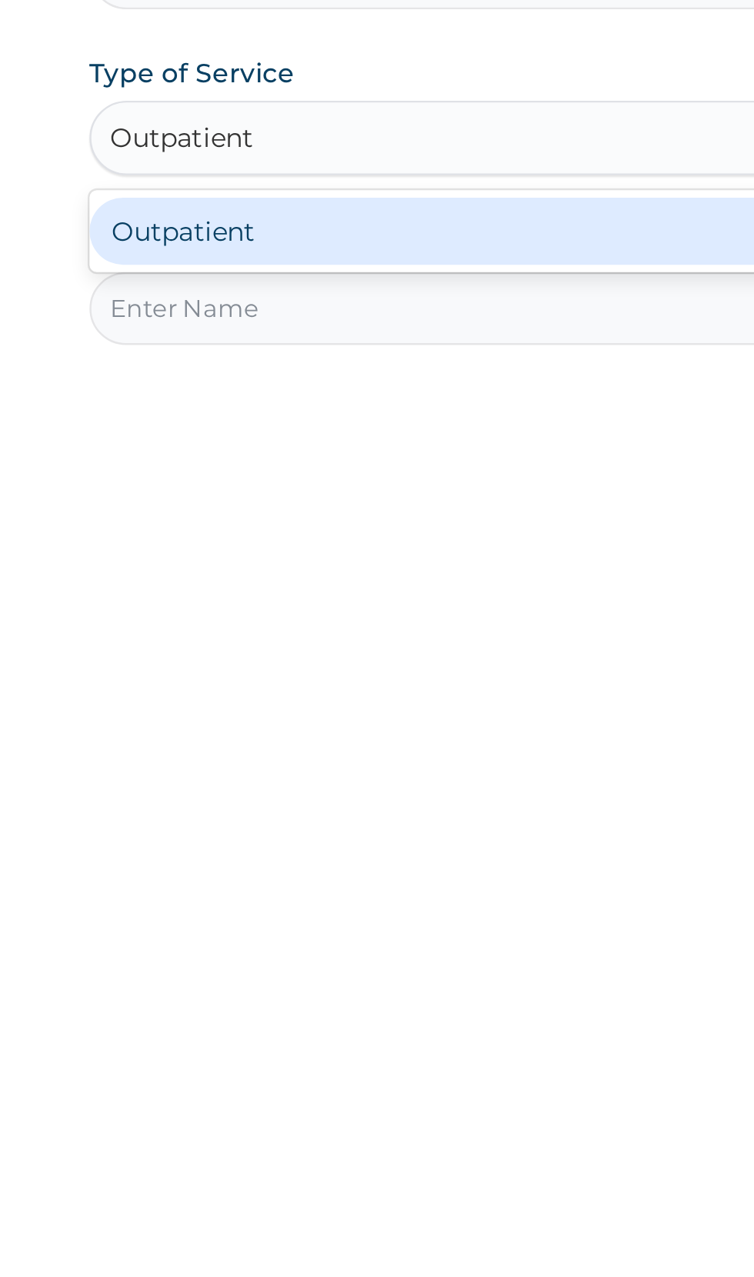
type input "Outpatient"
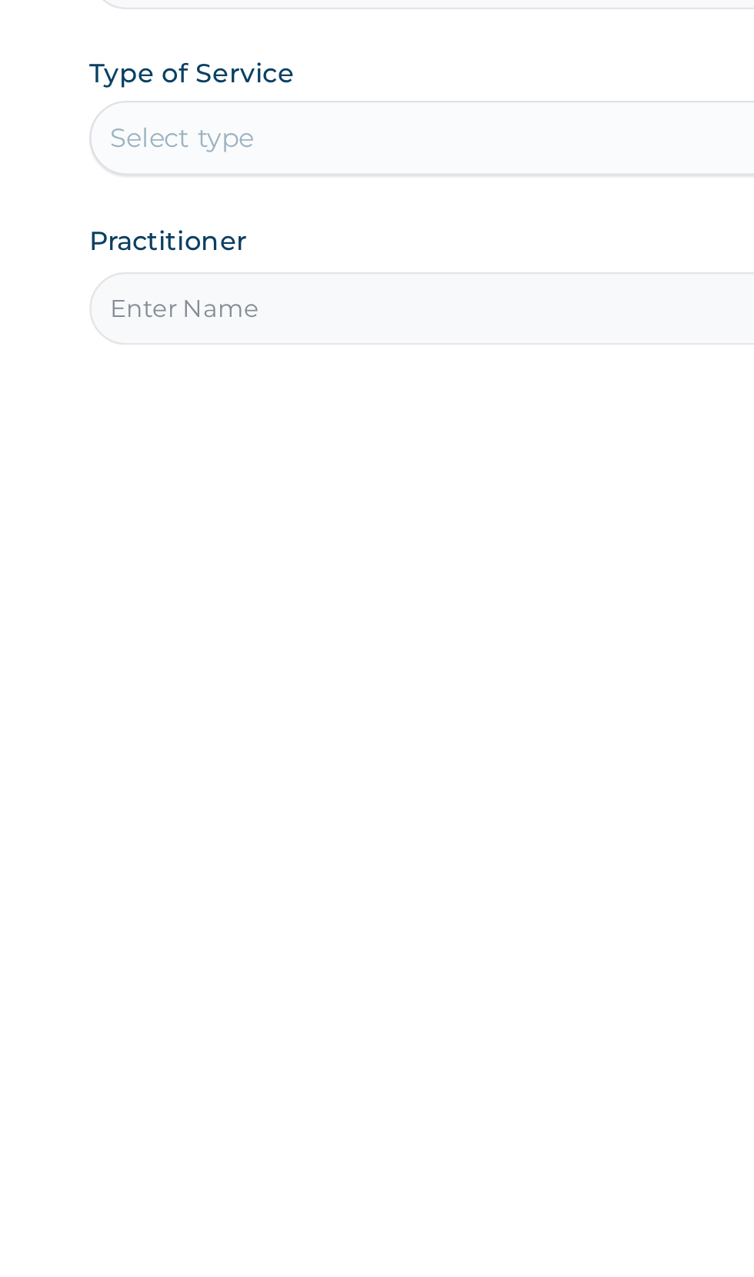
click at [342, 484] on input "Practitioner" at bounding box center [465, 483] width 469 height 30
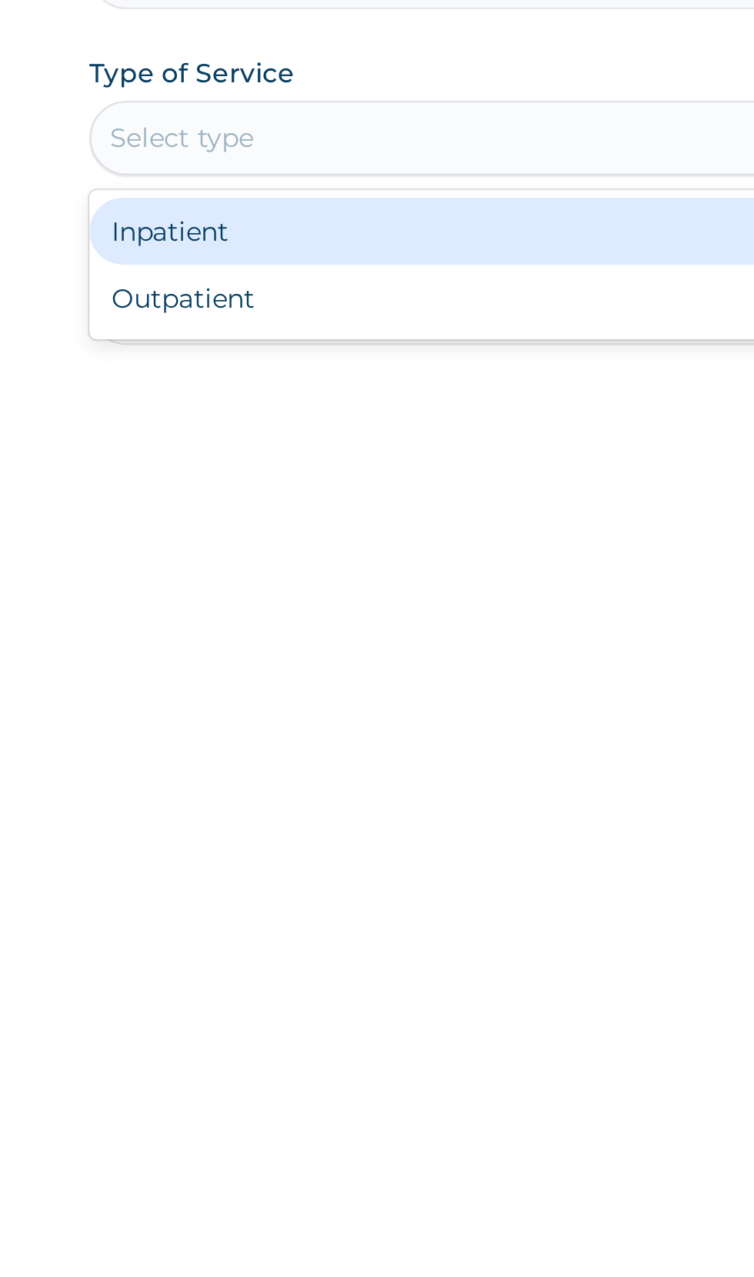
click at [290, 488] on div "Outpatient" at bounding box center [417, 479] width 373 height 28
type input "1"
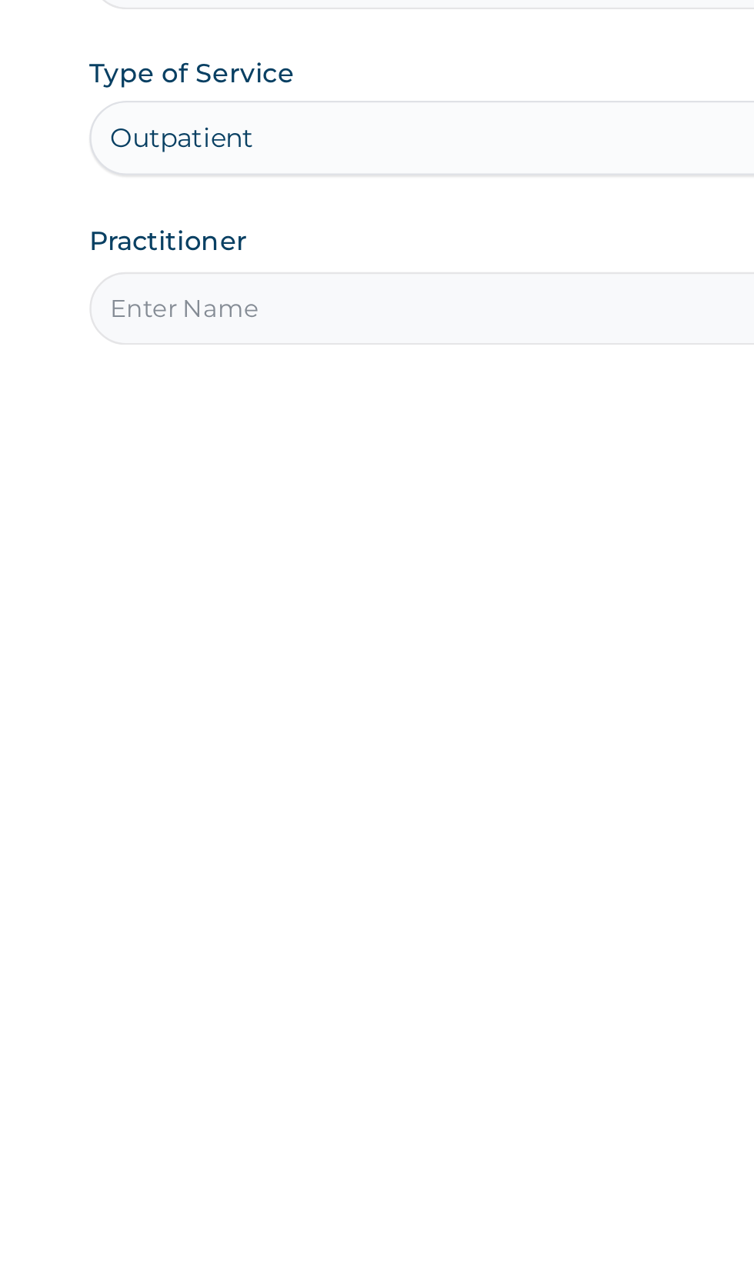
click at [305, 477] on input "Practitioner" at bounding box center [465, 483] width 469 height 30
type input "Dr paul"
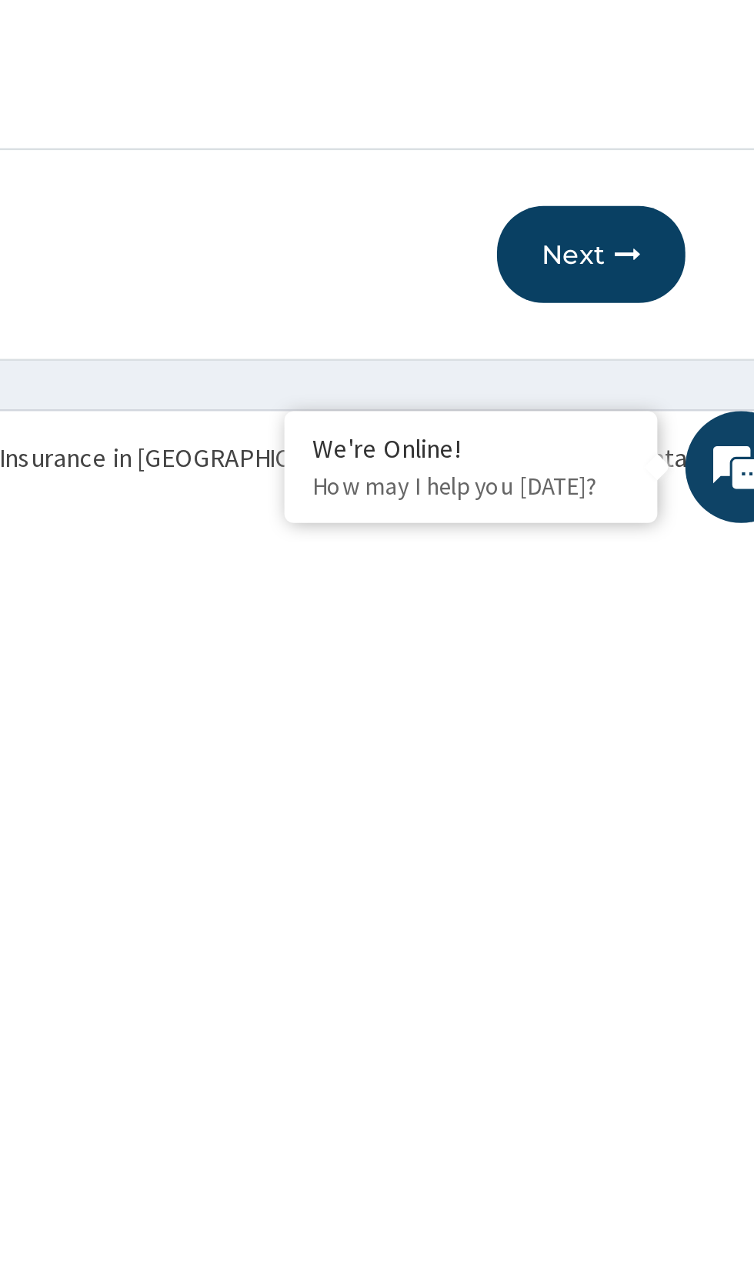
click at [666, 1157] on button "Next" at bounding box center [661, 1158] width 78 height 40
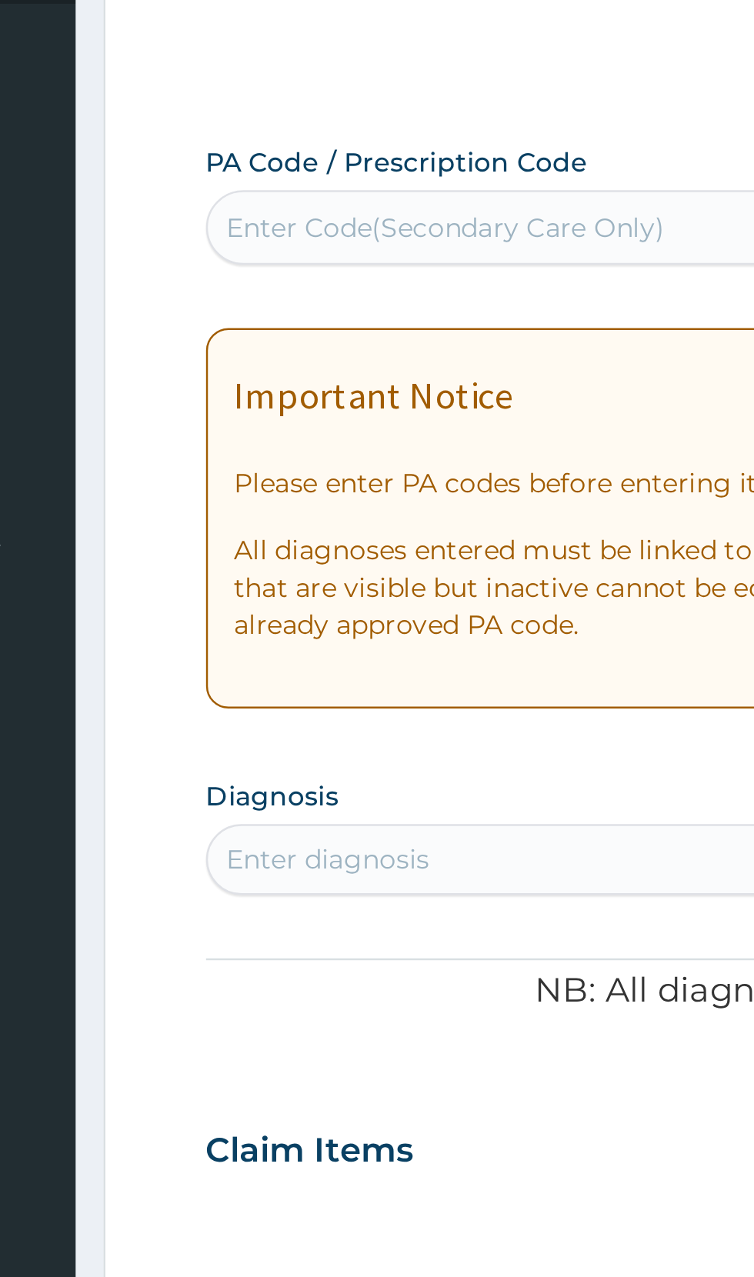
type input "L"
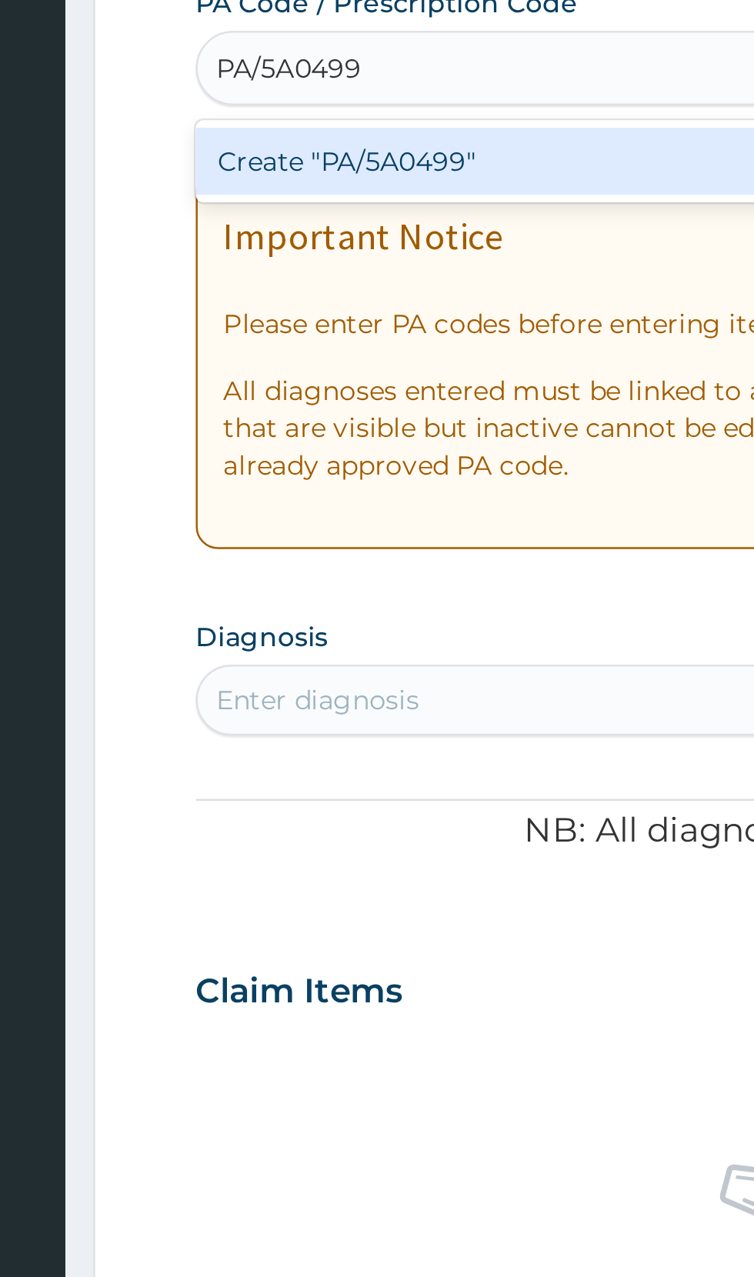
click at [342, 248] on div "Create "PA/5A0499"" at bounding box center [386, 248] width 311 height 28
type input "PA/5A0499"
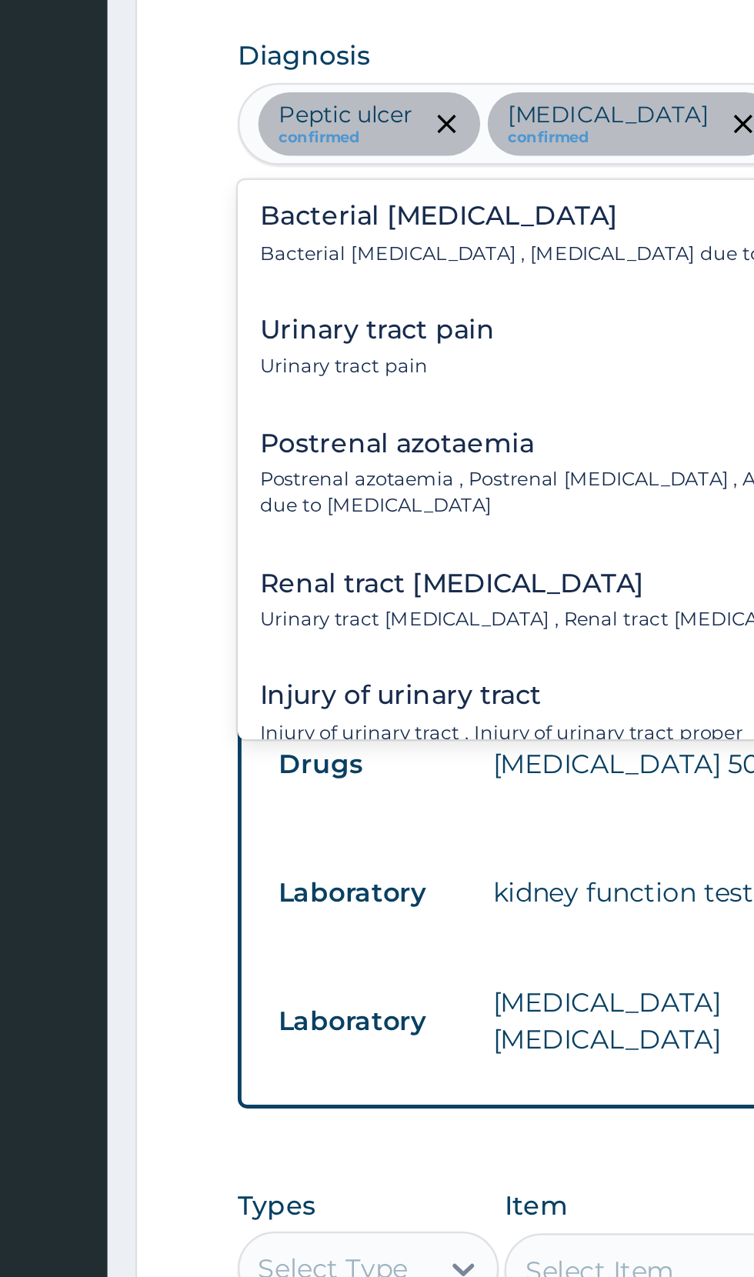
click at [330, 522] on p "Bacterial pyuria , Pyuria due to bacterial urinary tract infection" at bounding box center [397, 526] width 314 height 11
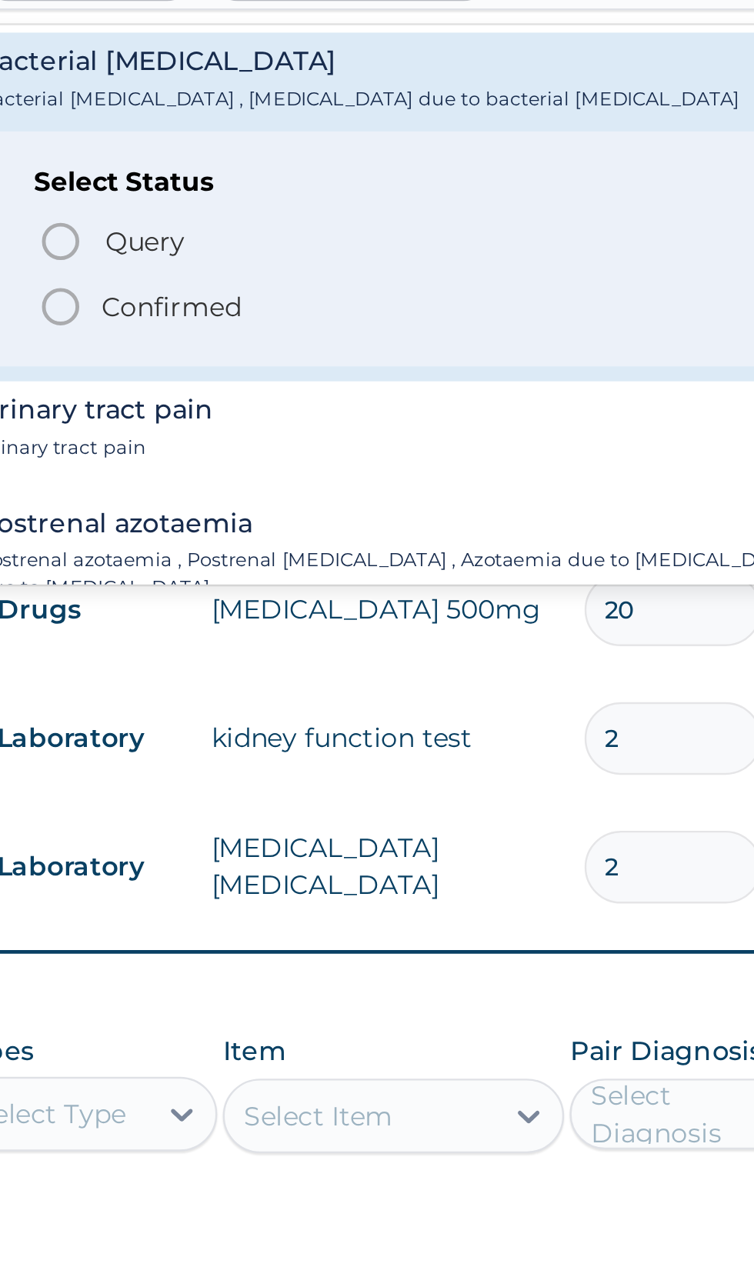
click at [291, 617] on p "Confirmed" at bounding box center [320, 611] width 58 height 15
type input "urinary tra"
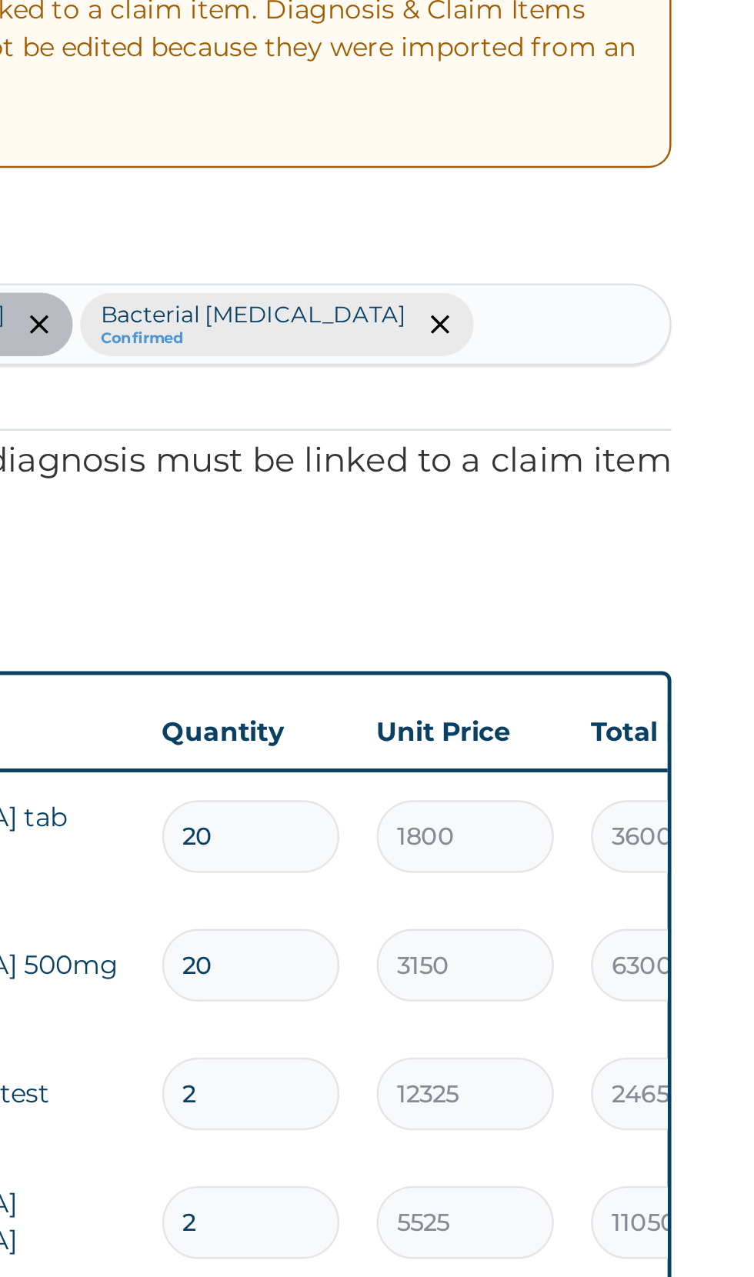
type input "p"
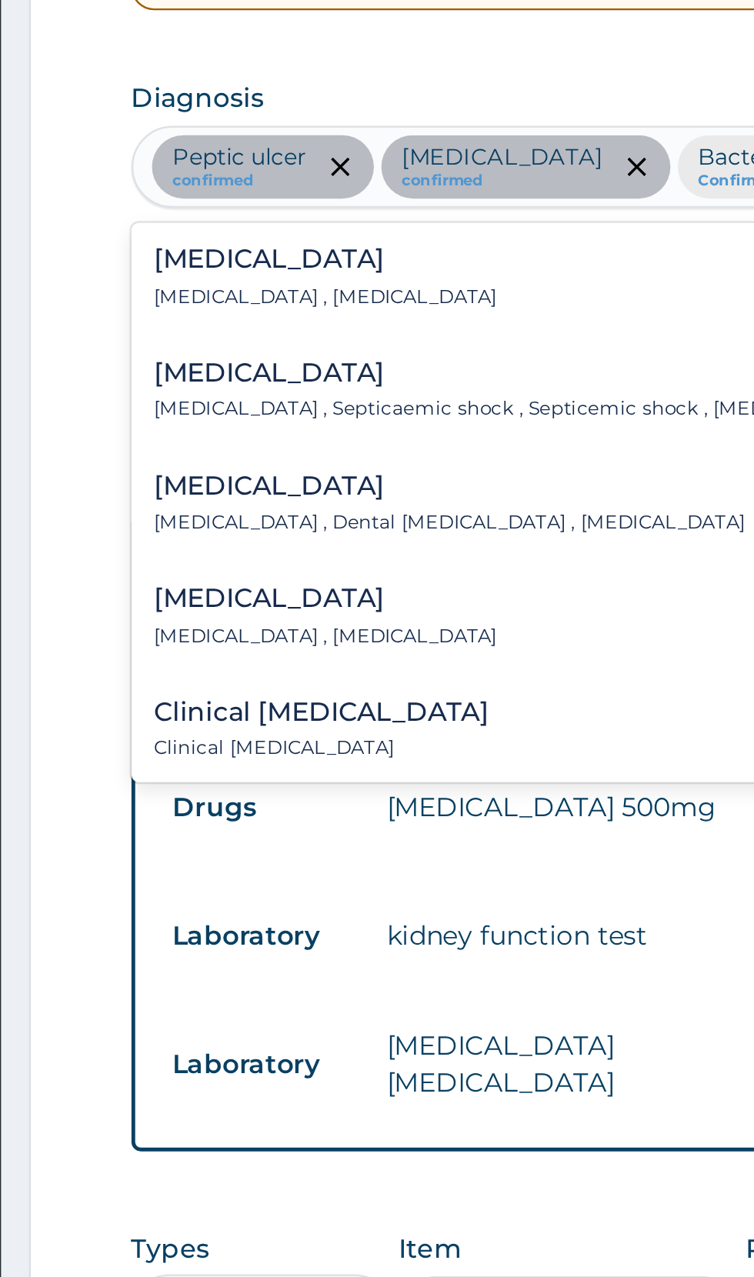
click at [282, 517] on div "Sepsis Systemic infection , Sepsis" at bounding box center [310, 517] width 141 height 27
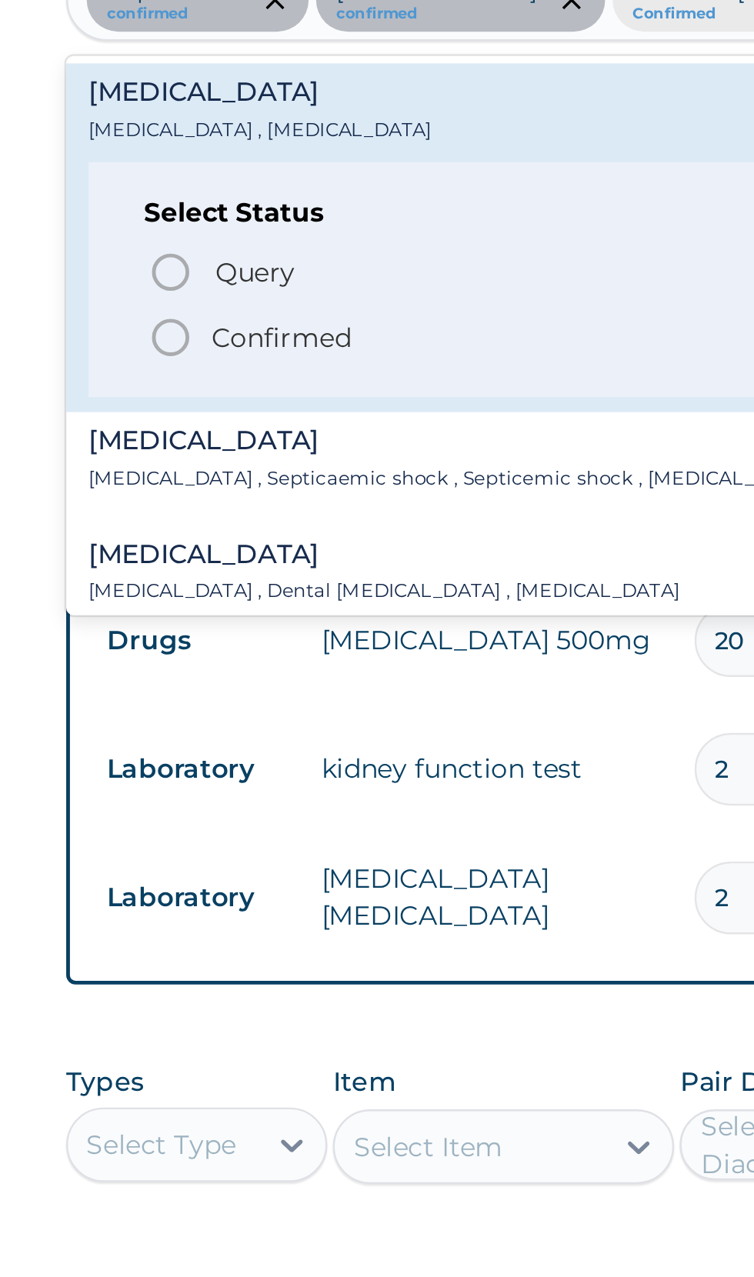
click at [284, 602] on span "Confirmed" at bounding box center [466, 611] width 403 height 18
type input "sepsis"
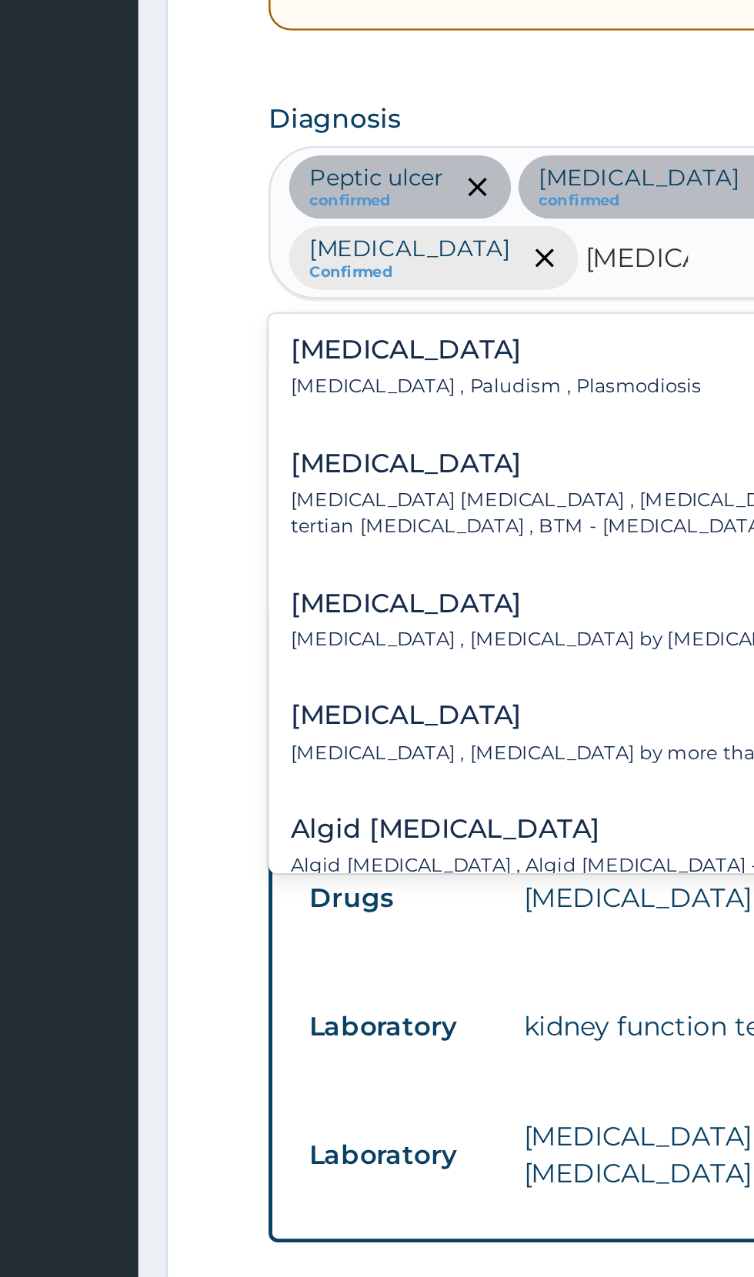
click at [308, 549] on p "Malaria , Paludism , Plasmodiosis" at bounding box center [324, 554] width 169 height 11
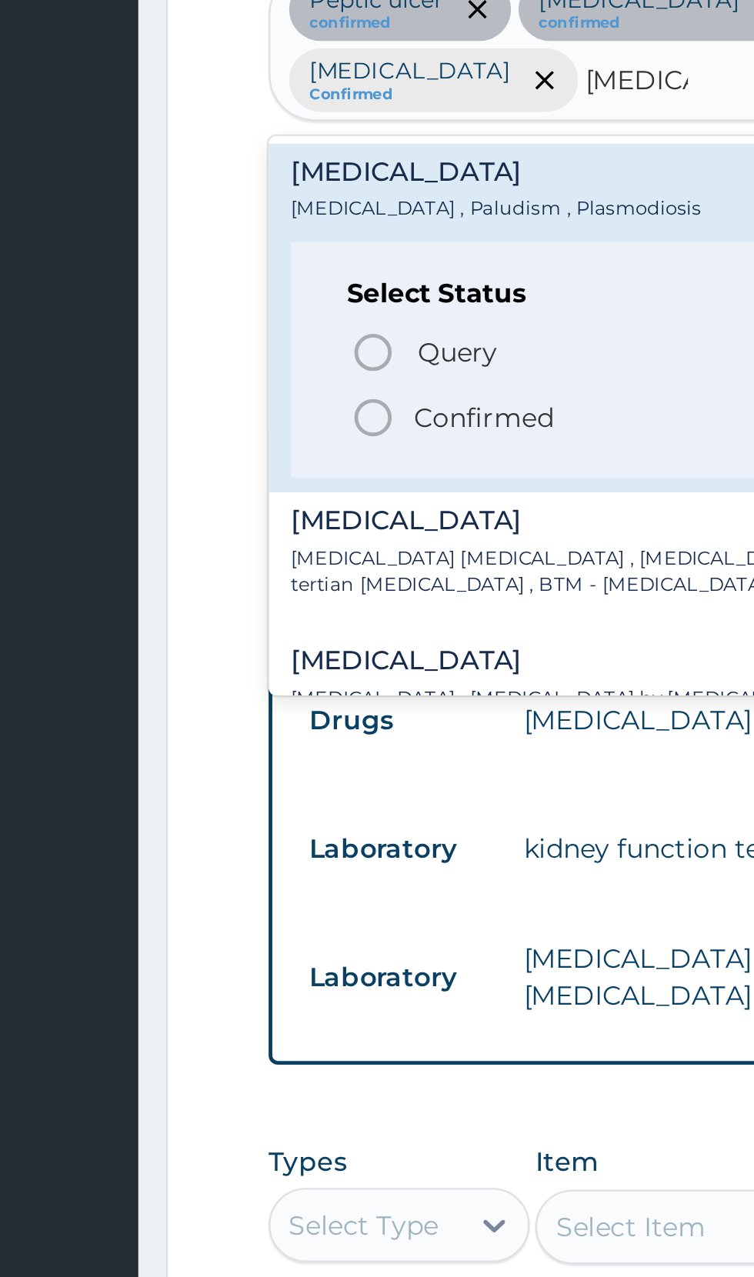
click at [288, 633] on span "Confirmed" at bounding box center [466, 640] width 403 height 18
type input "malaria"
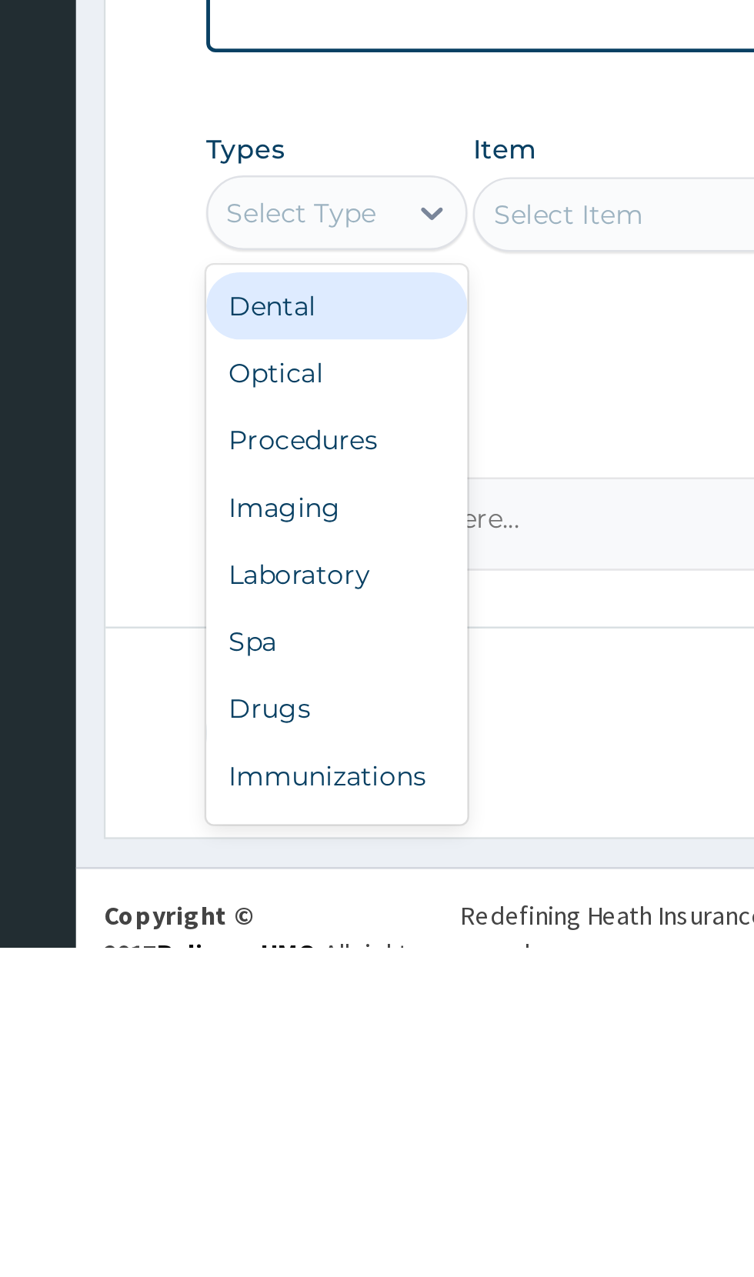
click at [294, 1074] on div "Procedures" at bounding box center [285, 1068] width 108 height 28
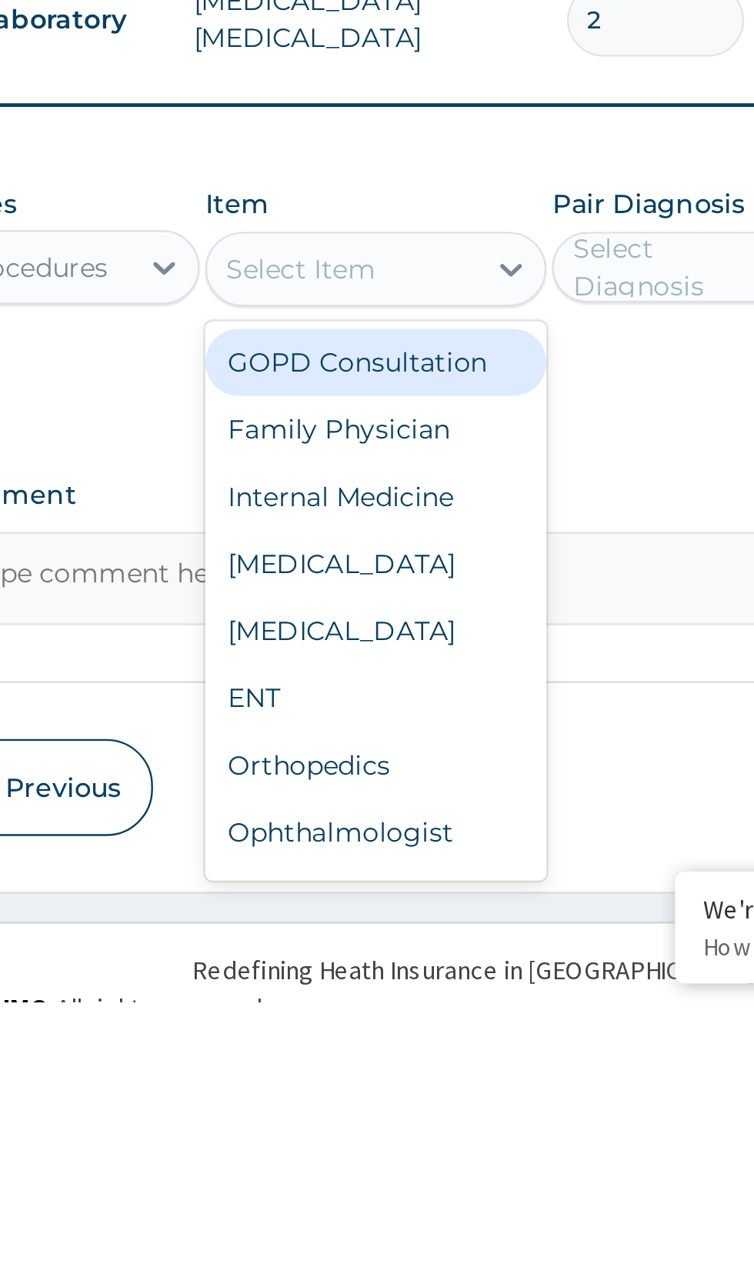
click at [448, 1015] on div "GOPD Consultation" at bounding box center [411, 1013] width 141 height 28
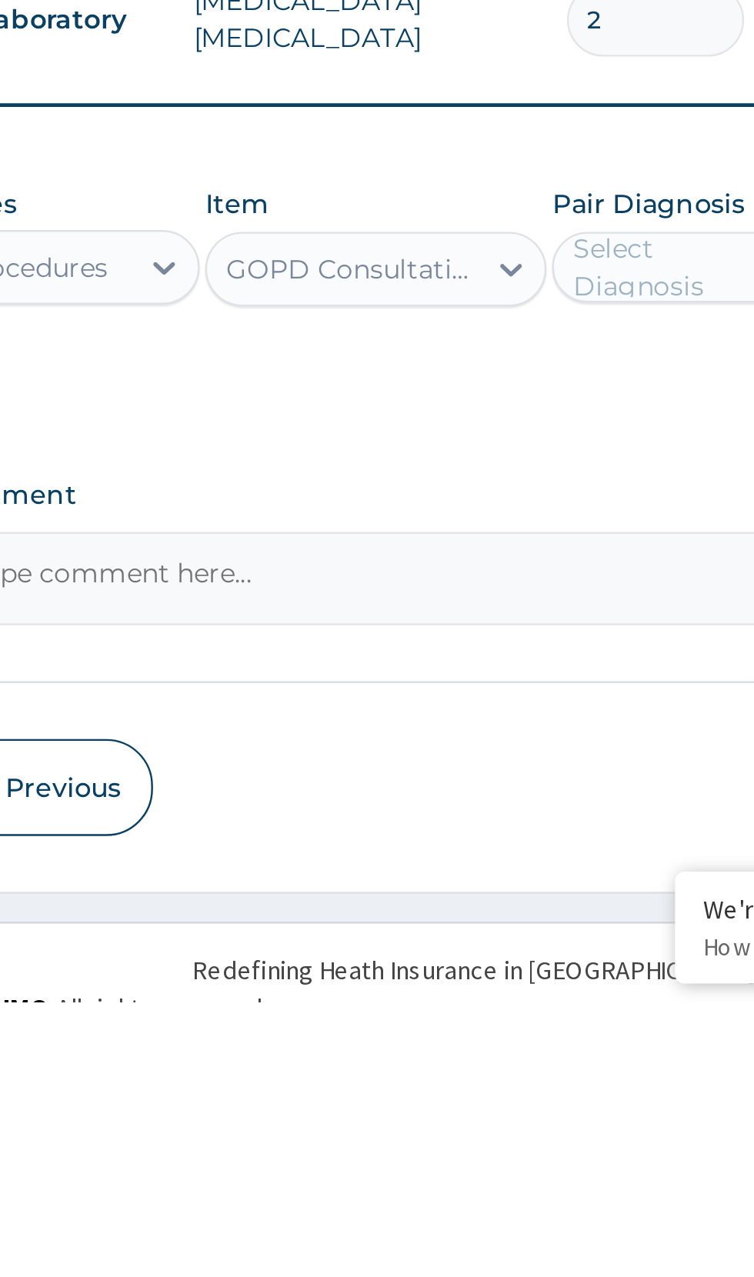
scroll to position [1, 0]
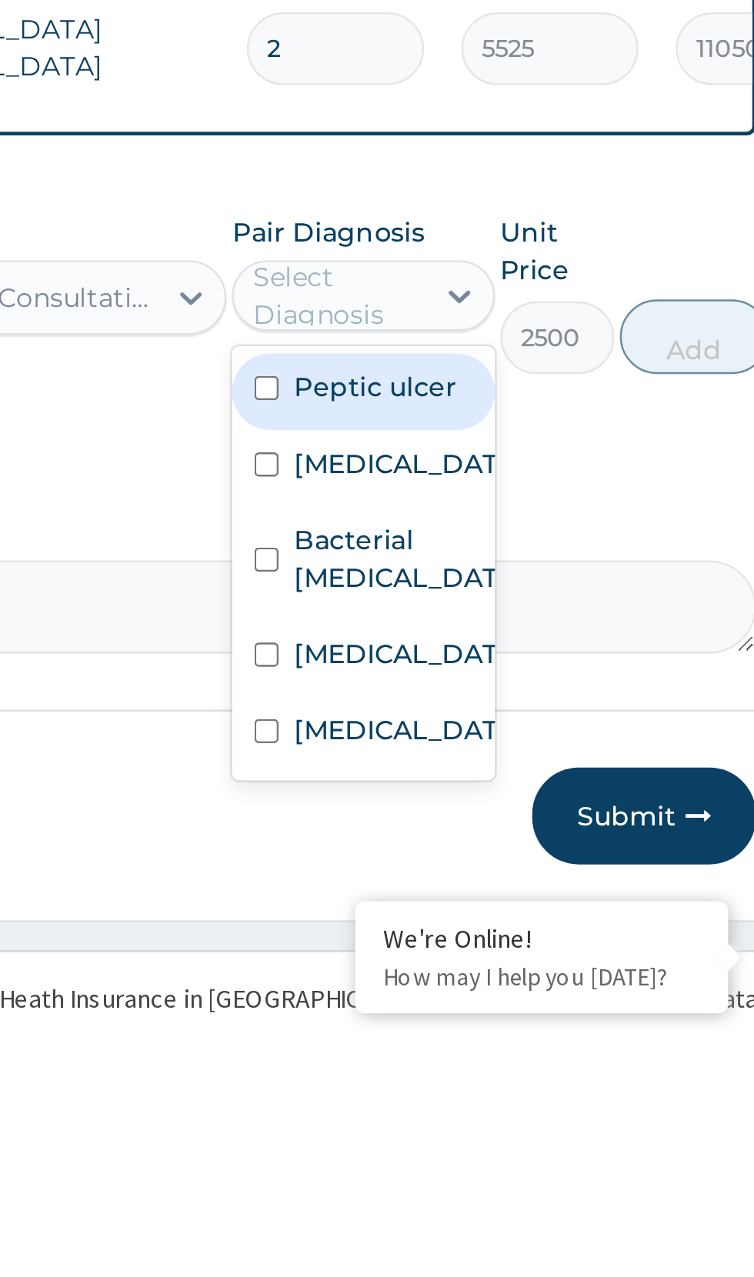
click at [503, 1016] on input "checkbox" at bounding box center [498, 1011] width 10 height 10
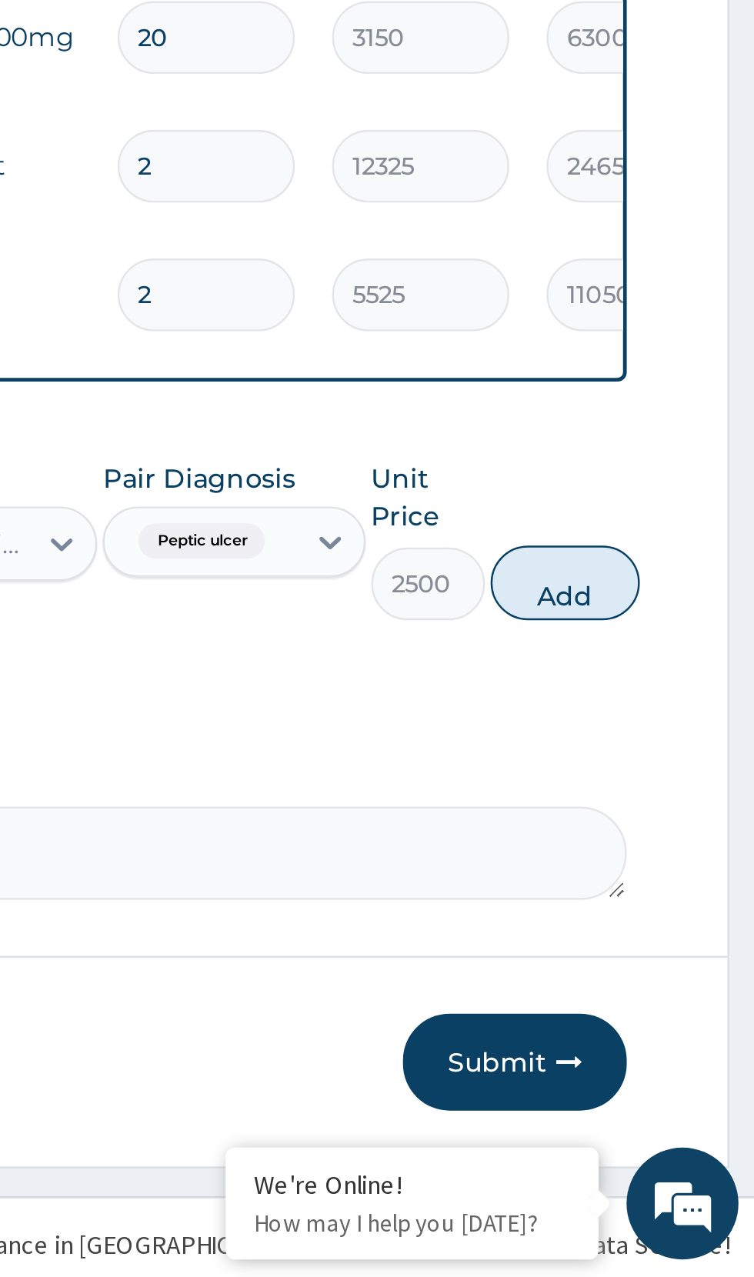
click at [683, 993] on button "Add" at bounding box center [675, 989] width 62 height 31
type input "0"
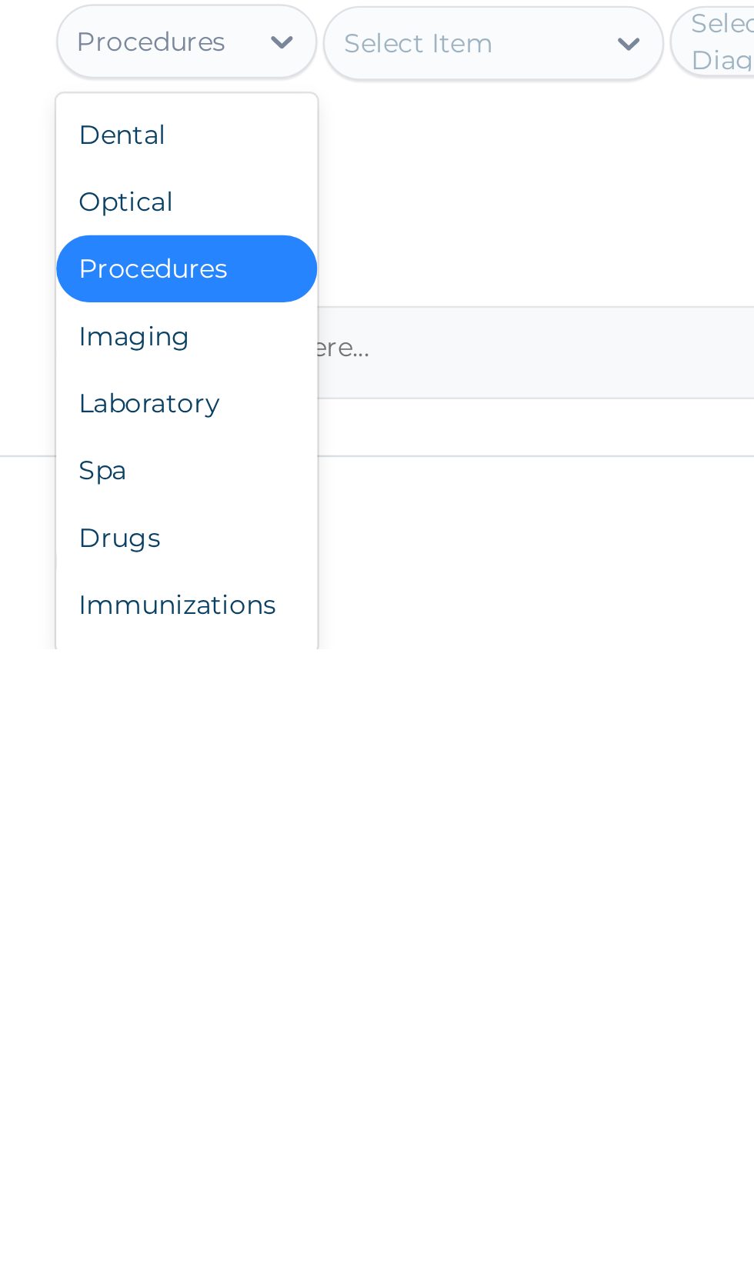
click at [295, 1176] on div "Laboratory" at bounding box center [285, 1175] width 108 height 28
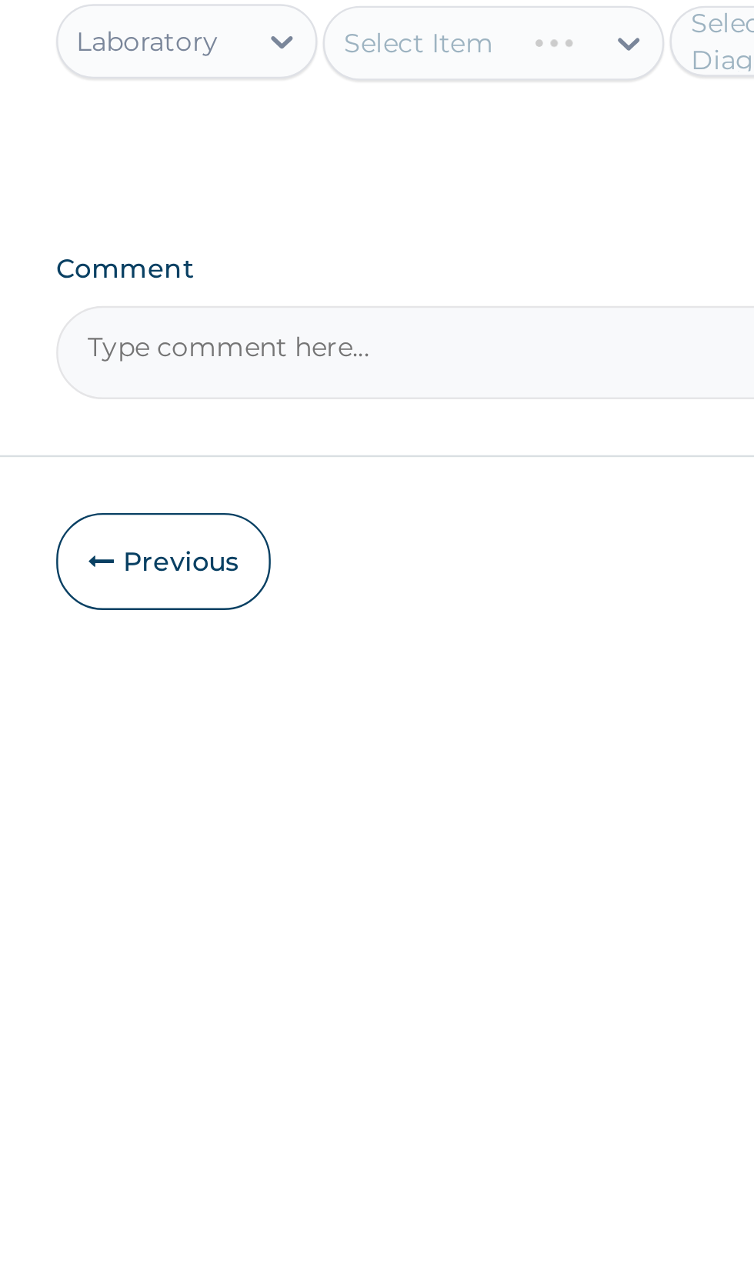
scroll to position [2, 0]
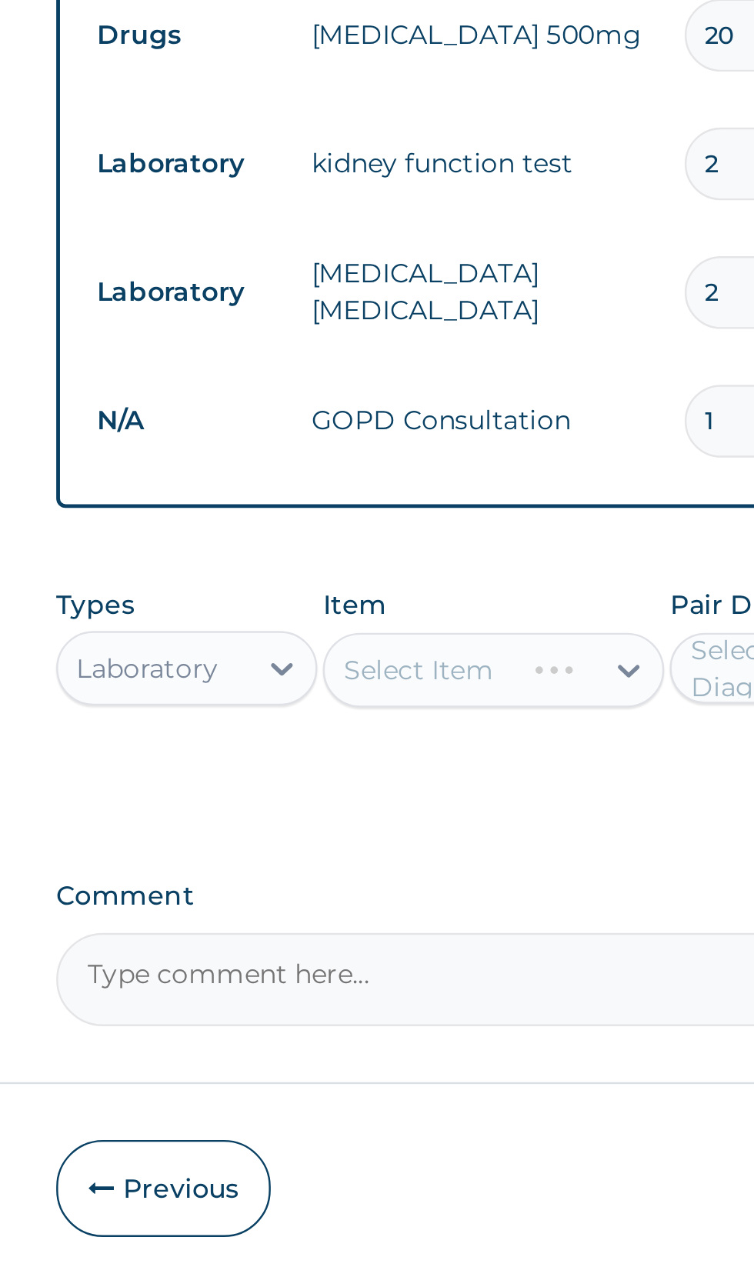
click at [413, 1030] on div "Select Item" at bounding box center [380, 1026] width 79 height 25
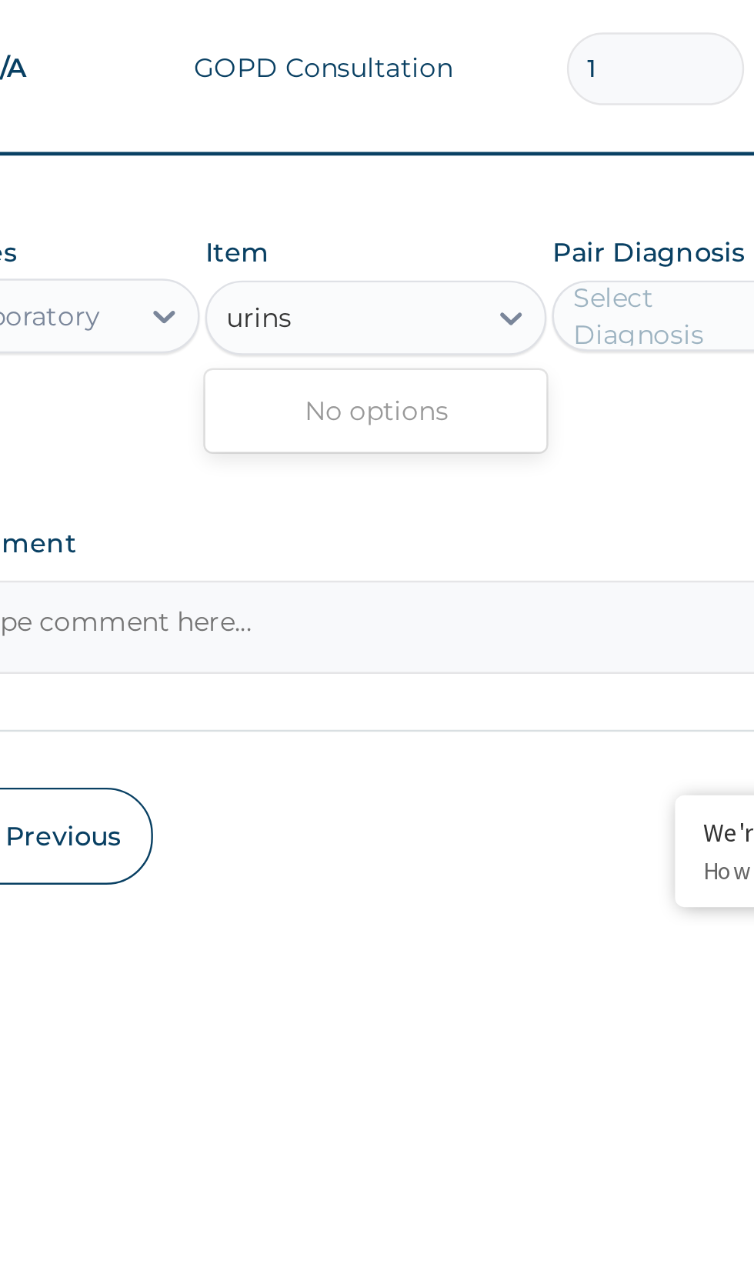
scroll to position [0, 0]
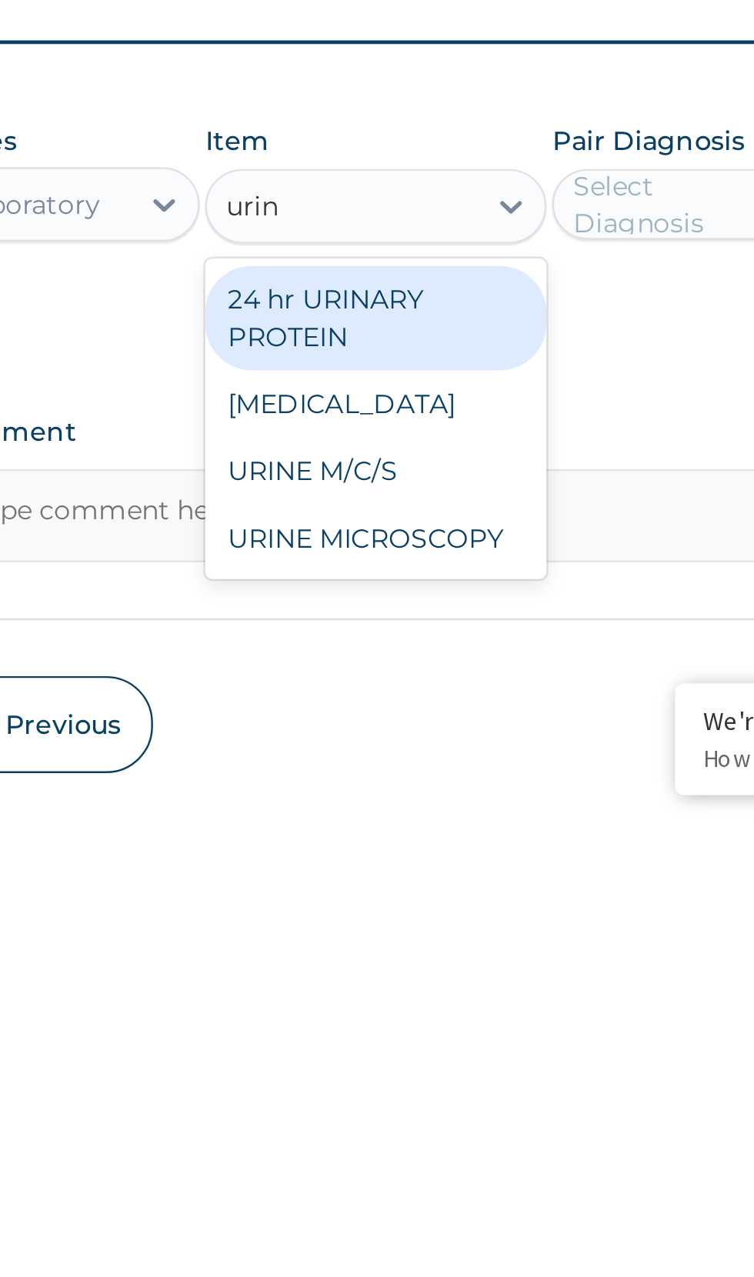
click at [411, 1108] on div "URINALYSIS" at bounding box center [411, 1107] width 141 height 28
type input "urin"
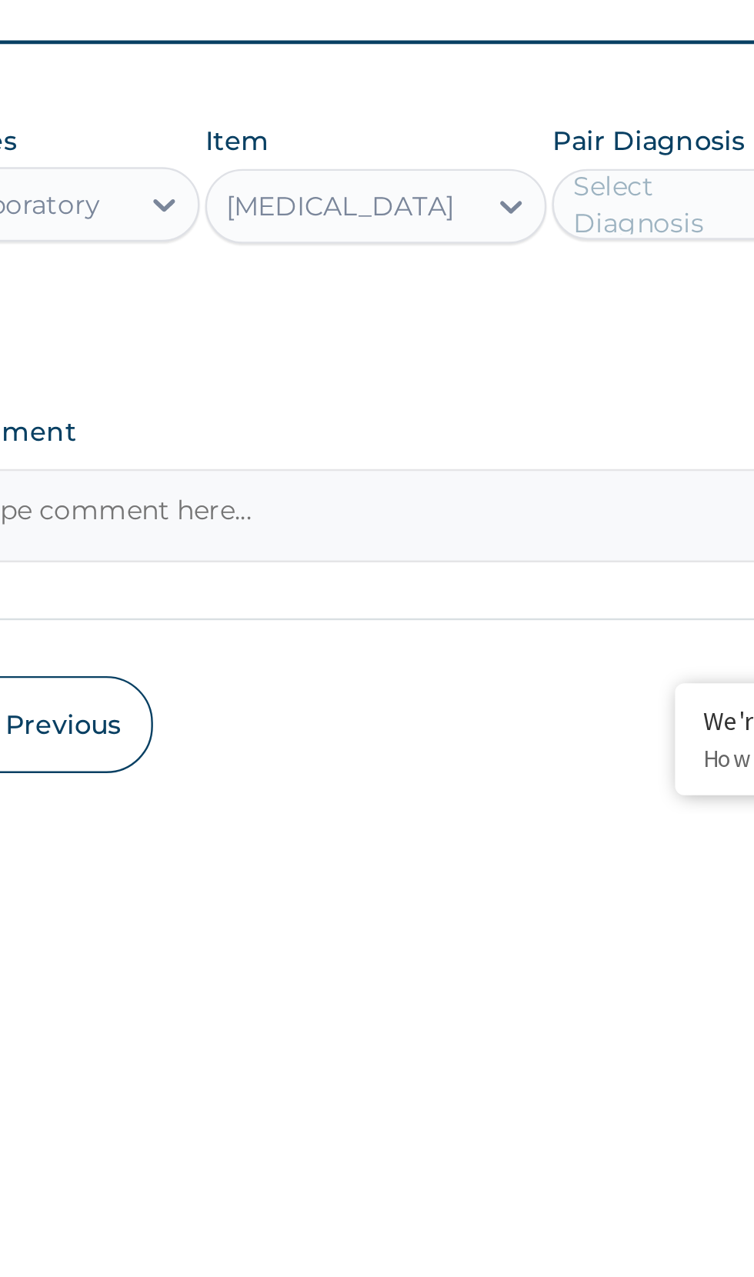
scroll to position [2, 0]
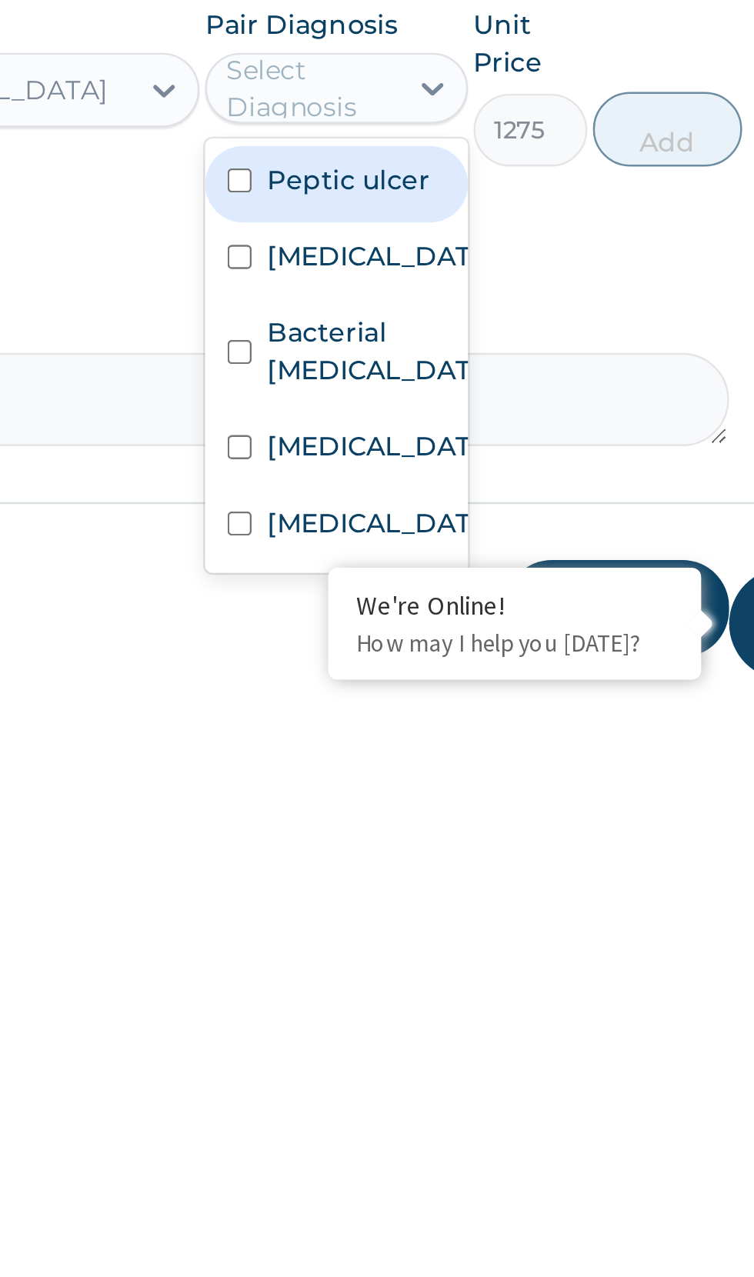
click at [503, 1139] on input "checkbox" at bounding box center [498, 1134] width 10 height 10
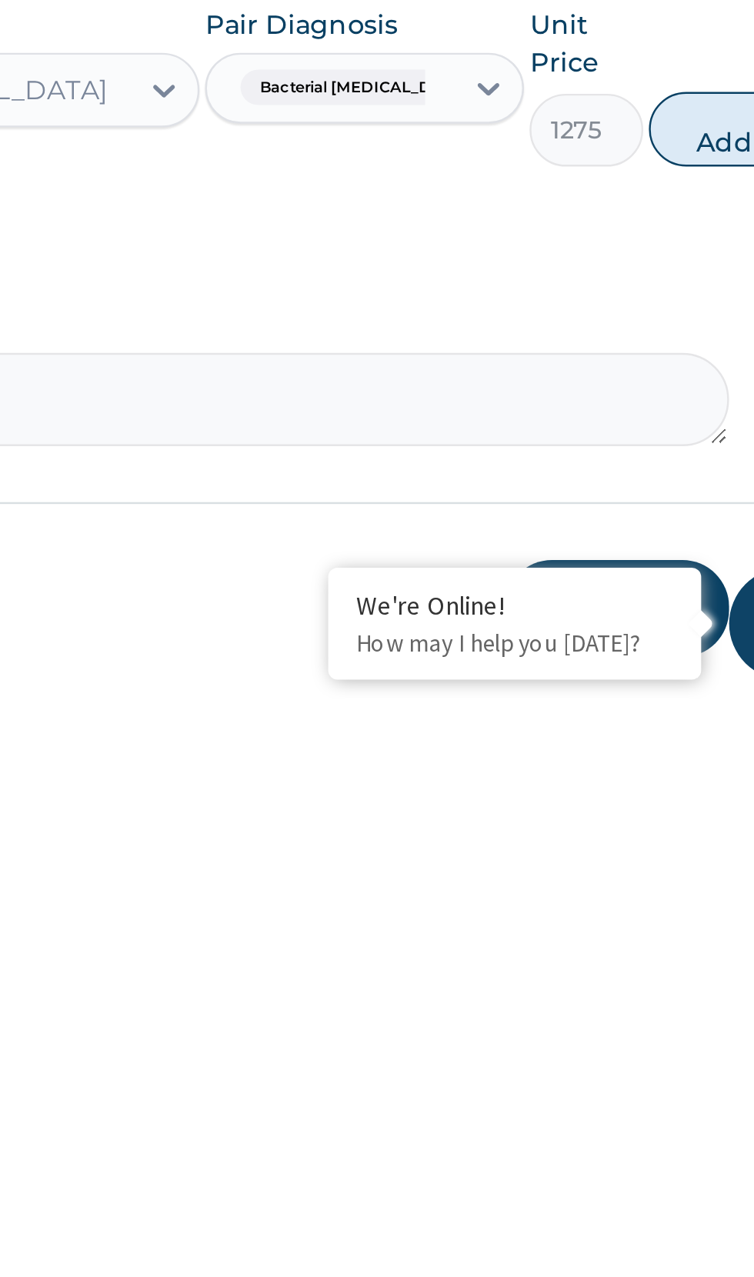
scroll to position [2, 0]
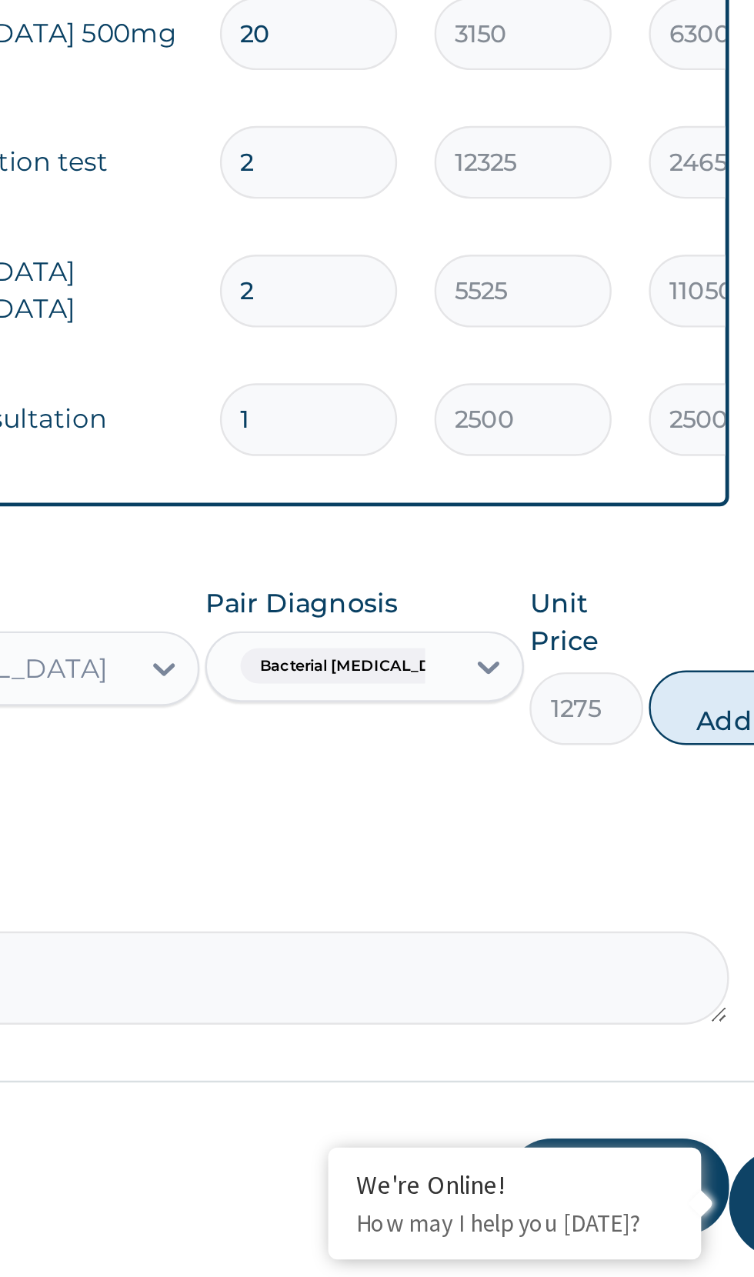
click at [697, 1052] on button "Add" at bounding box center [698, 1041] width 62 height 31
type input "0"
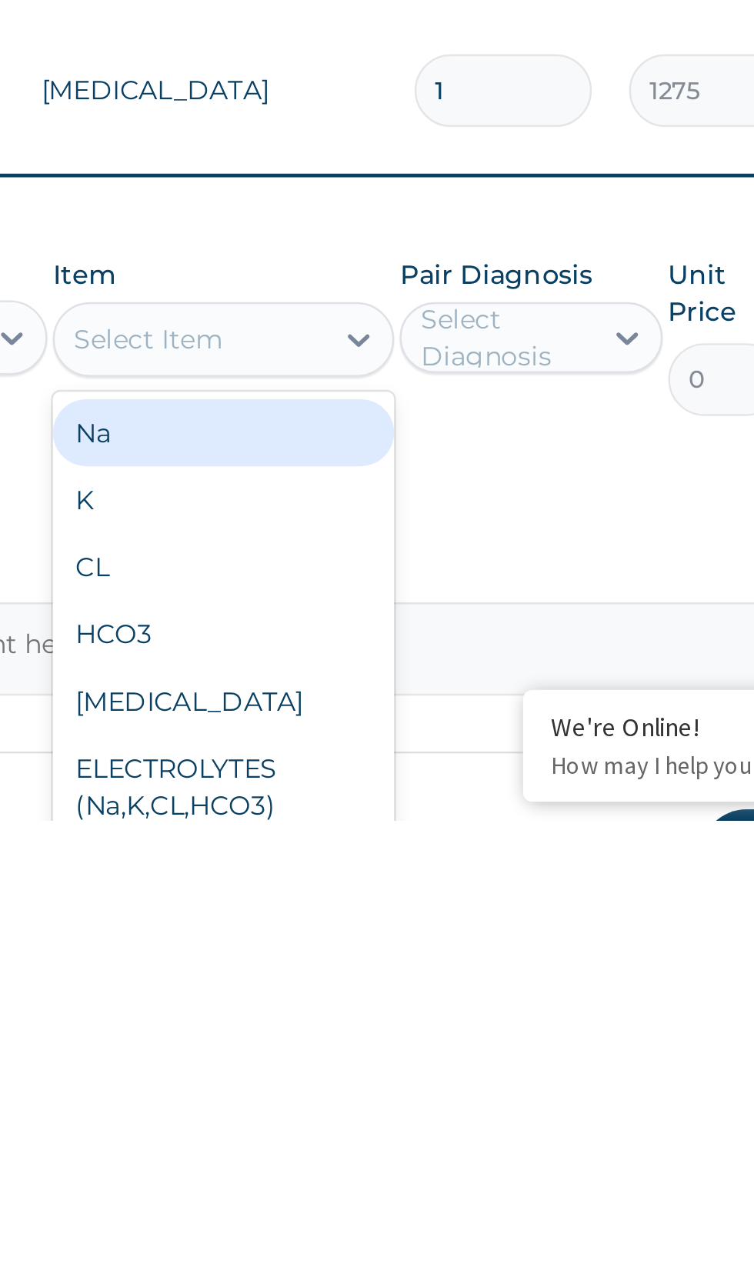
scroll to position [3, 0]
